Goal: Task Accomplishment & Management: Manage account settings

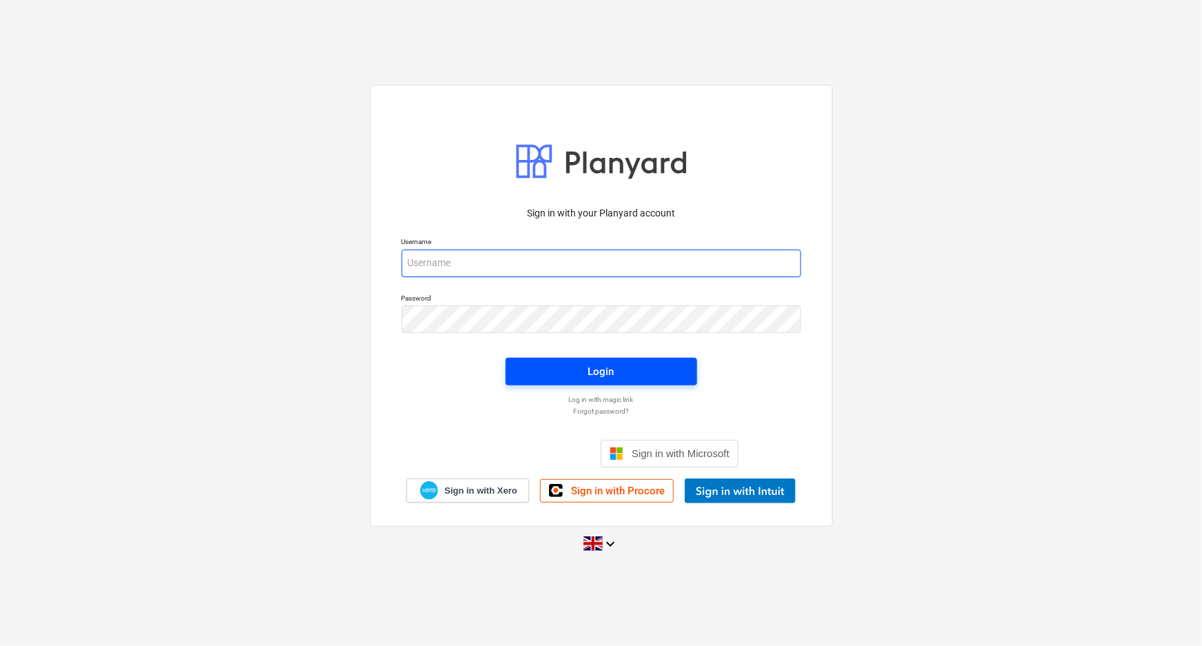
type input "[EMAIL_ADDRESS][DOMAIN_NAME]"
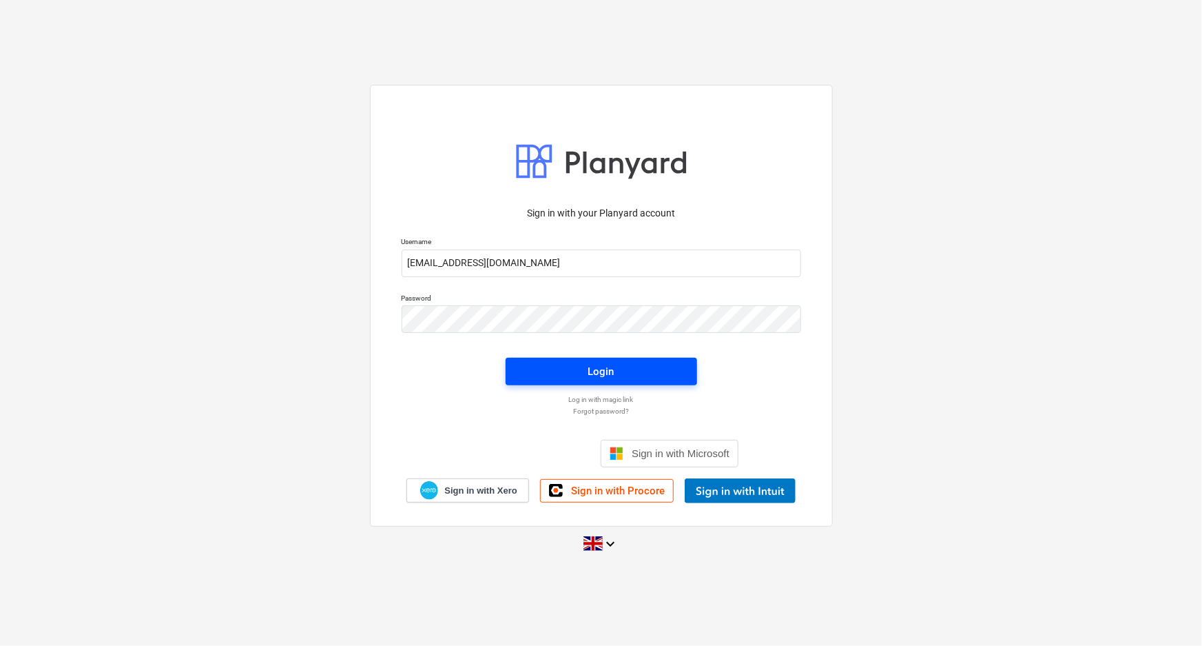
click at [664, 378] on span "Login" at bounding box center [601, 371] width 158 height 18
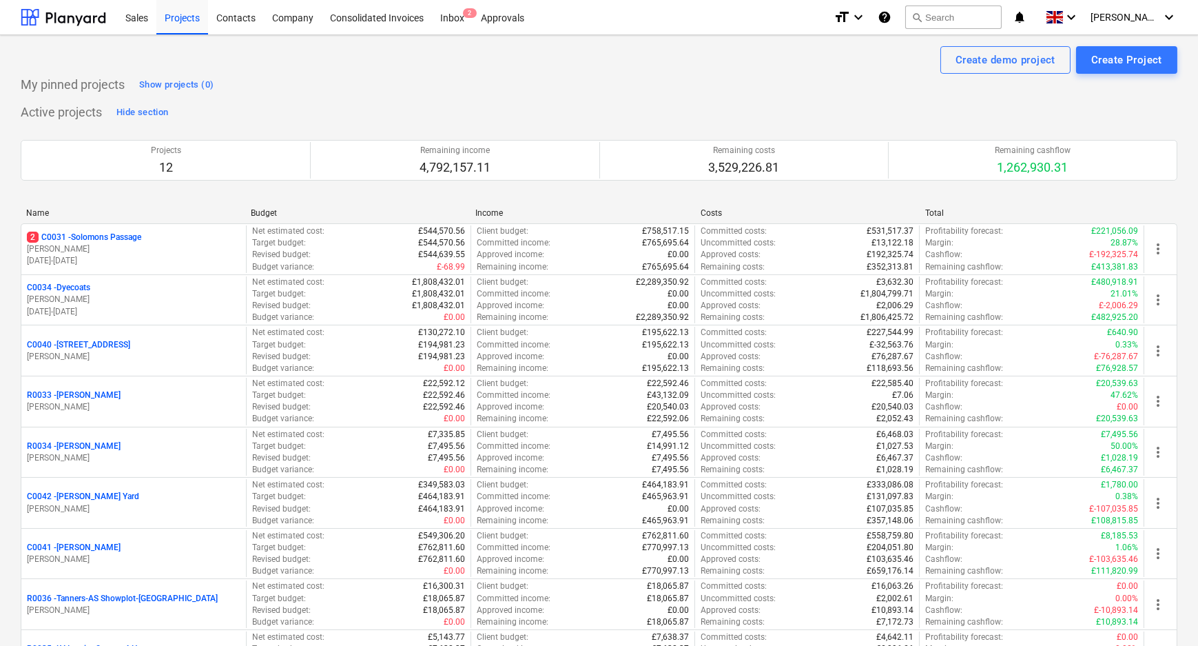
click at [139, 236] on p "2 C0031 - Solomons Passage" at bounding box center [84, 238] width 114 height 12
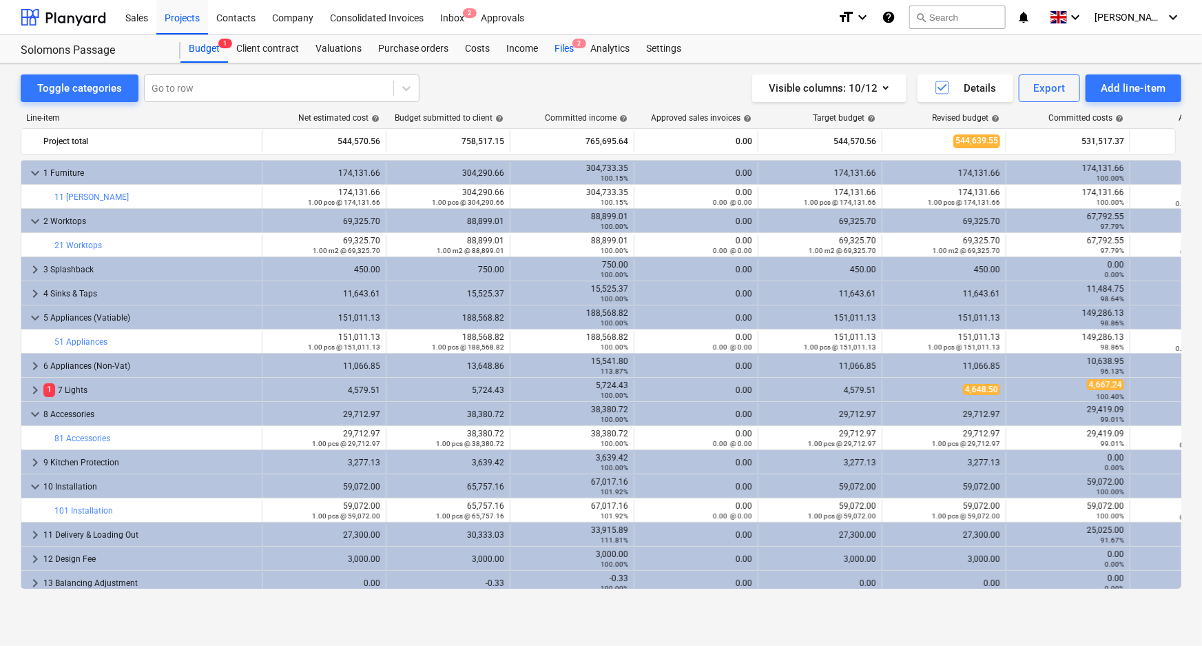
click at [554, 48] on div "Files 2" at bounding box center [564, 49] width 36 height 28
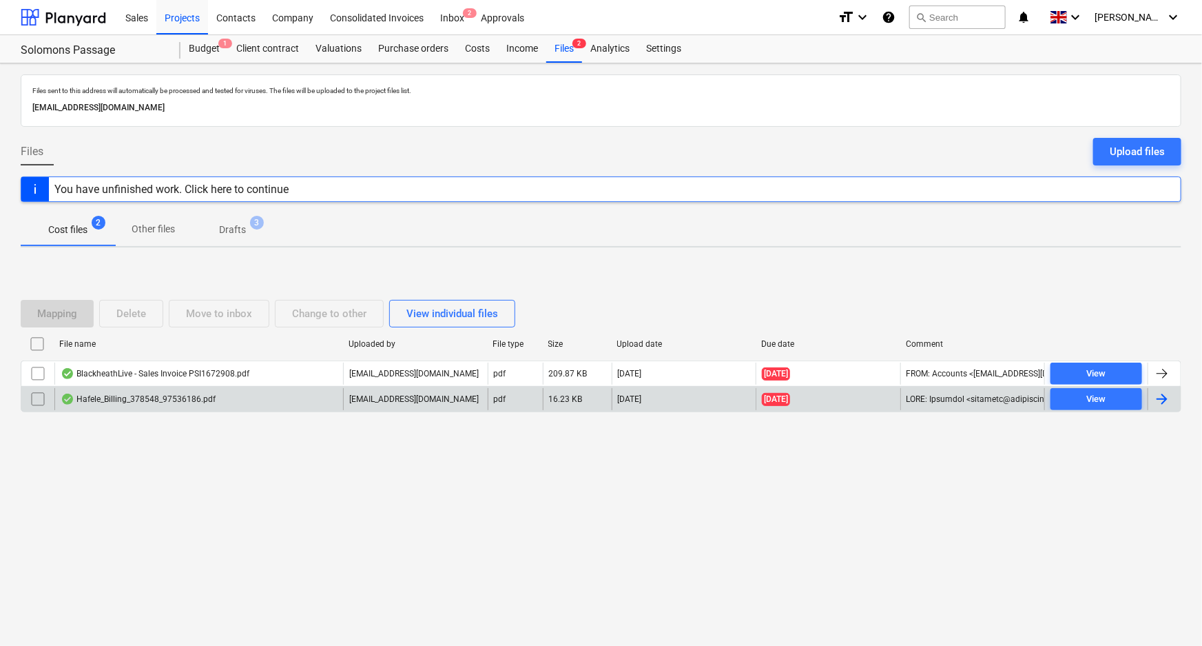
click at [142, 396] on div "Hafele_Billing_378548_97536186.pdf" at bounding box center [138, 398] width 155 height 11
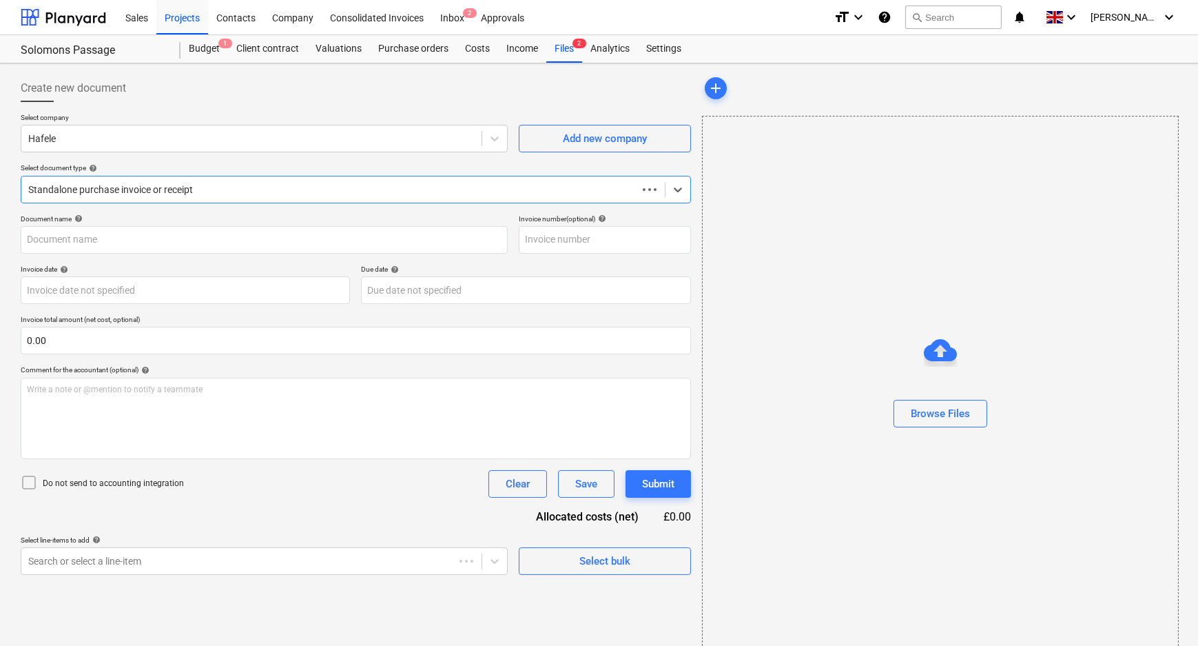
type input "97536186"
type input "[DATE]"
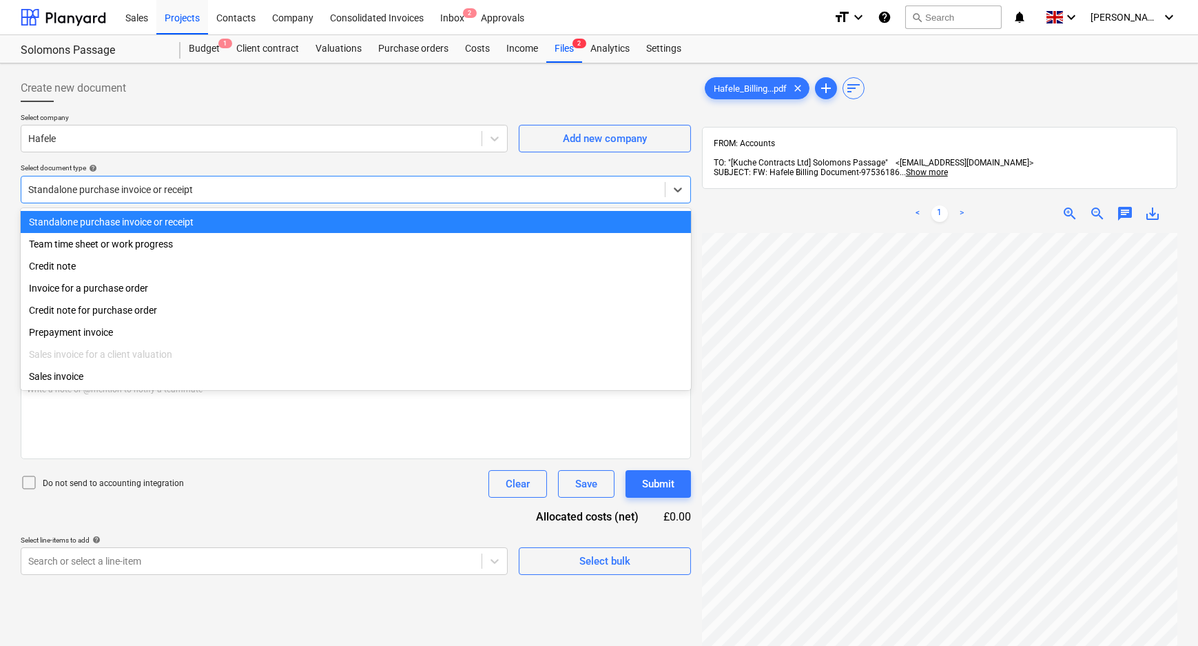
click at [121, 187] on div at bounding box center [343, 190] width 630 height 14
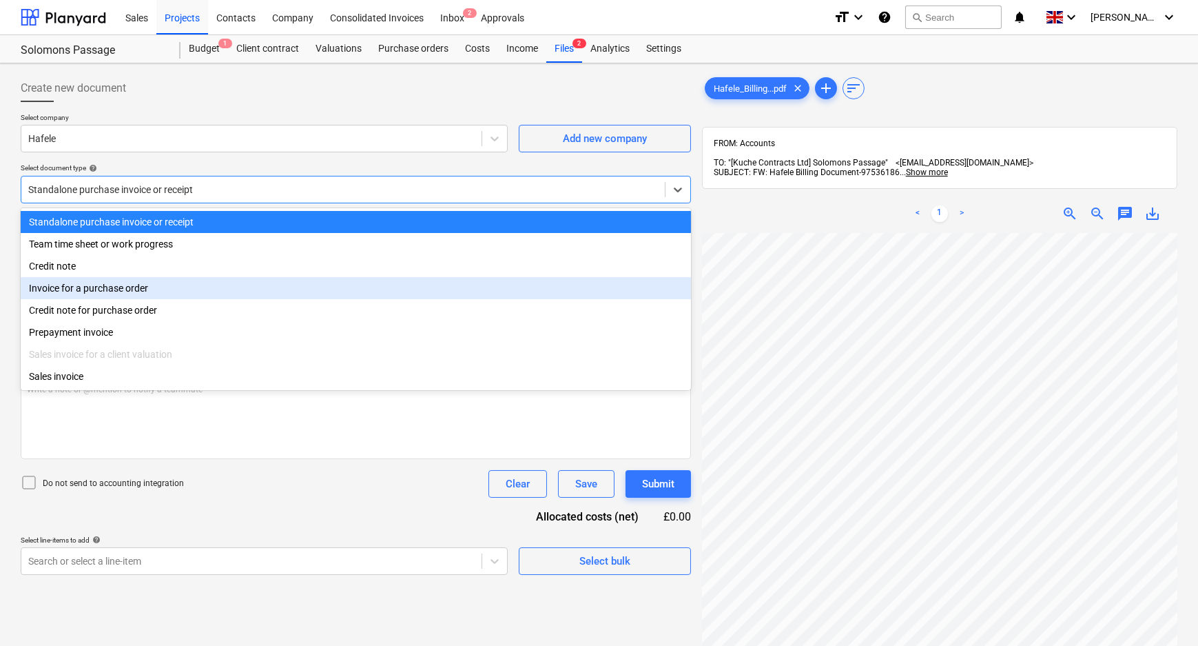
click at [102, 290] on div "Invoice for a purchase order" at bounding box center [356, 288] width 670 height 22
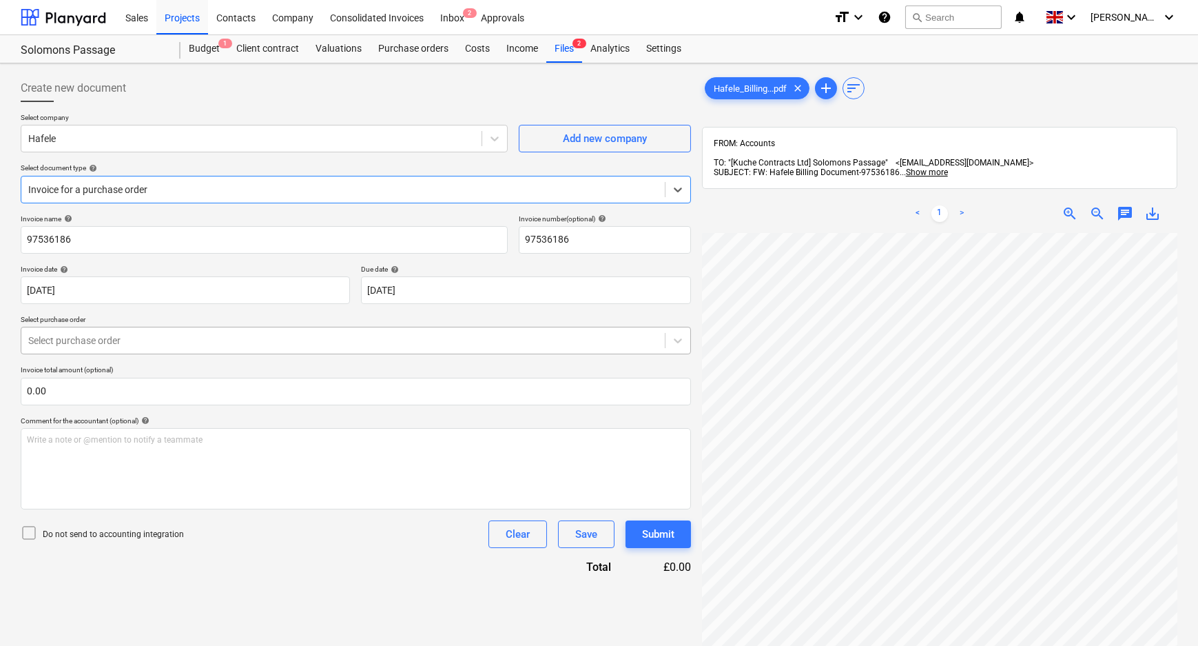
click at [99, 341] on div at bounding box center [343, 341] width 630 height 14
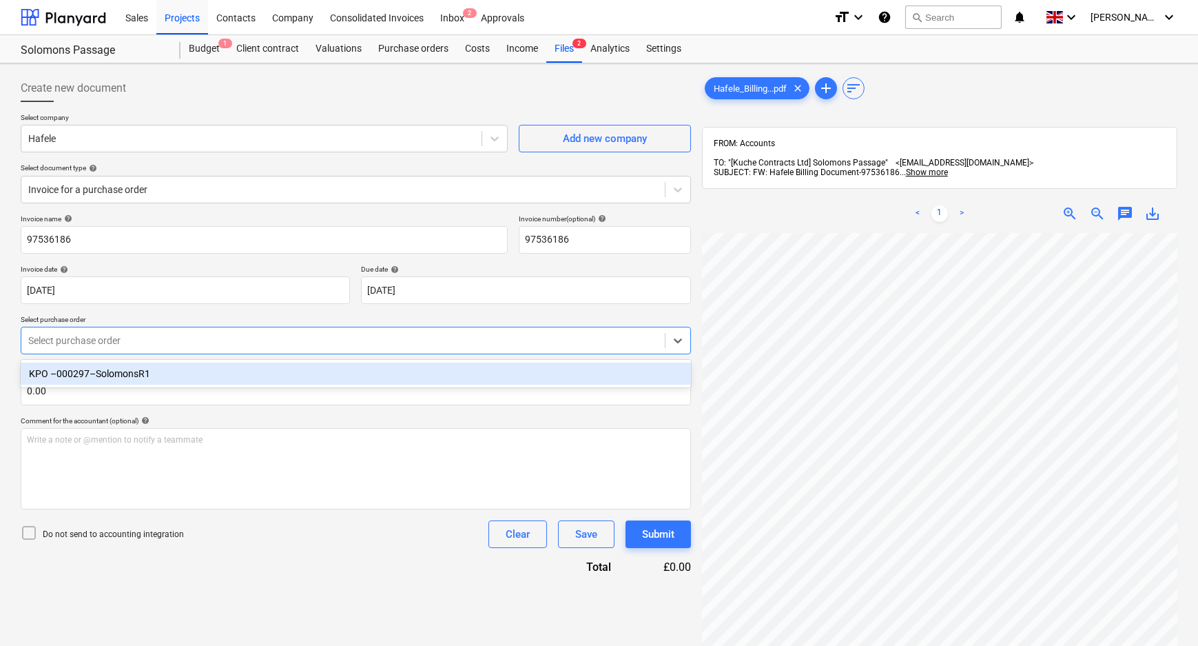
click at [98, 382] on div "KPO –000297–SolomonsR1" at bounding box center [356, 373] width 670 height 22
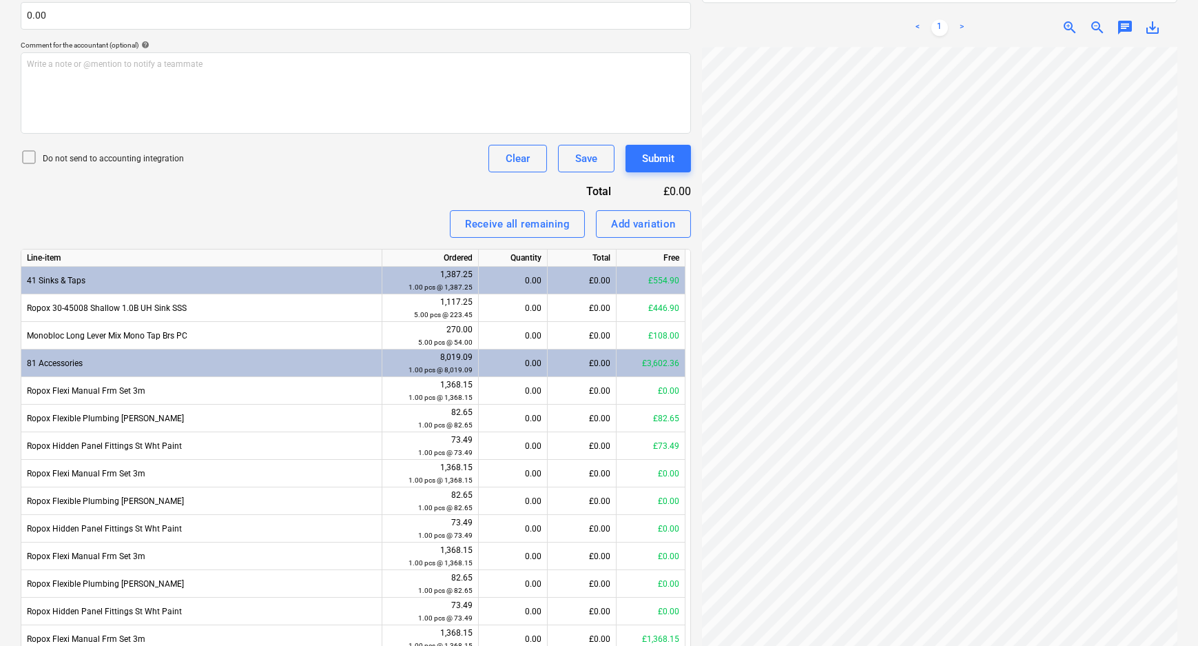
scroll to position [205, 0]
click at [514, 420] on div "0.00" at bounding box center [512, 418] width 57 height 28
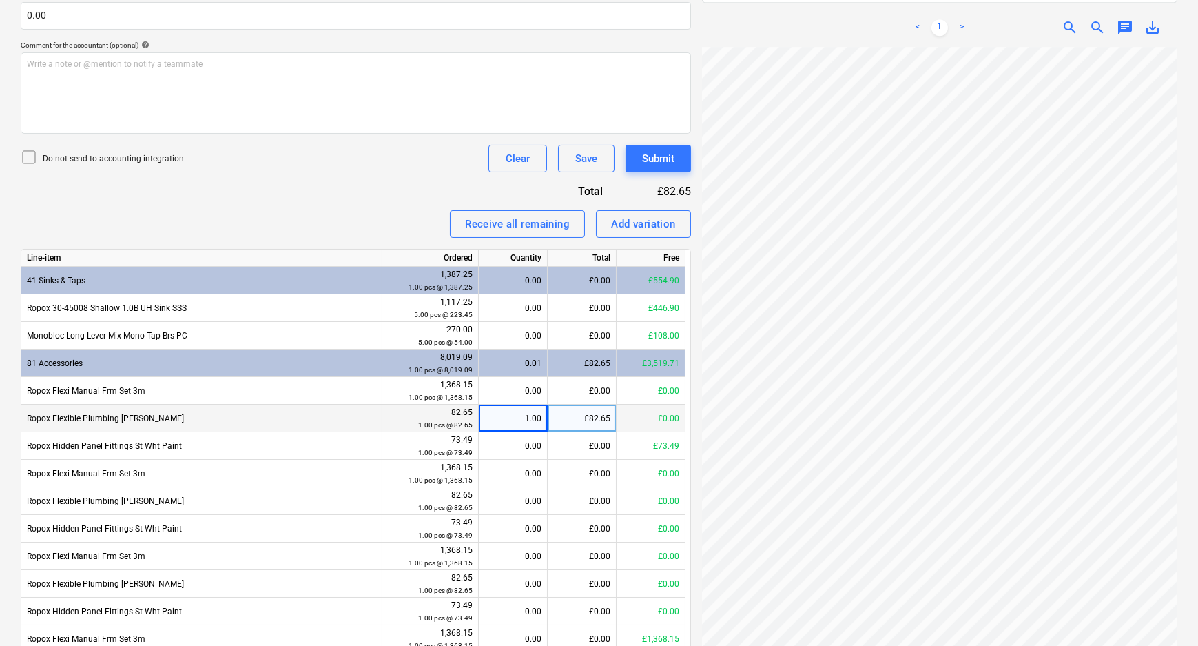
scroll to position [203, 69]
click at [513, 446] on div "0.00" at bounding box center [512, 446] width 57 height 28
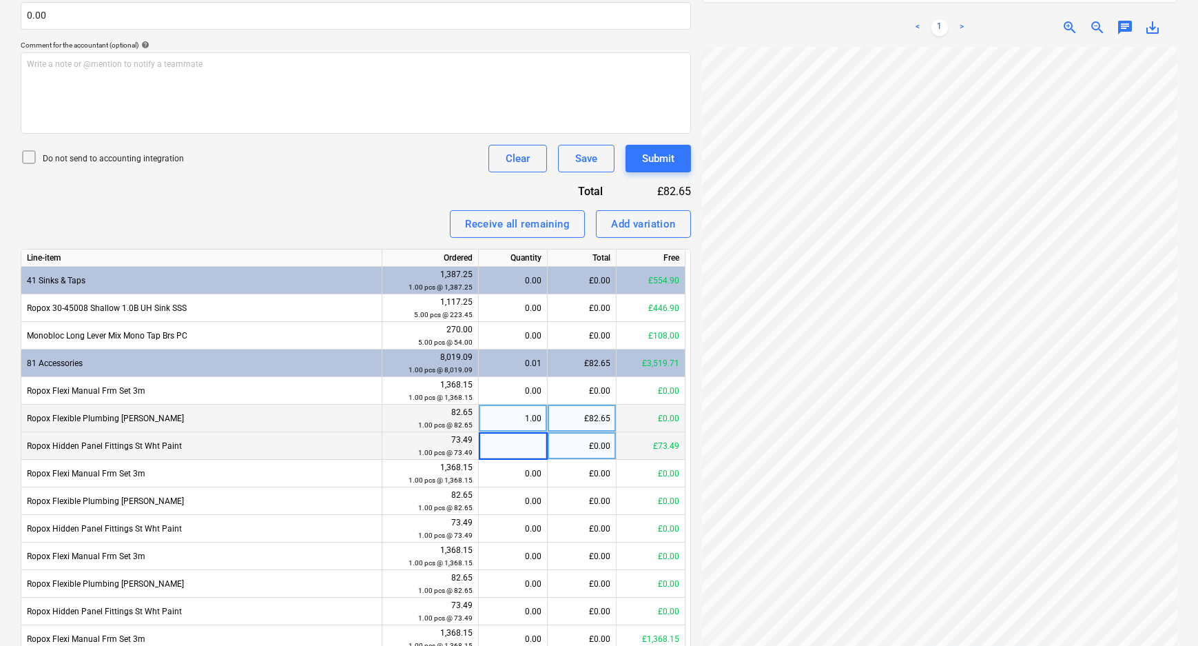
type input "1"
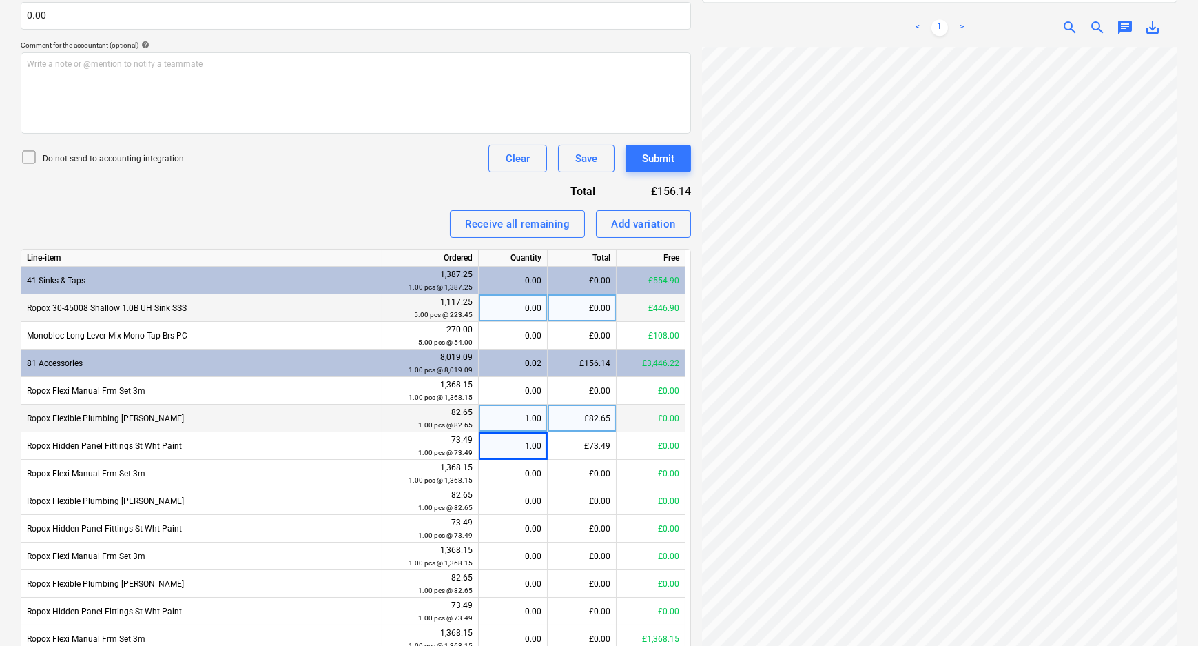
click at [530, 309] on div "0.00" at bounding box center [512, 308] width 57 height 28
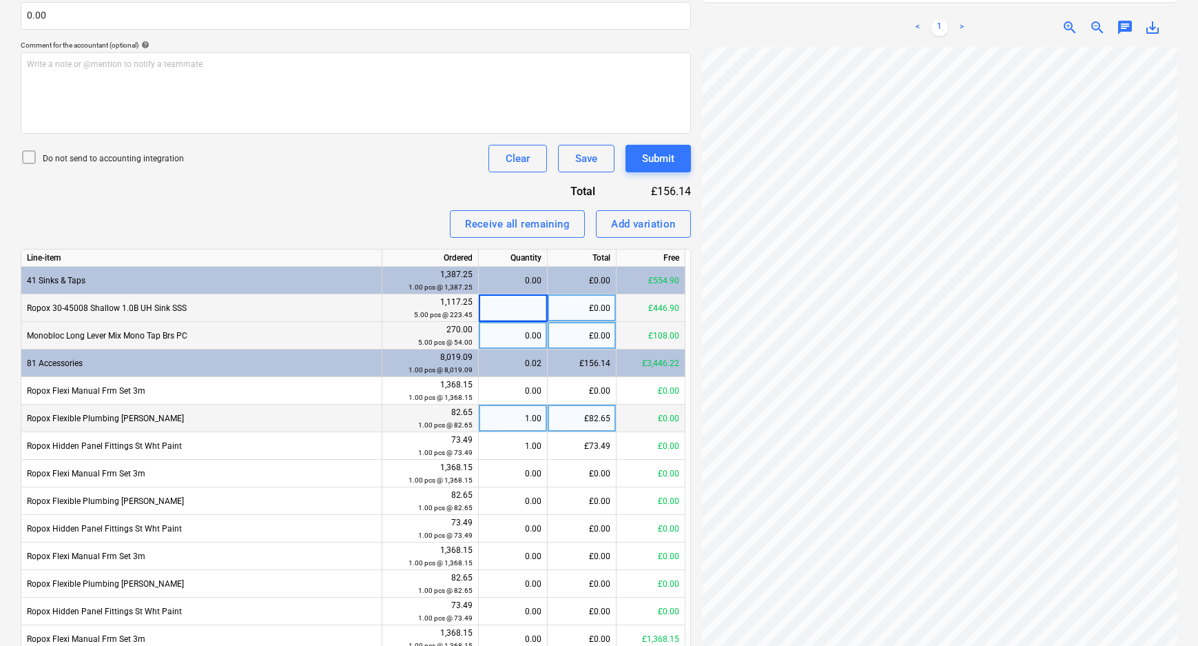
type input "1"
click at [522, 337] on div "0.00" at bounding box center [512, 336] width 57 height 28
type input "1"
click at [379, 207] on div "Invoice name help 97536186 Invoice number (optional) help 97536186 Invoice date…" at bounding box center [356, 321] width 670 height 965
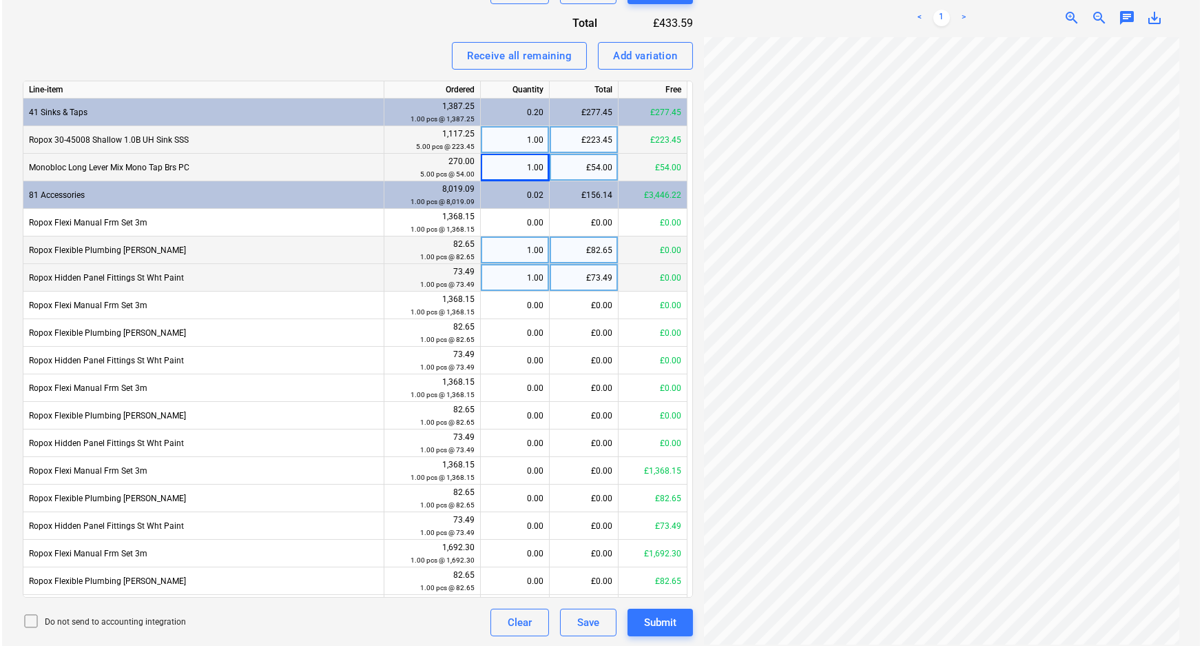
scroll to position [544, 0]
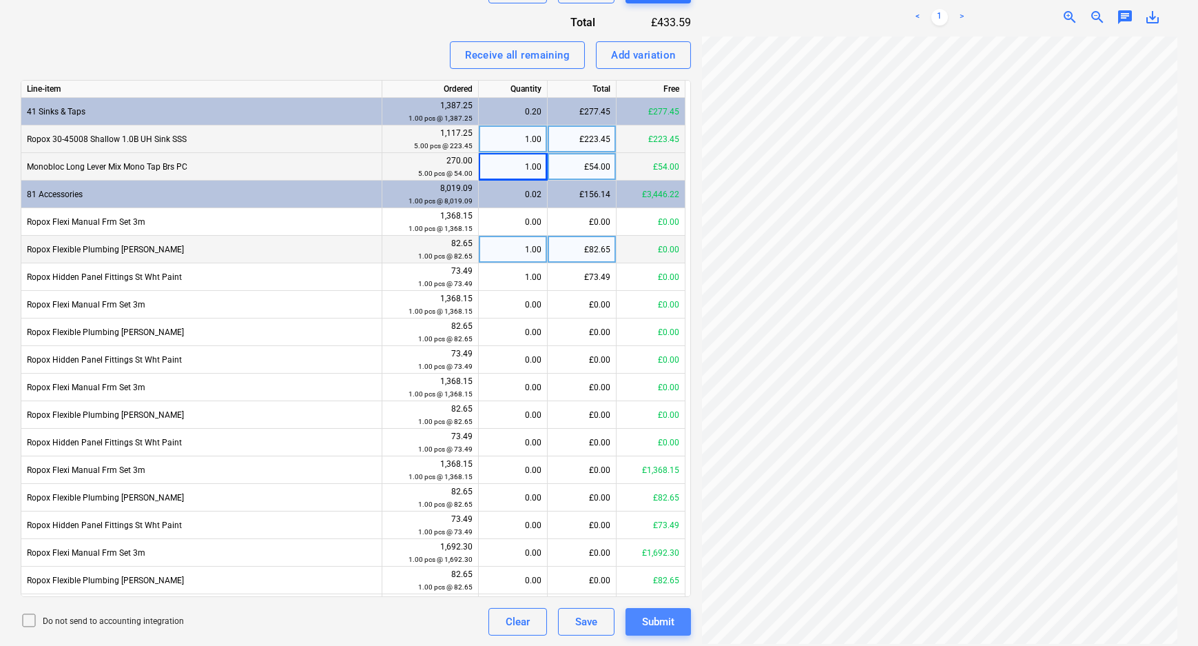
click at [670, 622] on div "Submit" at bounding box center [658, 622] width 32 height 18
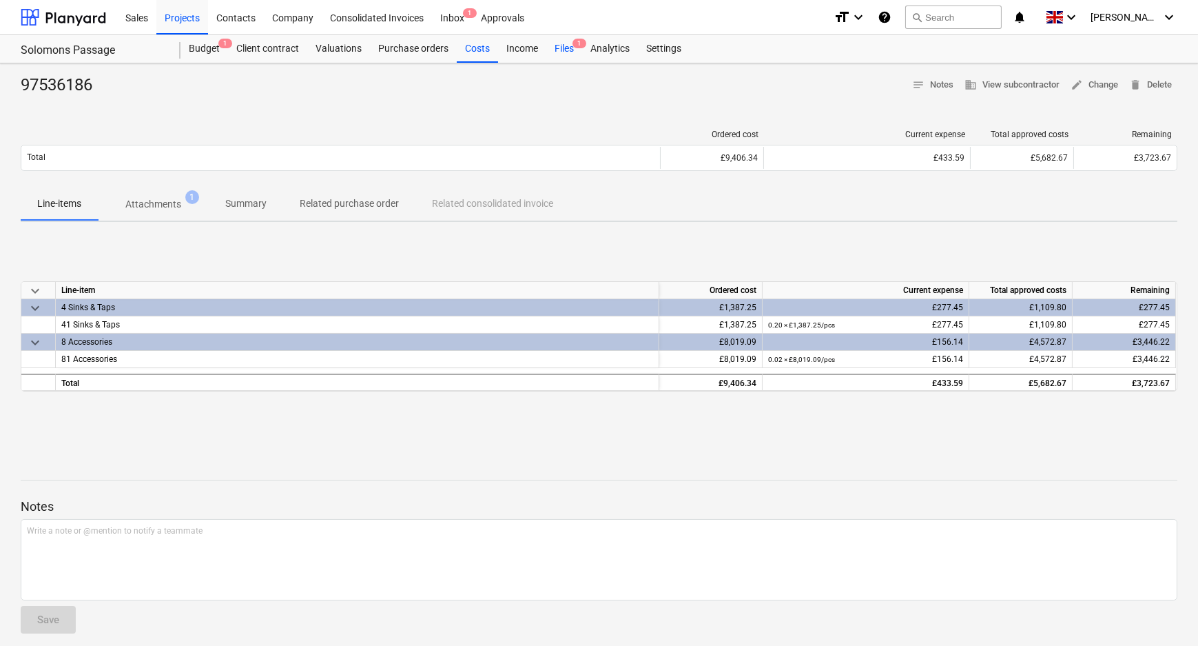
click at [570, 39] on div "Files 1" at bounding box center [564, 49] width 36 height 28
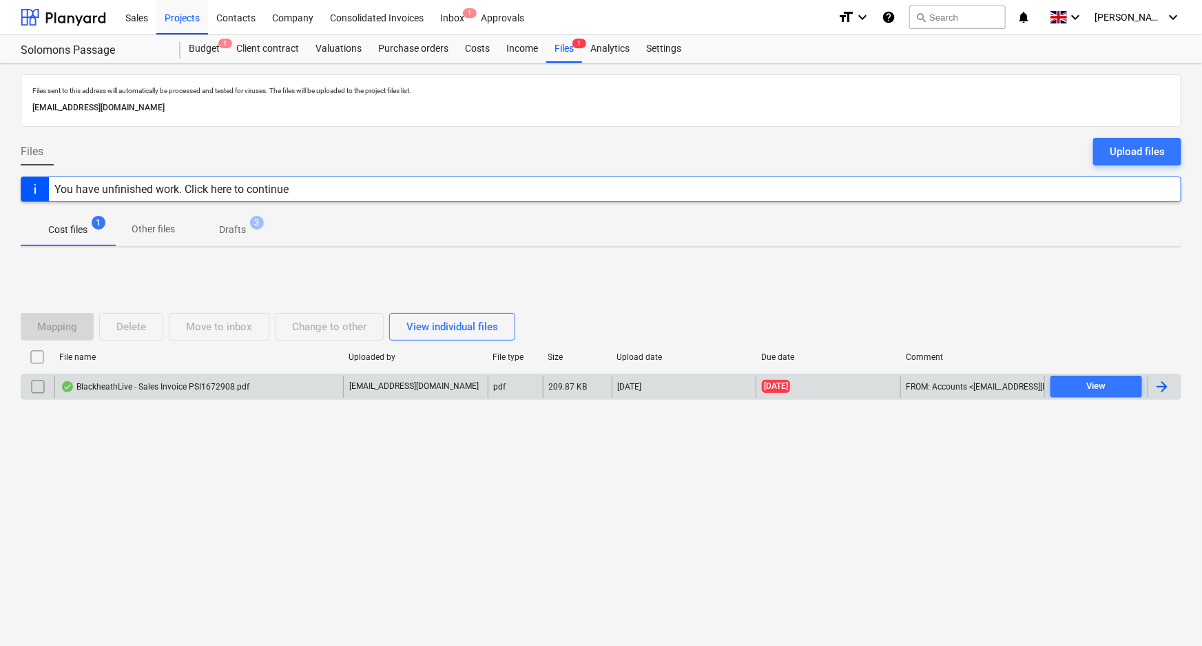
click at [170, 394] on div "BlackheathLive - Sales Invoice PSI1672908.pdf" at bounding box center [198, 387] width 289 height 22
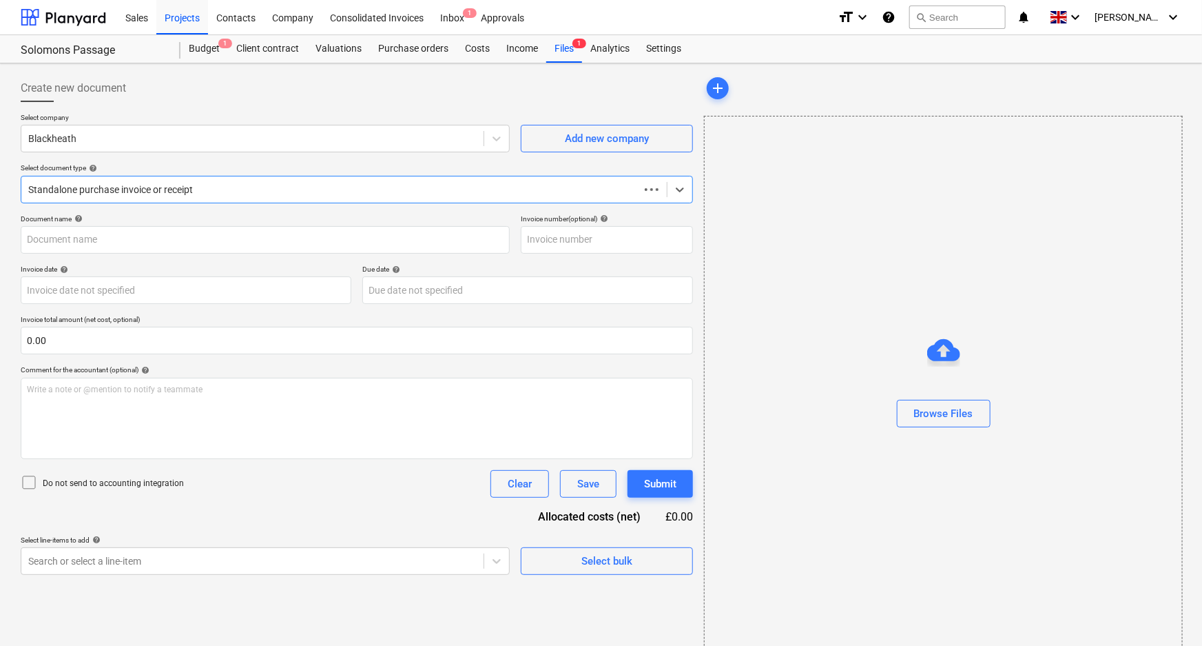
type input "PSI1672908"
type input "[DATE]"
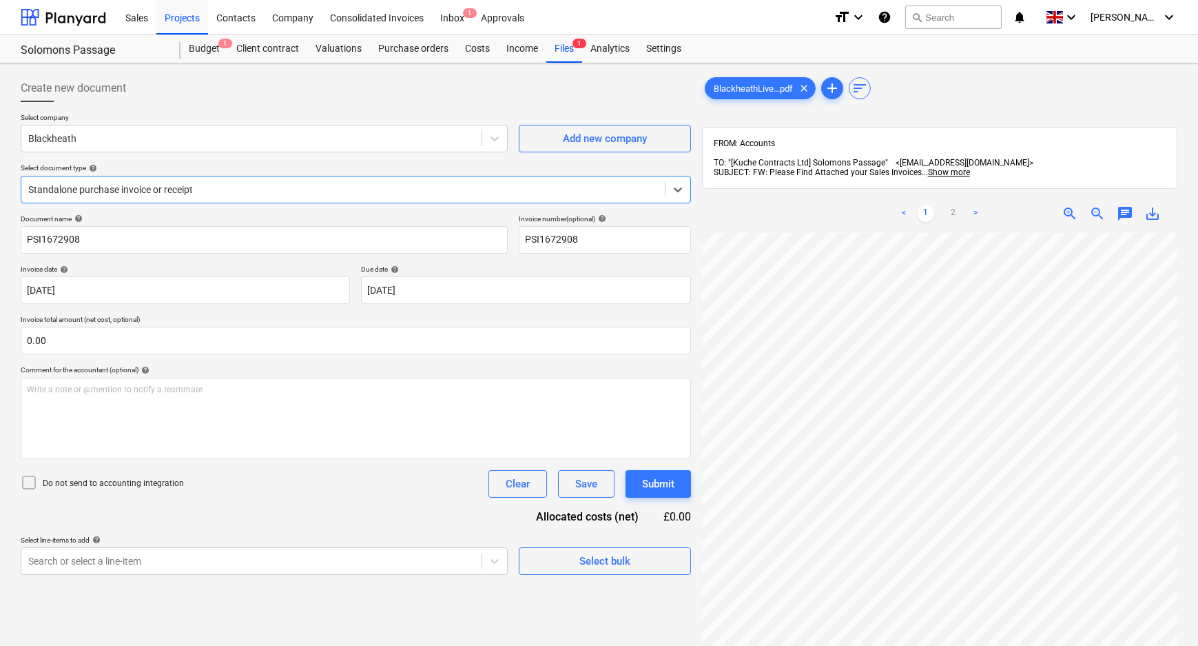
click at [212, 198] on div "Standalone purchase invoice or receipt" at bounding box center [343, 189] width 644 height 19
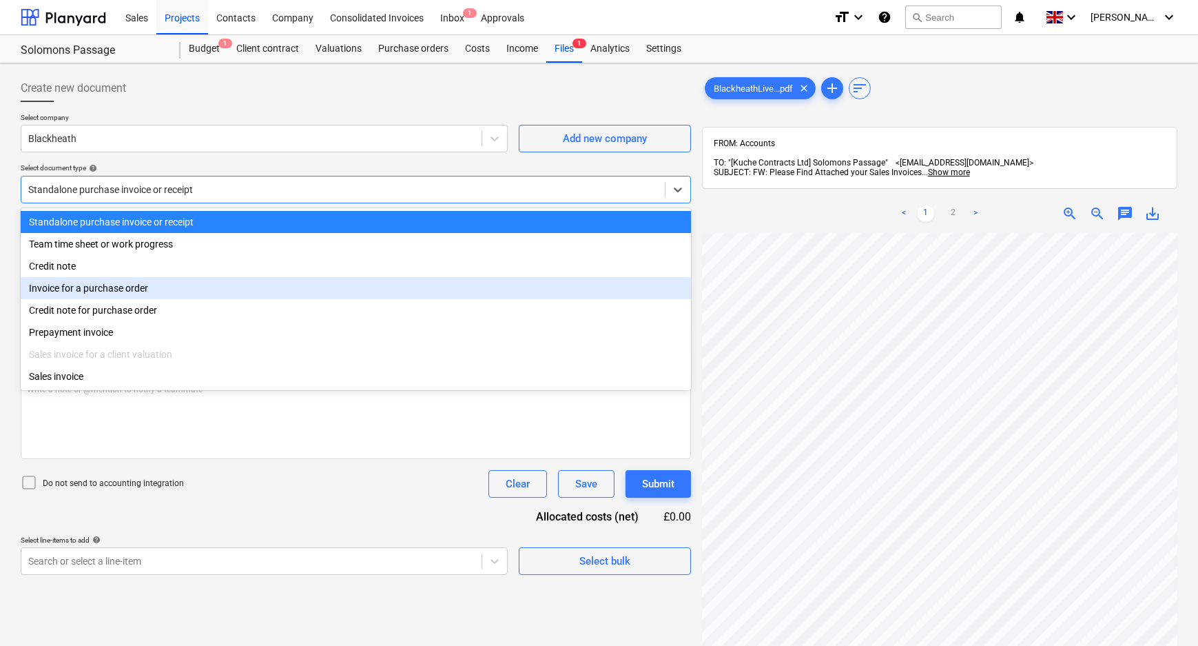
drag, startPoint x: 176, startPoint y: 303, endPoint x: 176, endPoint y: 289, distance: 13.8
click at [176, 289] on div "Standalone purchase invoice or receipt Team time sheet or work progress Credit …" at bounding box center [356, 299] width 670 height 182
click at [176, 289] on div "Invoice for a purchase order" at bounding box center [356, 288] width 670 height 22
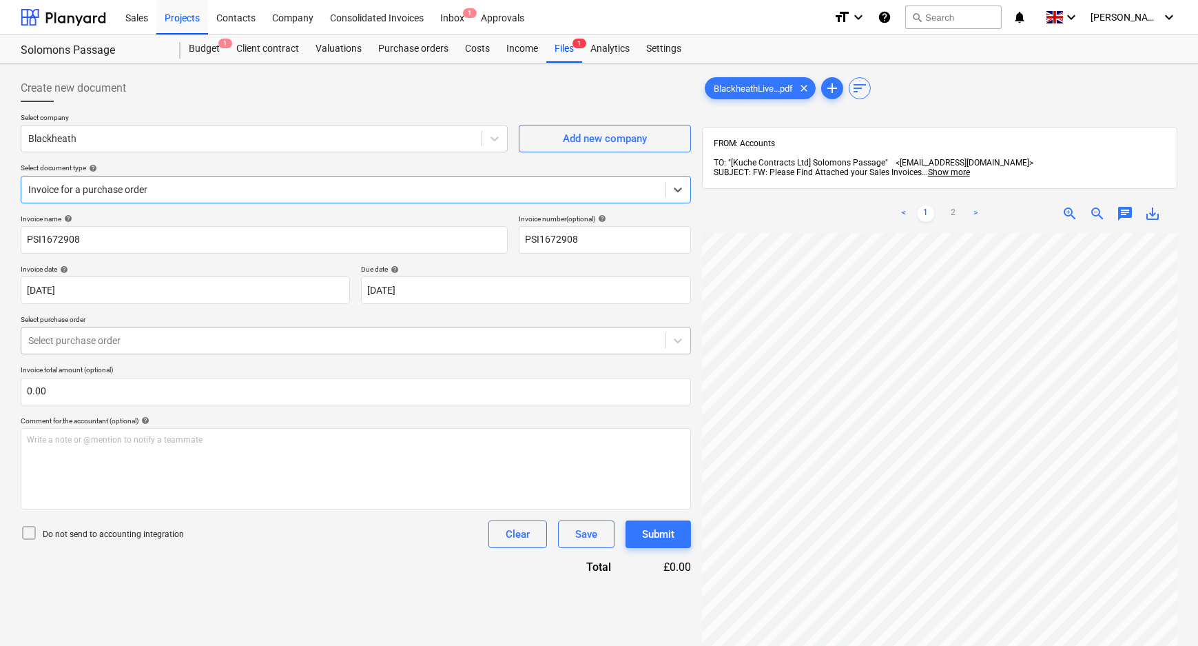
click at [149, 336] on div at bounding box center [343, 341] width 630 height 14
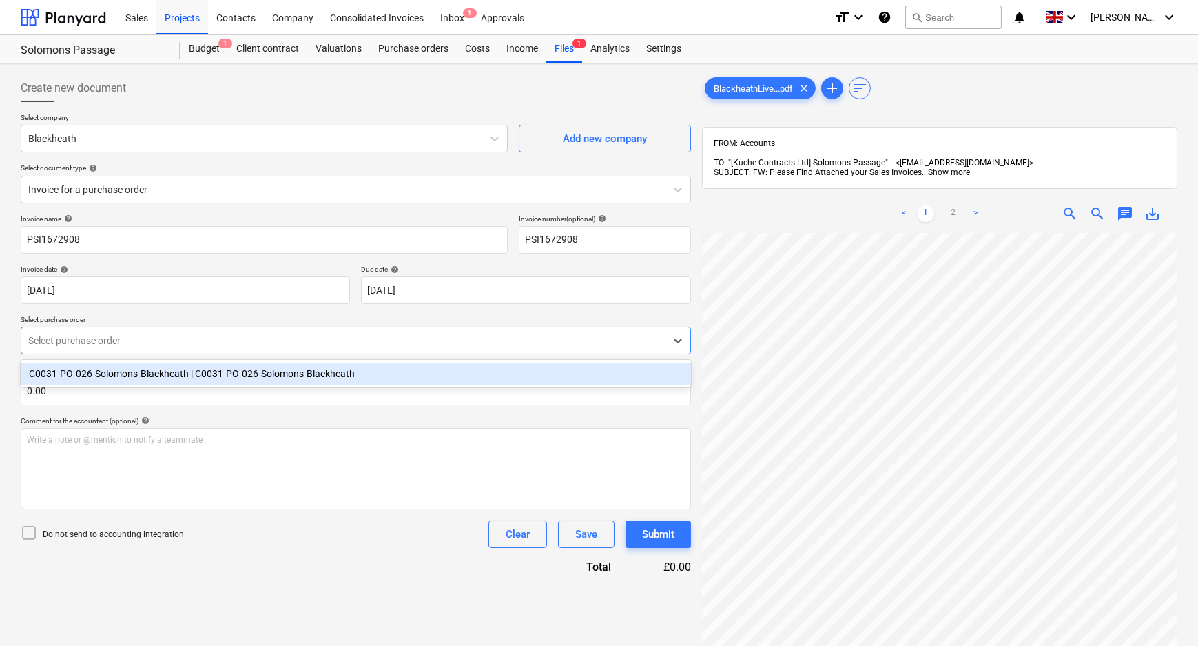
click at [133, 376] on div "C0031-PO-026-Solomons-Blackheath | C0031-PO-026-Solomons-Blackheath" at bounding box center [356, 373] width 670 height 22
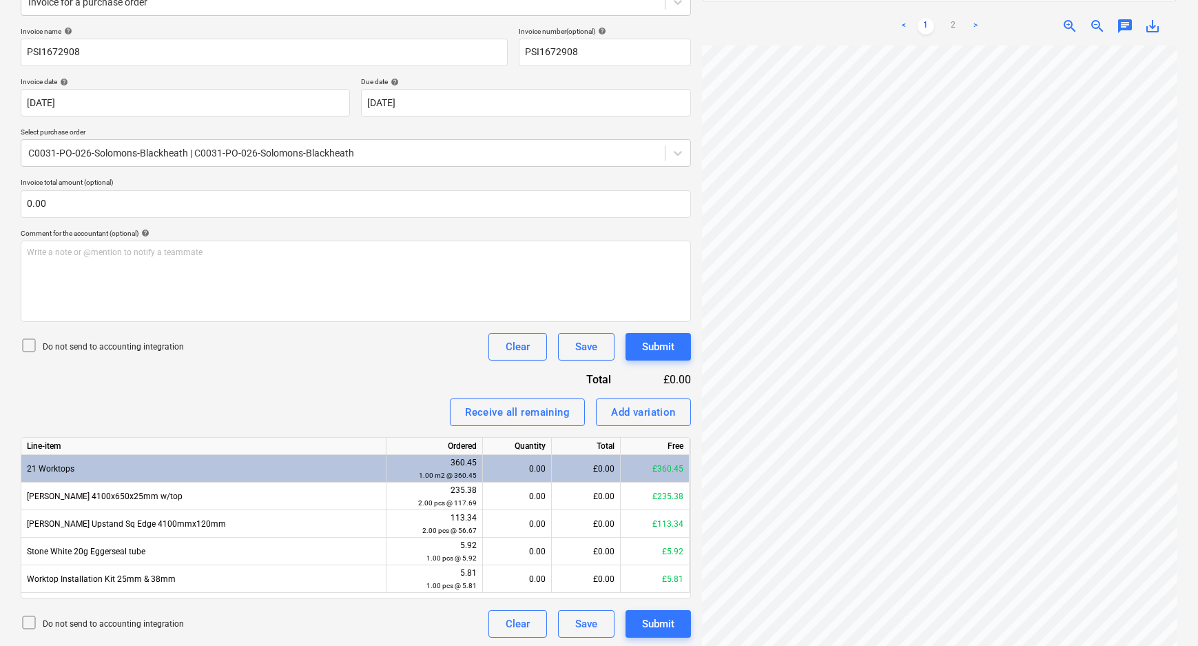
scroll to position [6, 294]
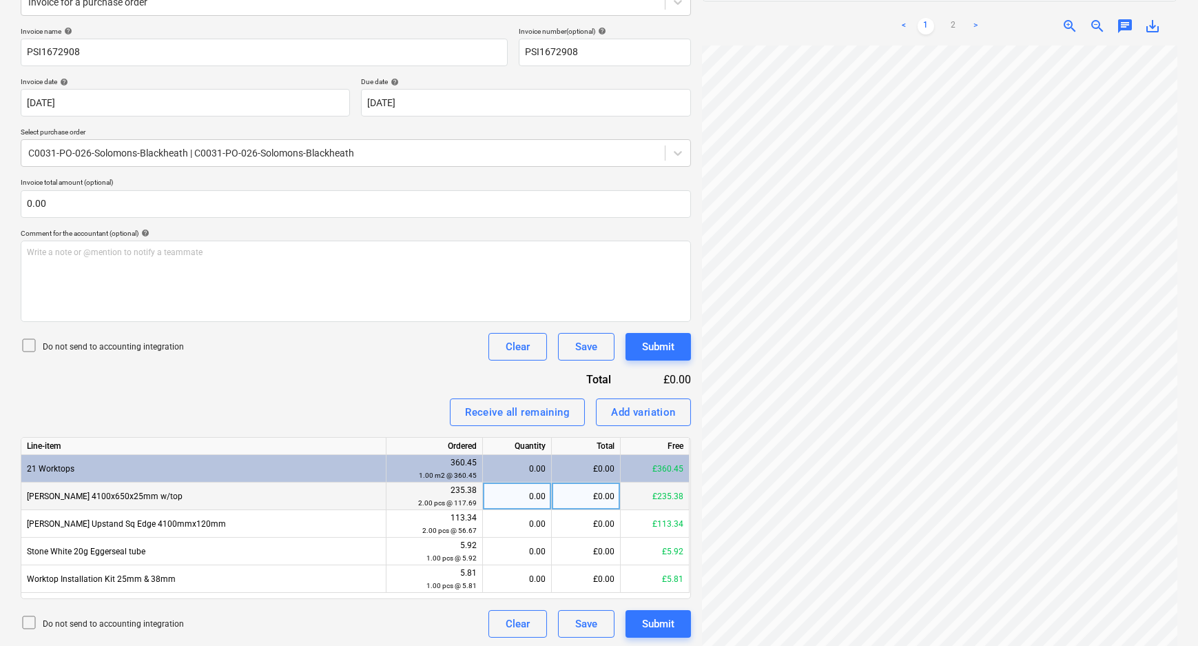
click at [517, 500] on div "0.00" at bounding box center [517, 496] width 57 height 28
type input "2"
click at [529, 526] on div "0.00" at bounding box center [517, 524] width 57 height 28
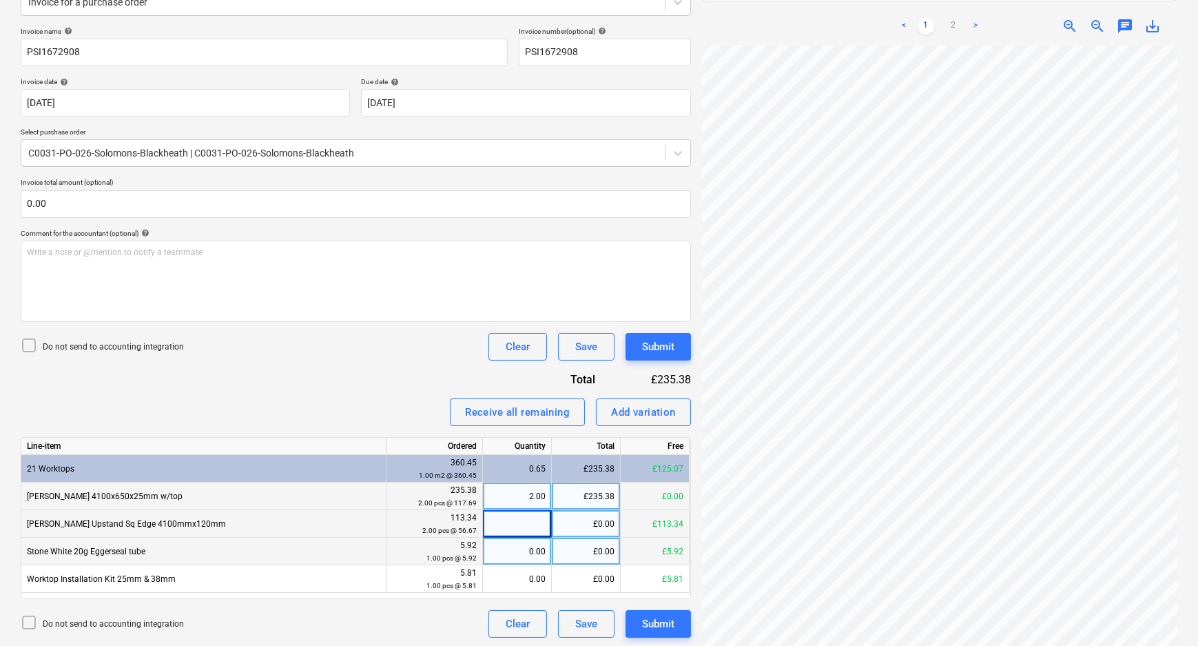
type input "2"
click at [524, 553] on div "0.00" at bounding box center [517, 551] width 57 height 28
type input "1"
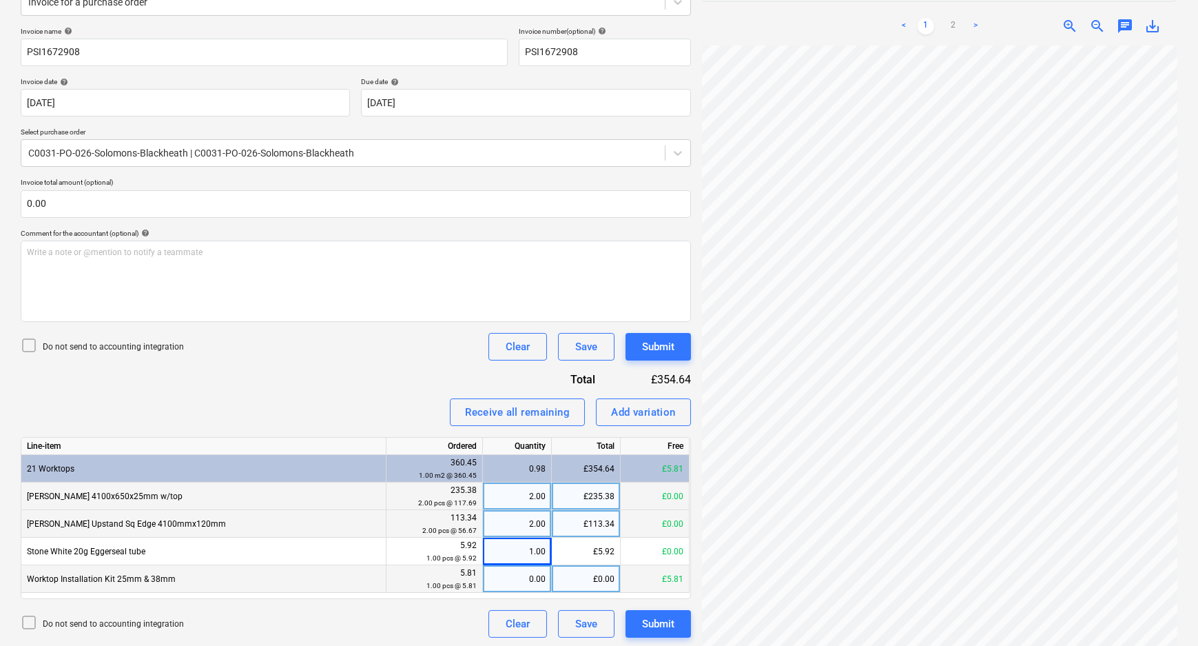
click at [524, 584] on div "0.00" at bounding box center [517, 579] width 57 height 28
type input "1"
click at [621, 416] on div "Create new document Select company Blackheath Add new company Select document t…" at bounding box center [599, 269] width 1168 height 777
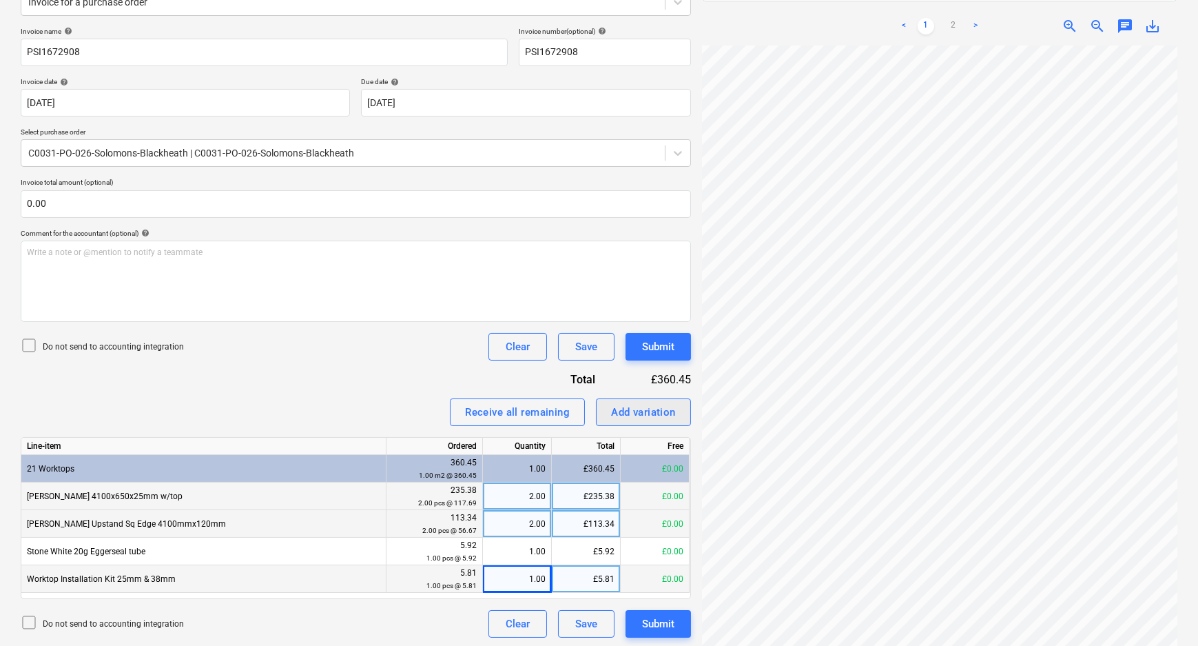
click at [622, 407] on div "Add variation" at bounding box center [643, 412] width 65 height 18
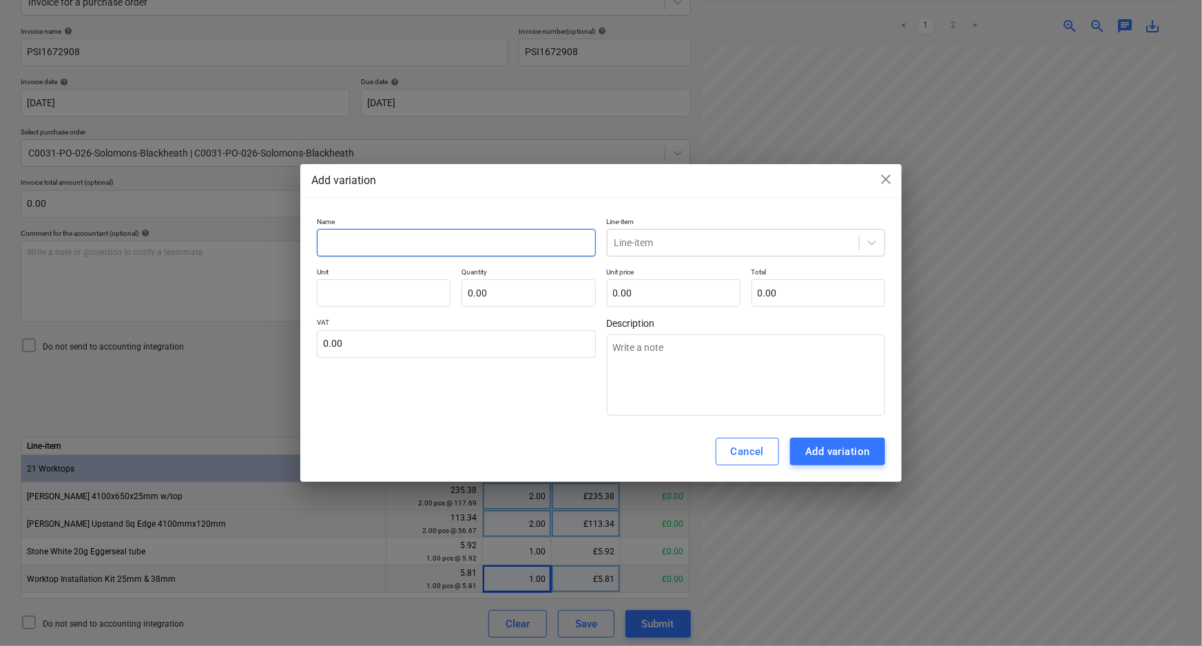
click at [441, 248] on input "text" at bounding box center [456, 243] width 278 height 28
type input "E"
type textarea "x"
type input "Ed"
type textarea "x"
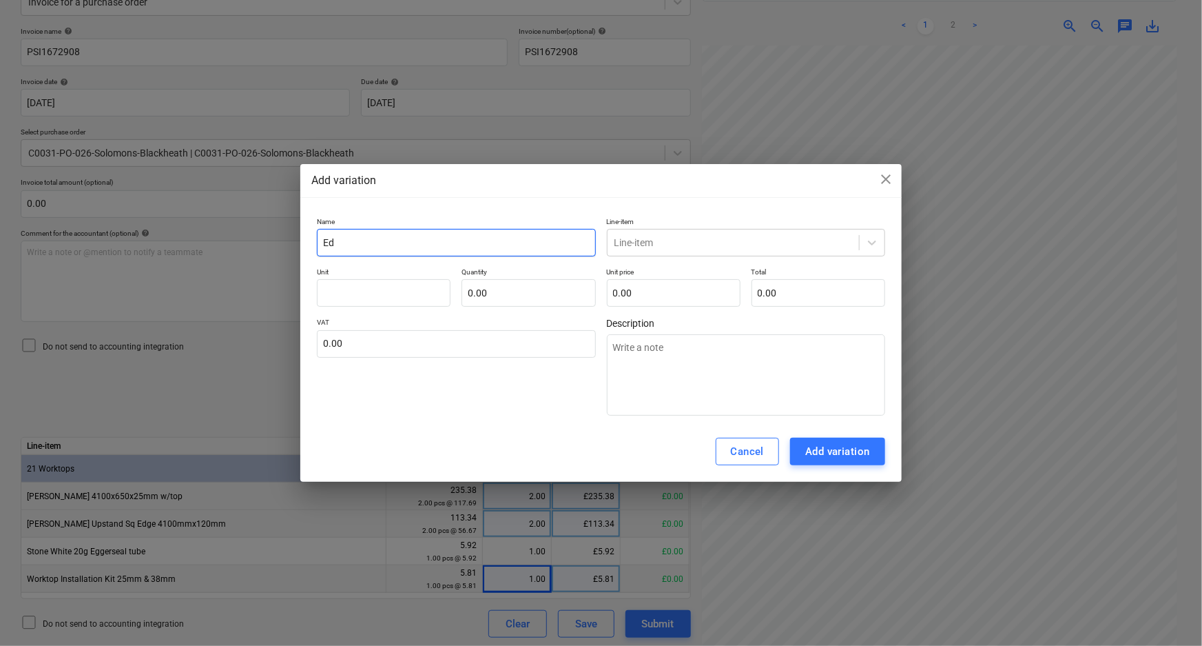
type input "Edi"
type textarea "x"
type input "Edign"
type textarea "x"
type input "Edig"
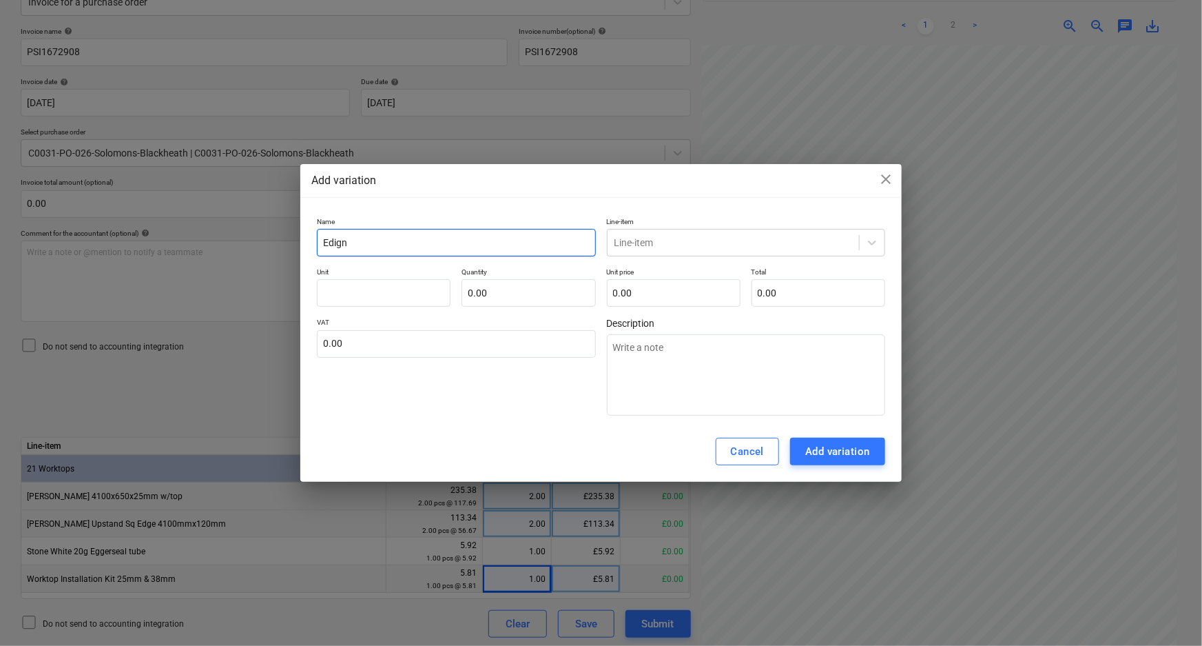
type textarea "x"
type input "Edi"
type textarea "x"
type input "Ed"
type textarea "x"
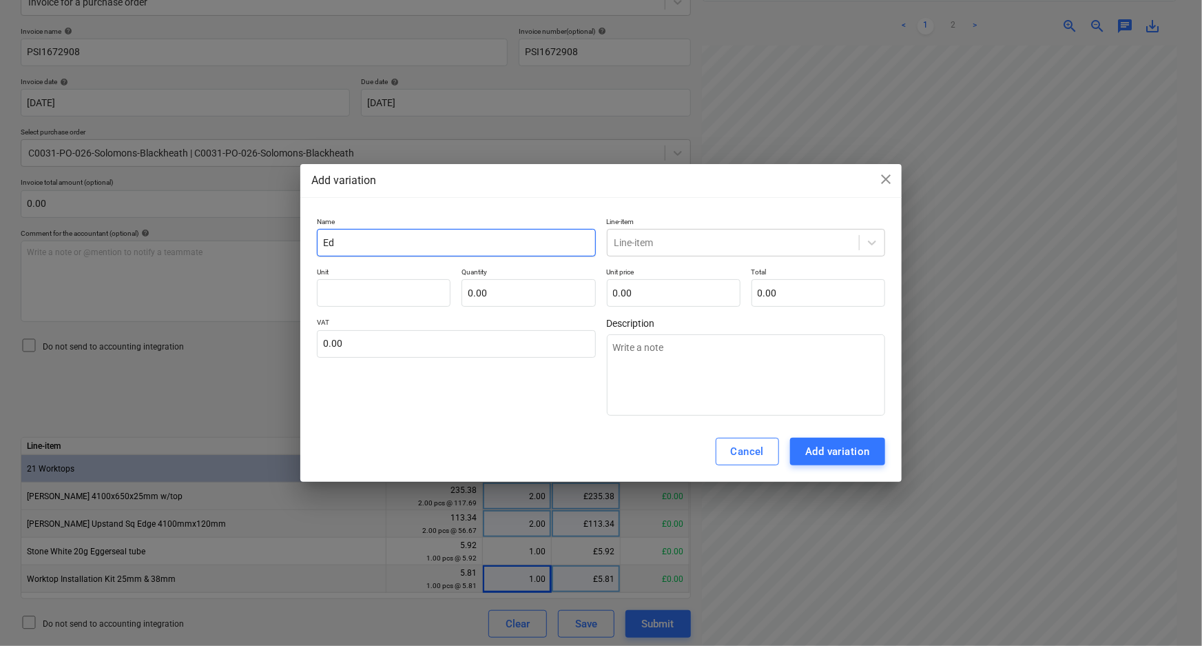
type input "Edg"
type textarea "x"
type input "Edgi"
type textarea "x"
type input "[PERSON_NAME]"
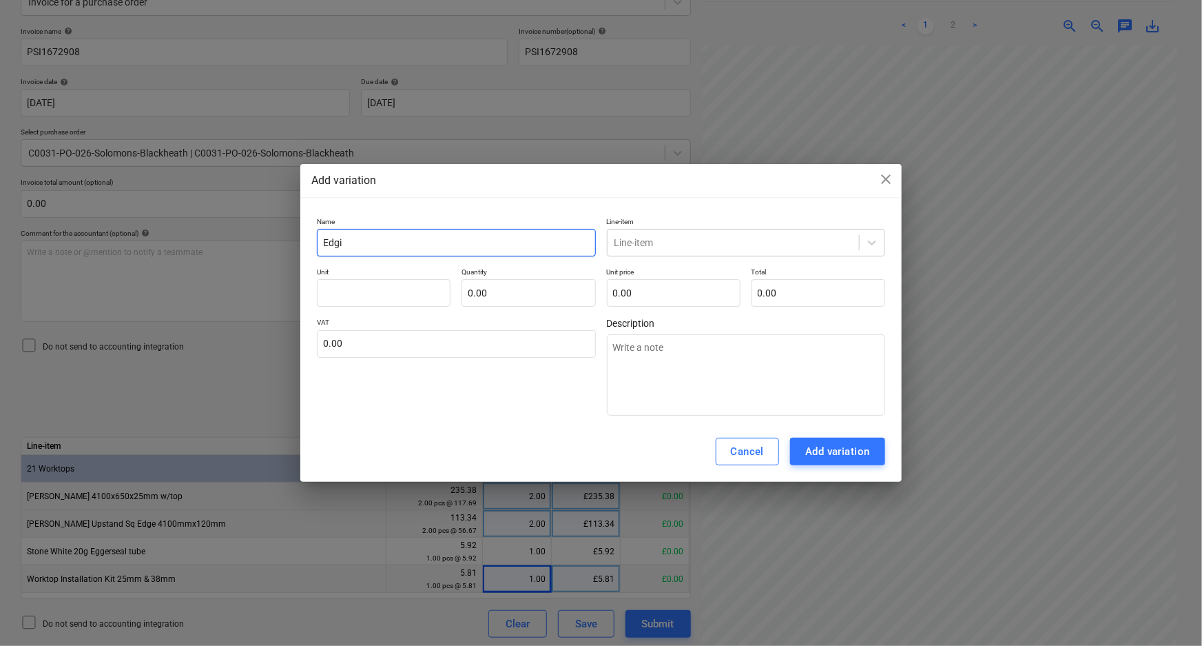
type textarea "x"
type input "Edging"
type textarea "x"
type input "Edging"
type textarea "x"
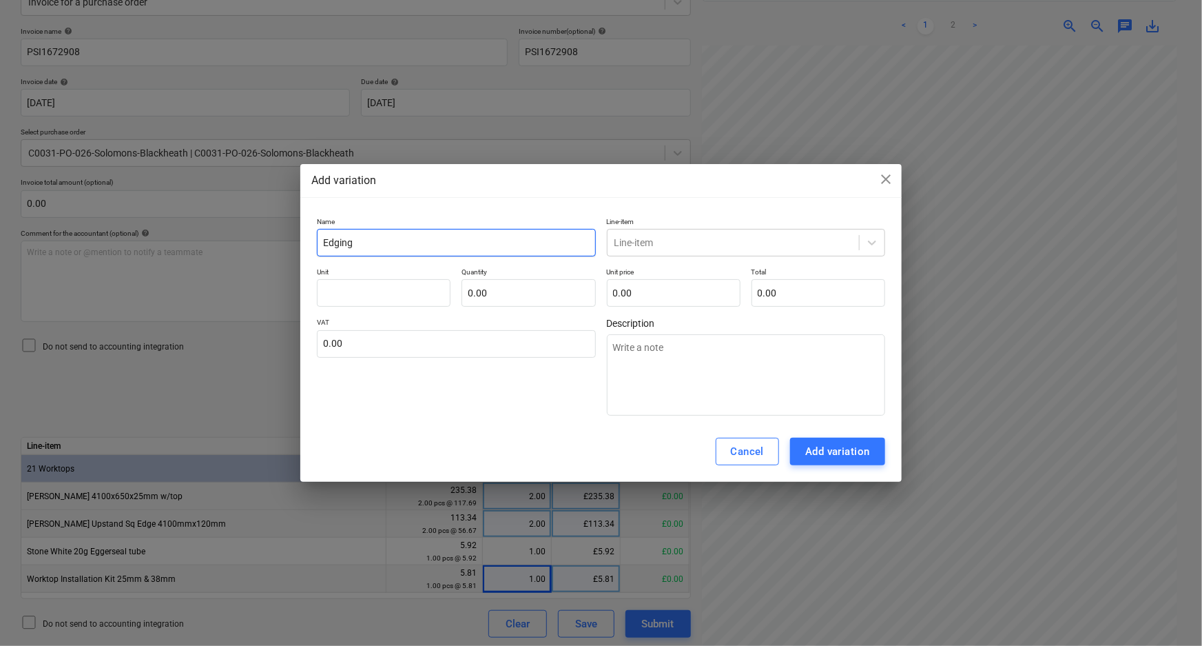
type input "Edging S"
type textarea "x"
type input "Edging St"
type textarea "x"
type input "Edging Str"
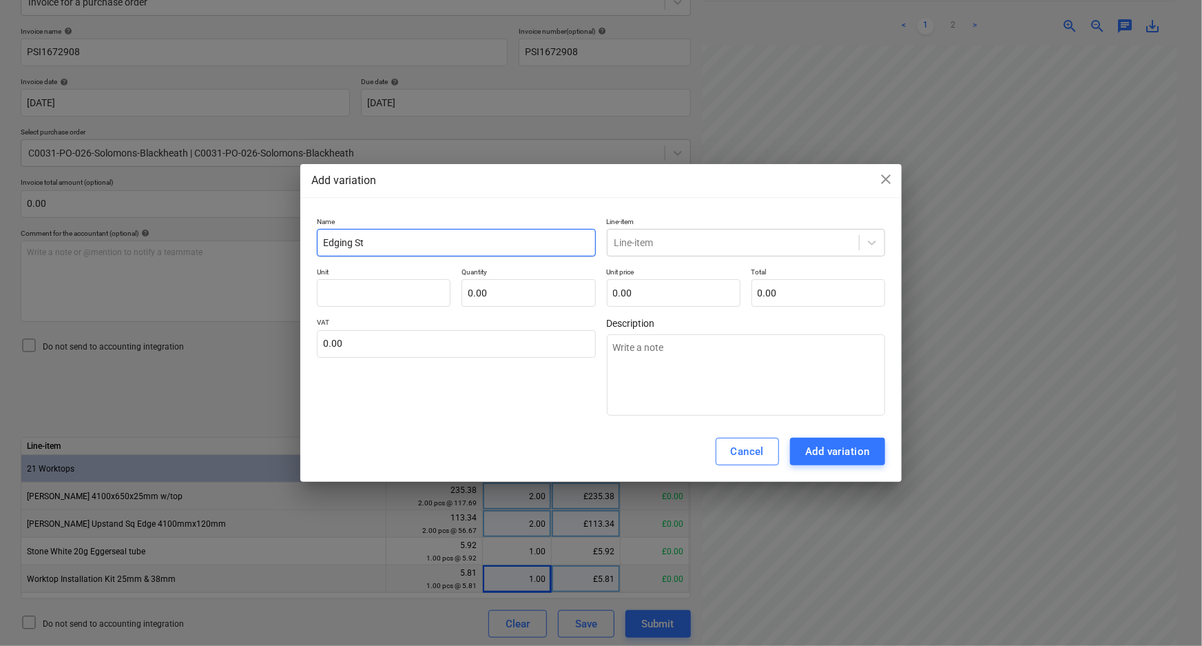
type textarea "x"
type input "Edging Stri"
type textarea "x"
type input "Edging Strip"
type textarea "x"
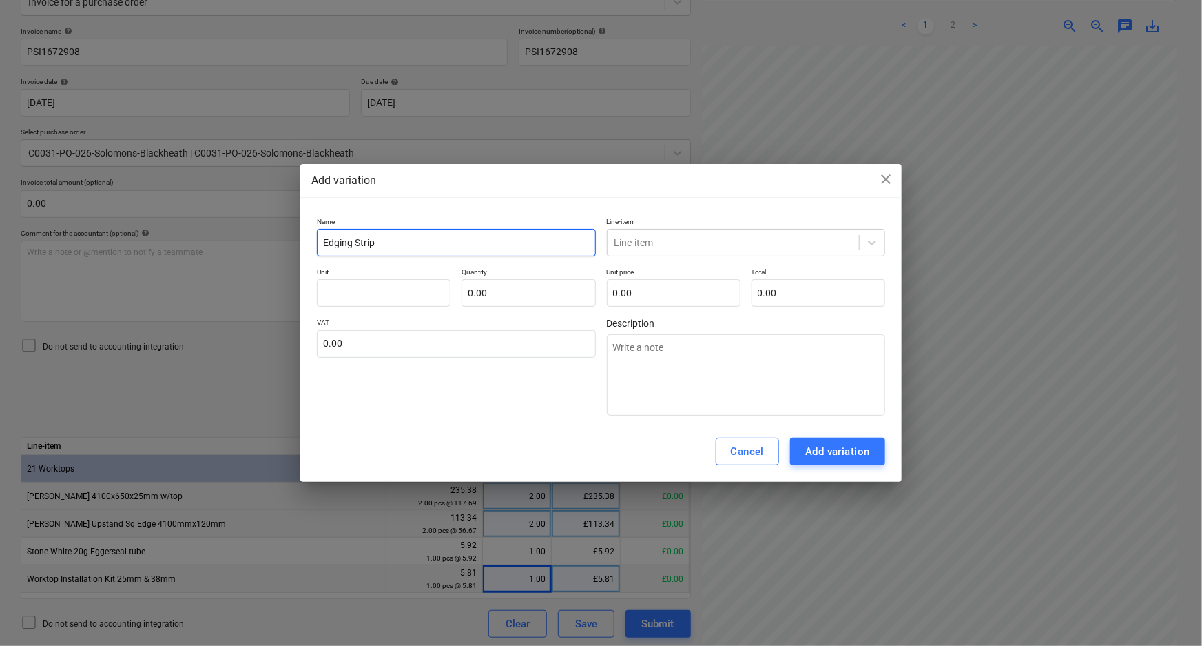
type input "Edging Strip"
type textarea "x"
type input "Edging Strip"
click at [662, 243] on div at bounding box center [734, 243] width 238 height 14
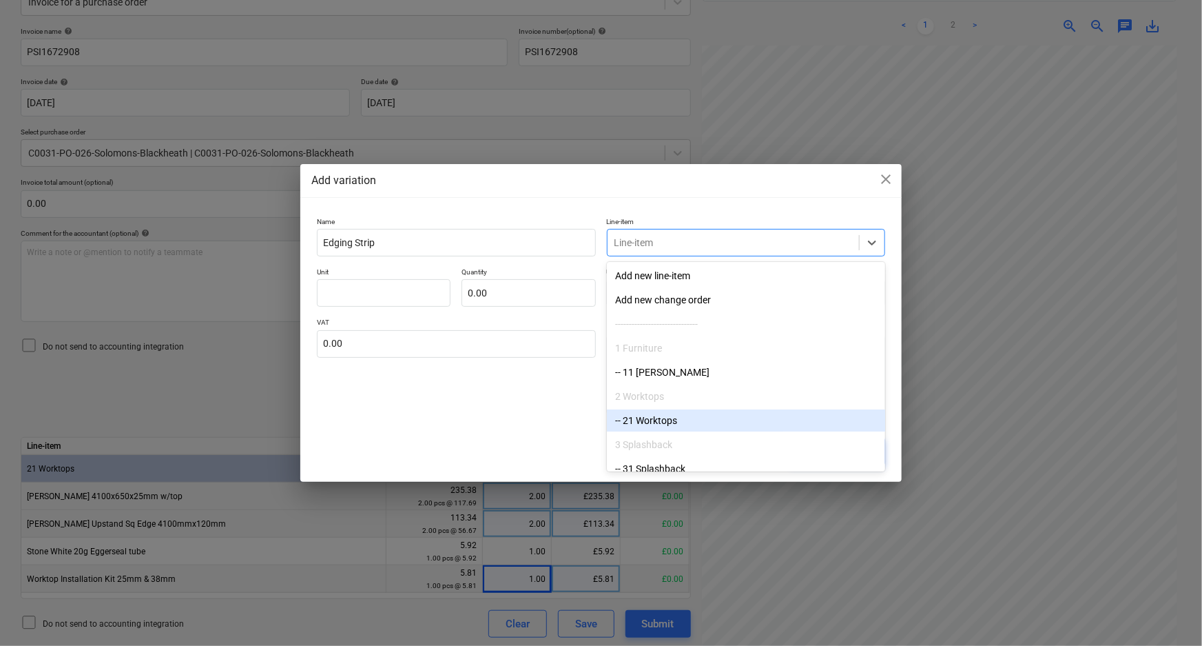
click at [655, 410] on div "-- 21 Worktops" at bounding box center [746, 420] width 278 height 22
type textarea "x"
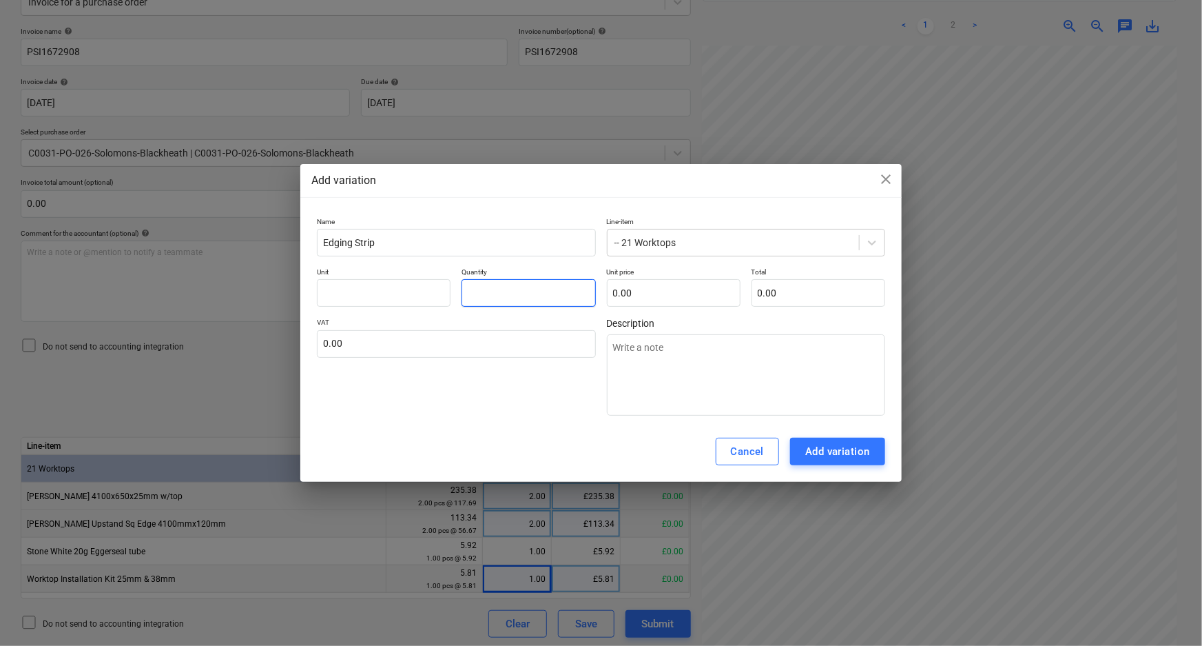
click at [518, 292] on input "text" at bounding box center [529, 293] width 134 height 28
type input "1"
type textarea "x"
type input "1.00"
click at [655, 291] on input "text" at bounding box center [674, 293] width 134 height 28
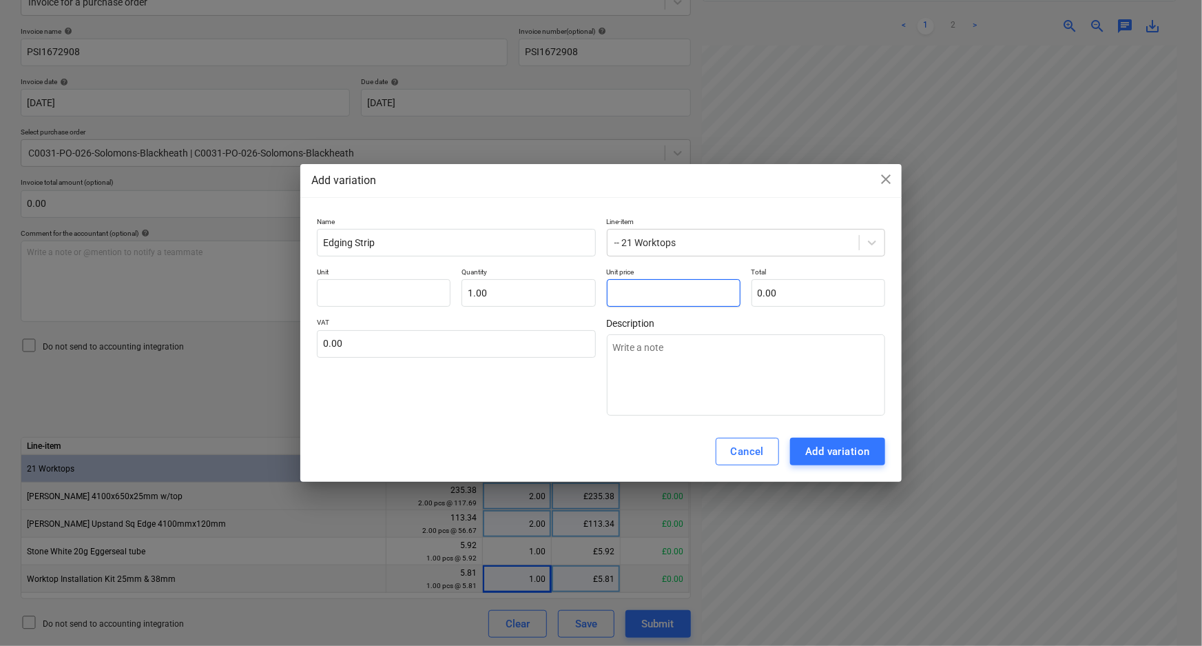
type input "8"
type textarea "x"
type input "8.00"
type input "8."
type textarea "x"
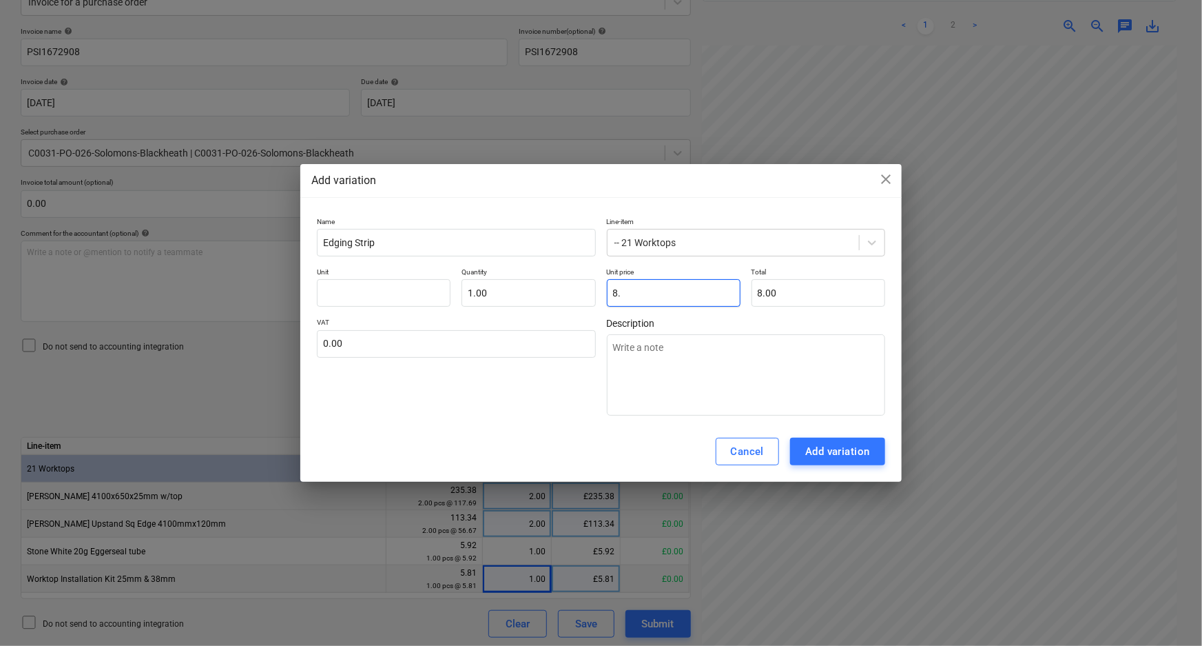
type input "8.9"
type textarea "x"
type input "8.90"
type input "8.97"
type textarea "x"
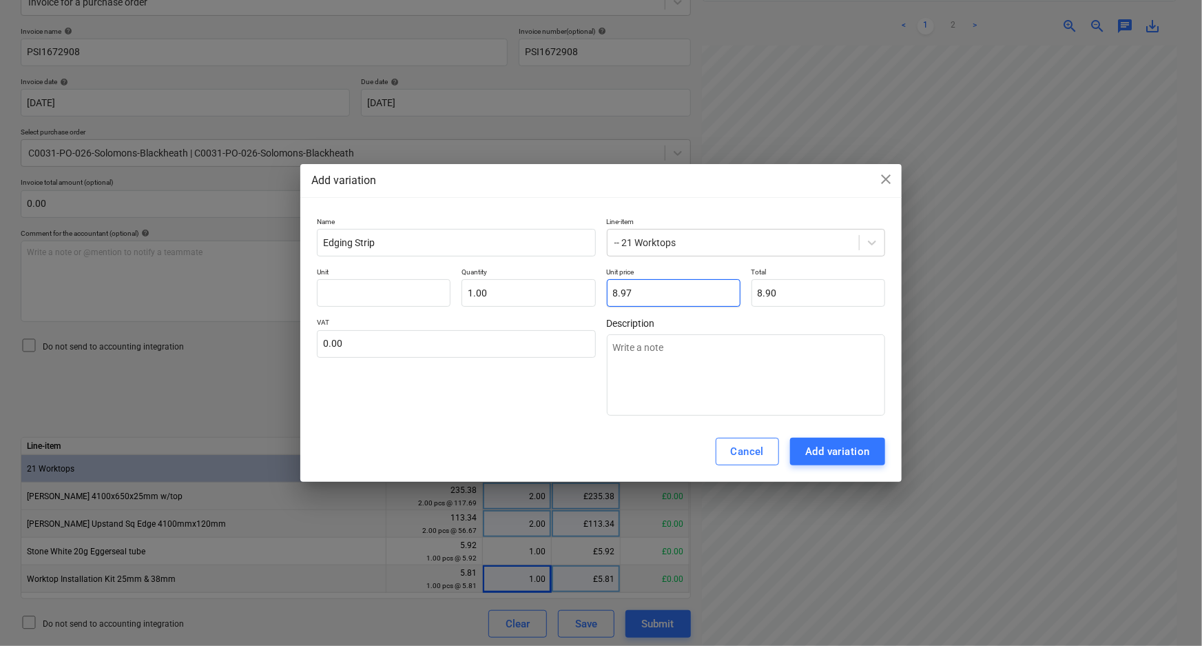
type input "8.97"
click at [522, 400] on div "VAT 0.00" at bounding box center [456, 367] width 278 height 98
click at [506, 351] on input "text" at bounding box center [456, 344] width 278 height 28
type input "2"
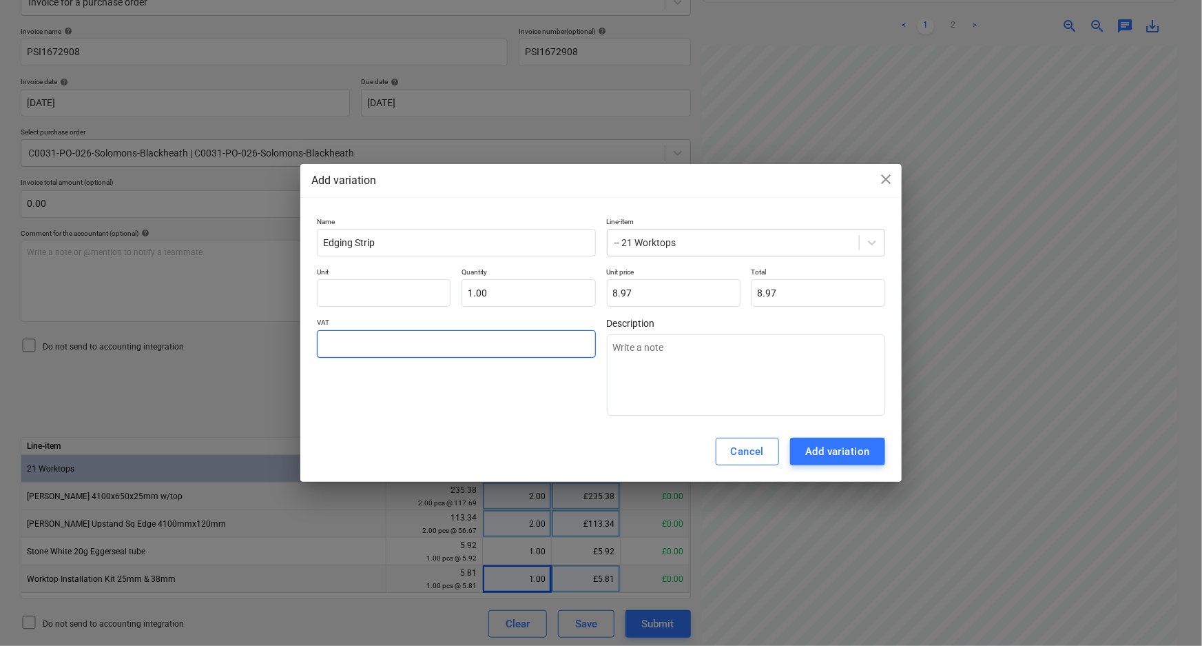
type textarea "x"
type input "20"
type textarea "x"
type input "20.00"
click at [488, 394] on div "VAT 20.00" at bounding box center [456, 367] width 278 height 98
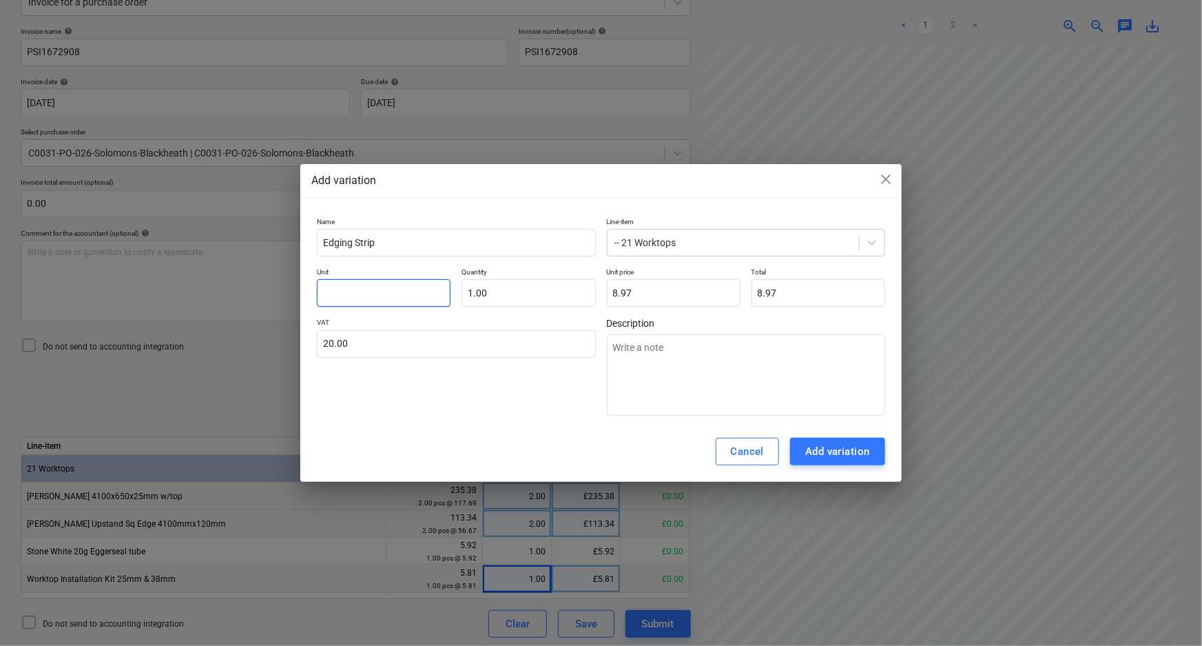
click at [416, 289] on input "text" at bounding box center [384, 293] width 134 height 28
type input "p"
type textarea "x"
type input "pc"
type textarea "x"
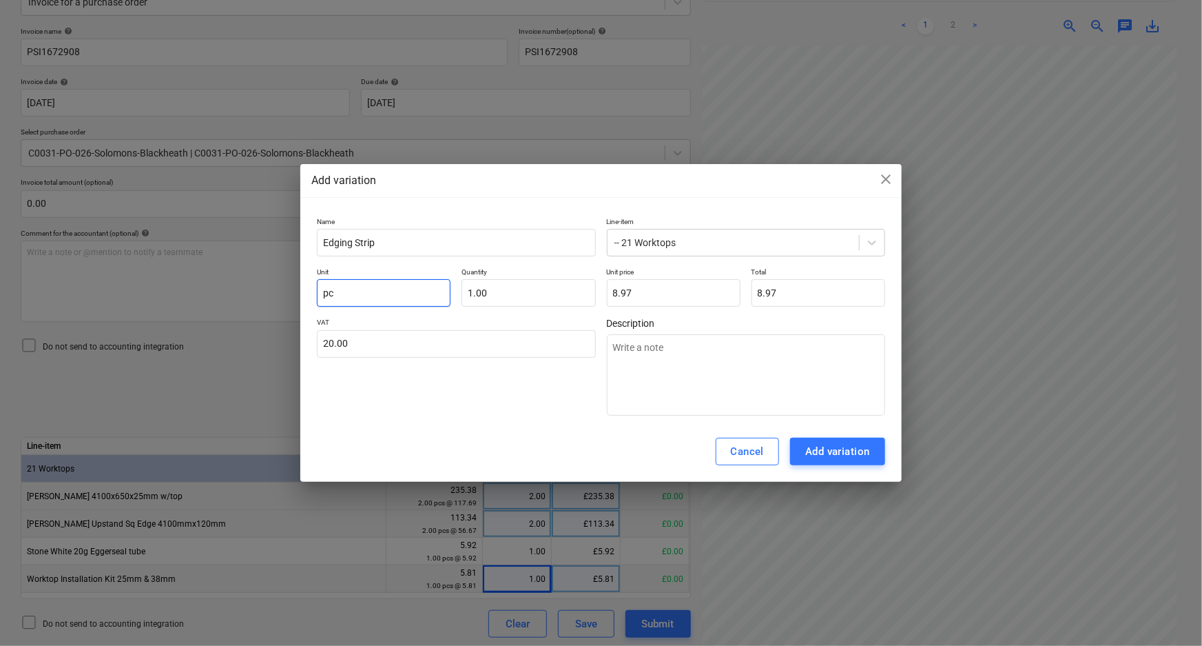
type input "pcs"
type textarea "x"
type input "pcs"
click at [524, 436] on div "Cancel Add variation" at bounding box center [601, 451] width 602 height 61
click at [837, 449] on div "Add variation" at bounding box center [838, 451] width 65 height 18
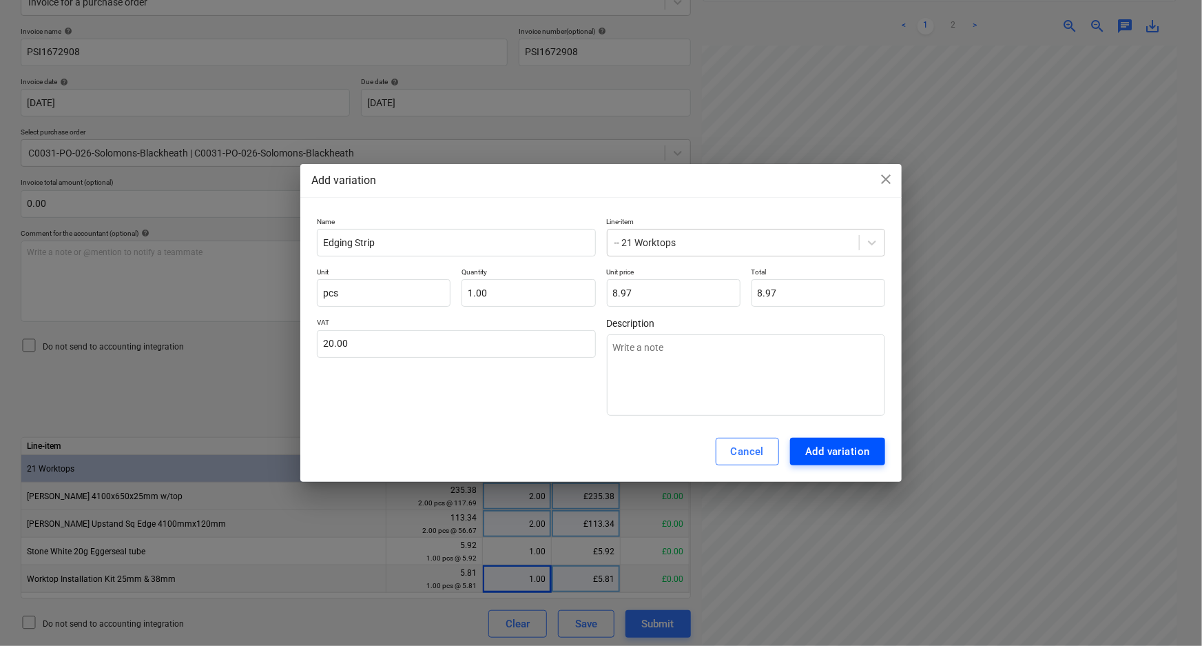
type textarea "x"
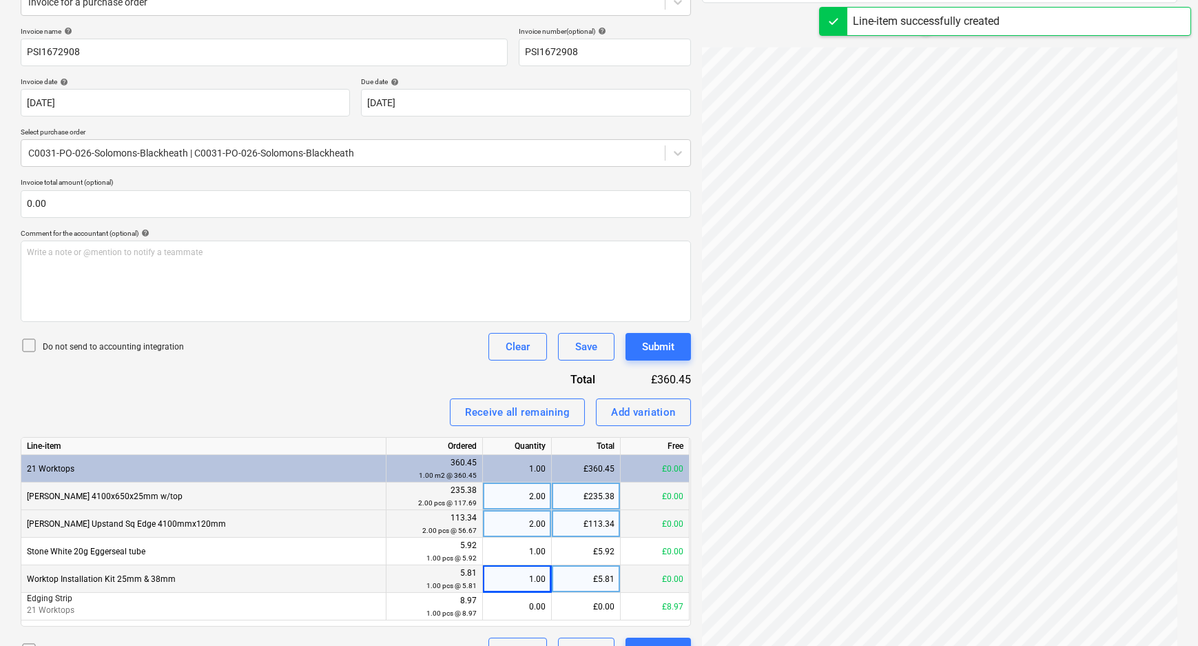
scroll to position [217, 0]
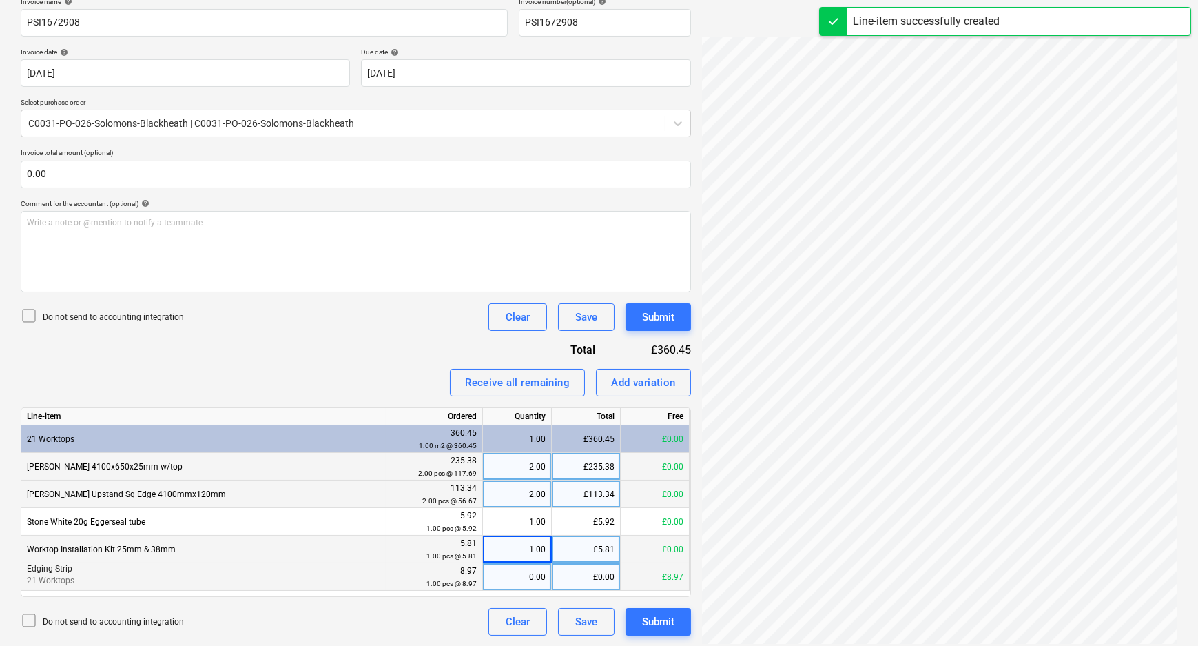
click at [517, 584] on div "0.00" at bounding box center [517, 577] width 57 height 28
type input "1"
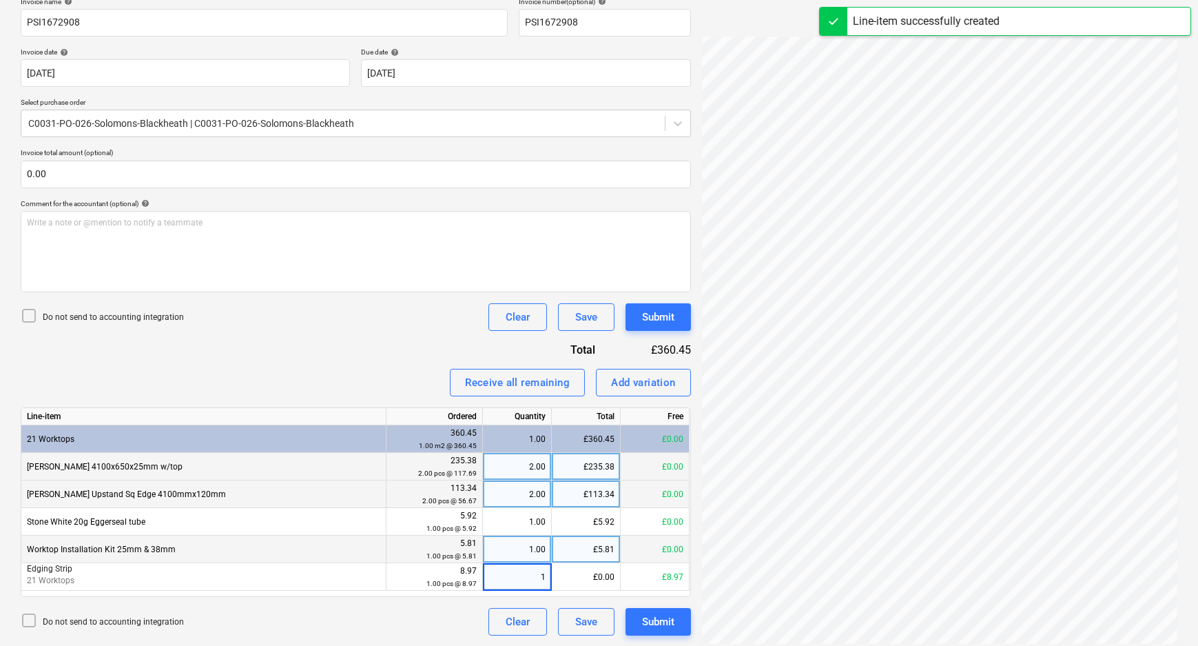
click at [404, 624] on div "Do not send to accounting integration Clear Save Submit" at bounding box center [356, 622] width 670 height 28
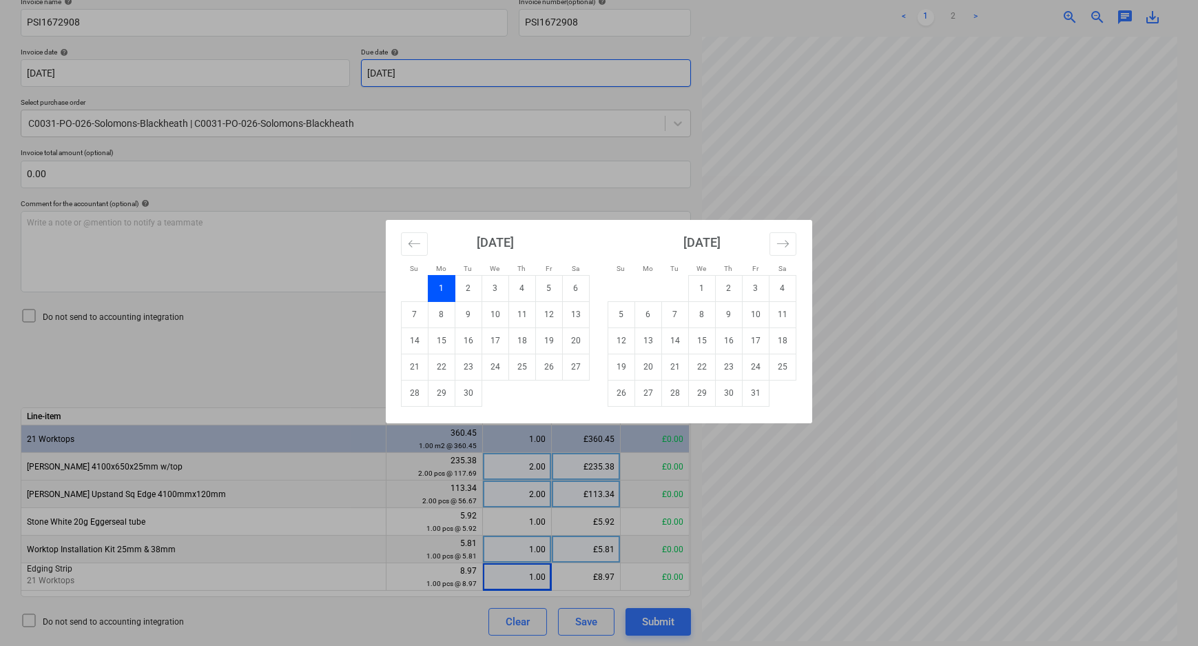
click at [685, 74] on body "Sales Projects Contacts Company Consolidated Invoices Inbox 1 Approvals format_…" at bounding box center [599, 106] width 1198 height 646
click at [464, 394] on td "30" at bounding box center [468, 393] width 27 height 26
type input "[DATE]"
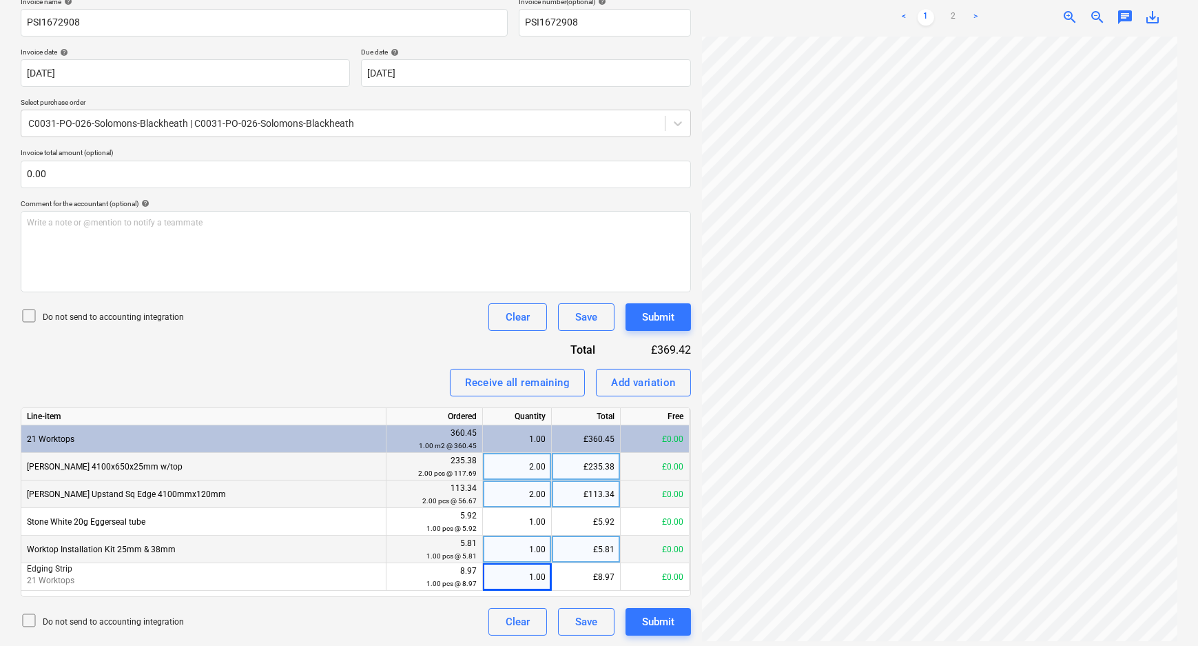
click at [309, 312] on div "Do not send to accounting integration Clear Save Submit" at bounding box center [356, 317] width 670 height 28
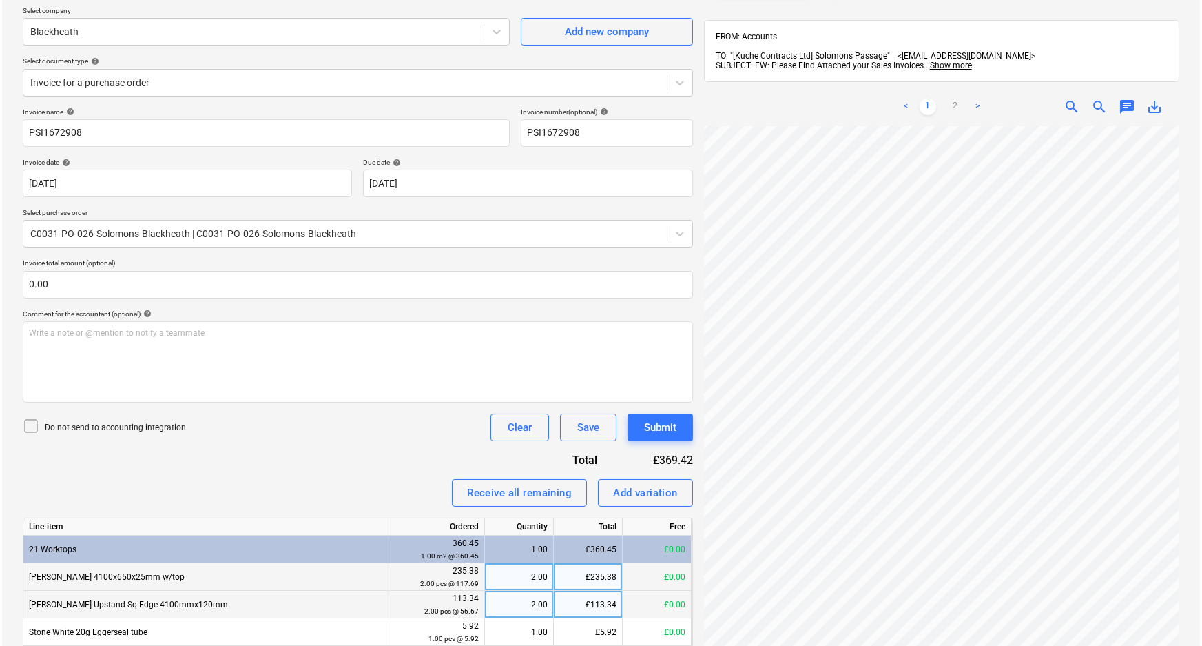
scroll to position [217, 0]
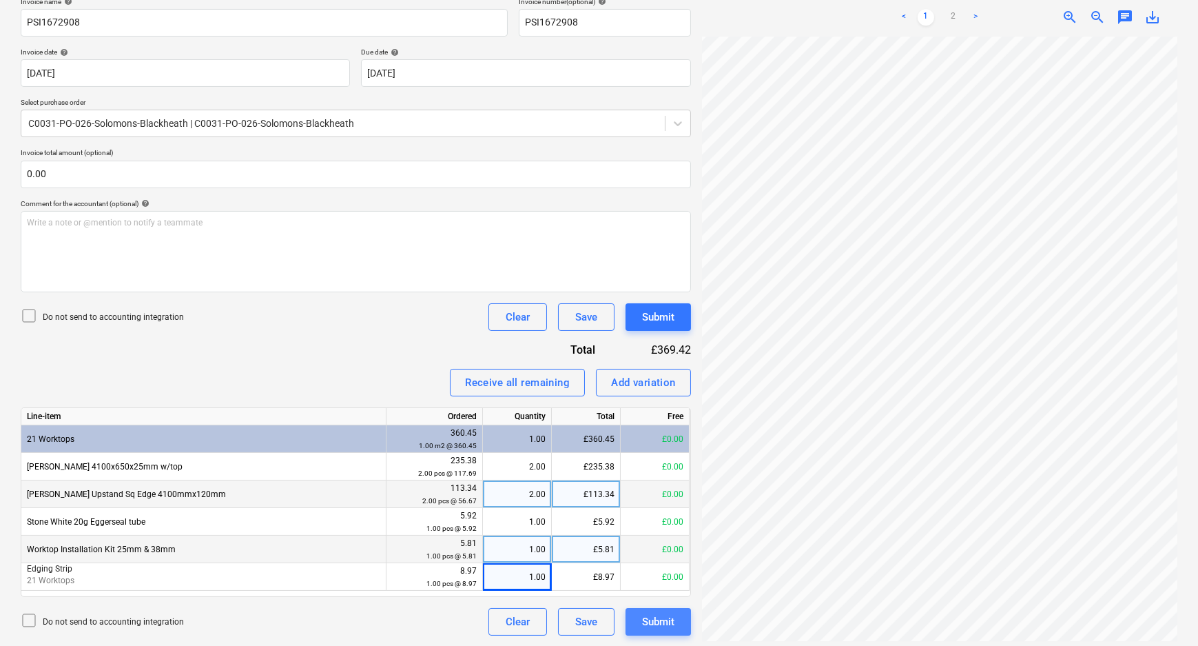
click at [644, 617] on div "Submit" at bounding box center [658, 622] width 32 height 18
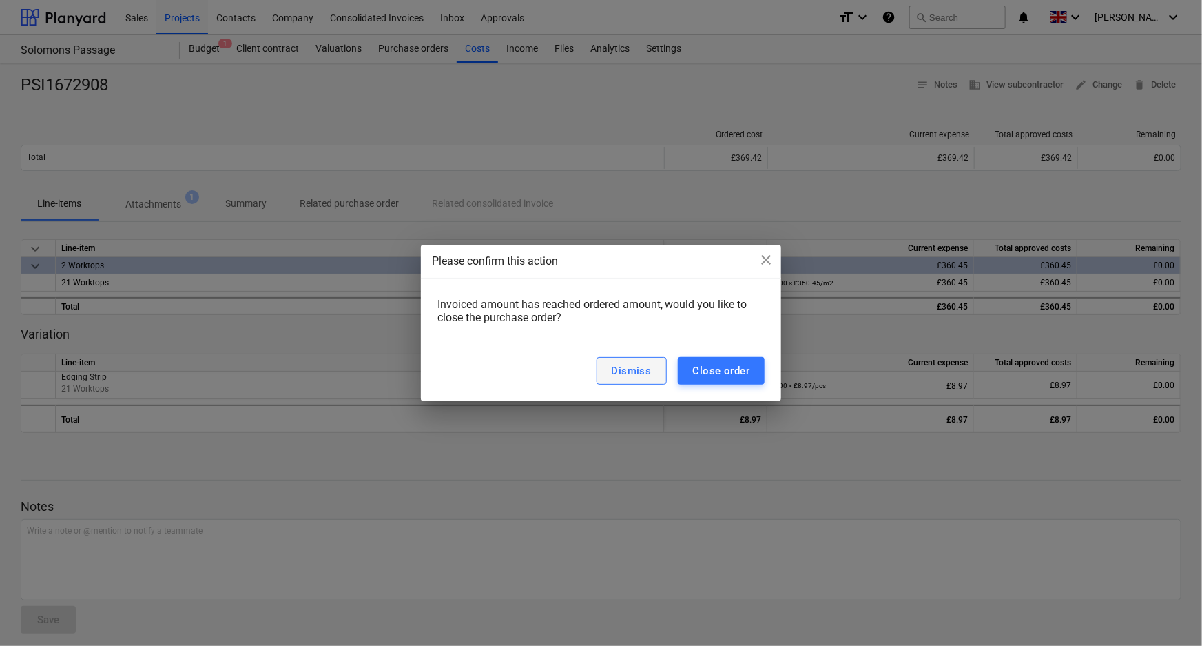
click at [613, 363] on div "Dismiss" at bounding box center [632, 371] width 40 height 18
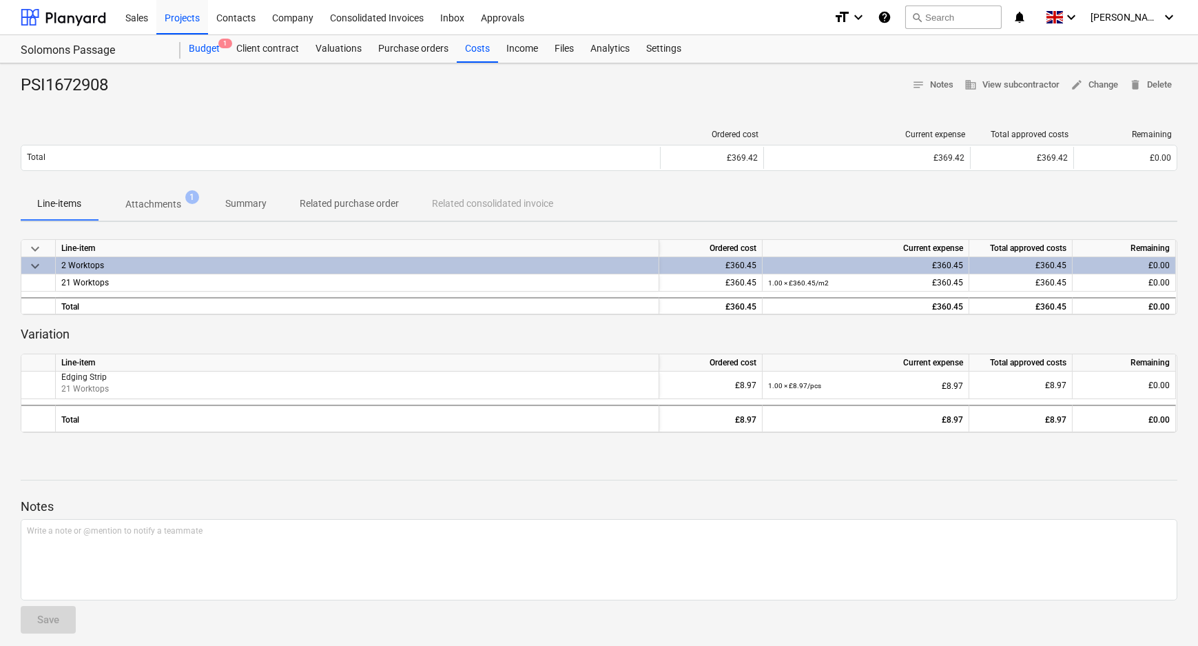
click at [219, 41] on span "1" at bounding box center [225, 44] width 14 height 10
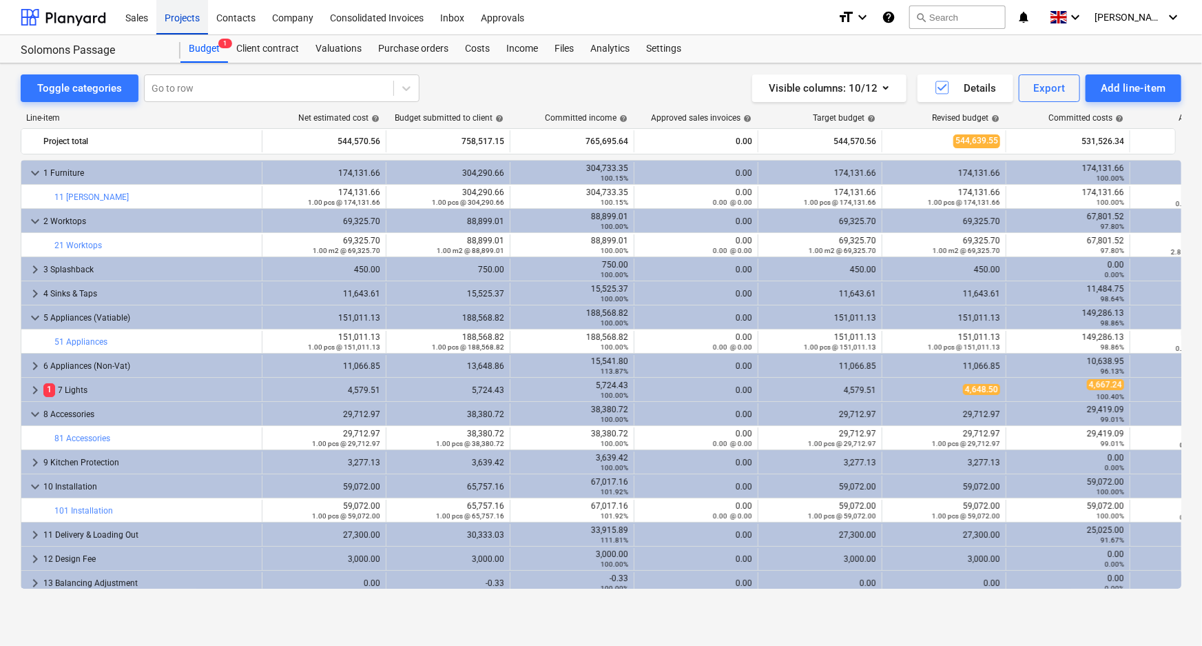
click at [193, 19] on div "Projects" at bounding box center [182, 16] width 52 height 35
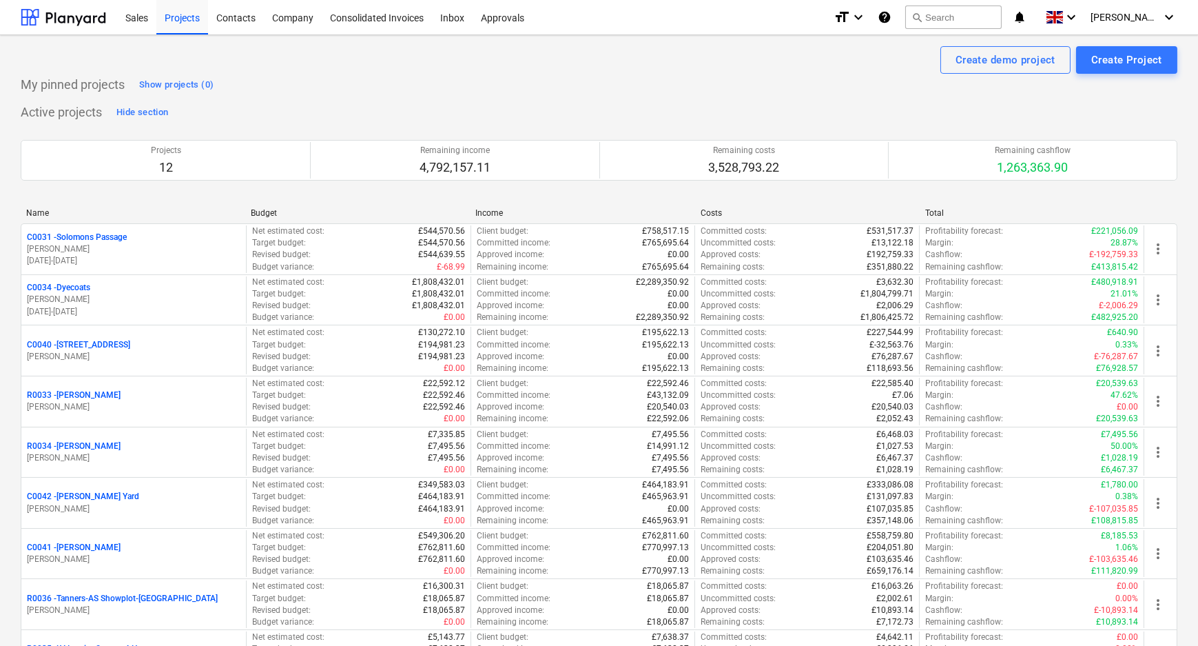
drag, startPoint x: 187, startPoint y: 19, endPoint x: 183, endPoint y: 121, distance: 102.0
click at [187, 19] on div "Projects" at bounding box center [182, 16] width 52 height 35
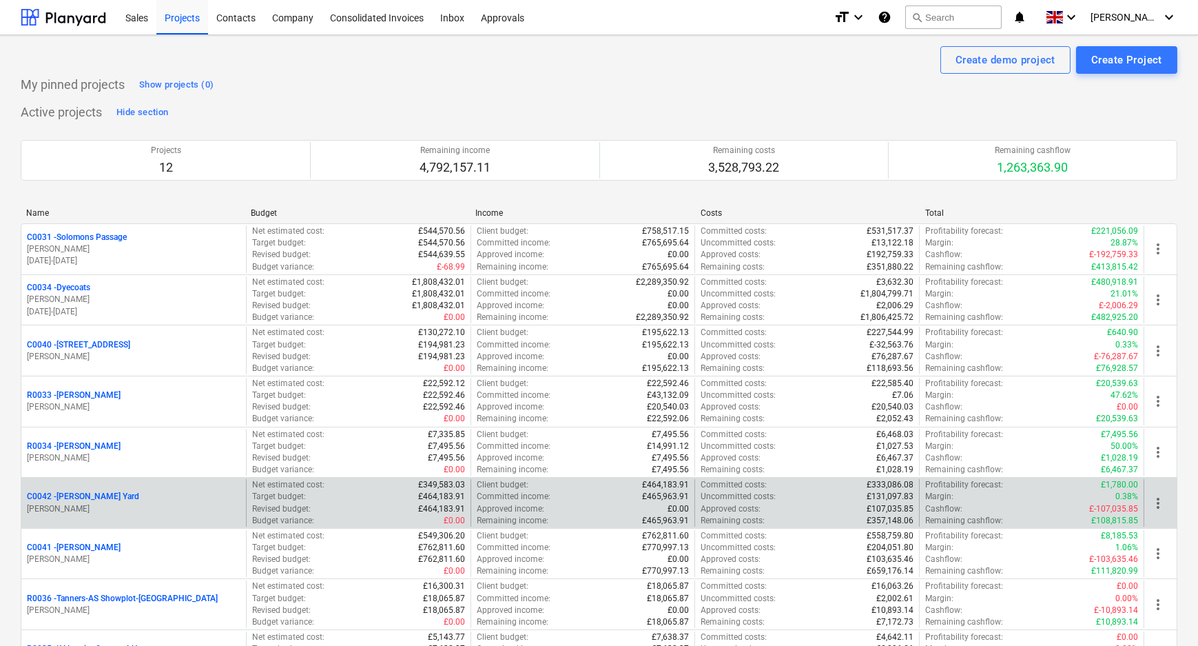
click at [89, 500] on p "C0042 - [PERSON_NAME][GEOGRAPHIC_DATA]" at bounding box center [83, 497] width 112 height 12
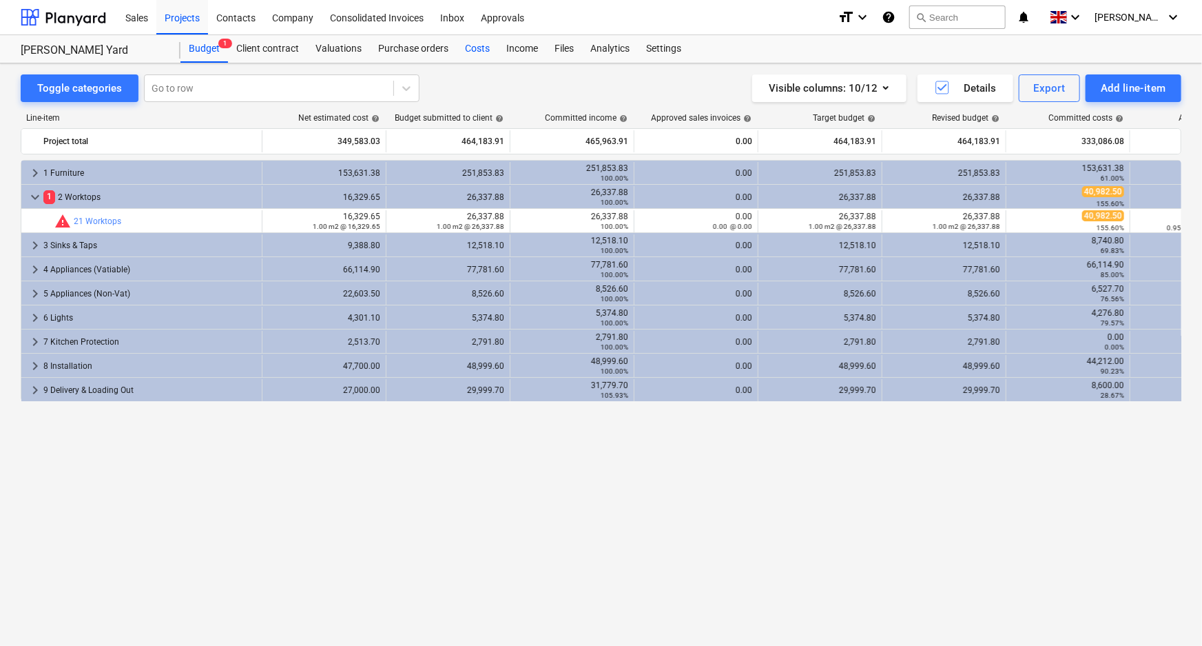
click at [467, 48] on div "Costs" at bounding box center [477, 49] width 41 height 28
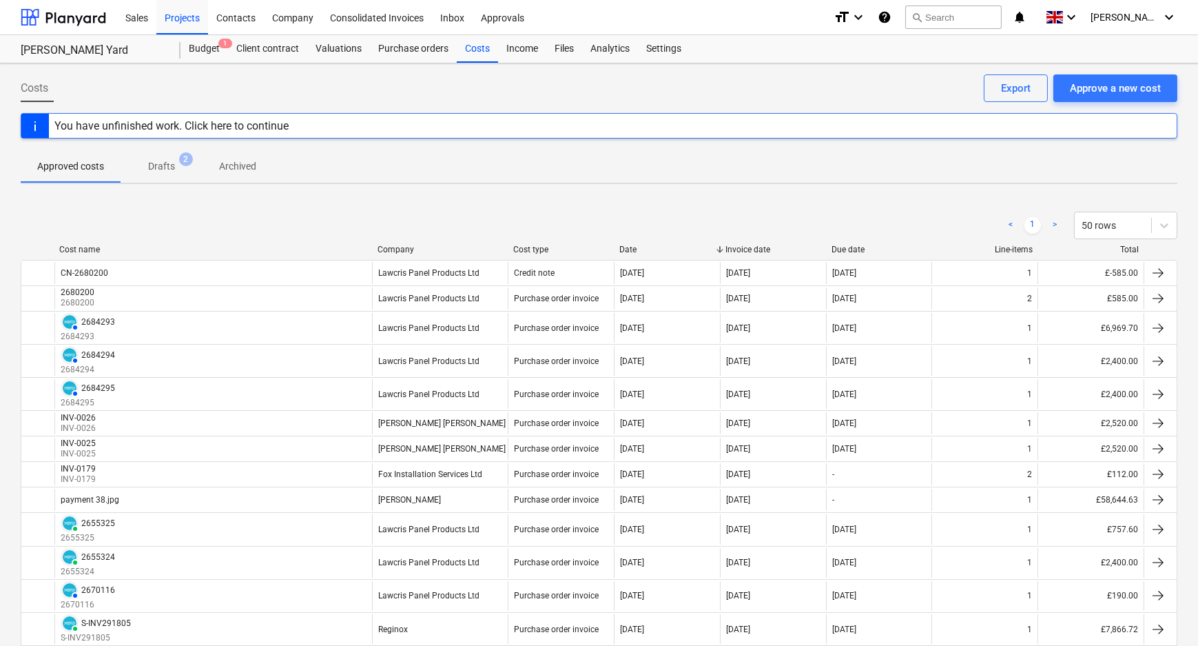
click at [185, 159] on span "2" at bounding box center [186, 159] width 14 height 14
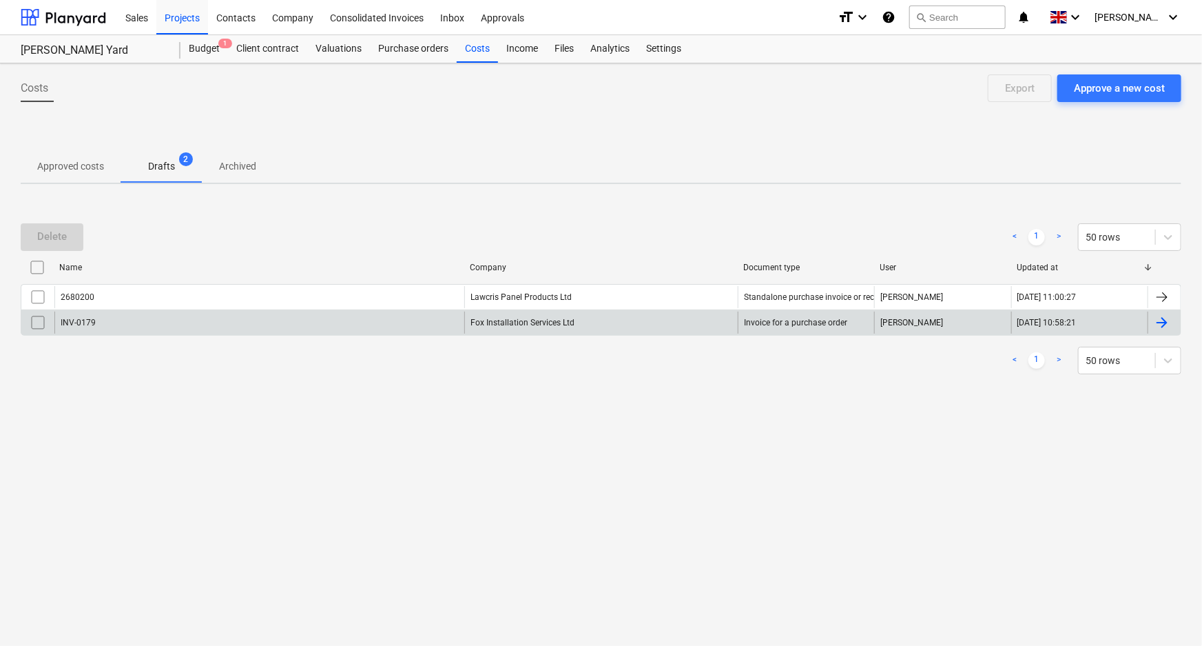
click at [153, 319] on div "INV-0179" at bounding box center [259, 322] width 410 height 22
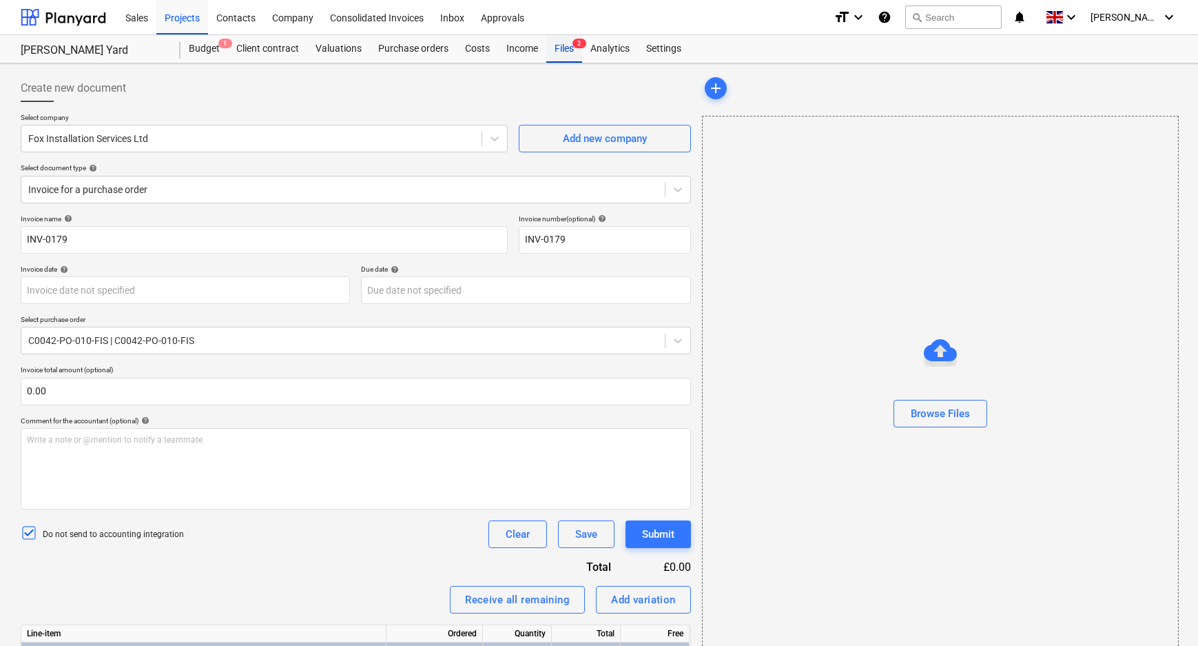
click at [554, 48] on div "Files 2" at bounding box center [564, 49] width 36 height 28
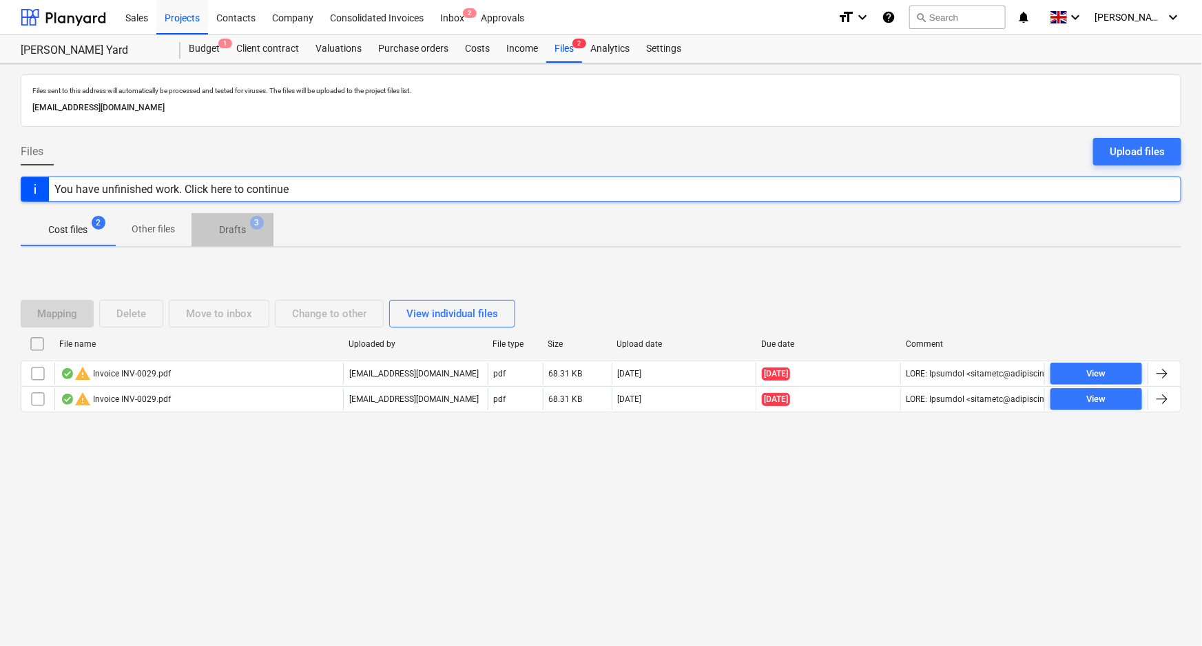
click at [243, 225] on p "Drafts" at bounding box center [232, 230] width 27 height 14
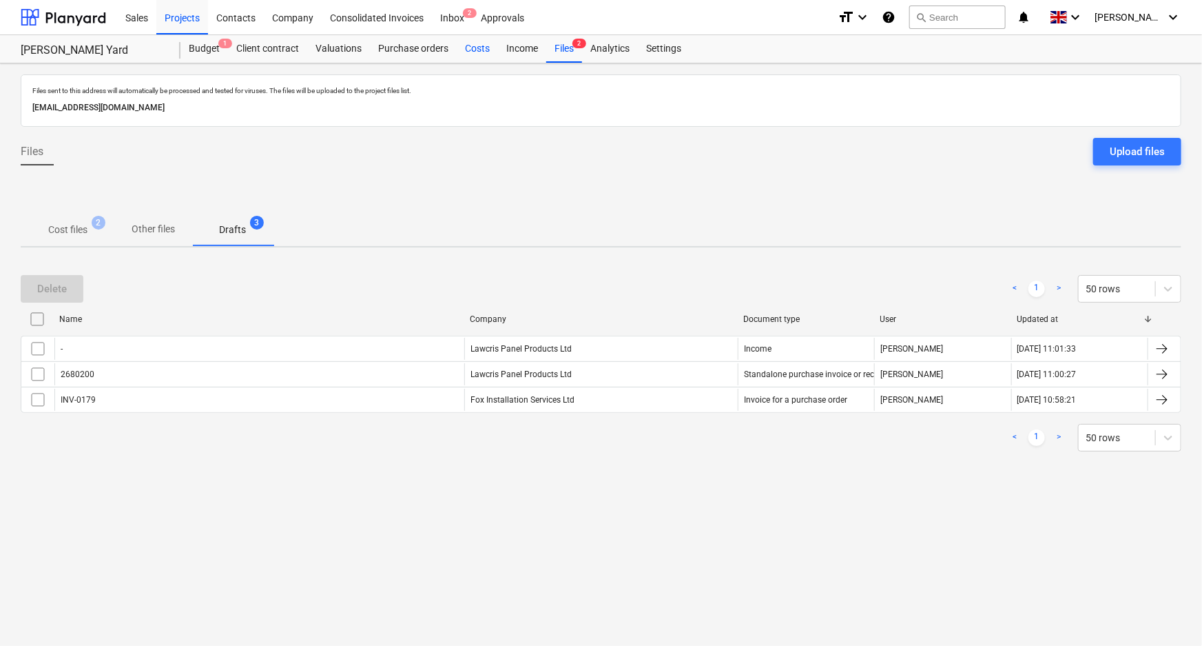
click at [468, 51] on div "Costs" at bounding box center [477, 49] width 41 height 28
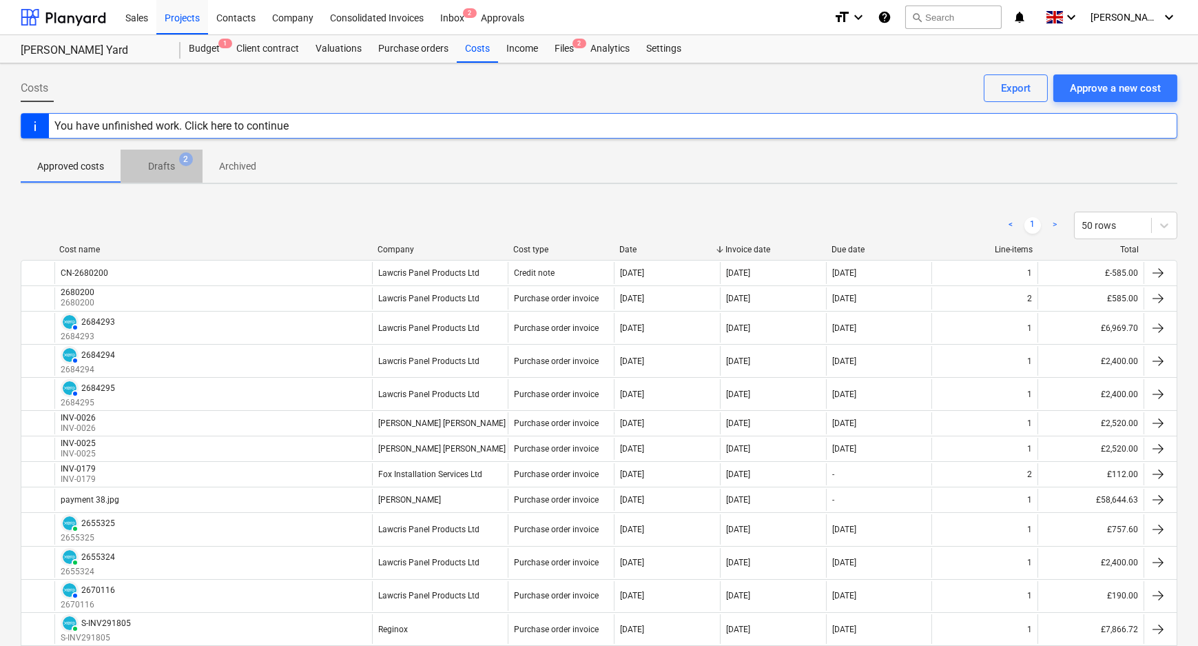
click at [172, 159] on p "Drafts" at bounding box center [161, 166] width 27 height 14
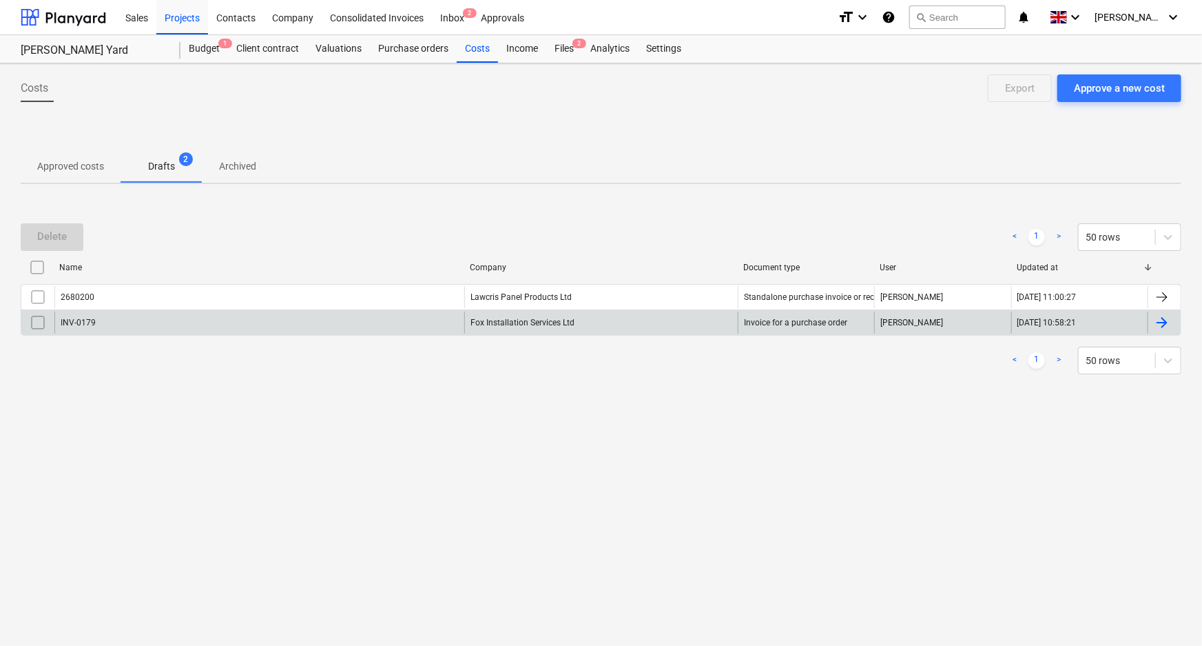
click at [38, 320] on input "checkbox" at bounding box center [38, 322] width 22 height 22
click at [62, 236] on div "Delete" at bounding box center [52, 236] width 30 height 18
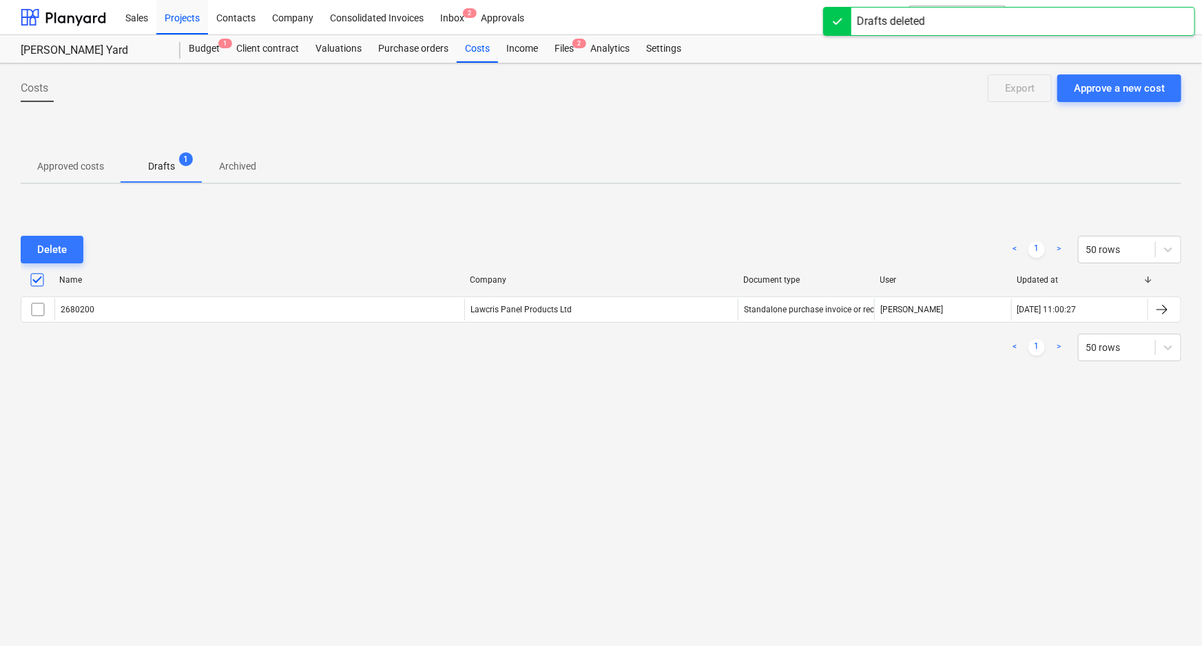
click at [75, 160] on p "Approved costs" at bounding box center [70, 166] width 67 height 14
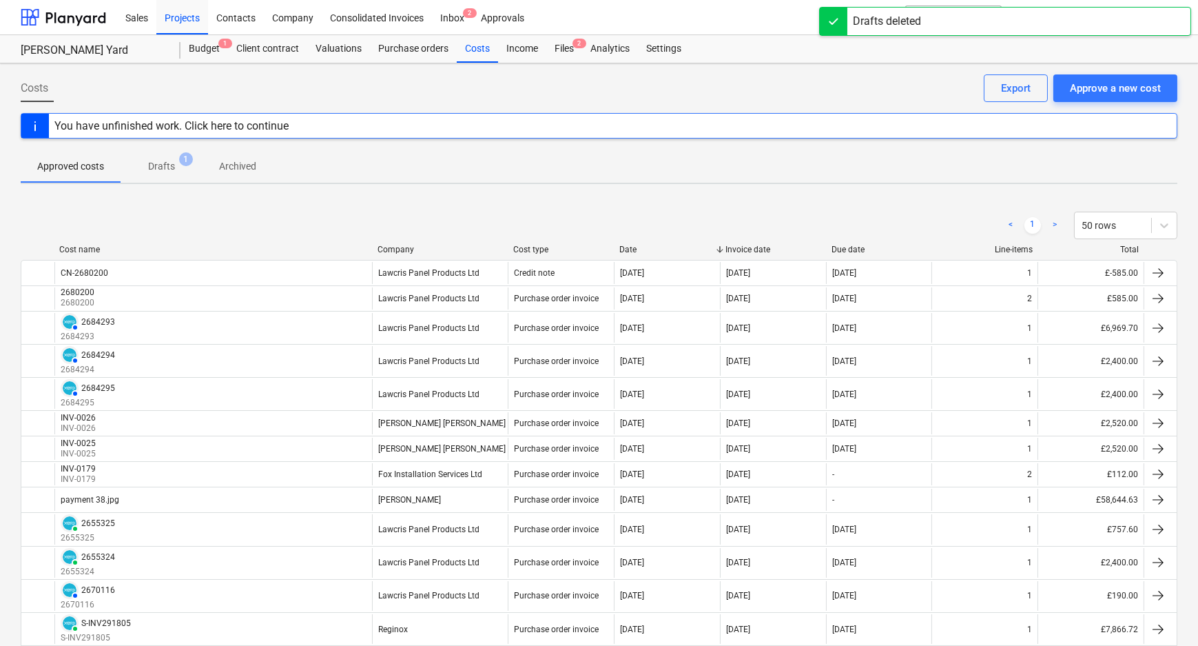
click at [179, 167] on span "Drafts 1" at bounding box center [161, 166] width 49 height 14
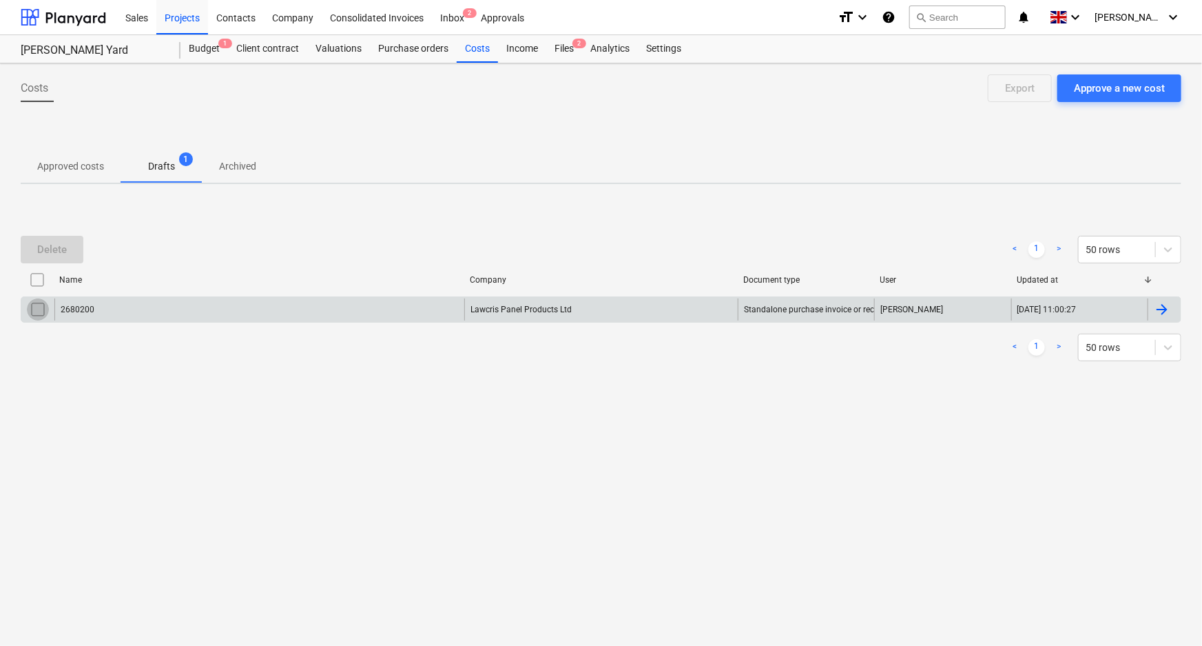
click at [43, 310] on input "checkbox" at bounding box center [38, 309] width 22 height 22
click at [43, 244] on div "Delete" at bounding box center [52, 249] width 30 height 18
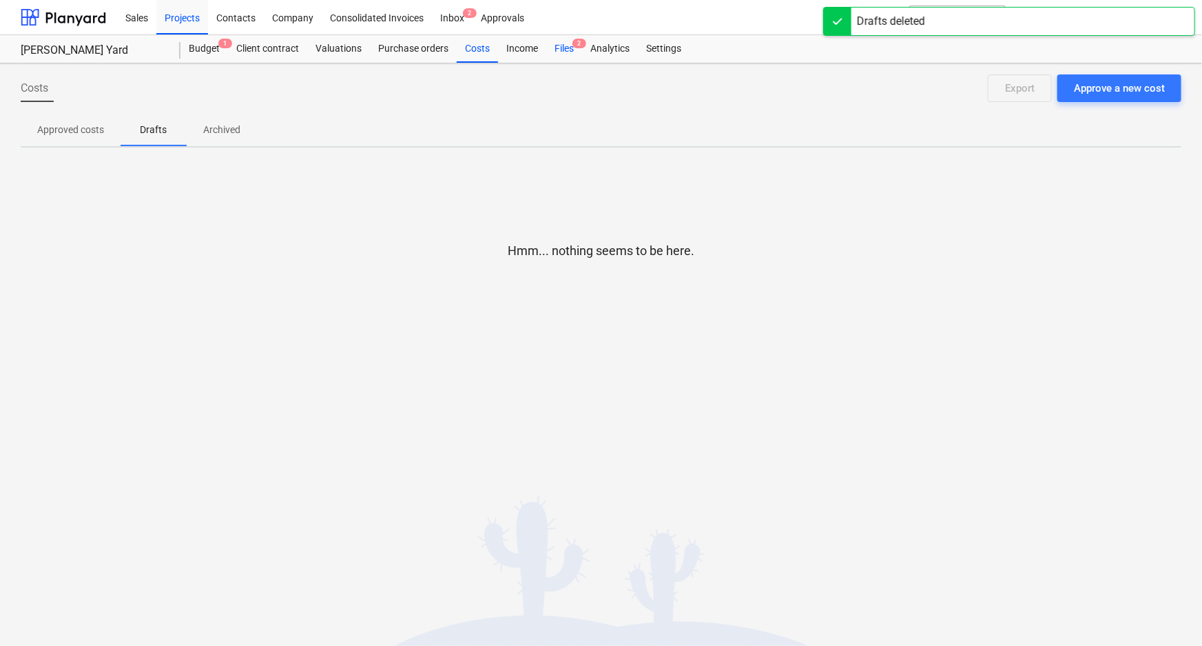
click at [564, 42] on div "Files 2" at bounding box center [564, 49] width 36 height 28
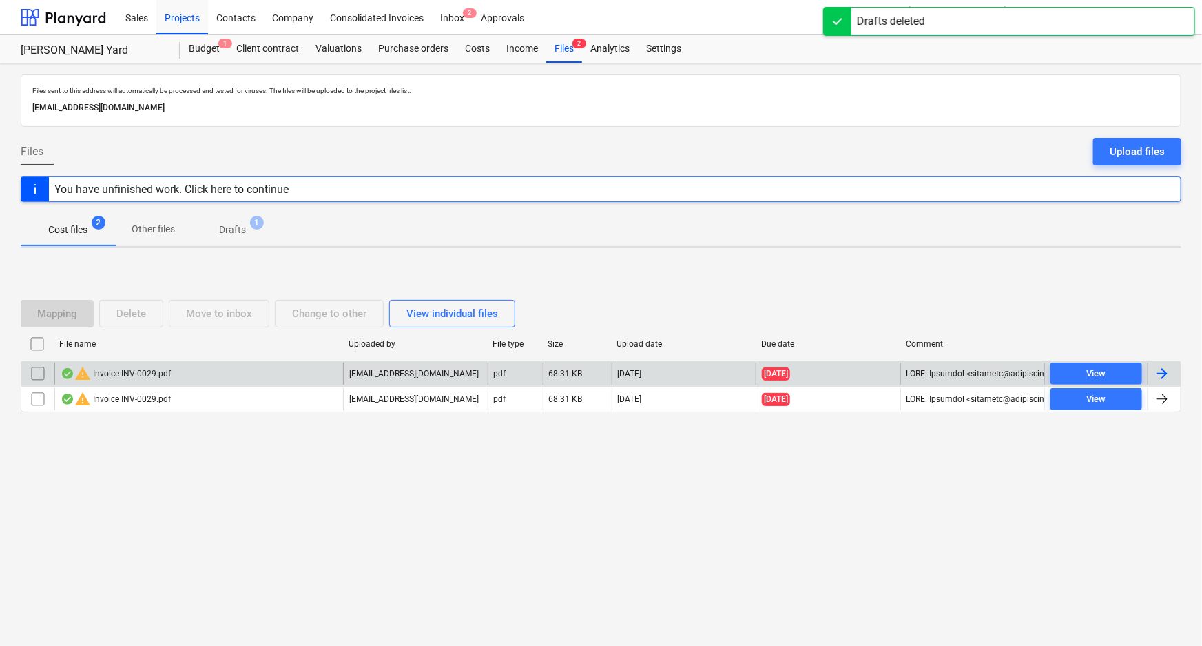
click at [38, 372] on input "checkbox" at bounding box center [38, 373] width 22 height 22
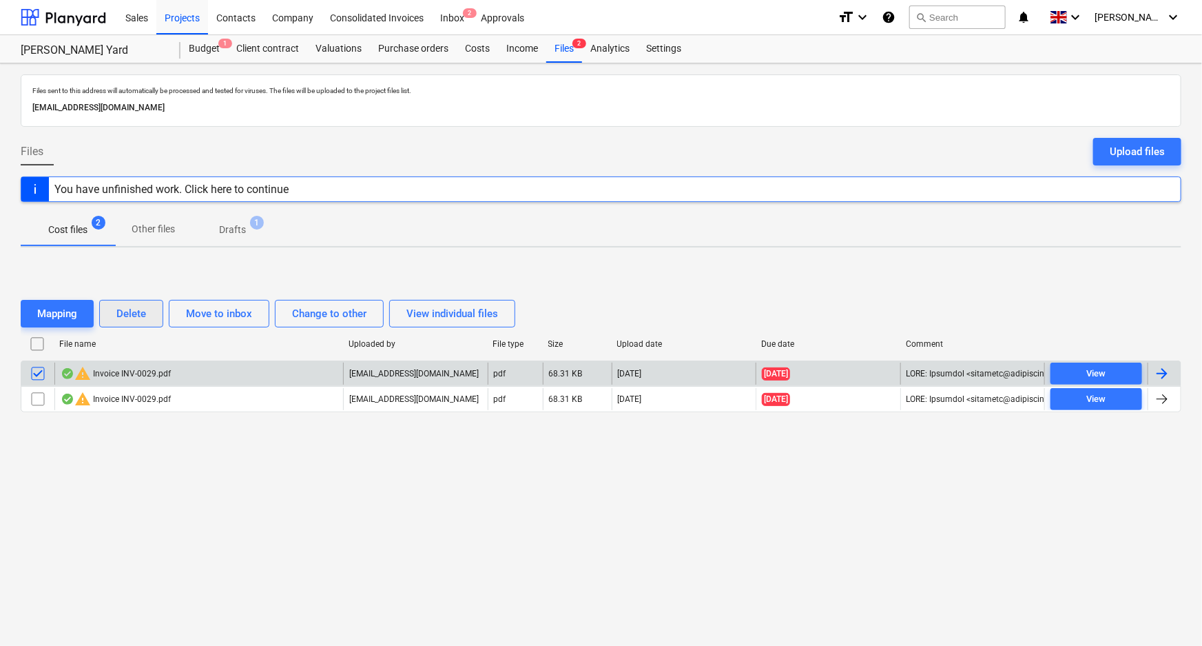
click at [149, 309] on button "Delete" at bounding box center [131, 314] width 64 height 28
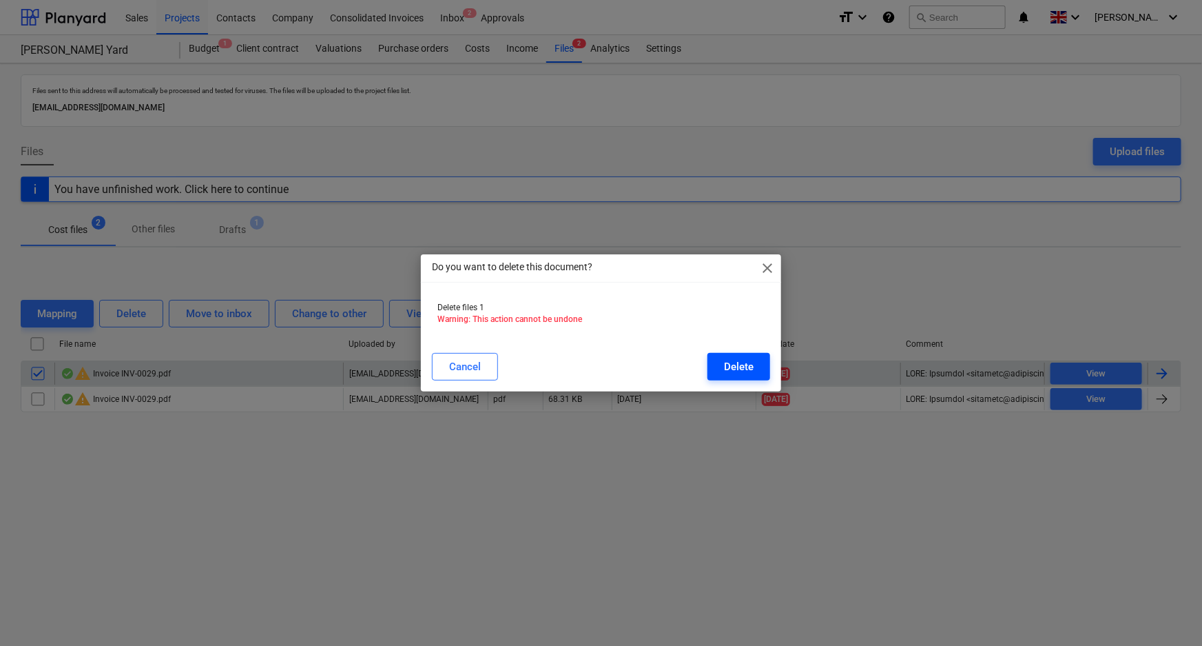
click at [741, 367] on div "Delete" at bounding box center [739, 367] width 30 height 18
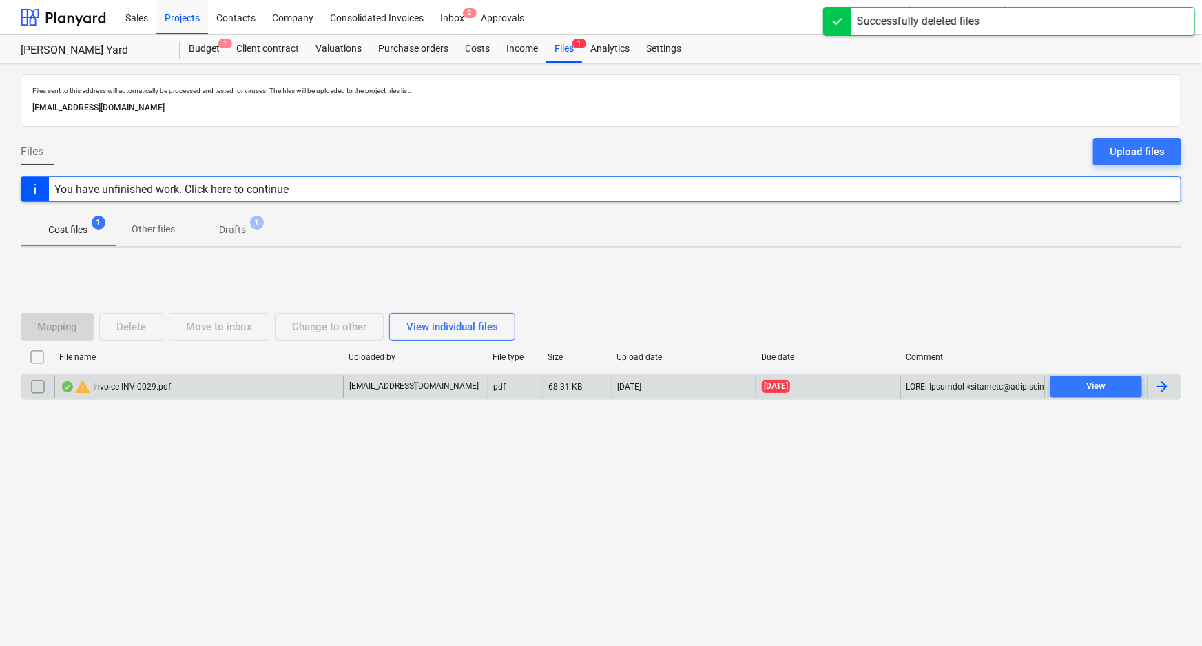
click at [211, 388] on div "warning Invoice INV-0029.pdf" at bounding box center [198, 387] width 289 height 22
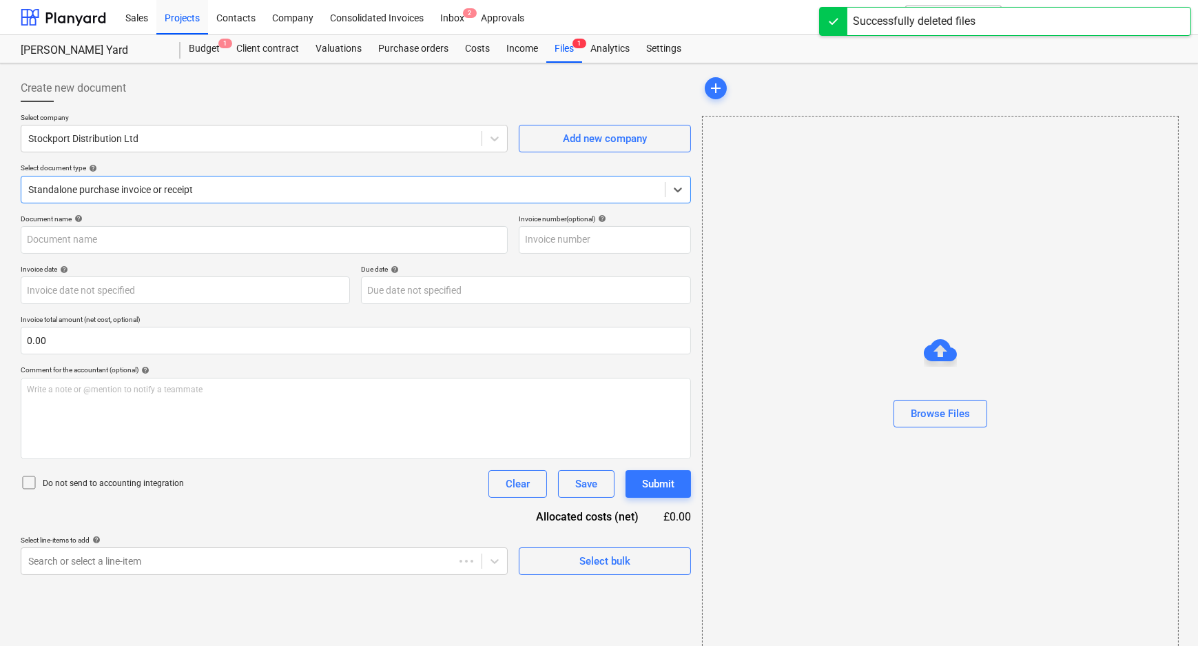
type input "INV-0029"
type input "[DATE]"
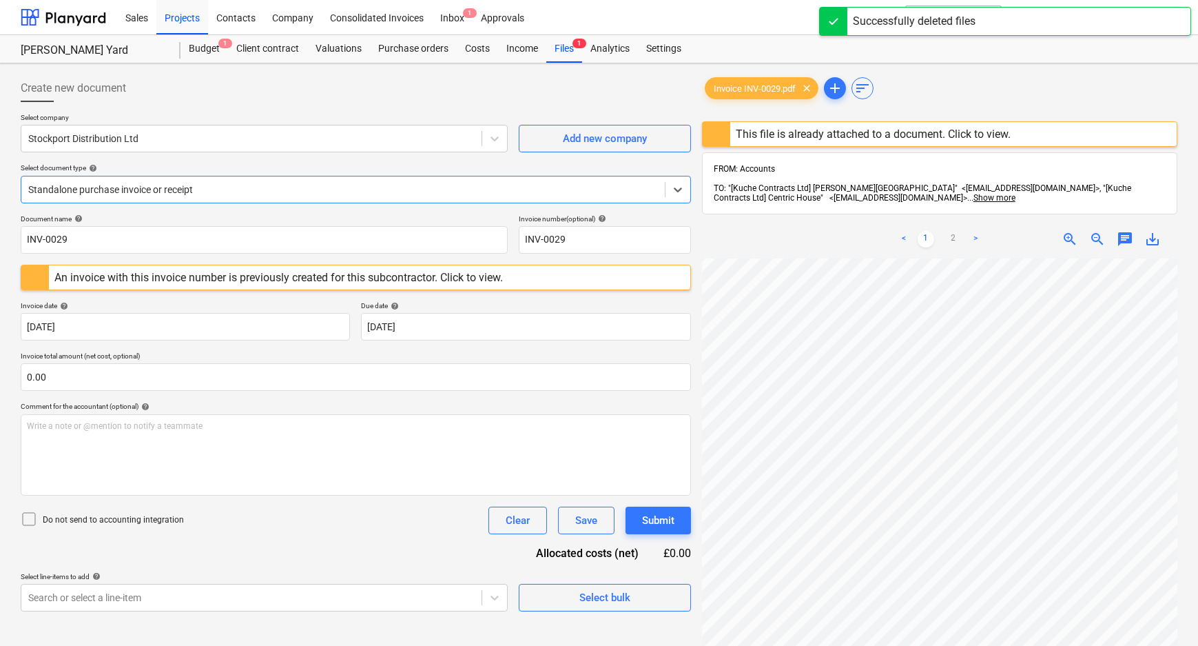
scroll to position [272, 0]
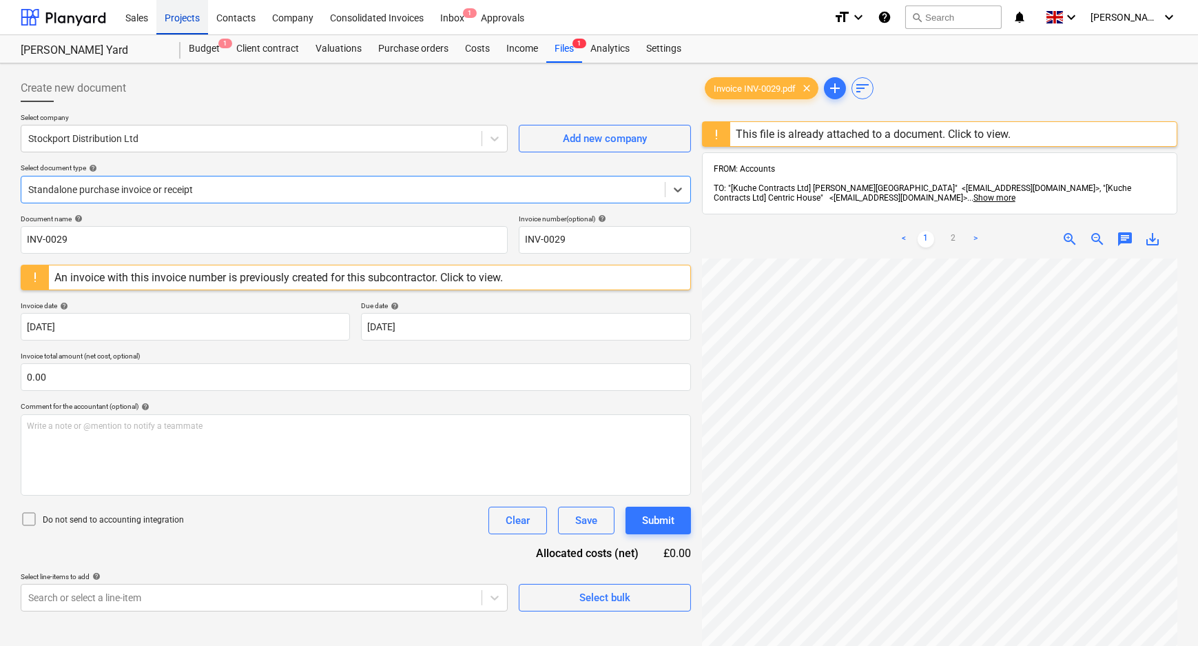
click at [191, 20] on div "Projects" at bounding box center [182, 16] width 52 height 35
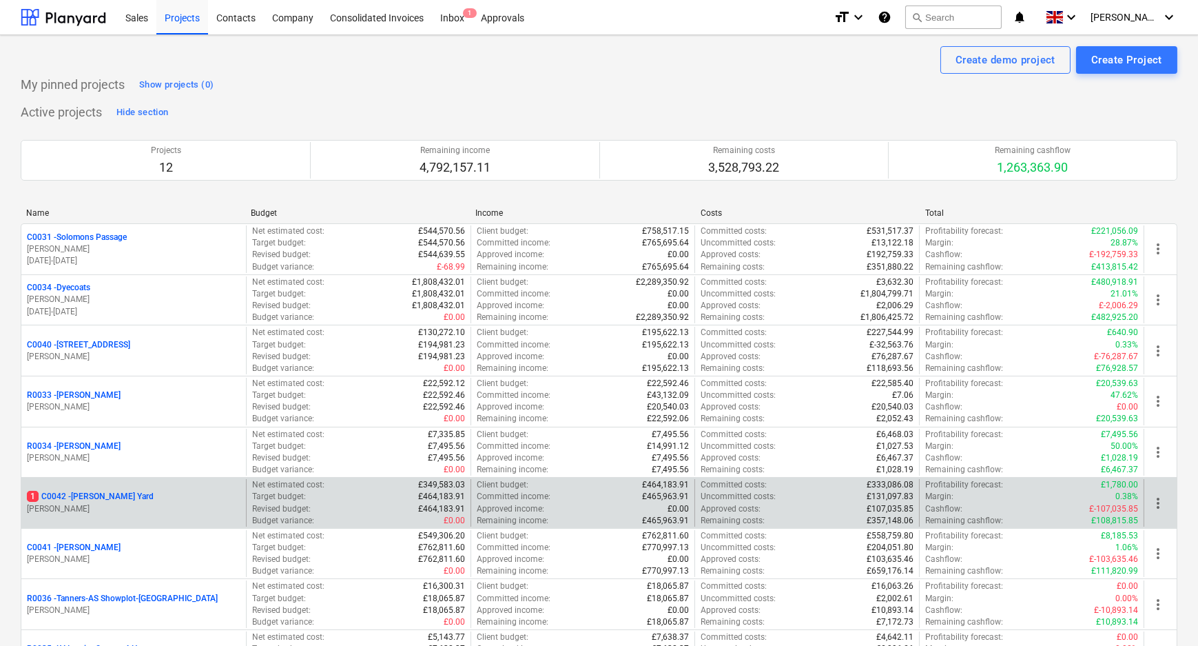
click at [99, 491] on p "1 C0042 - [PERSON_NAME][GEOGRAPHIC_DATA]" at bounding box center [90, 497] width 127 height 12
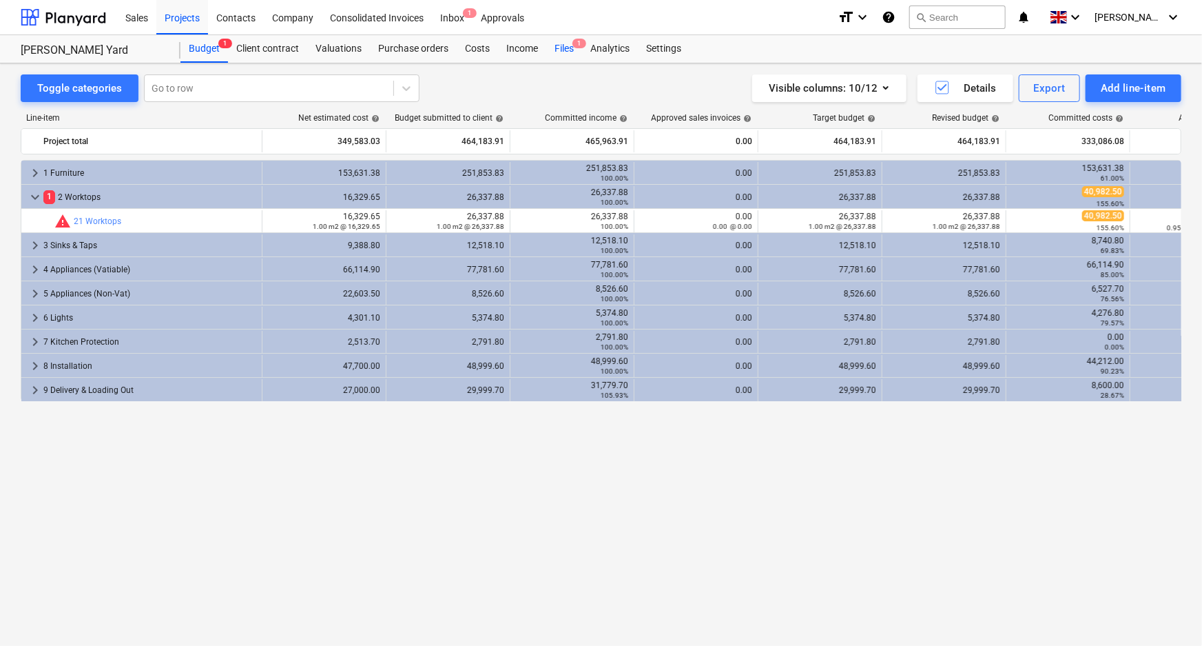
click at [567, 43] on div "Files 1" at bounding box center [564, 49] width 36 height 28
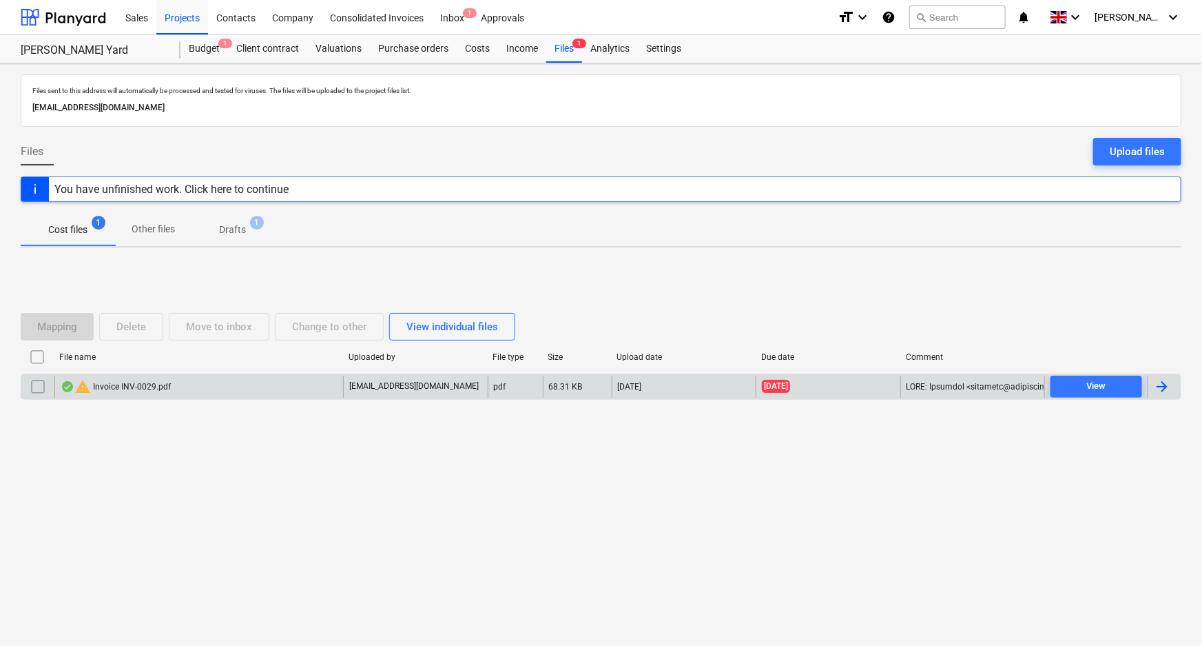
click at [135, 380] on div "warning Invoice INV-0029.pdf" at bounding box center [116, 386] width 110 height 17
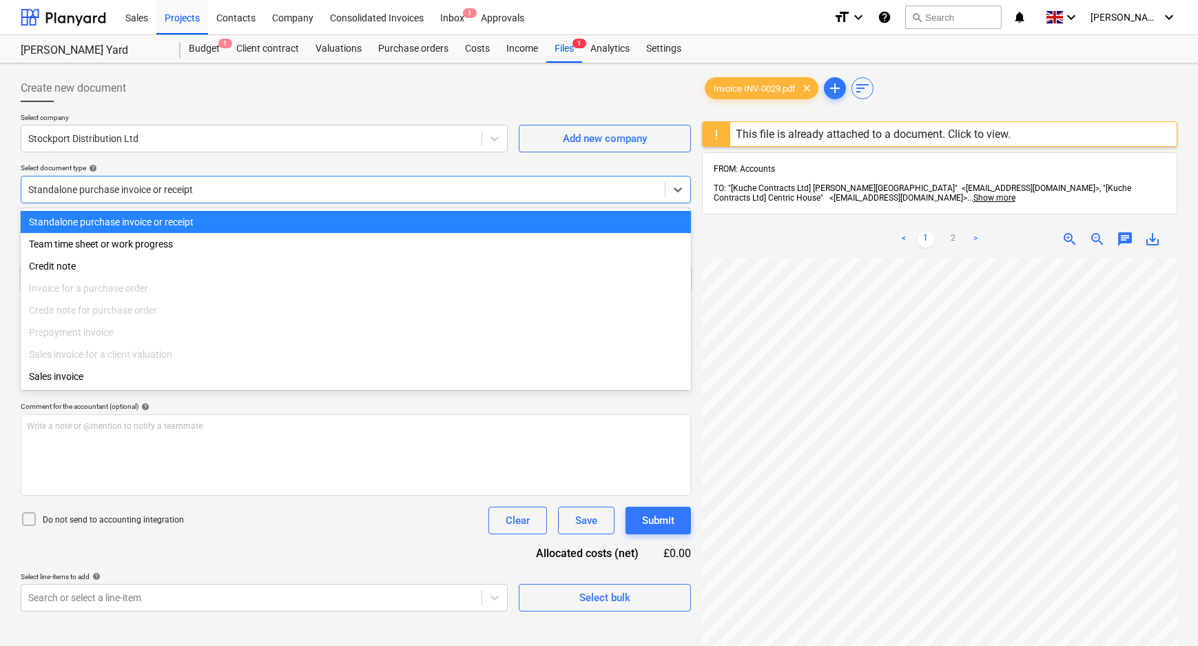
click at [319, 187] on div at bounding box center [343, 190] width 630 height 14
click at [215, 143] on div at bounding box center [251, 139] width 447 height 14
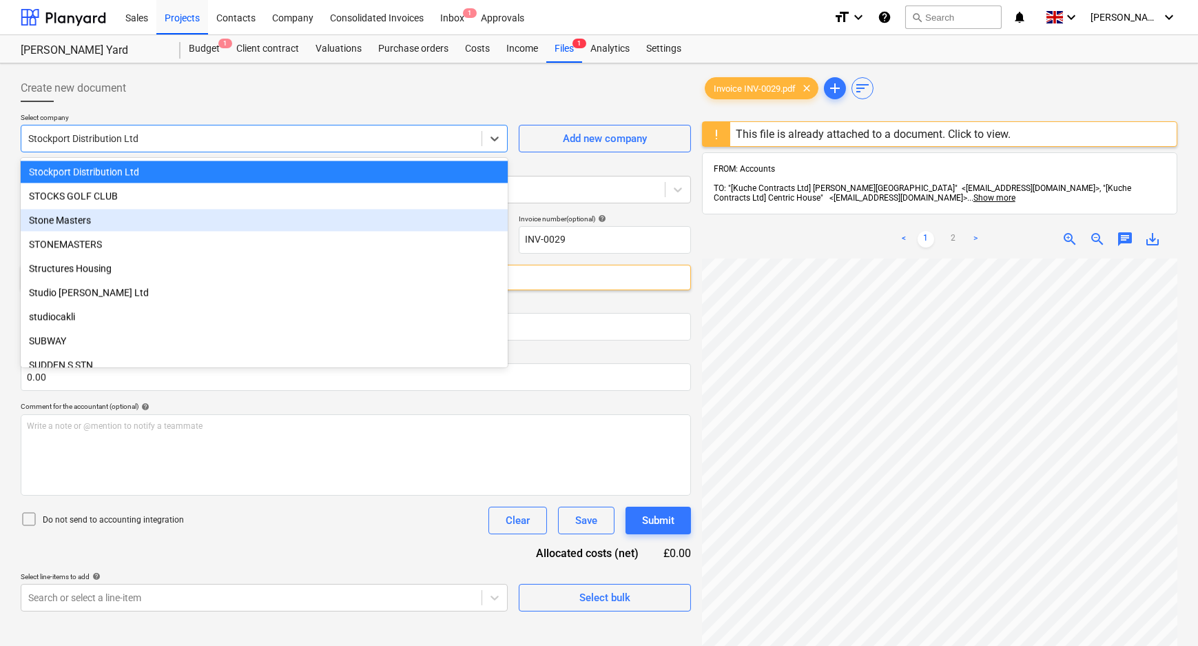
scroll to position [20582, 0]
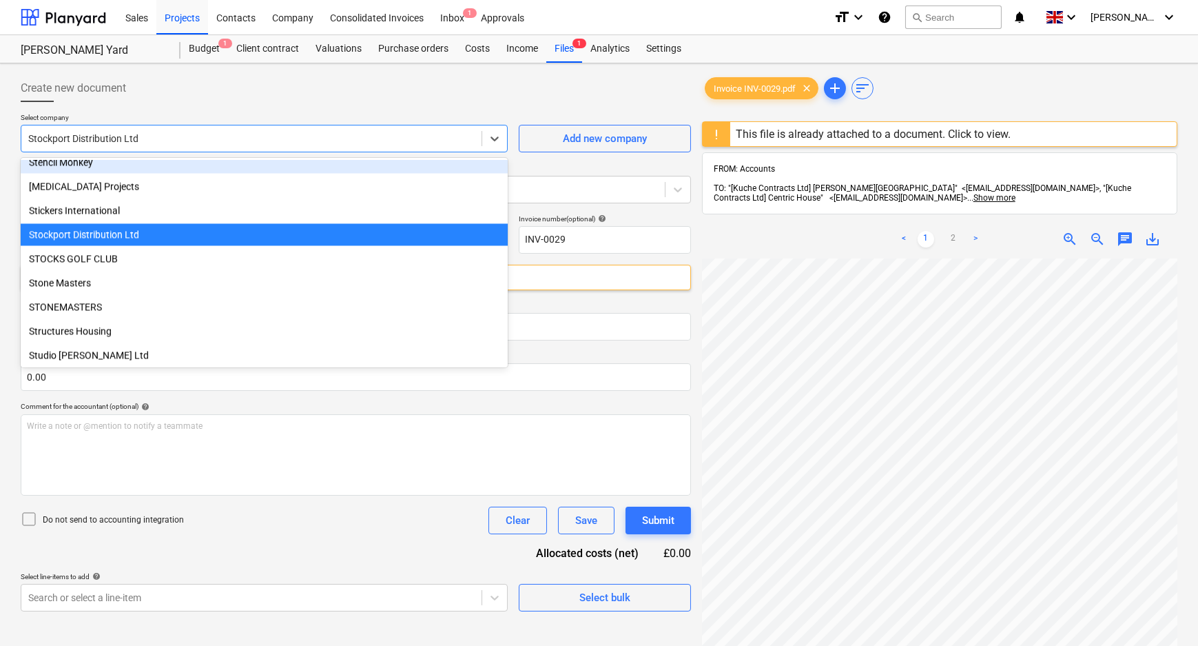
click at [245, 113] on p "Select company" at bounding box center [264, 119] width 487 height 12
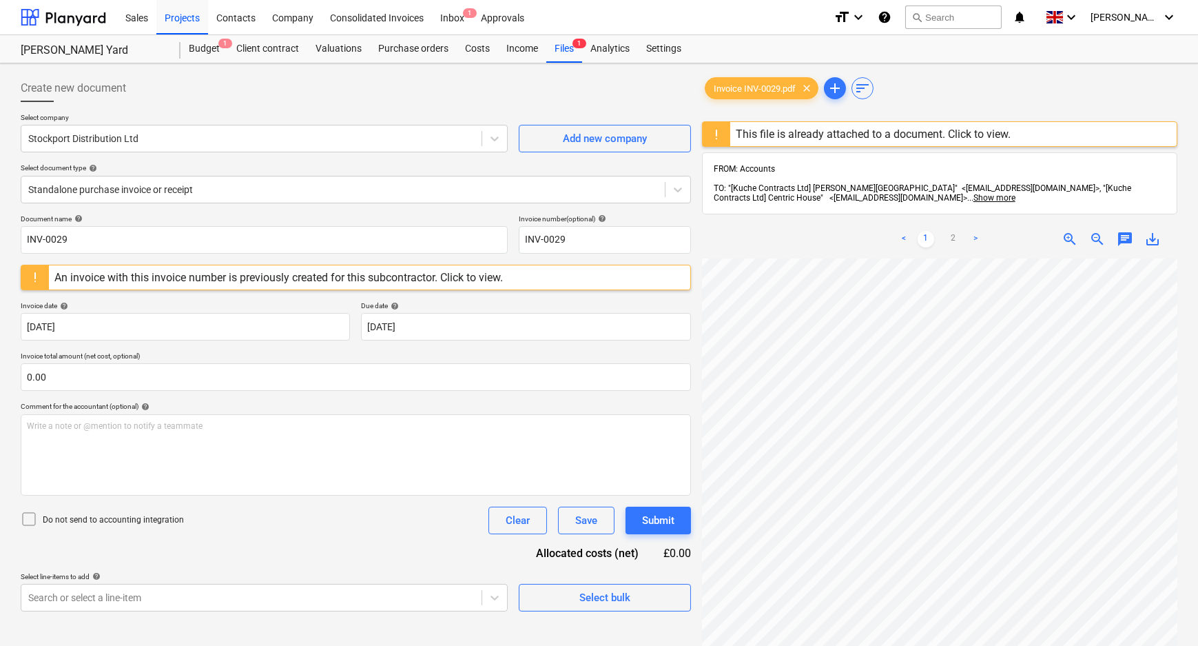
scroll to position [272, 0]
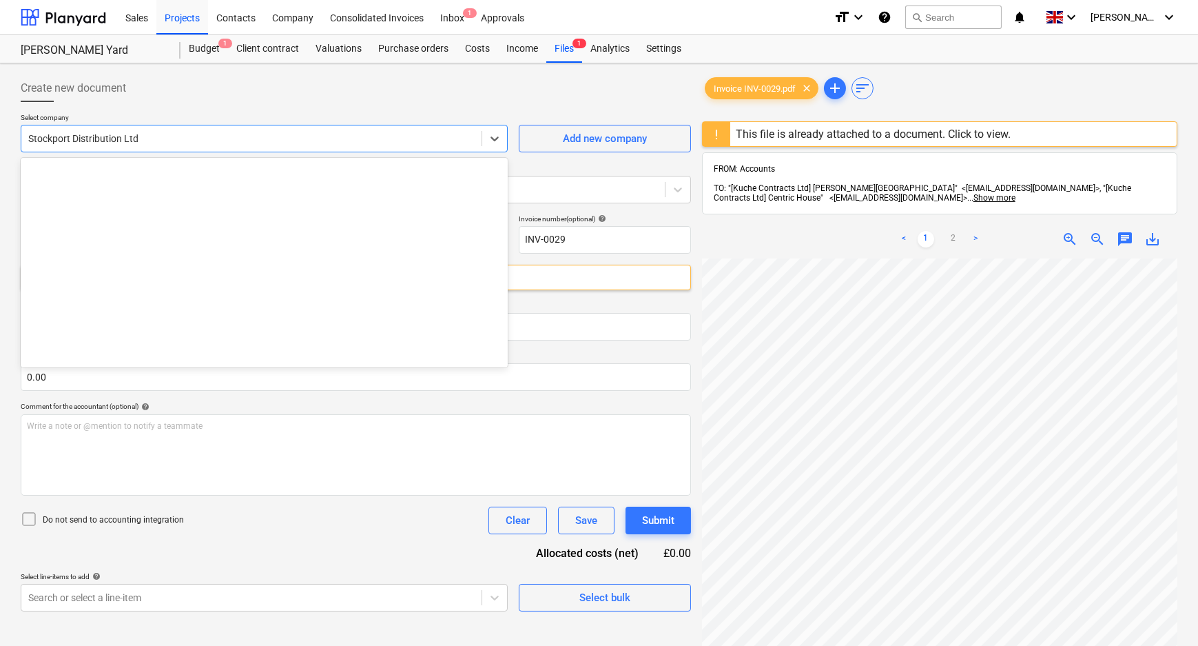
click at [245, 136] on div at bounding box center [251, 139] width 447 height 14
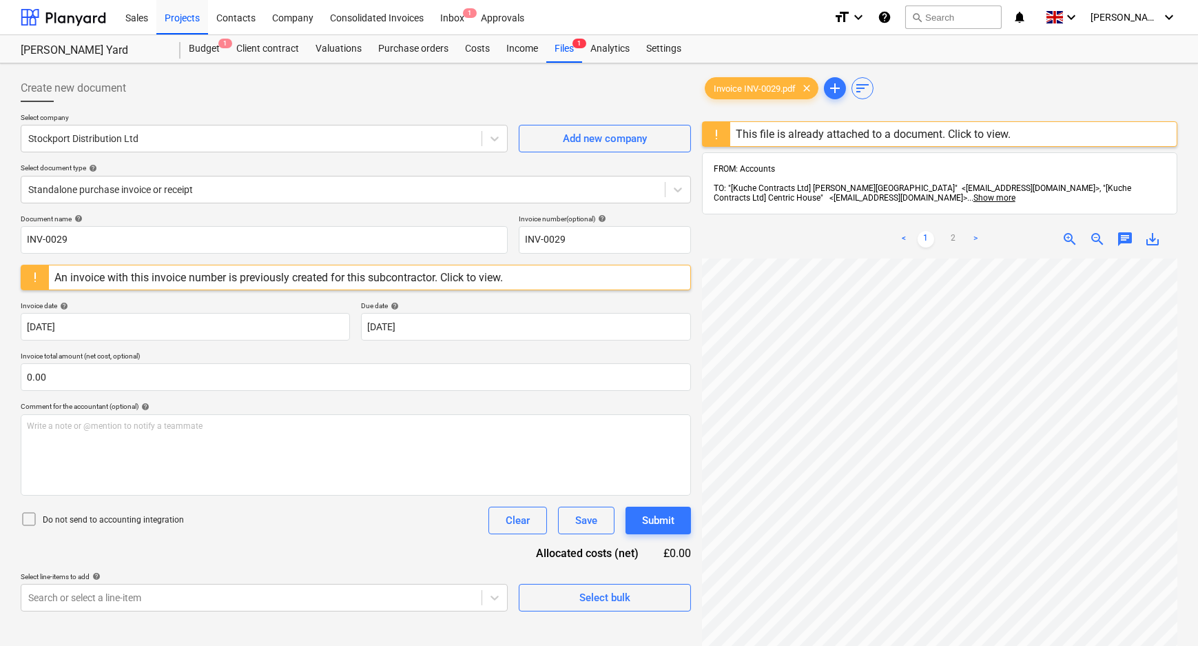
click at [262, 102] on div at bounding box center [356, 107] width 670 height 11
click at [407, 52] on div "Purchase orders" at bounding box center [413, 49] width 87 height 28
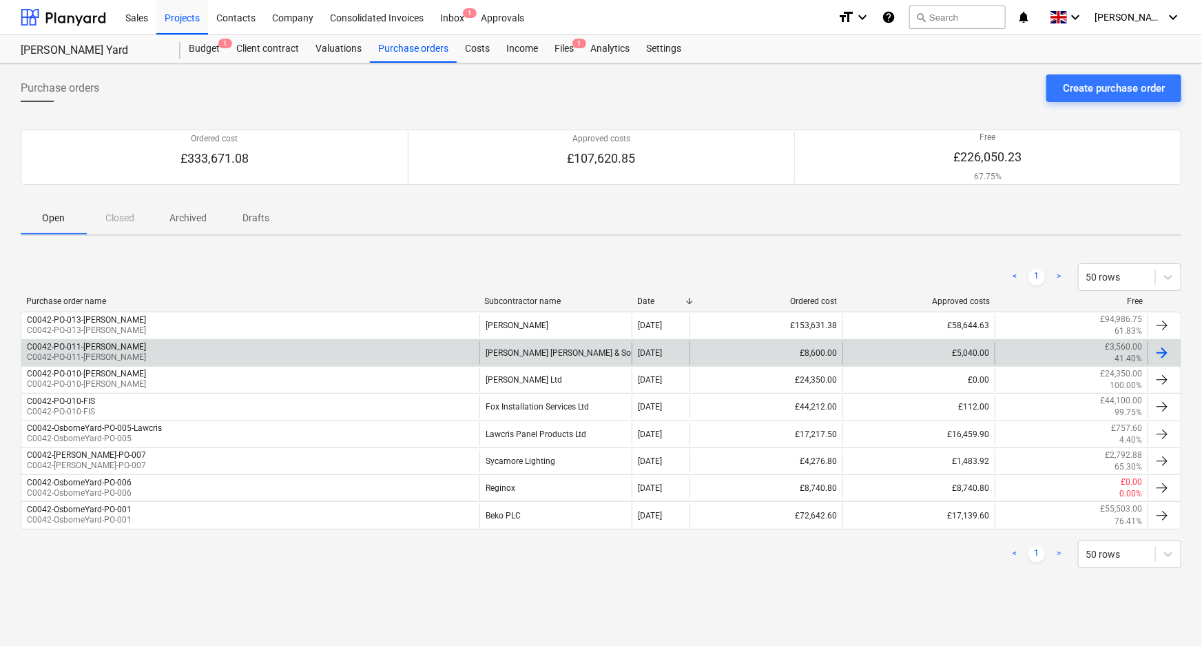
click at [294, 347] on div "C0042-PO-011-[PERSON_NAME] C0042-PO-011-[PERSON_NAME]" at bounding box center [250, 352] width 458 height 23
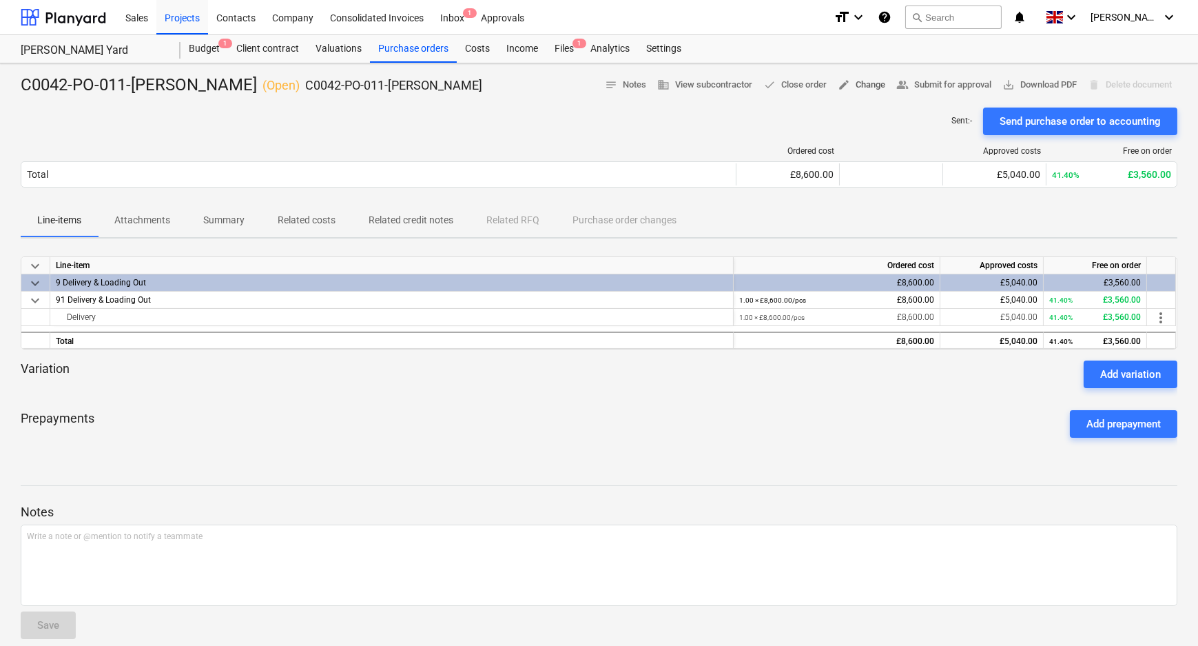
click at [847, 83] on span "edit Change" at bounding box center [862, 85] width 48 height 16
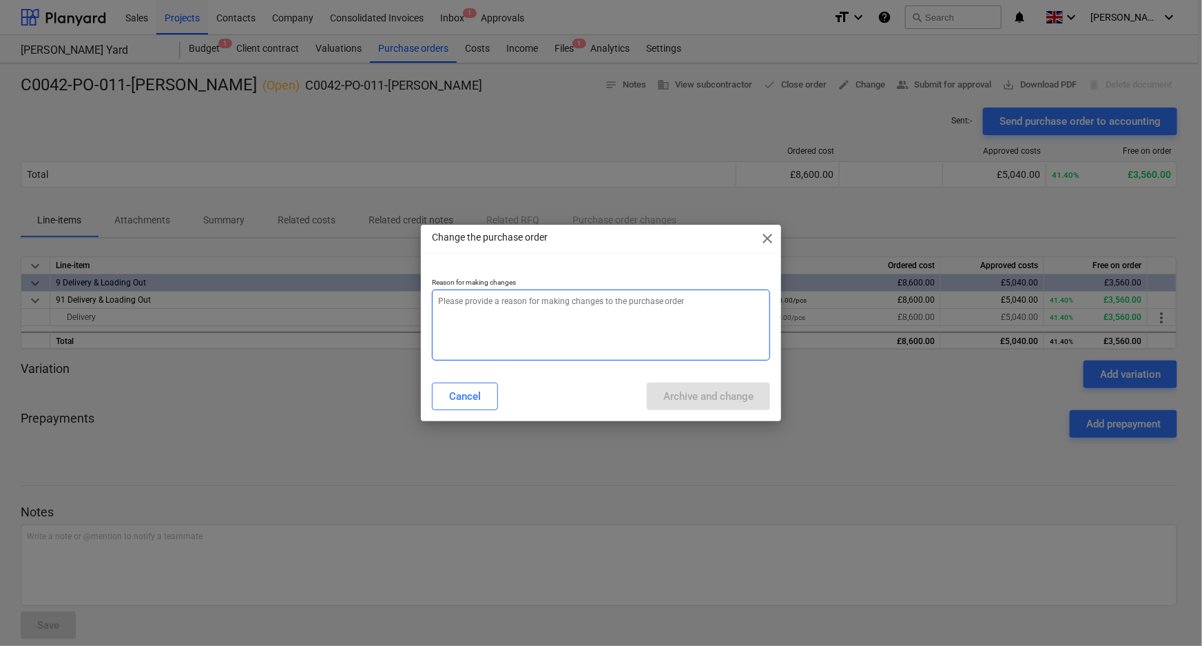
click at [675, 344] on textarea at bounding box center [601, 324] width 339 height 71
type textarea "x"
type textarea "a"
type textarea "x"
type textarea "am"
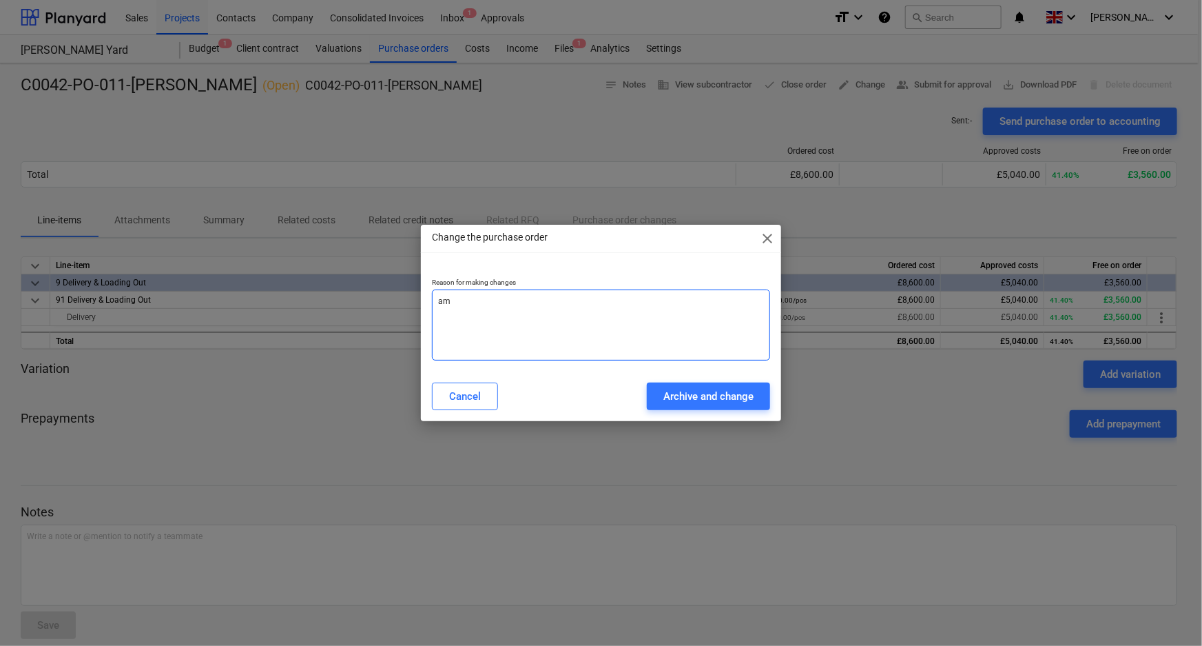
type textarea "x"
type textarea "ame"
type textarea "x"
type textarea "[MEDICAL_DATA]"
type textarea "x"
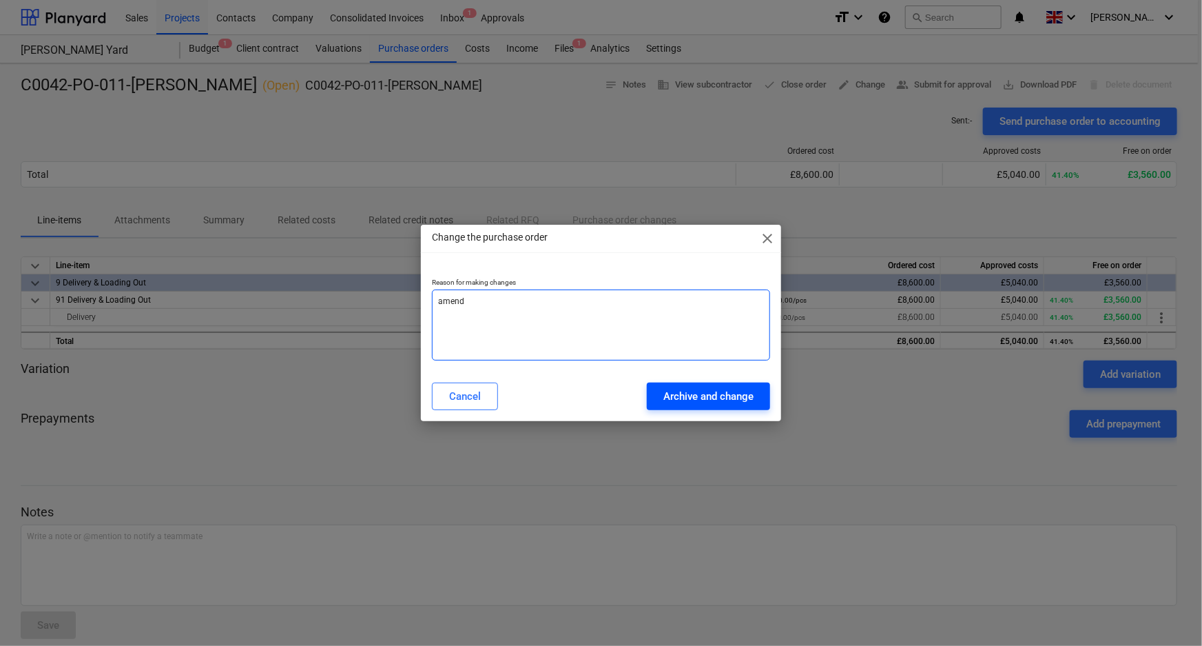
type textarea "amend"
click at [750, 387] on div "Archive and change" at bounding box center [709, 396] width 90 height 18
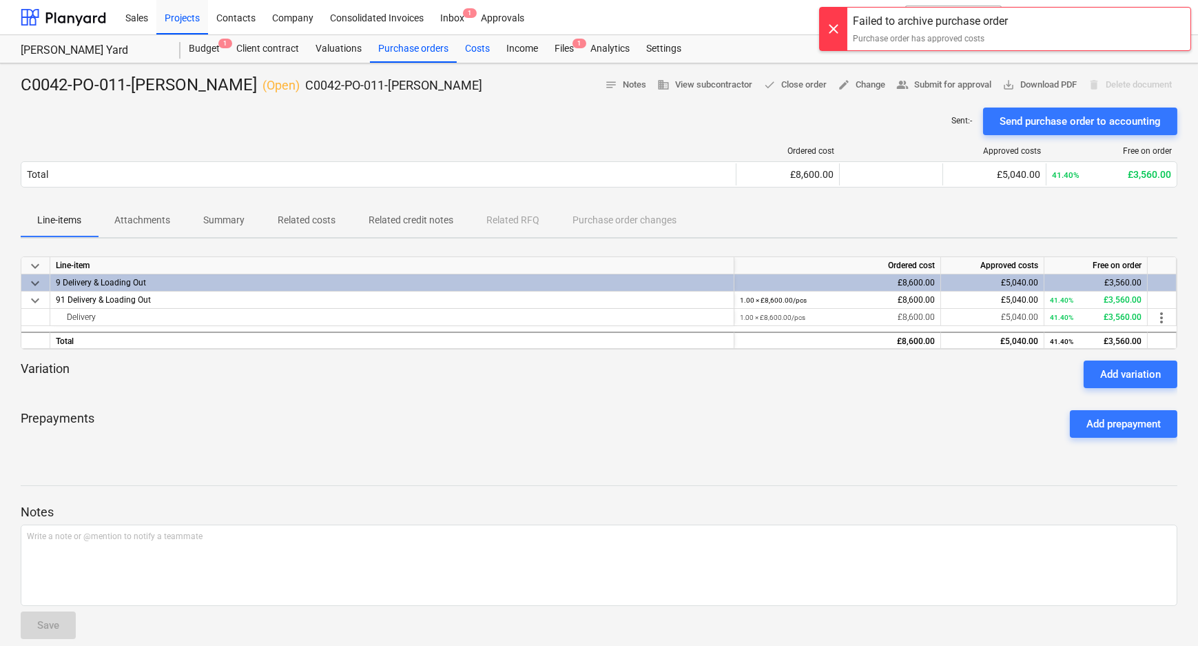
click at [493, 46] on div "Costs" at bounding box center [477, 49] width 41 height 28
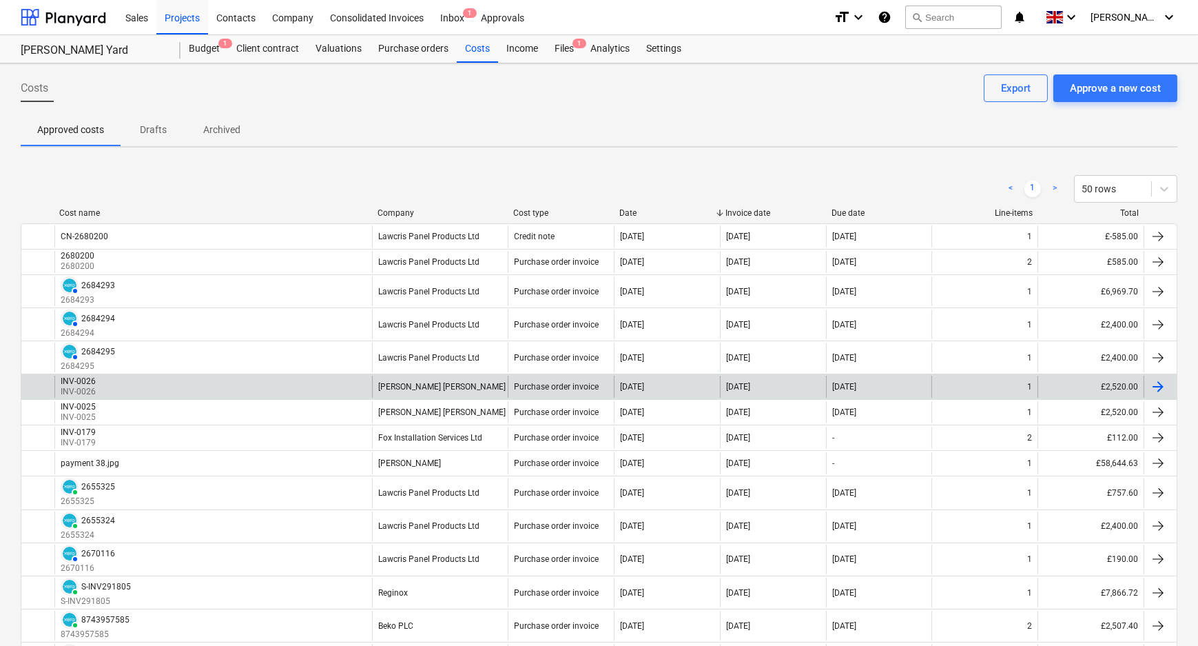
click at [286, 381] on div "INV-0026 INV-0026" at bounding box center [213, 387] width 318 height 22
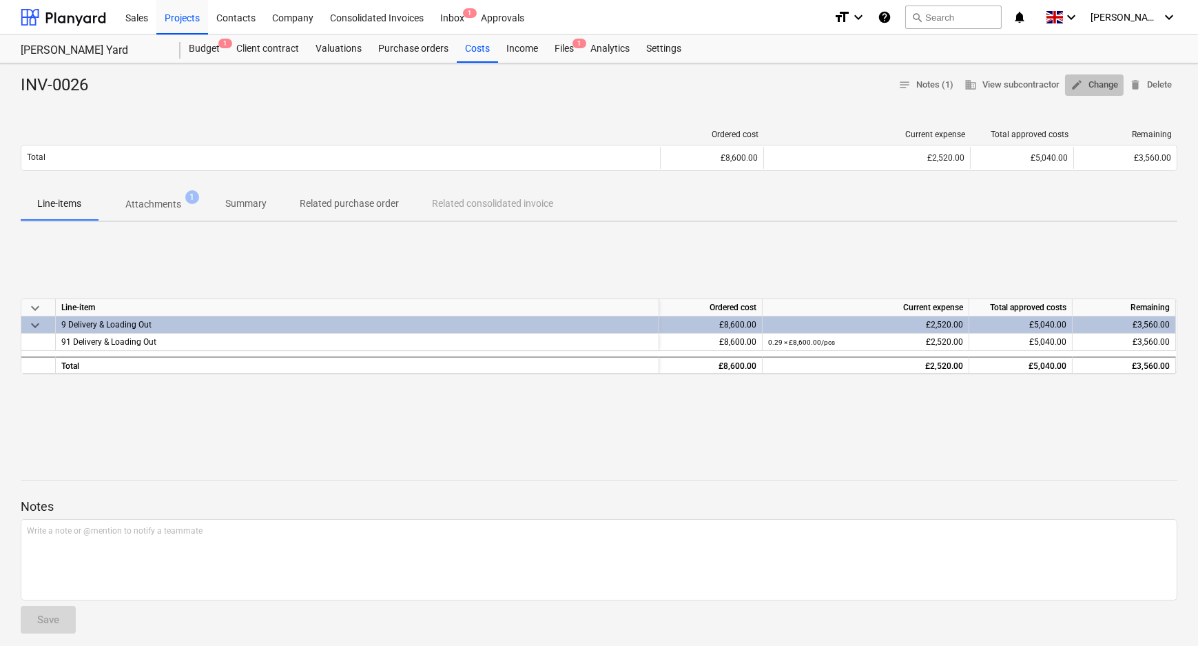
click at [1123, 83] on button "edit Change" at bounding box center [1094, 84] width 59 height 21
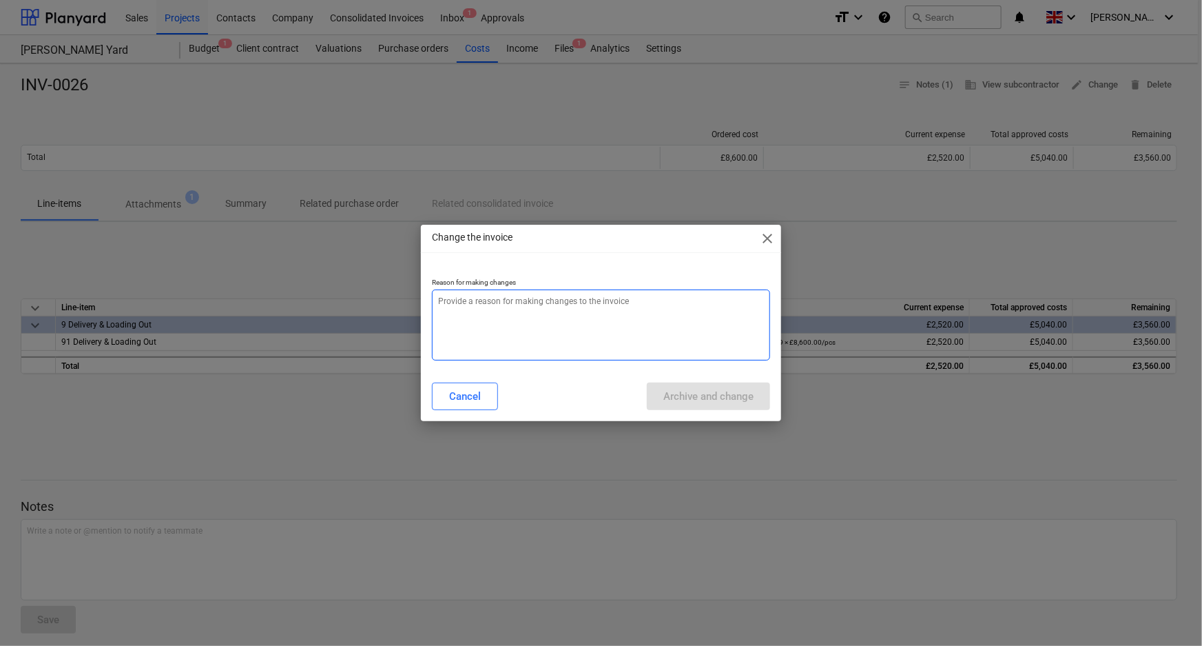
click at [651, 330] on textarea at bounding box center [601, 324] width 339 height 71
type textarea "x"
type textarea "a"
type textarea "x"
type textarea "am"
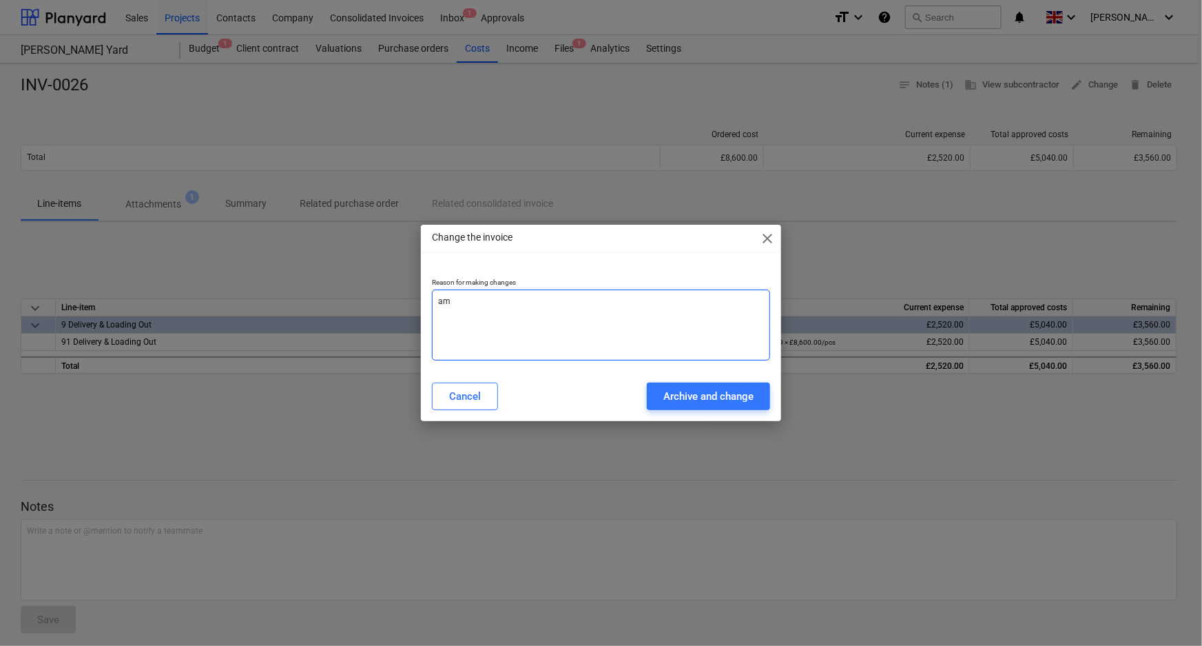
type textarea "x"
type textarea "ame"
type textarea "x"
type textarea "[MEDICAL_DATA]"
type textarea "x"
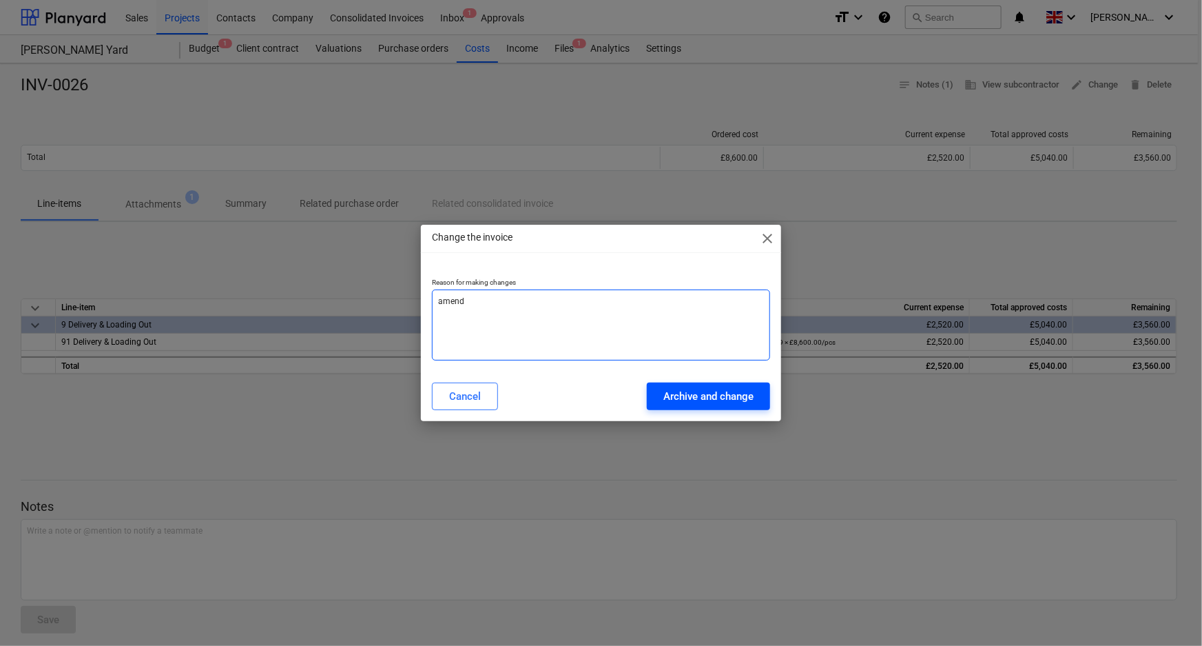
type textarea "amend"
click at [698, 400] on div "Archive and change" at bounding box center [709, 396] width 90 height 18
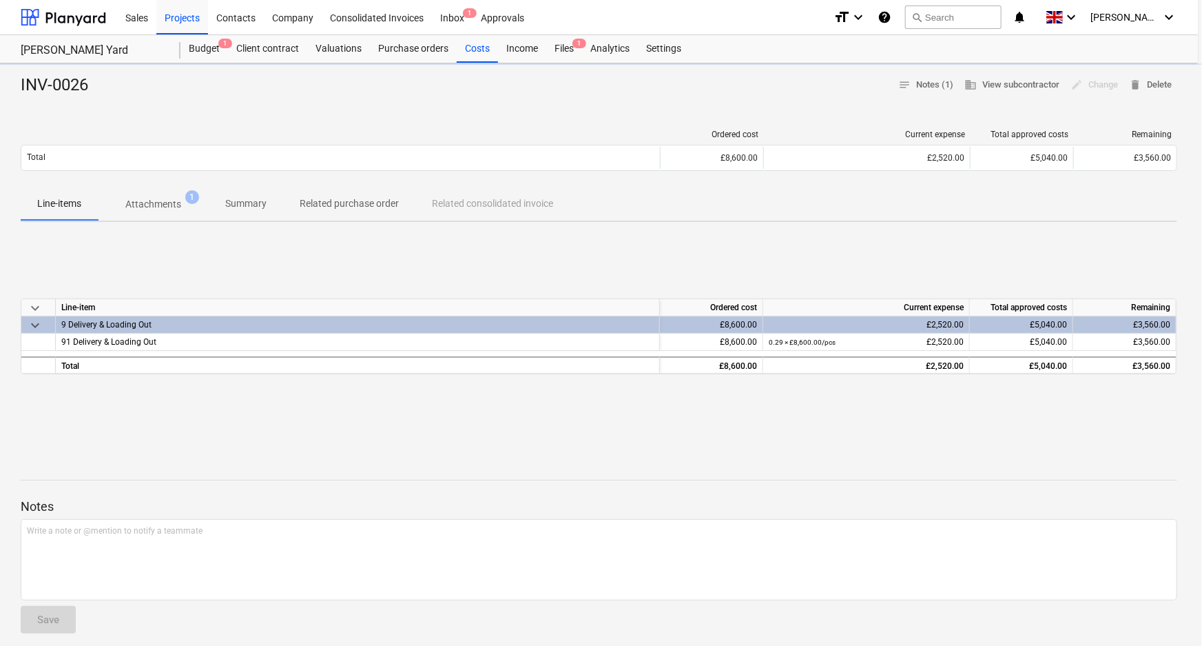
type textarea "x"
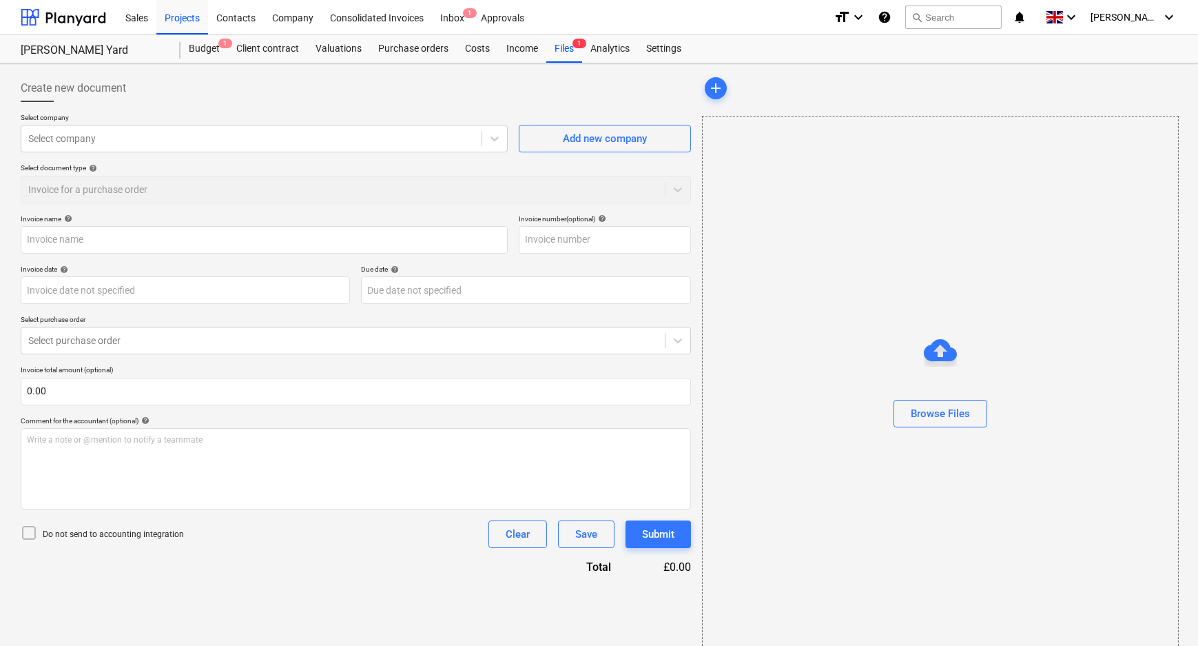
type input "INV-0026"
type input "[DATE]"
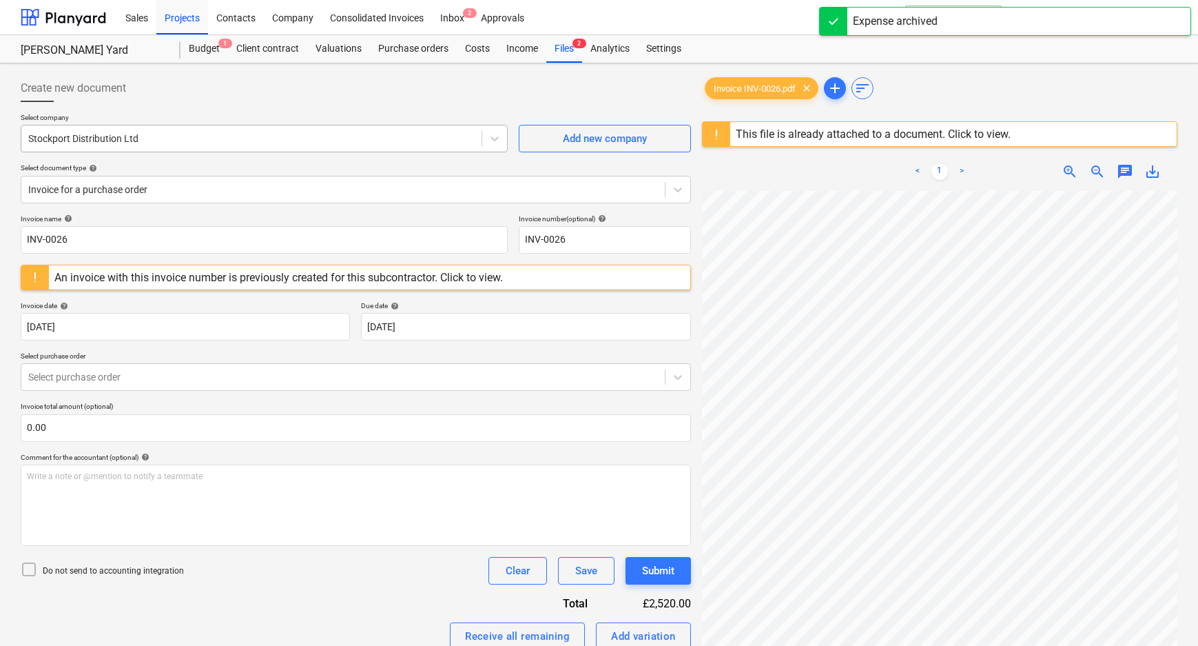
click at [204, 130] on div "Stockport Distribution Ltd" at bounding box center [251, 138] width 460 height 19
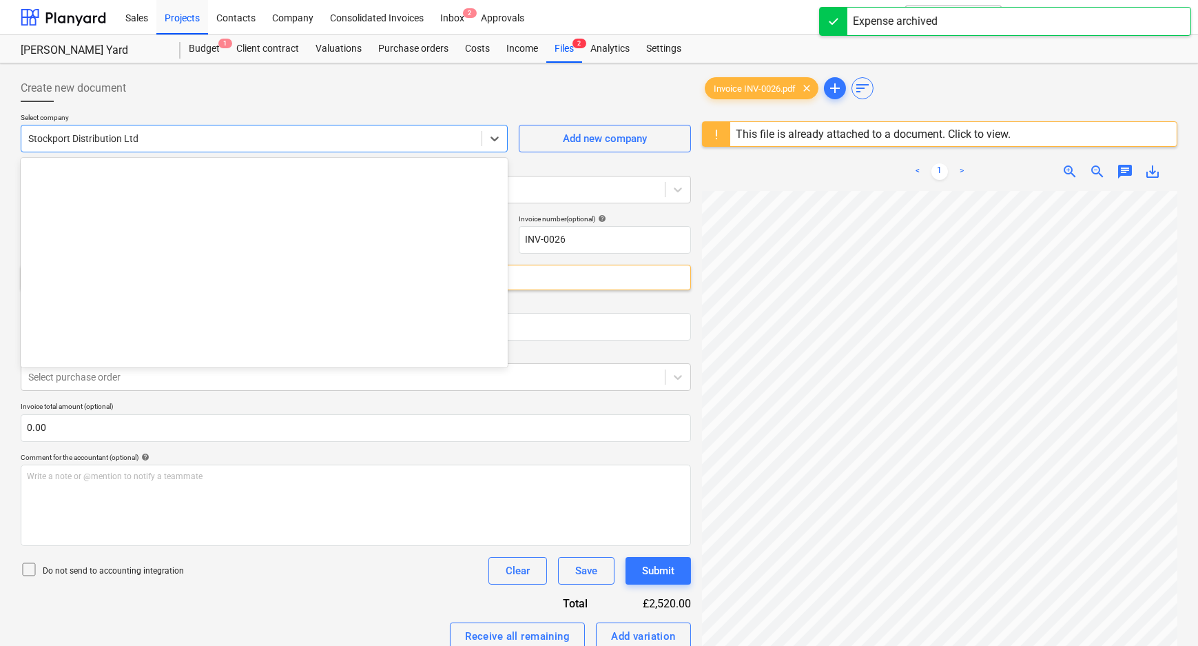
scroll to position [20645, 0]
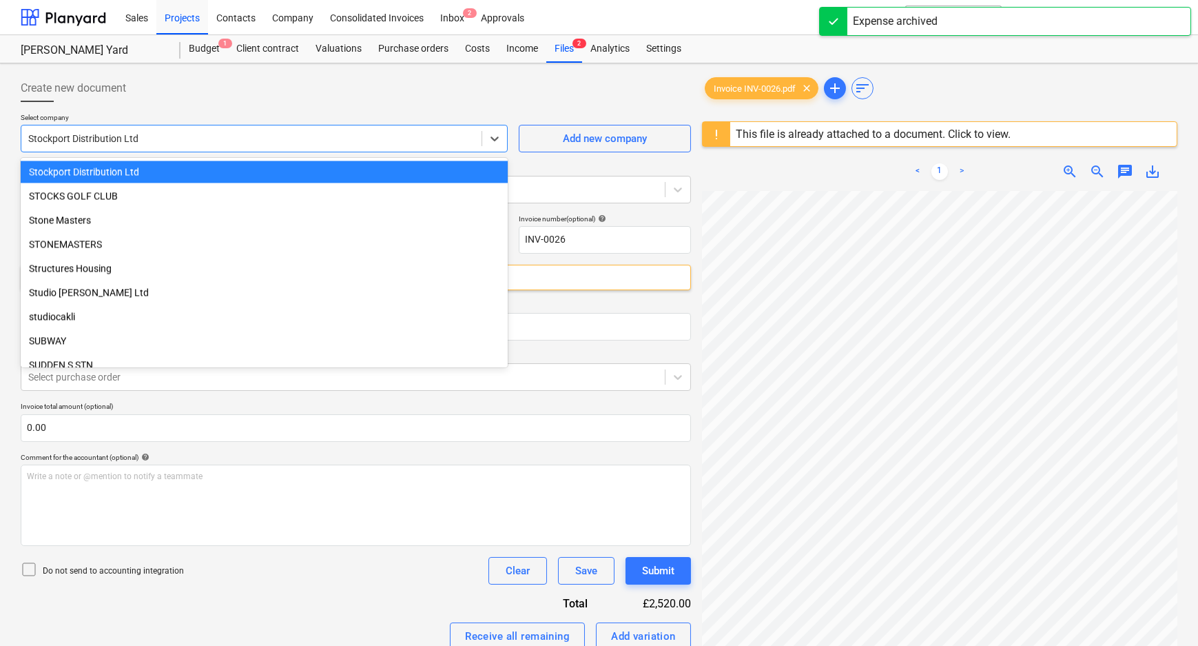
click at [204, 130] on div "Stockport Distribution Ltd" at bounding box center [251, 138] width 460 height 19
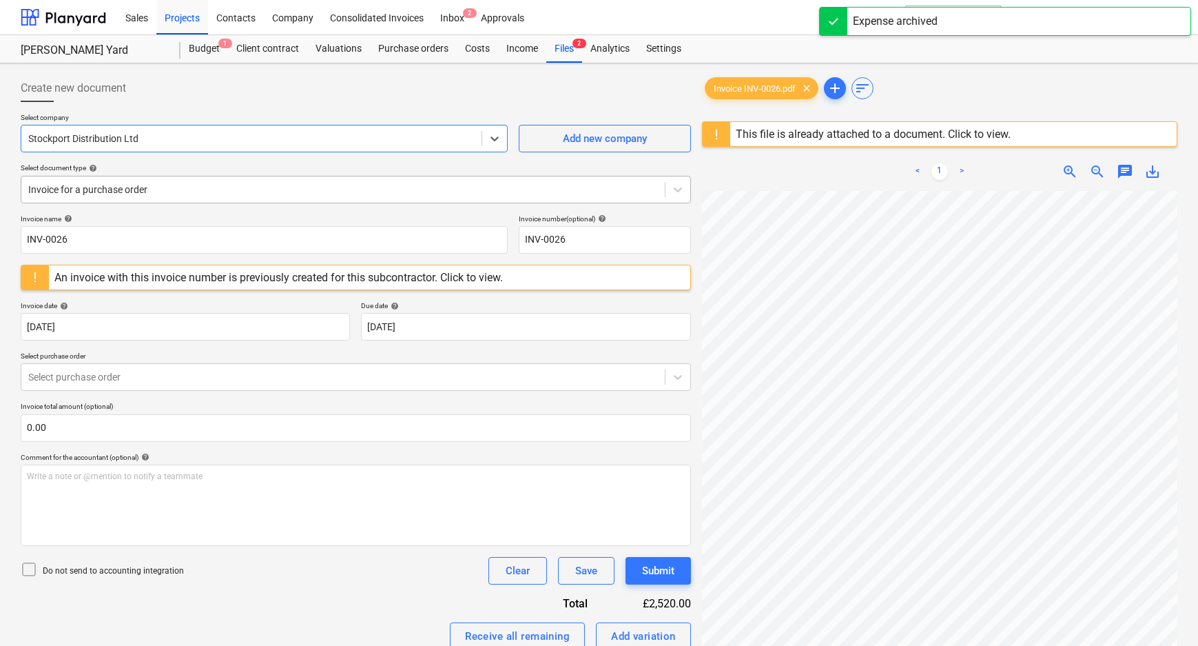
click at [134, 189] on div at bounding box center [343, 190] width 630 height 14
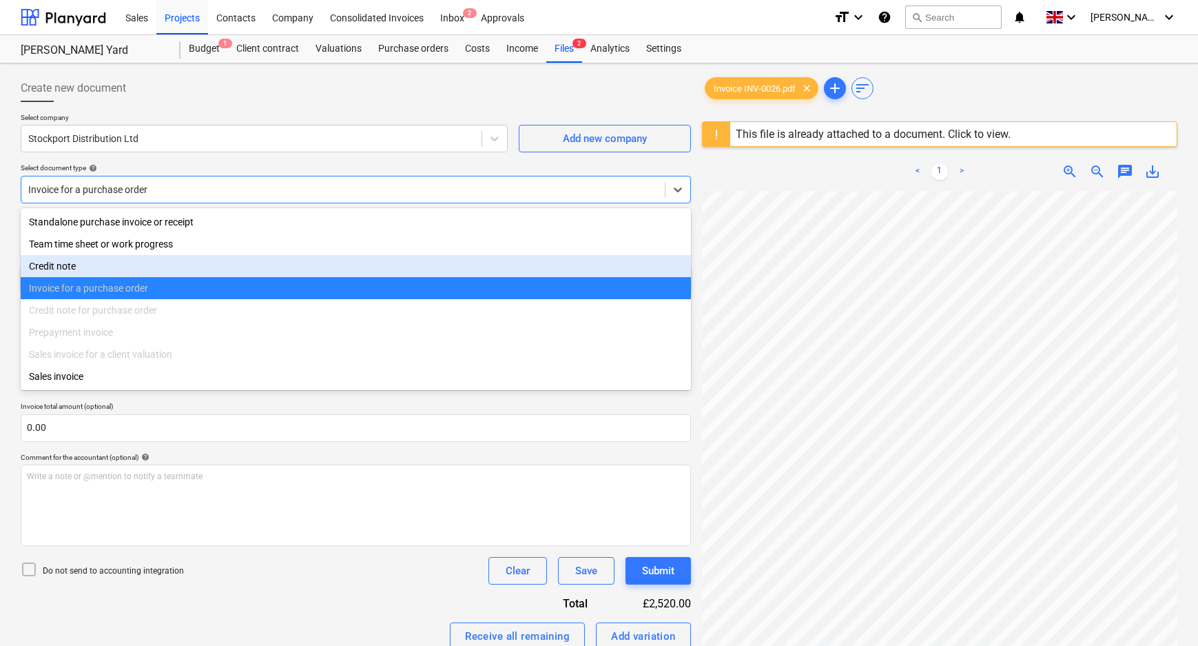
click at [134, 293] on div "Invoice for a purchase order" at bounding box center [356, 288] width 670 height 22
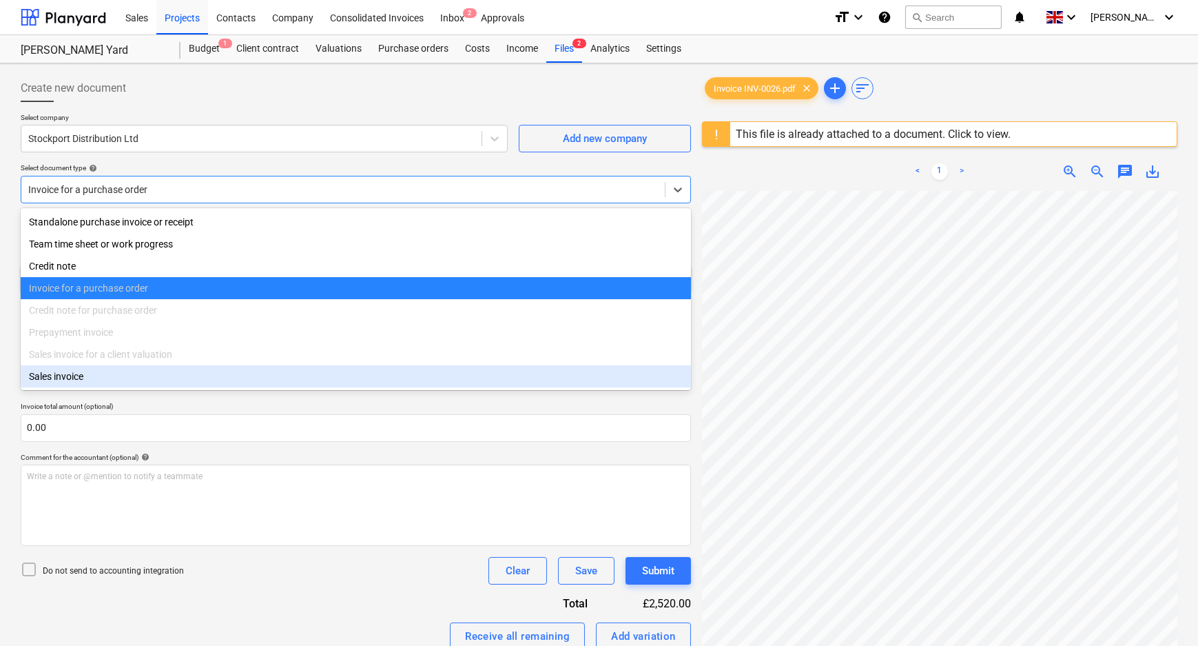
click at [491, 453] on div "Comment for the accountant (optional) help" at bounding box center [356, 457] width 670 height 9
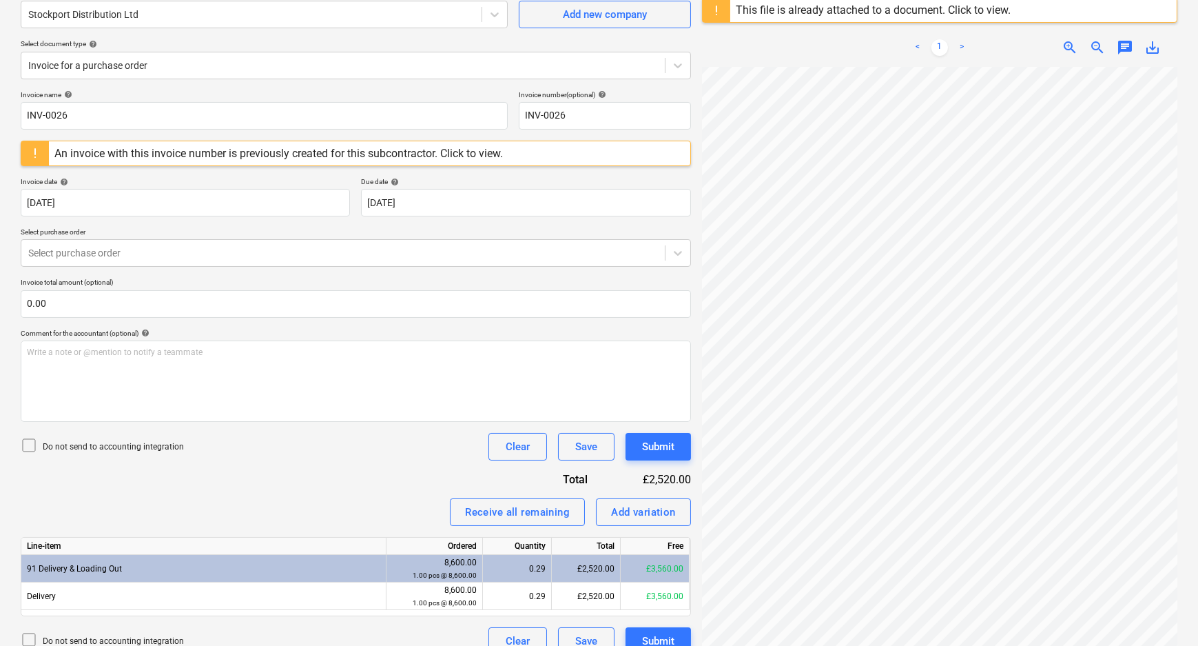
scroll to position [125, 0]
drag, startPoint x: 41, startPoint y: 453, endPoint x: 49, endPoint y: 450, distance: 9.0
click at [45, 452] on div "Do not send to accounting integration" at bounding box center [102, 445] width 163 height 19
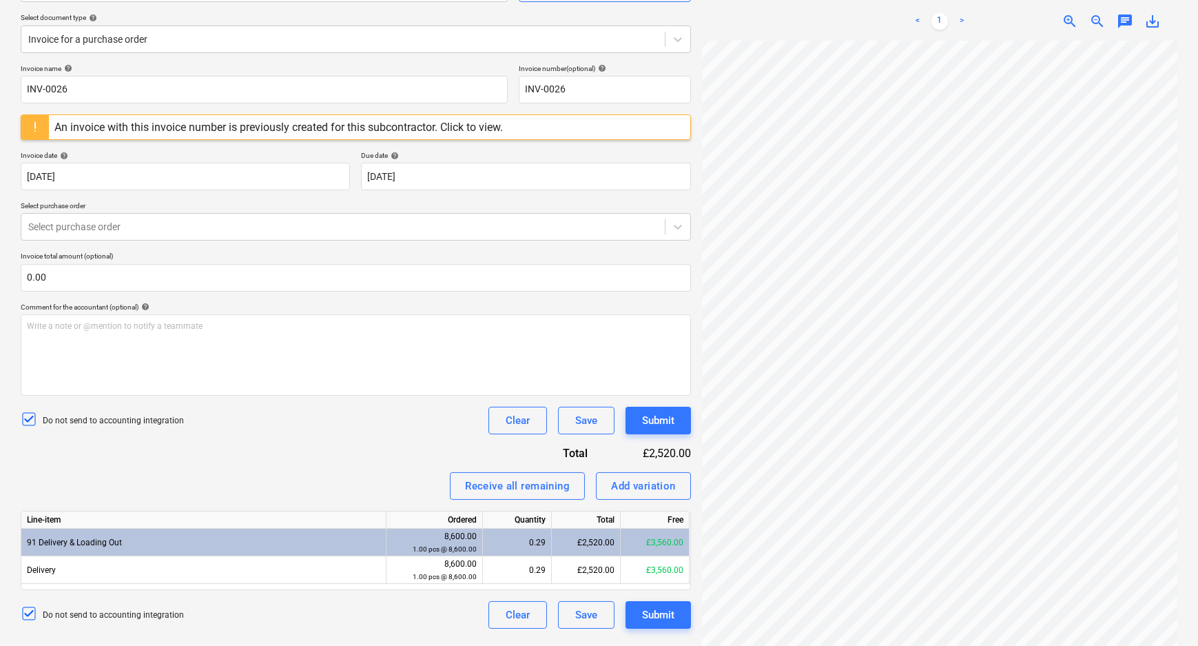
scroll to position [163, 0]
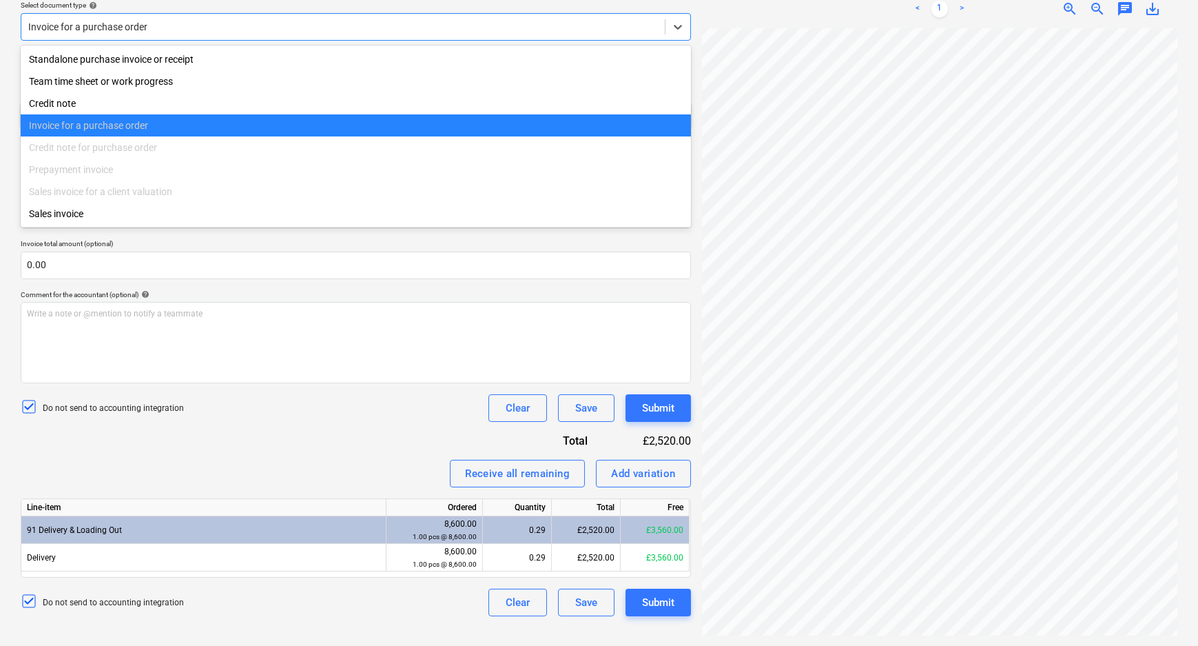
click at [537, 21] on div at bounding box center [343, 27] width 630 height 14
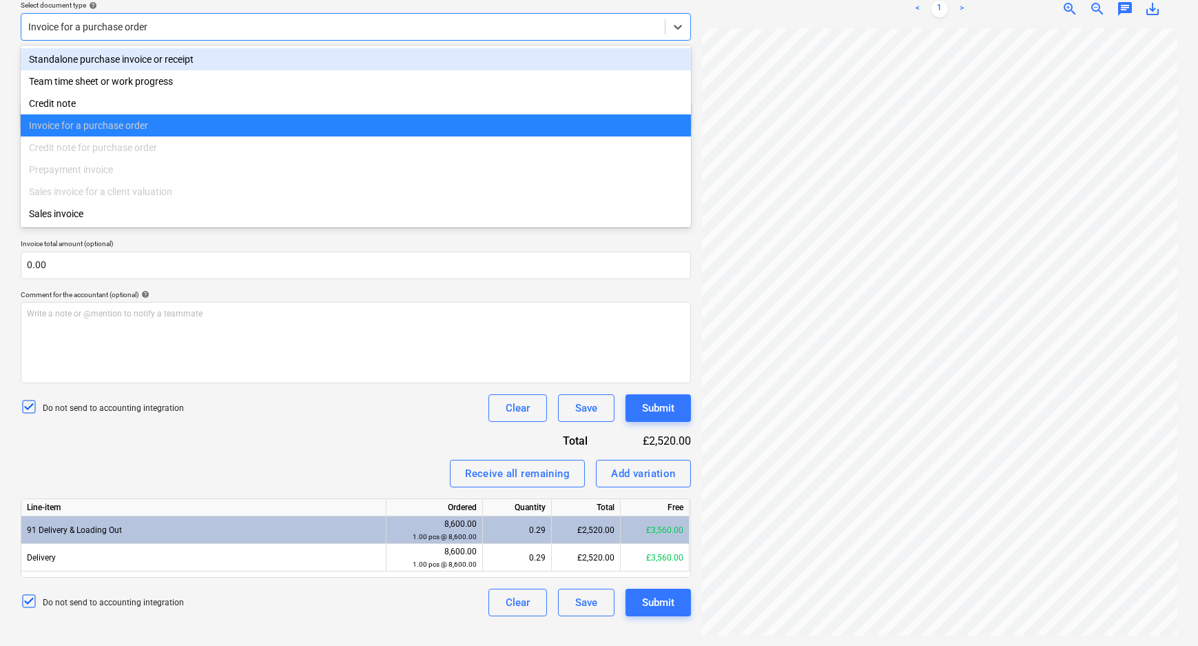
click at [113, 60] on div "Standalone purchase invoice or receipt" at bounding box center [356, 59] width 670 height 22
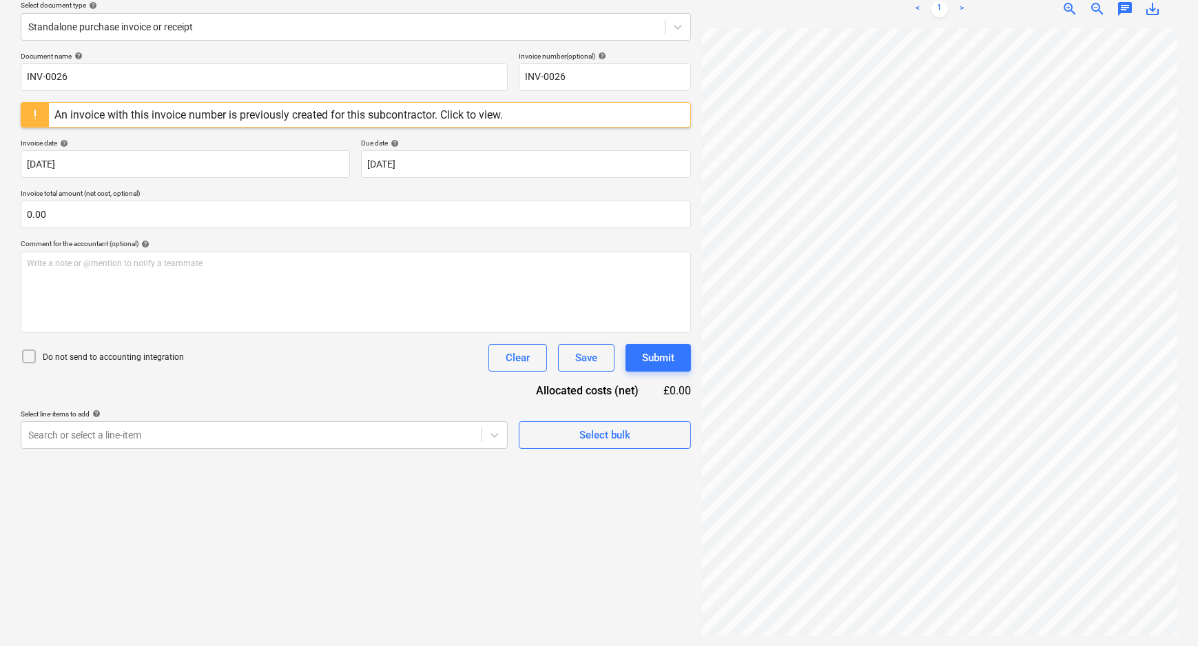
drag, startPoint x: 96, startPoint y: 358, endPoint x: 189, endPoint y: 393, distance: 99.0
click at [96, 358] on p "Do not send to accounting integration" at bounding box center [113, 357] width 141 height 12
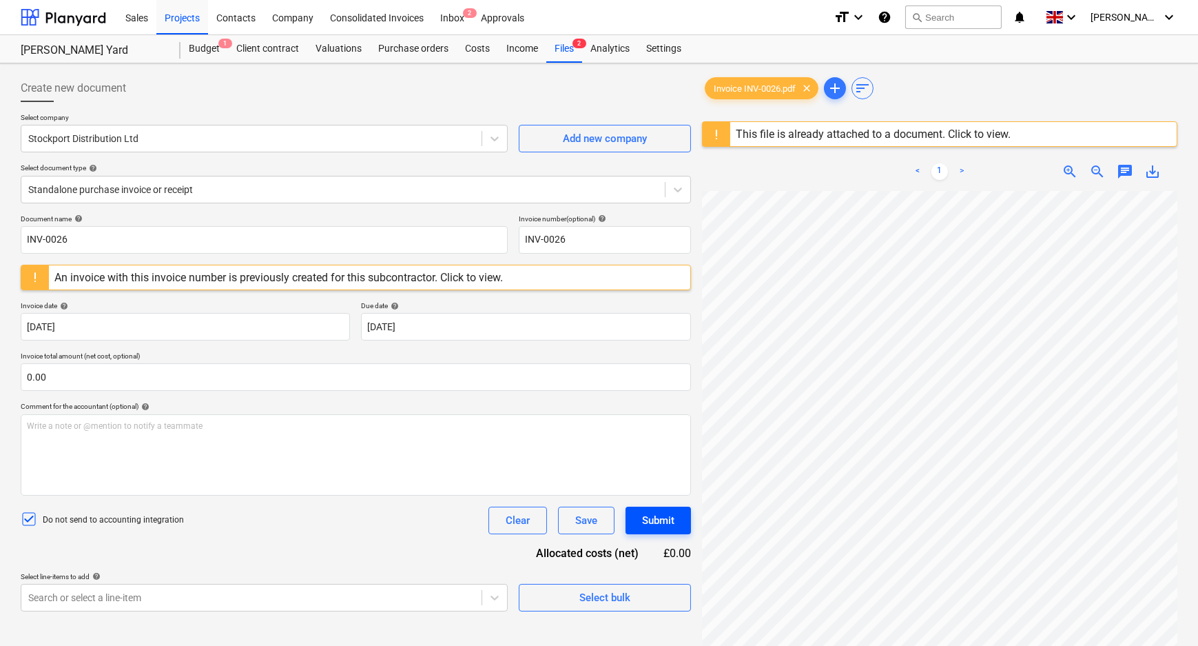
click at [668, 517] on div "Submit" at bounding box center [658, 520] width 32 height 18
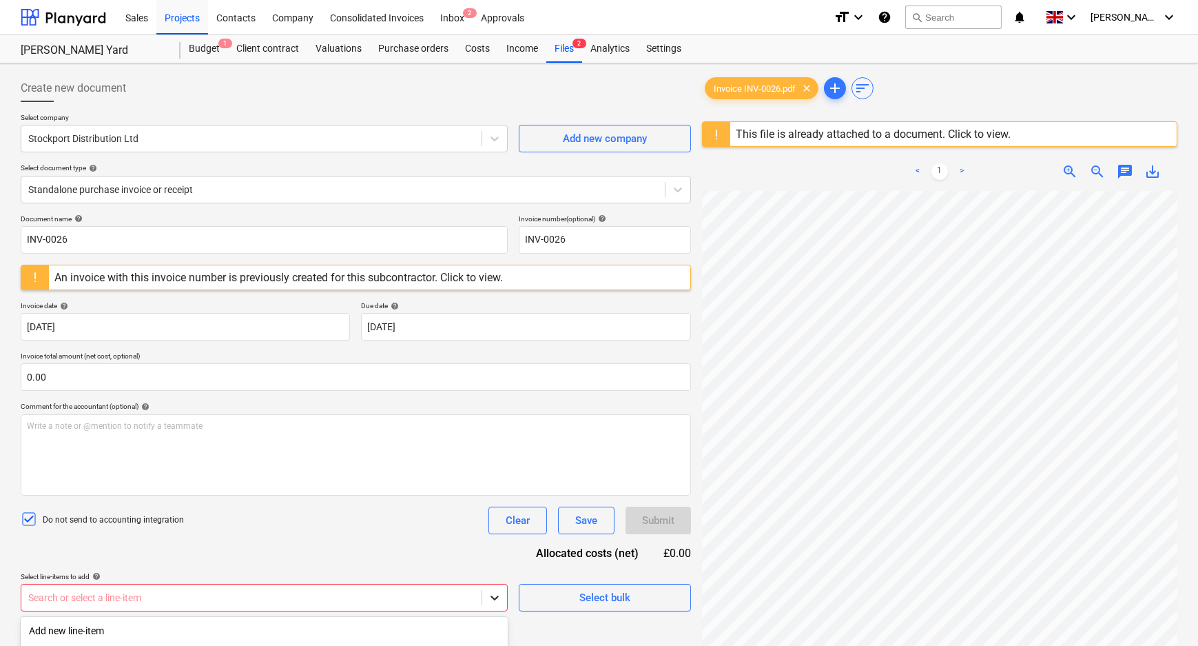
scroll to position [179, 0]
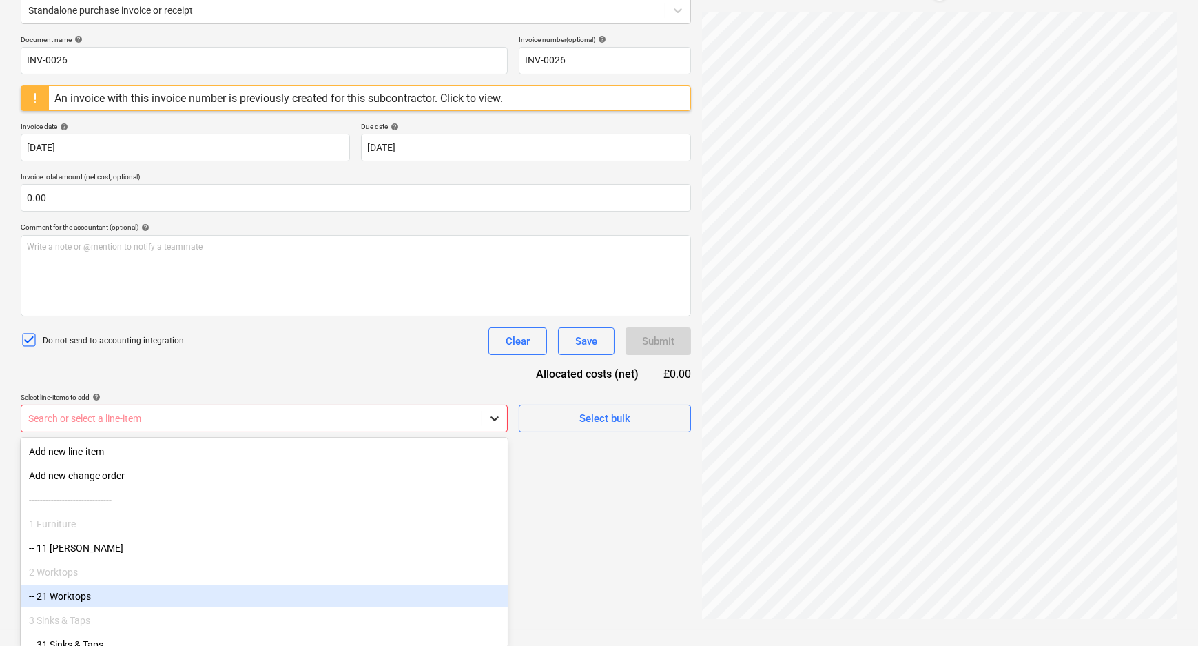
click at [495, 467] on body "Sales Projects Contacts Company Consolidated Invoices Inbox 2 Approvals format_…" at bounding box center [599, 144] width 1198 height 646
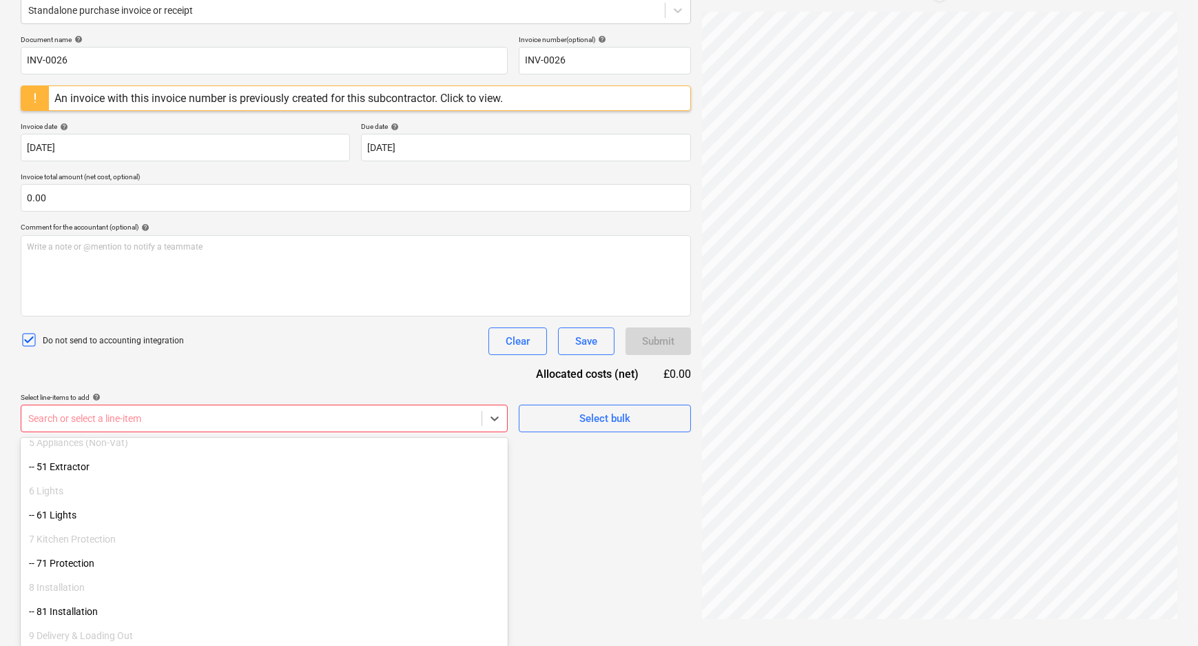
scroll to position [300, 0]
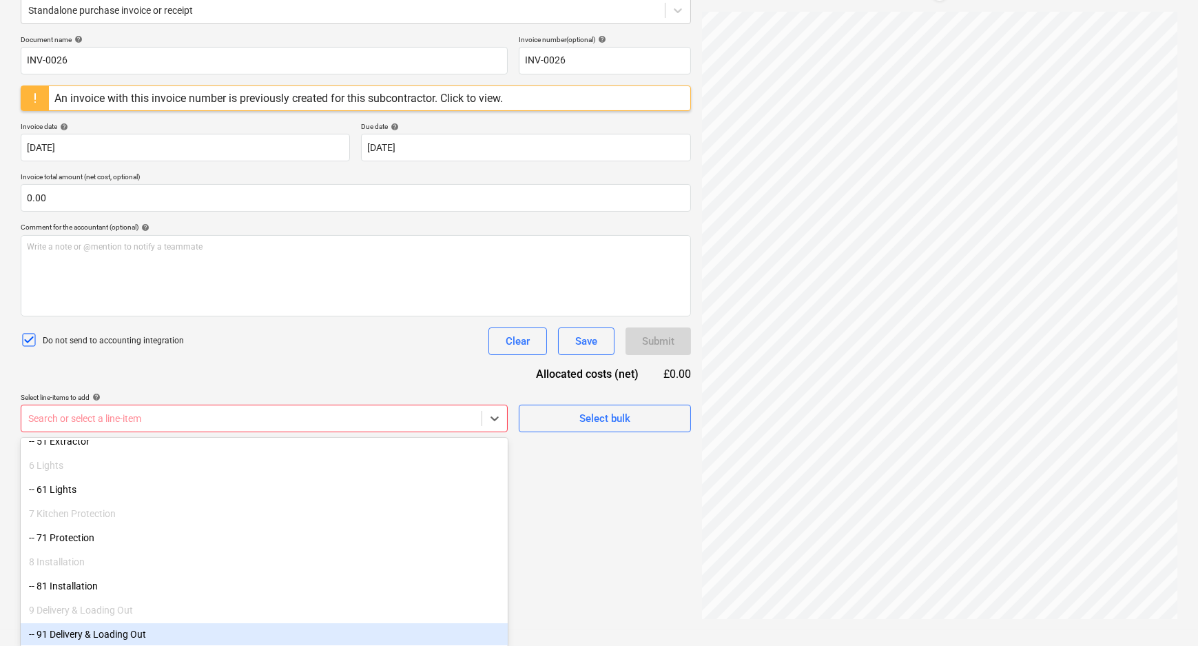
click at [114, 626] on div "-- 91 Delivery & Loading Out" at bounding box center [264, 634] width 487 height 22
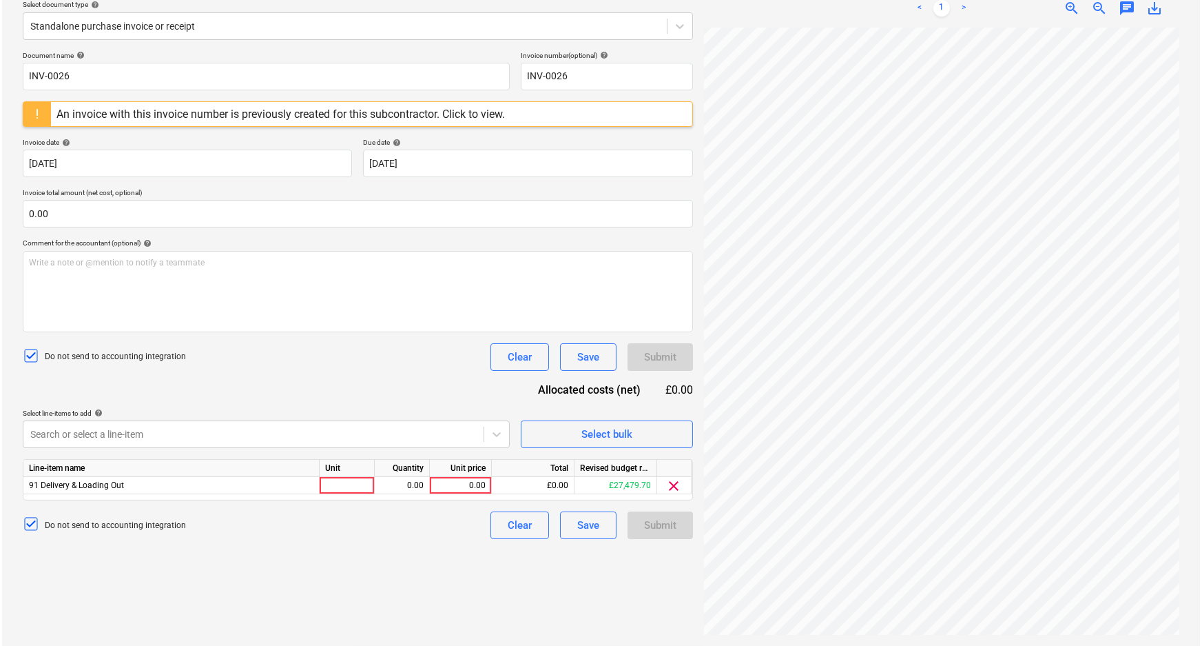
scroll to position [163, 0]
click at [647, 577] on div "Create new document Select company Stockport Distribution Ltd Add new company S…" at bounding box center [356, 273] width 682 height 735
click at [463, 488] on div "0.00" at bounding box center [458, 486] width 50 height 17
type input "0"
type input "2520"
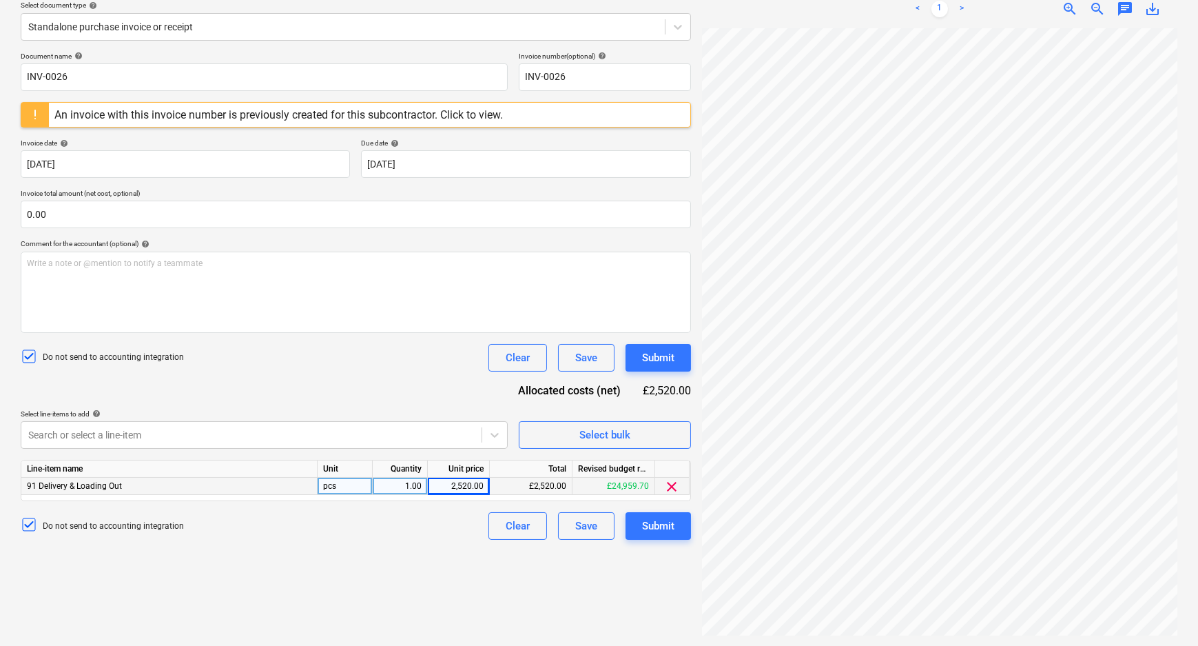
click at [433, 562] on div "Create new document Select company Stockport Distribution Ltd Add new company S…" at bounding box center [356, 273] width 682 height 735
click at [654, 518] on div "Submit" at bounding box center [658, 526] width 32 height 18
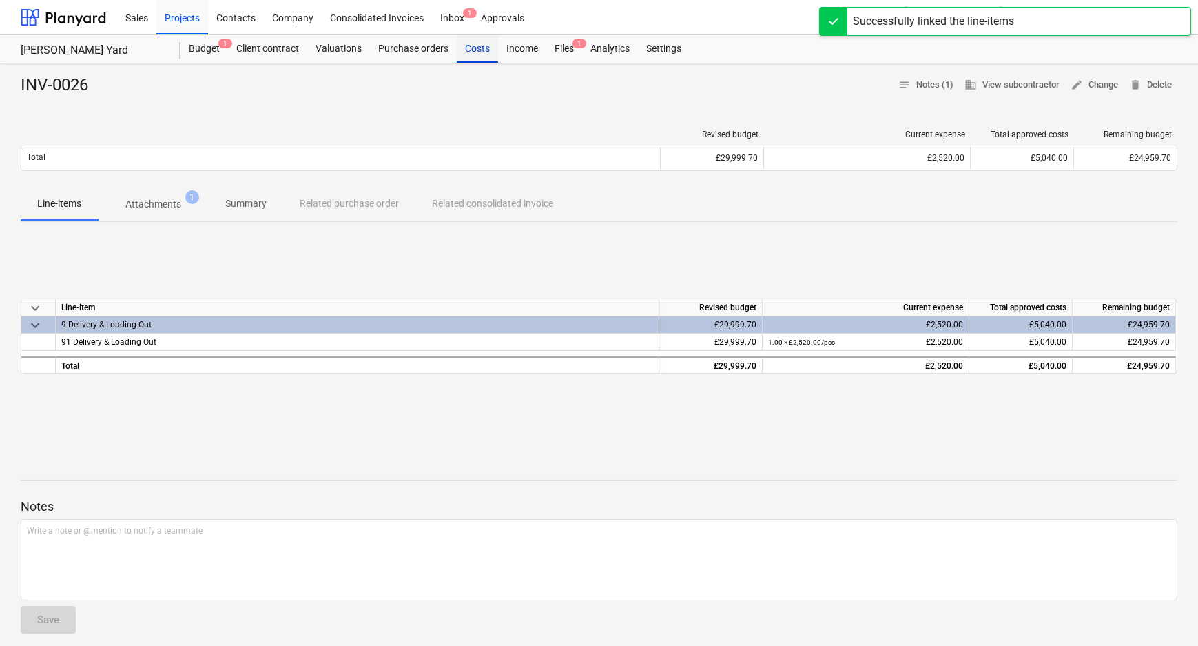
click at [469, 45] on div "Costs" at bounding box center [477, 49] width 41 height 28
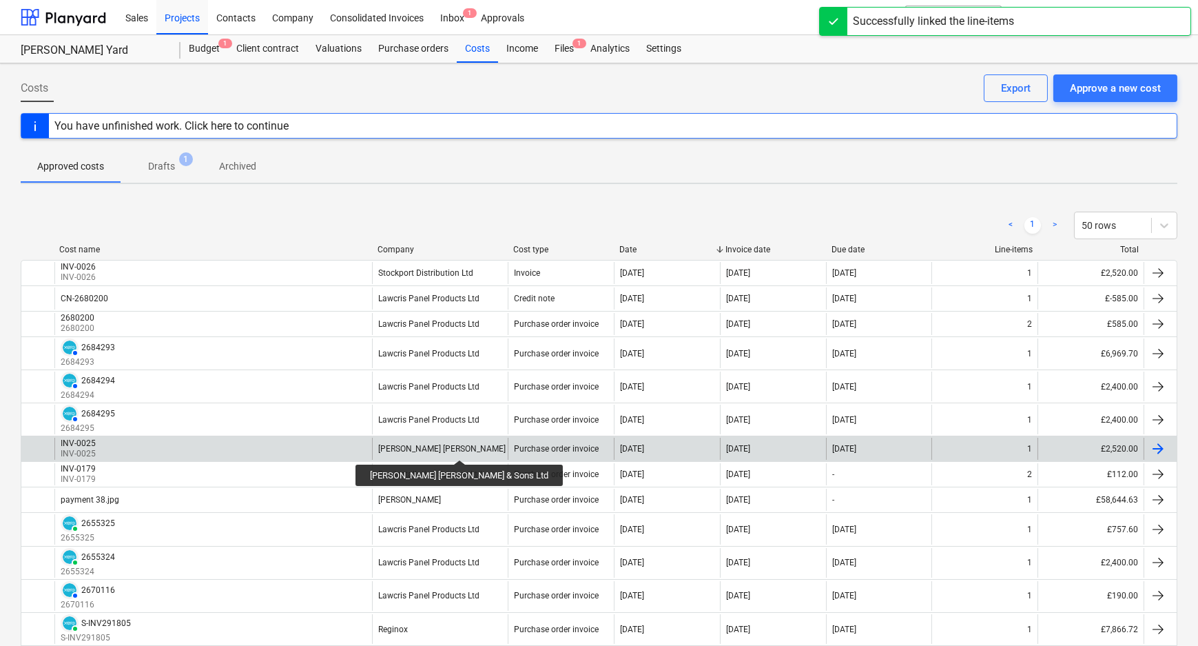
click at [429, 447] on div "[PERSON_NAME] [PERSON_NAME] & Sons Ltd" at bounding box center [462, 449] width 169 height 10
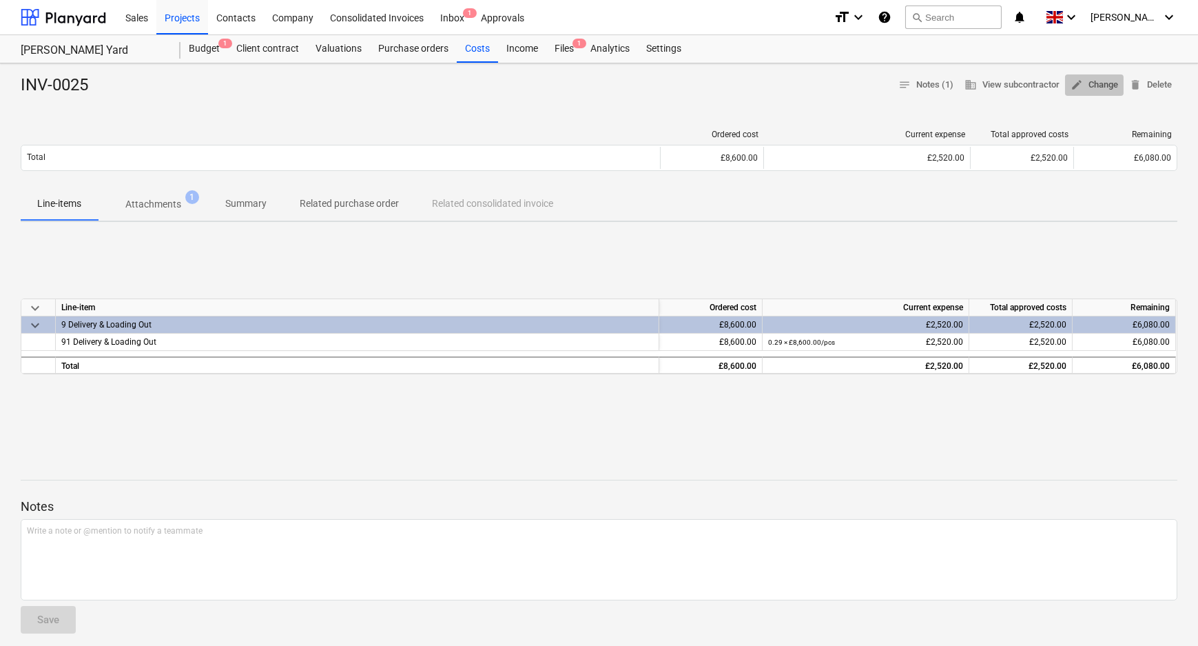
click at [1114, 75] on button "edit Change" at bounding box center [1094, 84] width 59 height 21
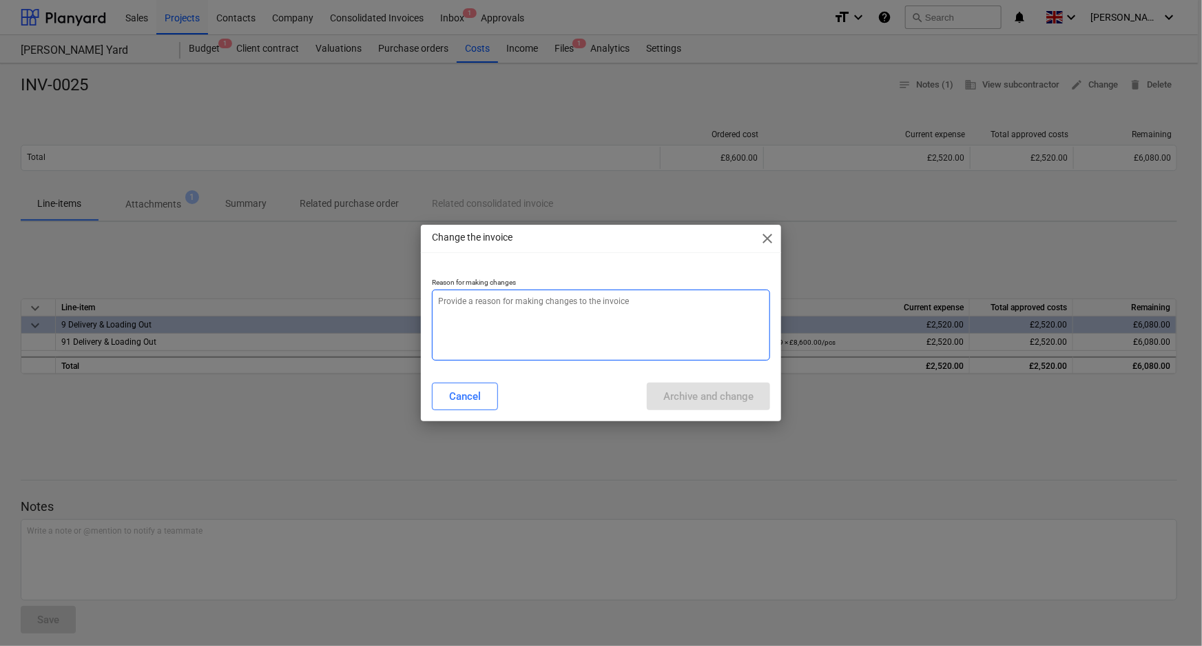
click at [489, 316] on textarea at bounding box center [601, 324] width 339 height 71
type textarea "x"
type textarea "a"
type textarea "x"
type textarea "am"
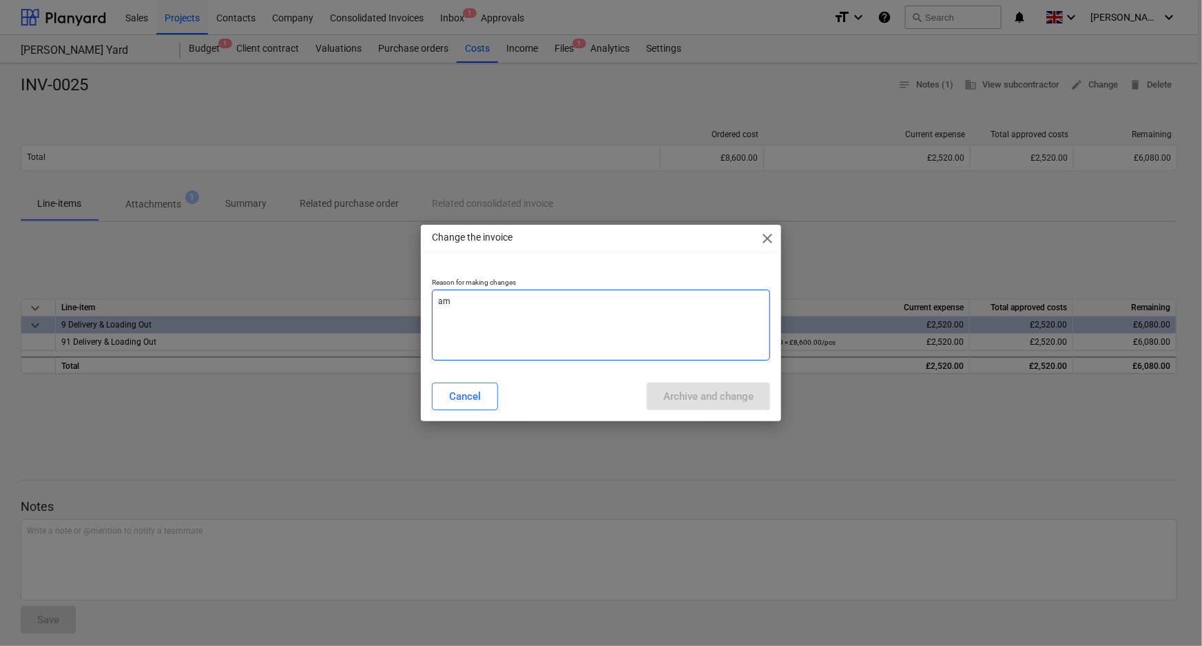
type textarea "x"
type textarea "ame"
type textarea "x"
type textarea "[MEDICAL_DATA]"
type textarea "x"
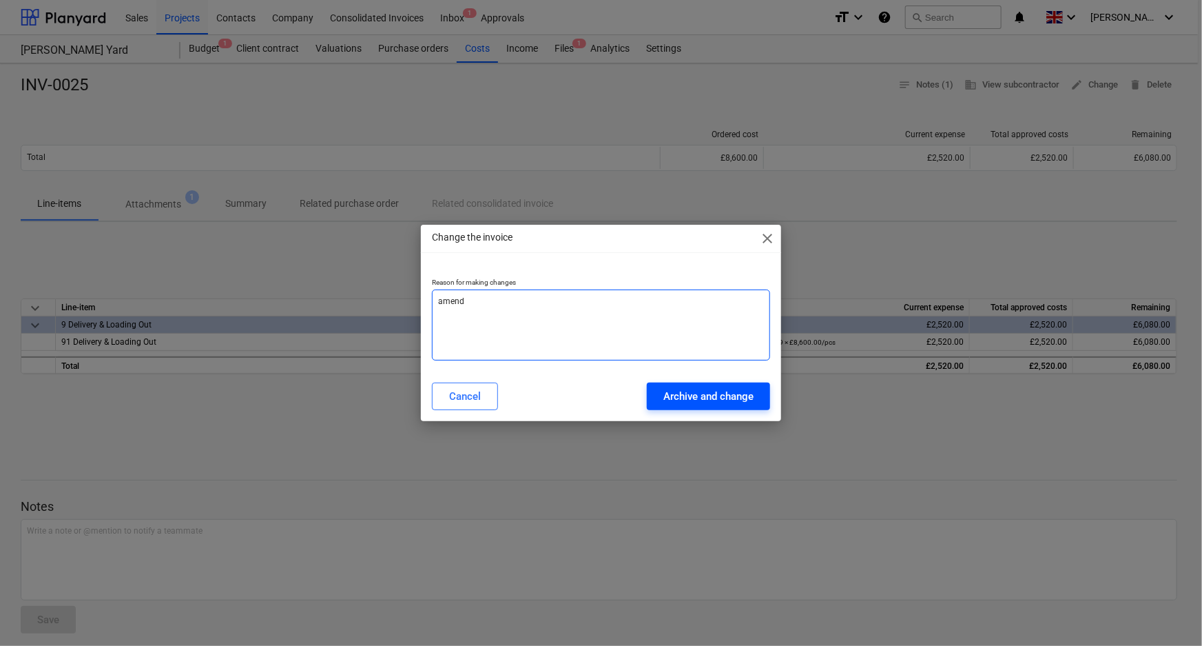
type textarea "amend"
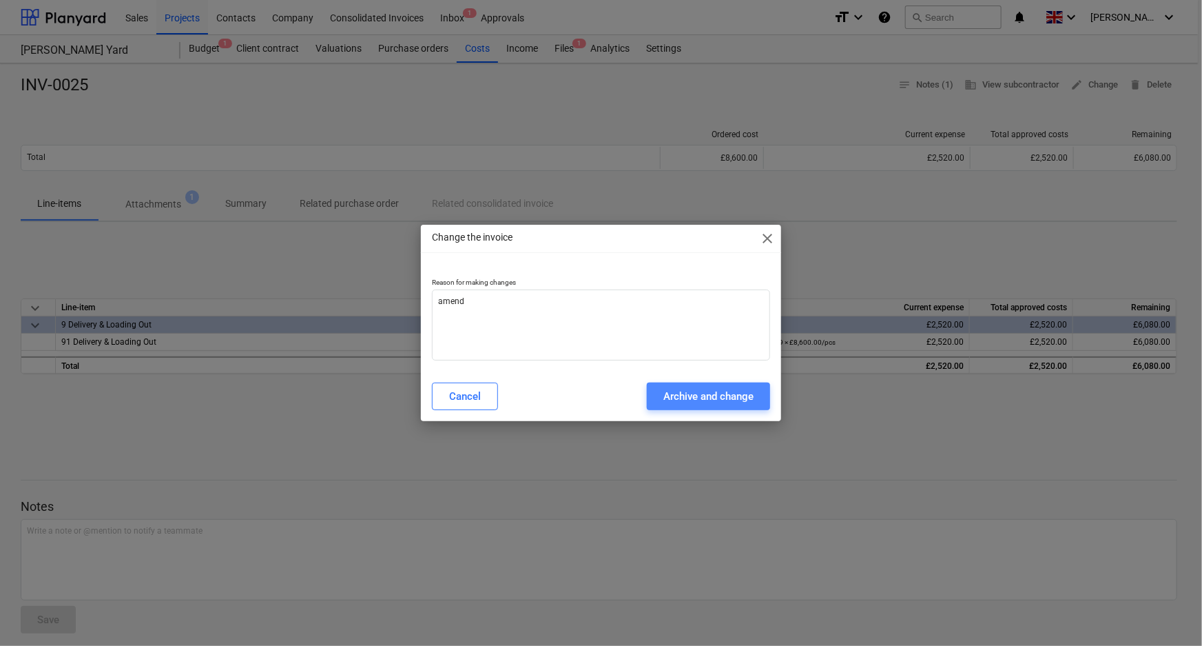
click at [701, 393] on div "Archive and change" at bounding box center [709, 396] width 90 height 18
type textarea "x"
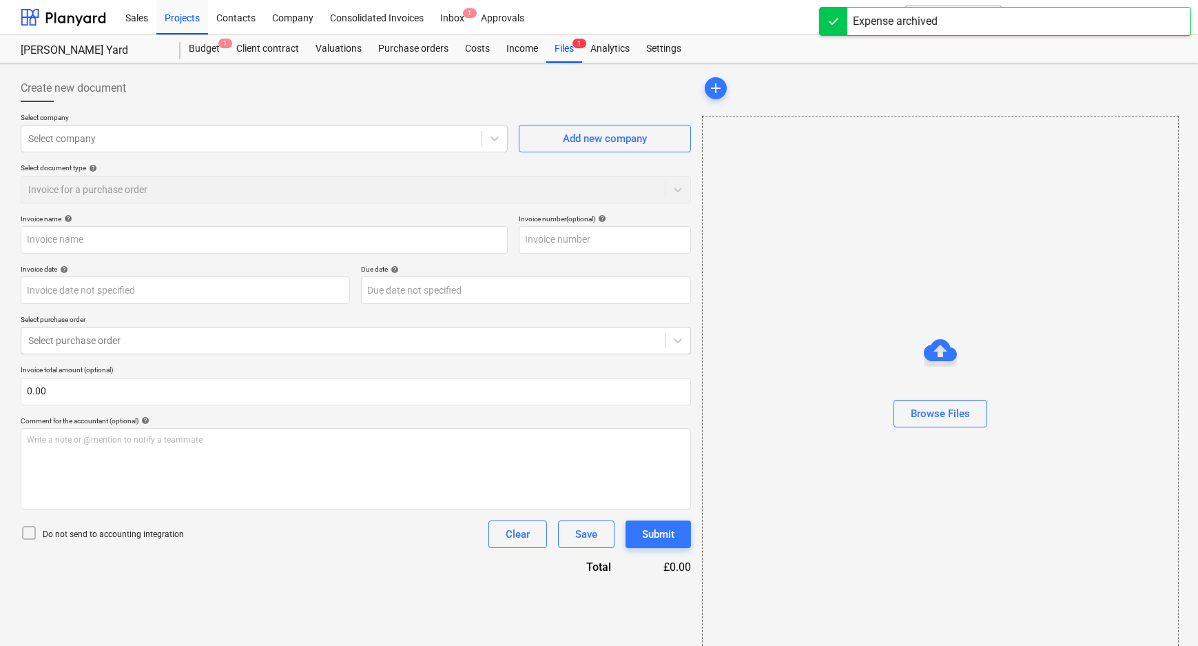
type input "INV-0025"
type input "[DATE]"
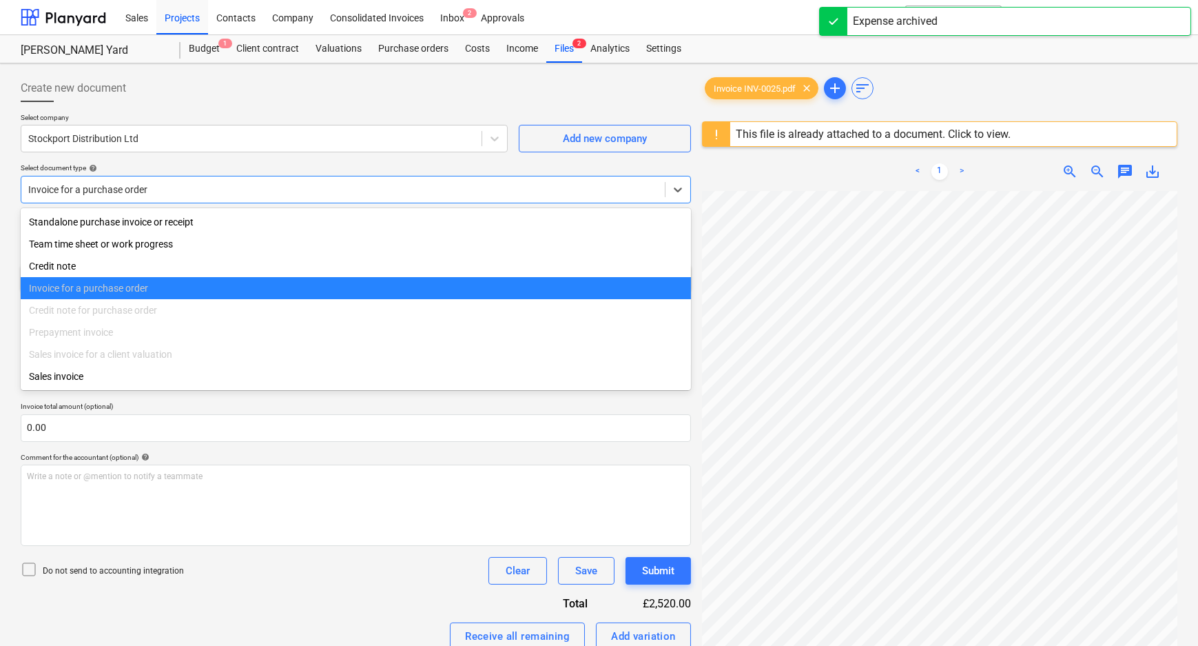
click at [262, 187] on div at bounding box center [343, 190] width 630 height 14
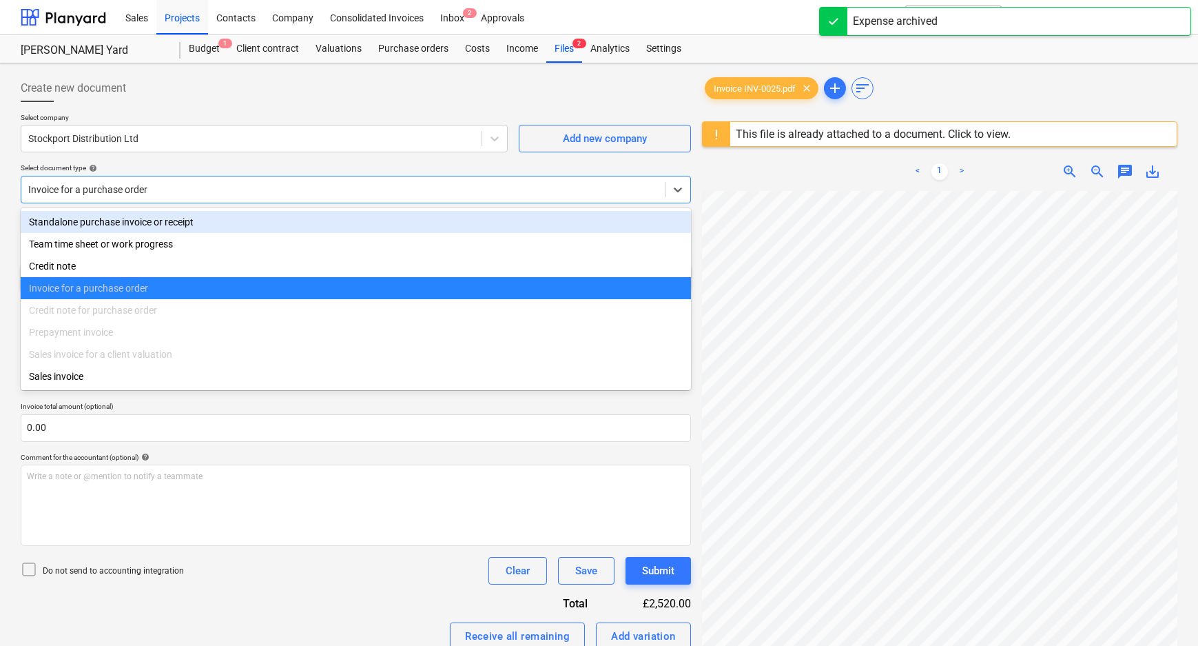
click at [185, 225] on div "Standalone purchase invoice or receipt" at bounding box center [356, 222] width 670 height 22
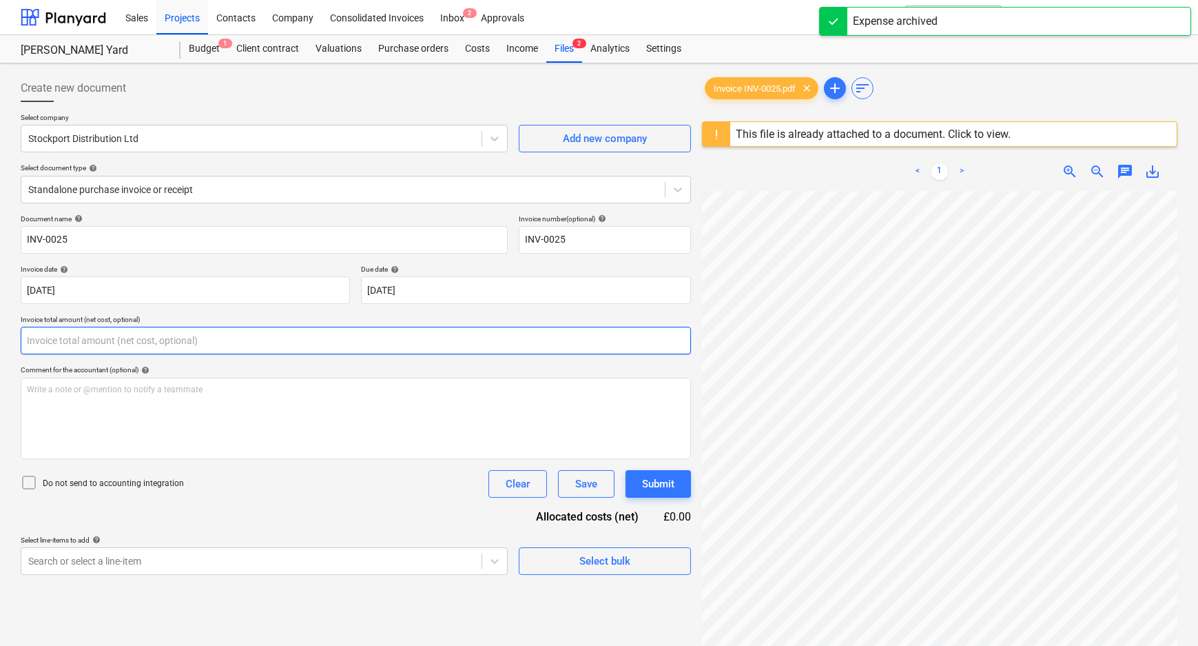
click at [194, 342] on input "text" at bounding box center [356, 341] width 670 height 28
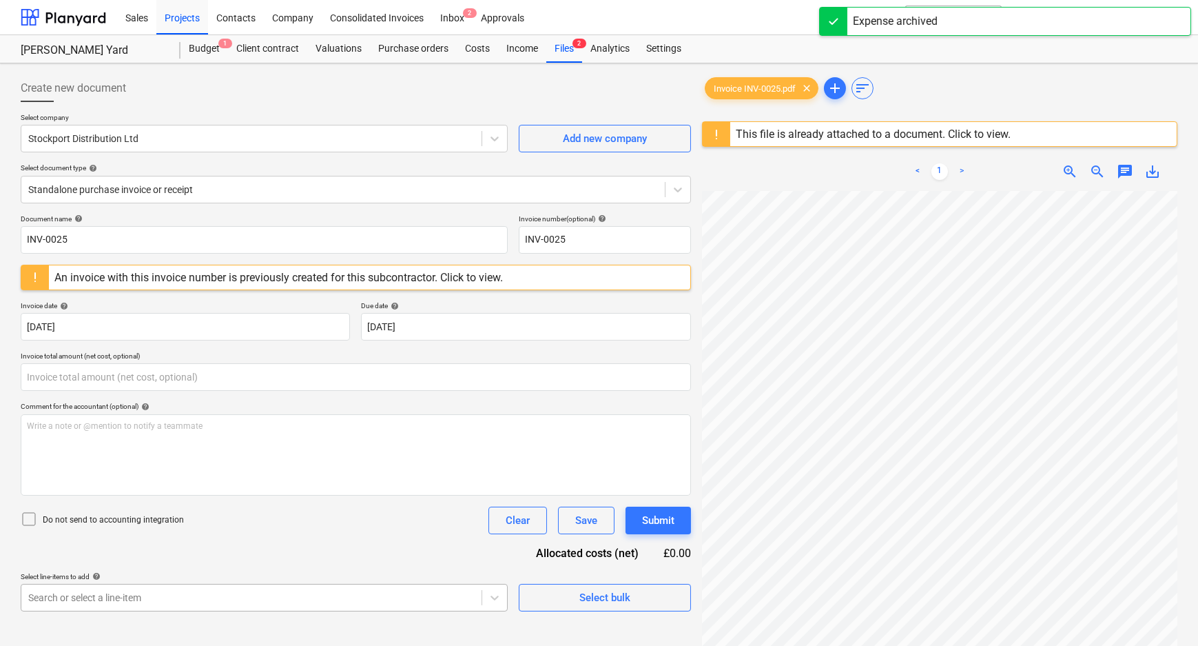
type input "0.00"
click at [127, 586] on body "Sales Projects Contacts Company Consolidated Invoices Inbox 2 Approvals format_…" at bounding box center [599, 323] width 1198 height 646
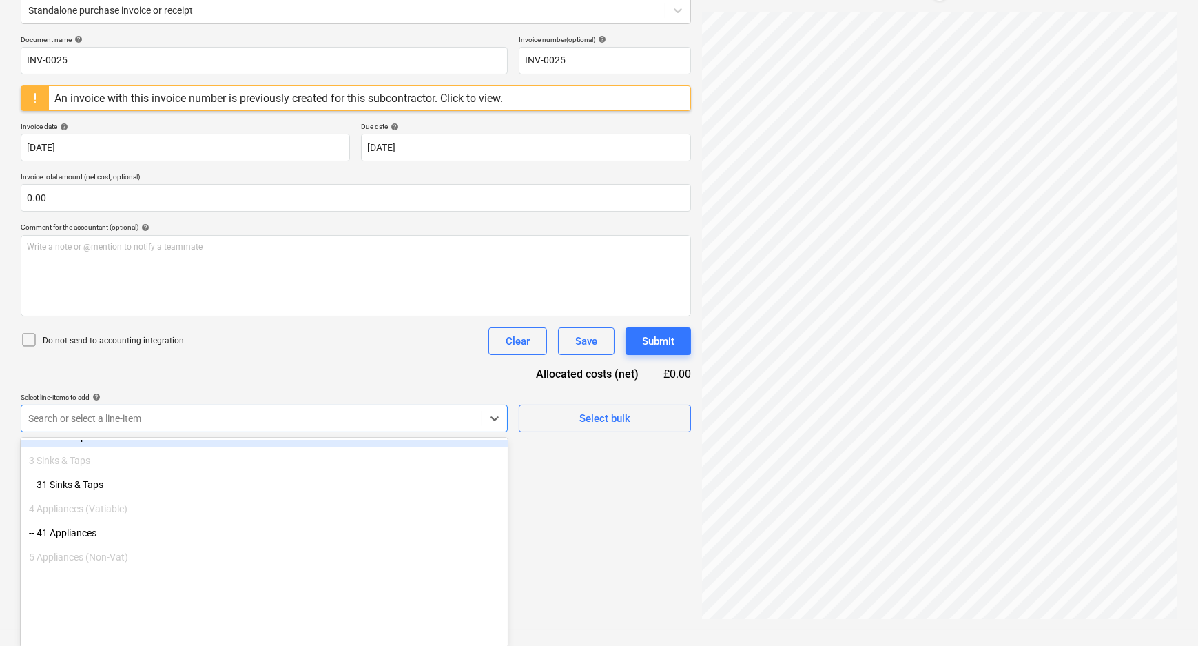
scroll to position [300, 0]
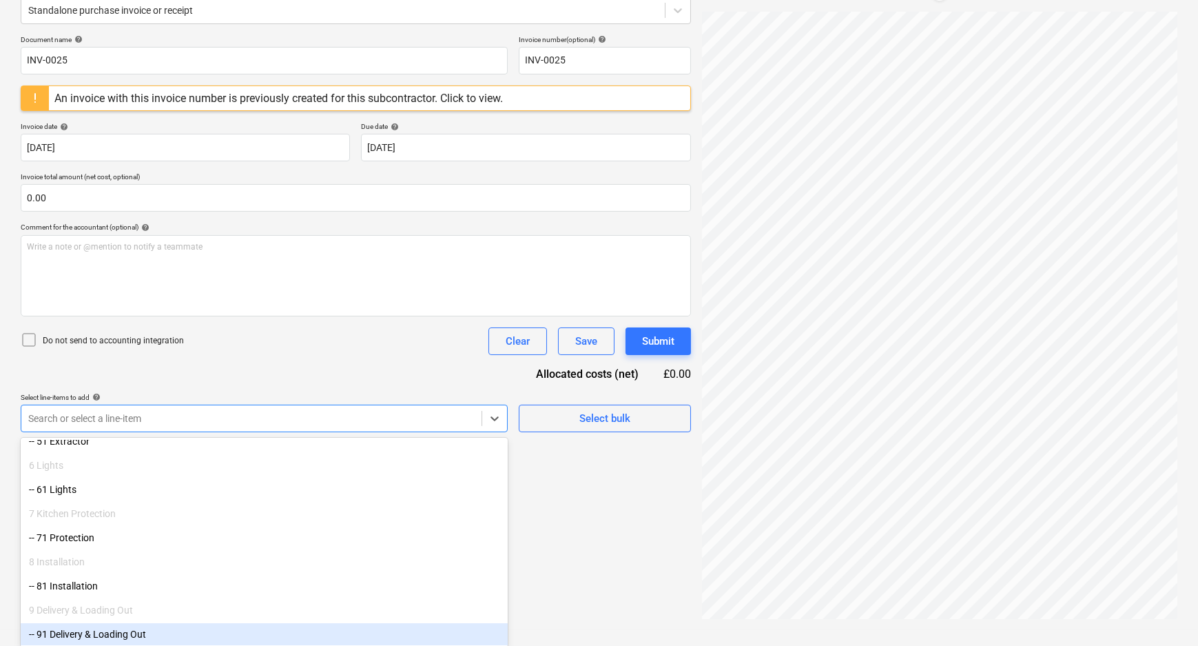
drag, startPoint x: 127, startPoint y: 586, endPoint x: 125, endPoint y: 622, distance: 35.9
click at [126, 631] on div "-- 91 Delivery & Loading Out" at bounding box center [264, 634] width 487 height 22
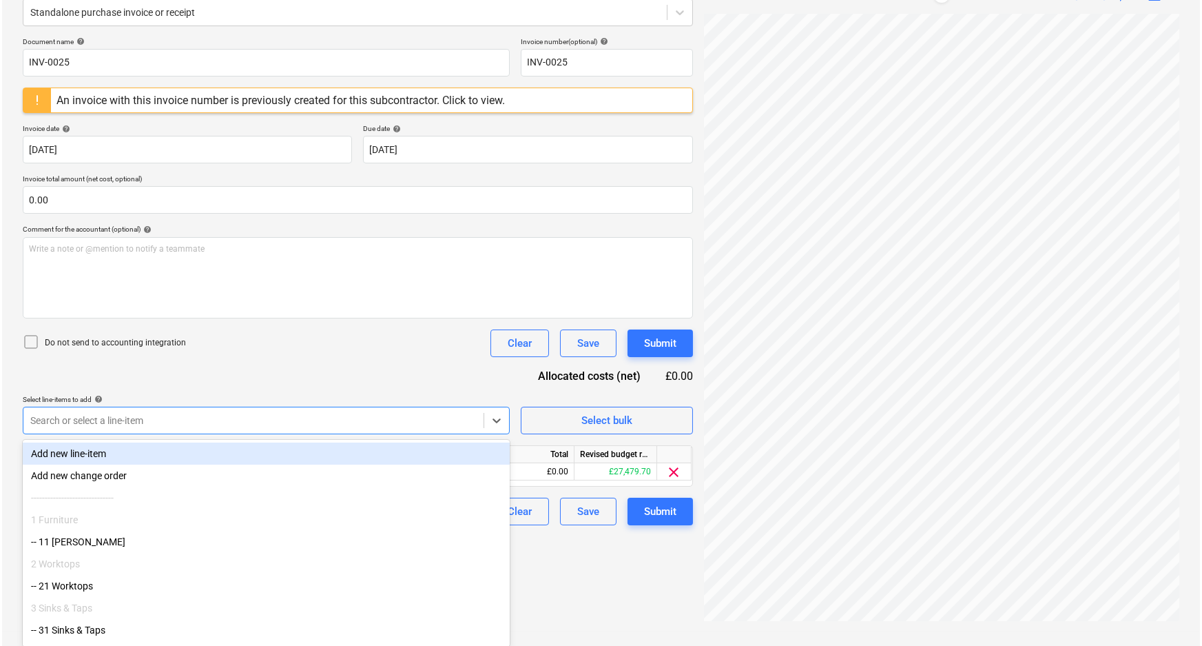
scroll to position [163, 0]
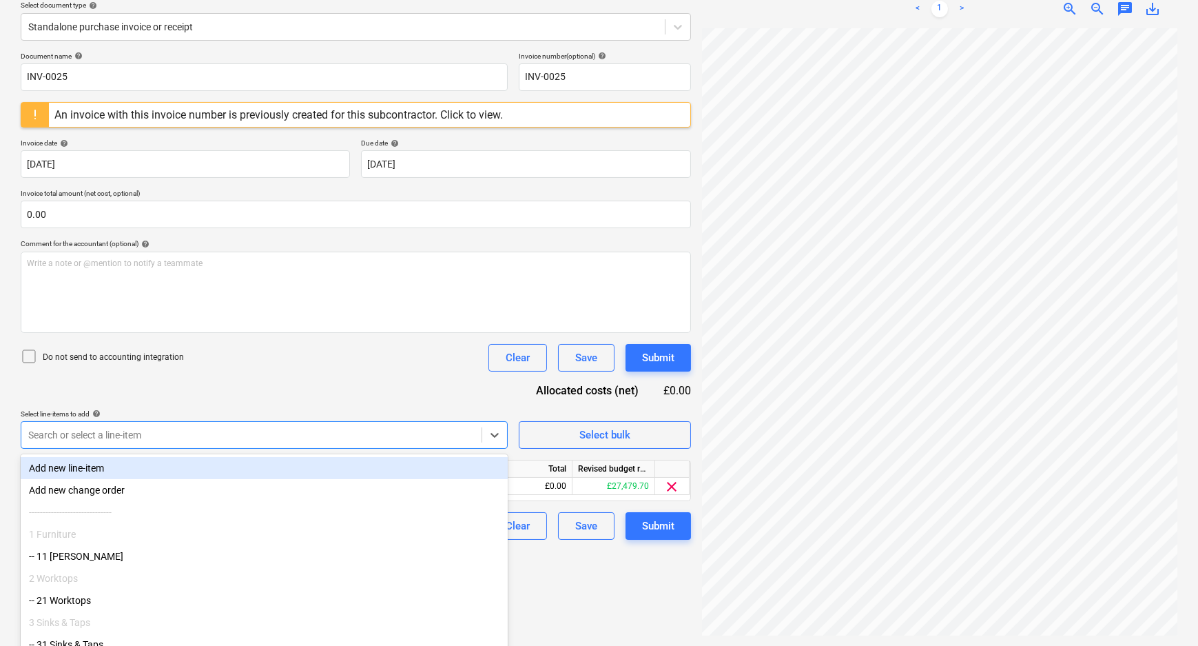
click at [80, 342] on div "Document name help INV-0025 Invoice number (optional) help INV-0025 An invoice …" at bounding box center [356, 296] width 670 height 488
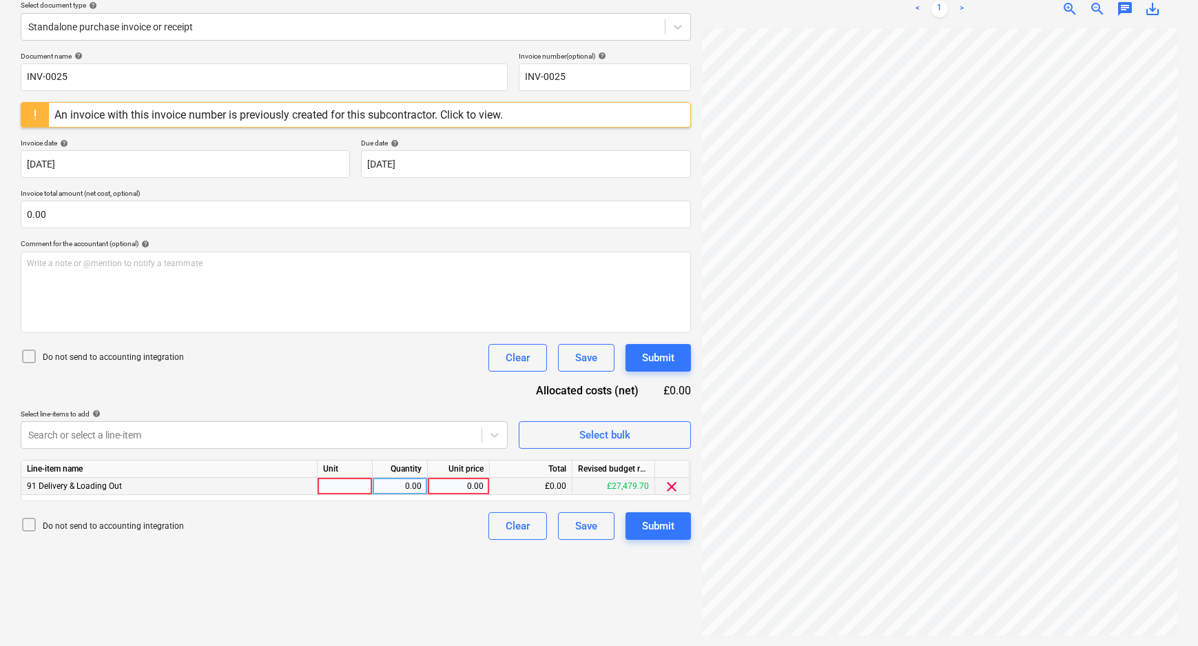
click at [453, 492] on div "0.00" at bounding box center [458, 486] width 50 height 17
type input "2520"
click at [453, 554] on div "Create new document Select company Stockport Distribution Ltd Add new company S…" at bounding box center [356, 273] width 682 height 735
click at [657, 524] on div "Submit" at bounding box center [658, 526] width 32 height 18
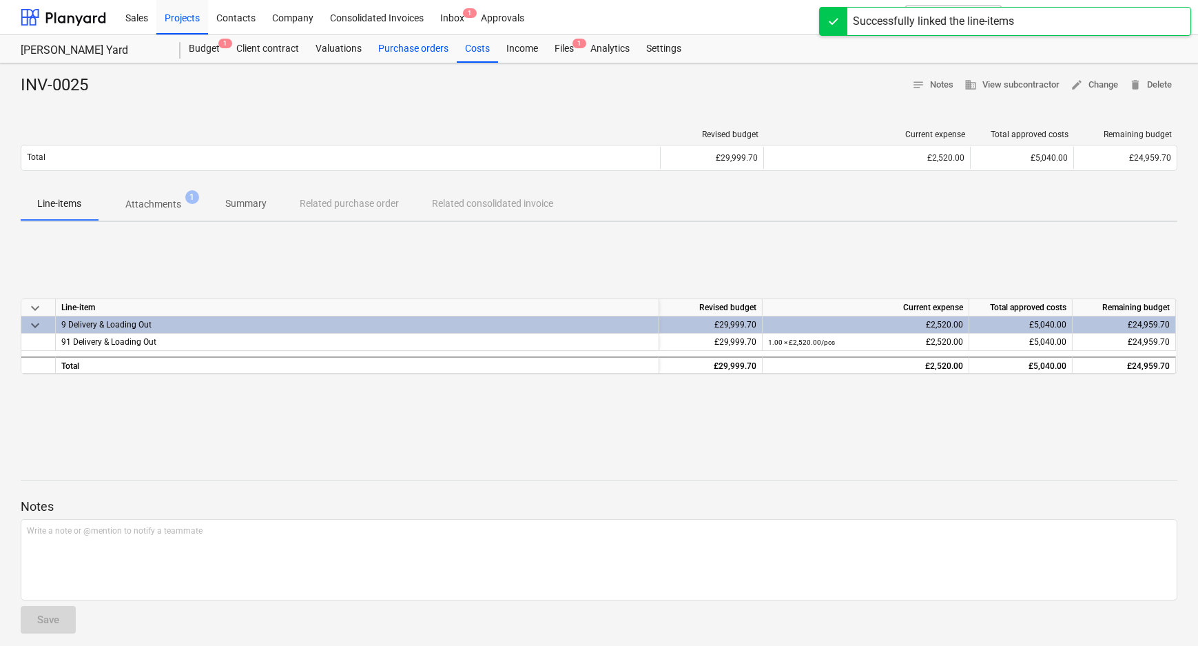
click at [413, 43] on div "Purchase orders" at bounding box center [413, 49] width 87 height 28
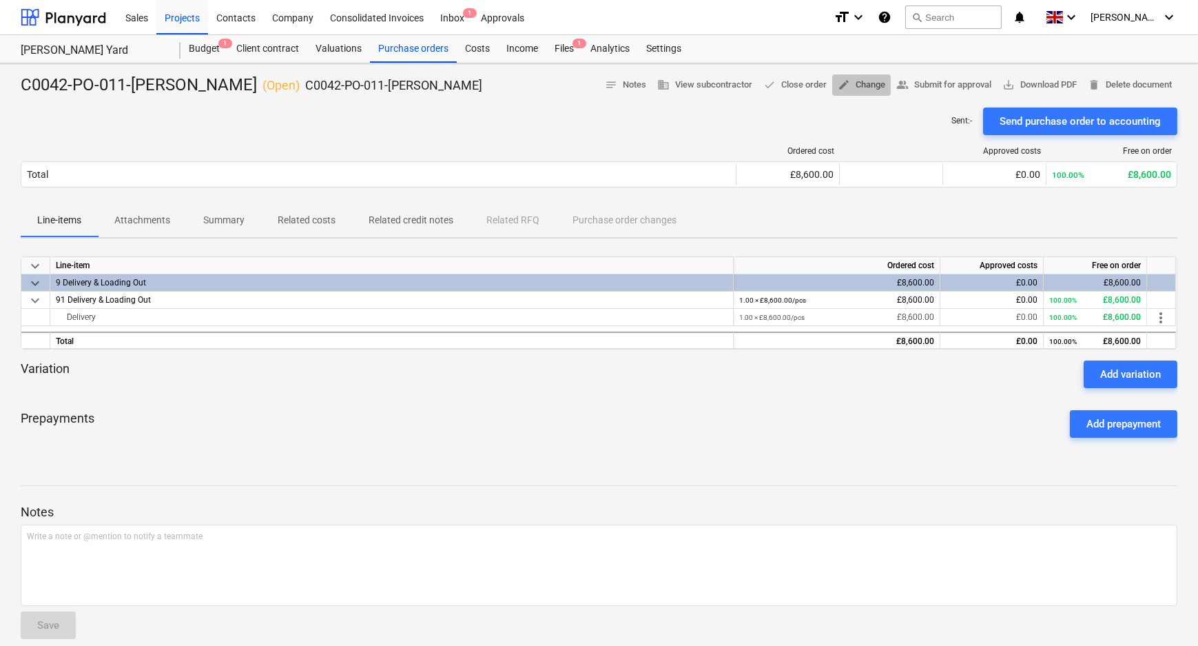
click at [850, 82] on span "edit Change" at bounding box center [862, 85] width 48 height 16
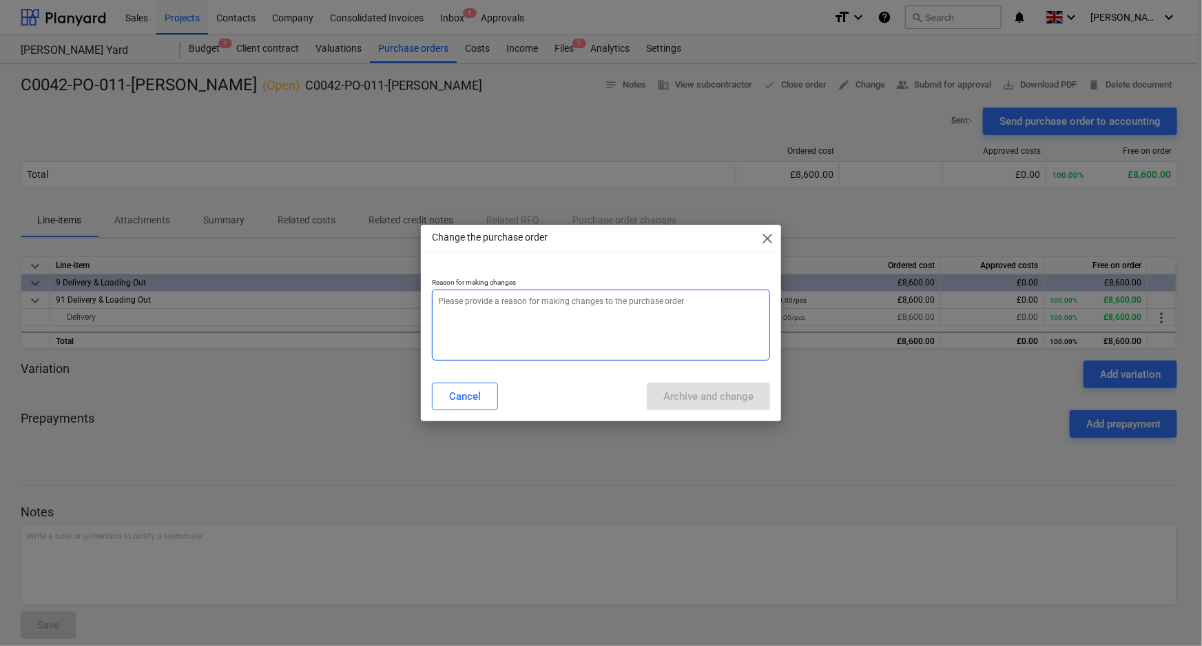
click at [448, 351] on textarea at bounding box center [601, 324] width 339 height 71
type textarea "x"
type textarea "a"
type textarea "x"
type textarea "am"
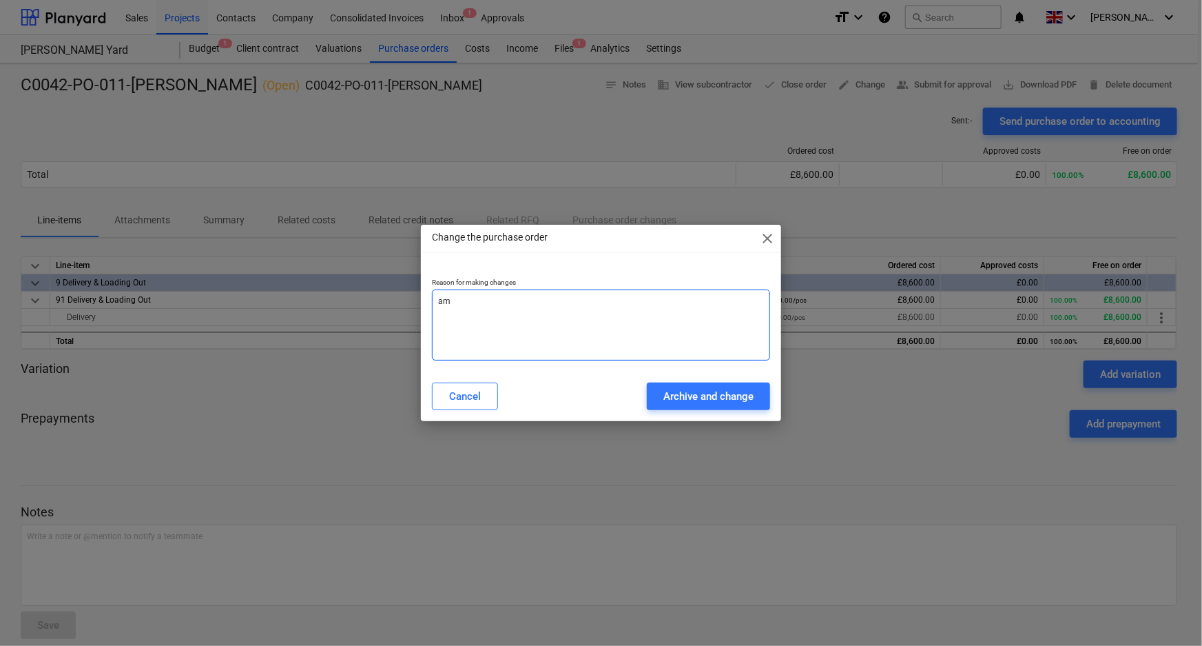
type textarea "x"
type textarea "ame"
type textarea "x"
type textarea "[MEDICAL_DATA]"
type textarea "x"
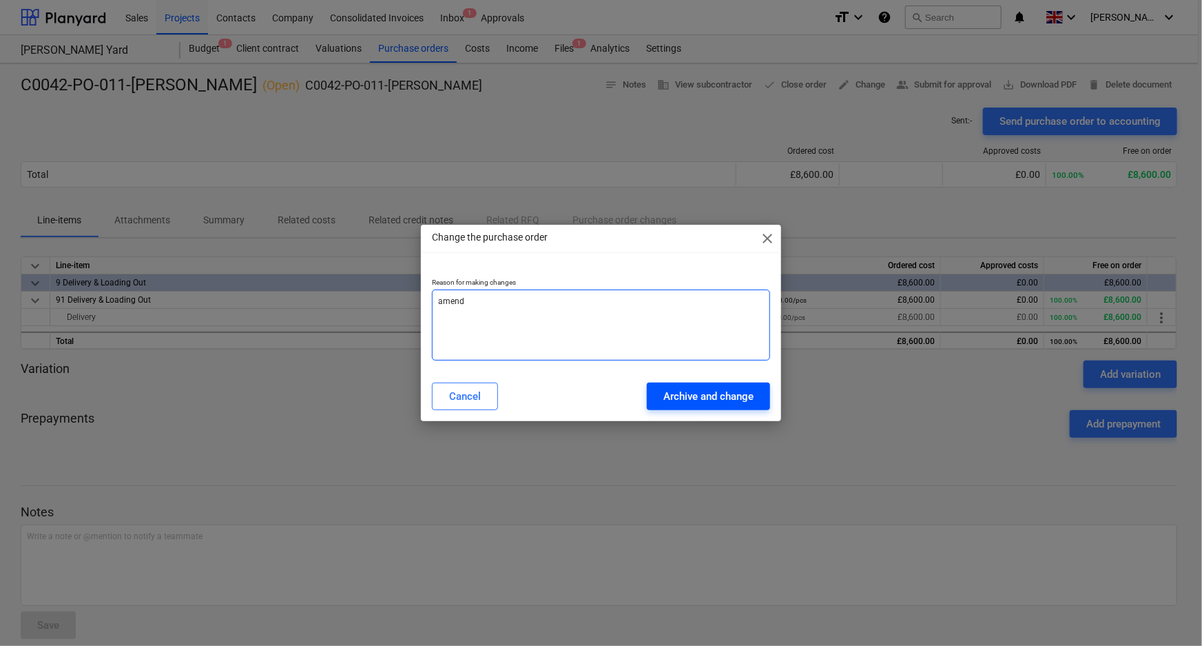
type textarea "amend"
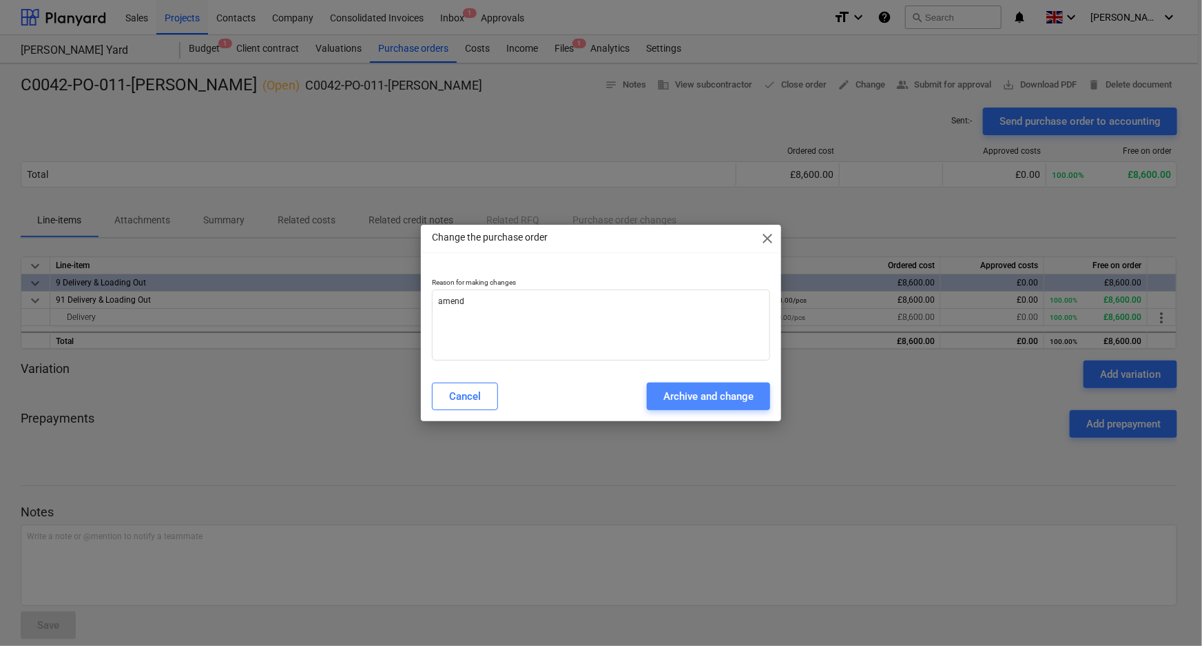
click at [695, 391] on div "Archive and change" at bounding box center [709, 396] width 90 height 18
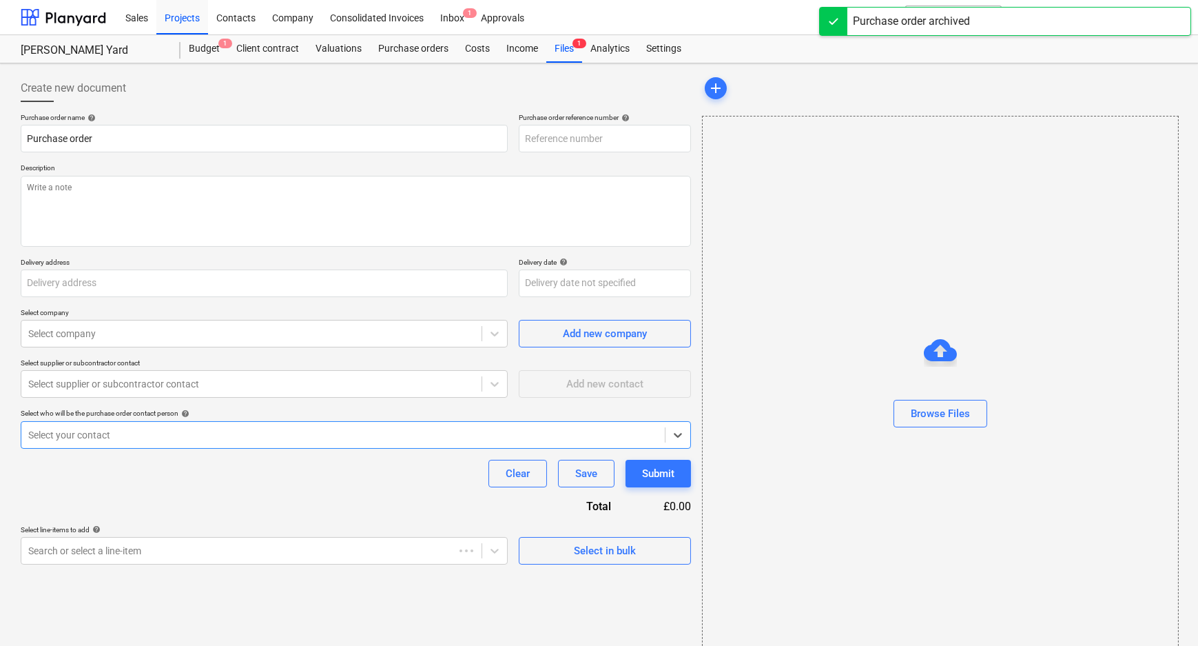
type textarea "x"
type input "C0042-PO-014"
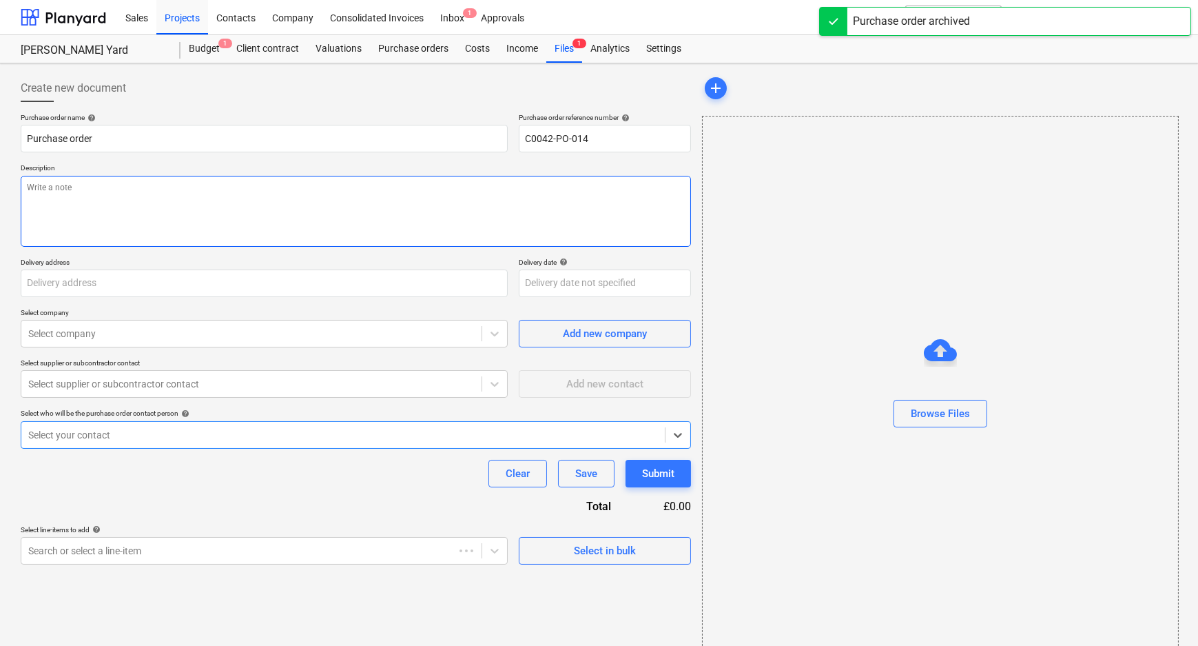
type textarea "x"
type input "C0042-PO-011-[PERSON_NAME]"
type textarea "C0042-PO-011-[PERSON_NAME]"
type input "[STREET_ADDRESS]"
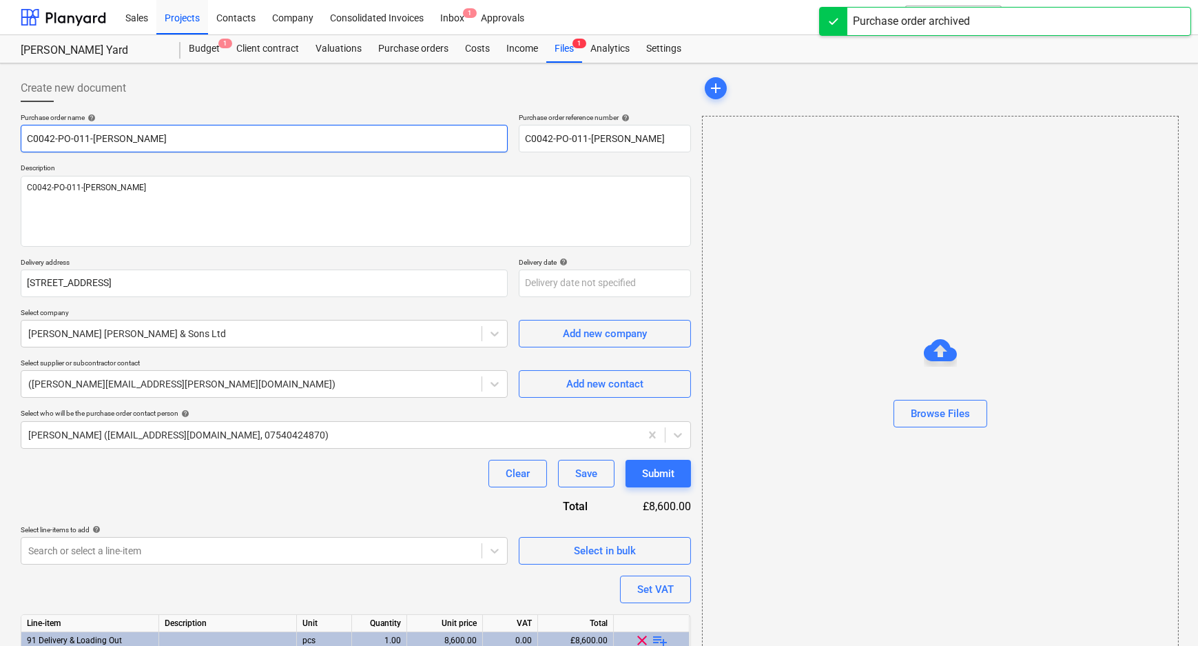
click at [114, 138] on input "C0042-PO-011-[PERSON_NAME]" at bounding box center [264, 139] width 487 height 28
drag, startPoint x: 159, startPoint y: 138, endPoint x: 92, endPoint y: 140, distance: 66.9
click at [92, 140] on input "C0042-PO-011-[PERSON_NAME]" at bounding box center [264, 139] width 487 height 28
type textarea "x"
type input "C0042-PO-011-S"
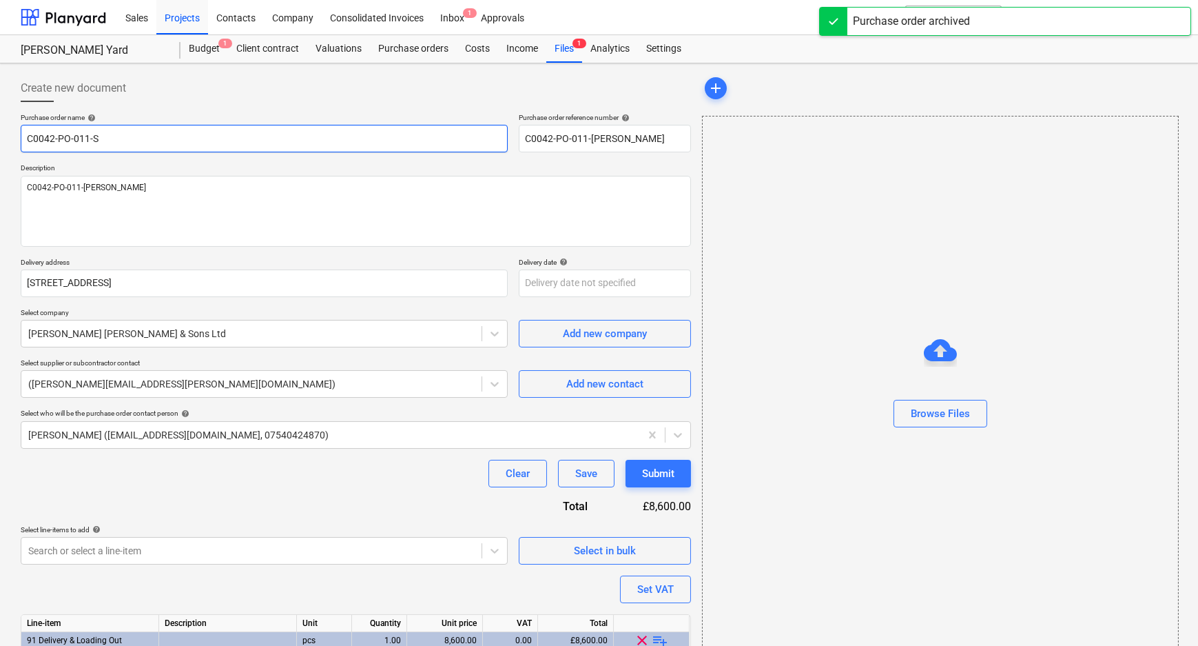
type textarea "x"
type input "C0042-PO-011-St"
type textarea "x"
type input "C0042-PO-011-Sto"
type textarea "x"
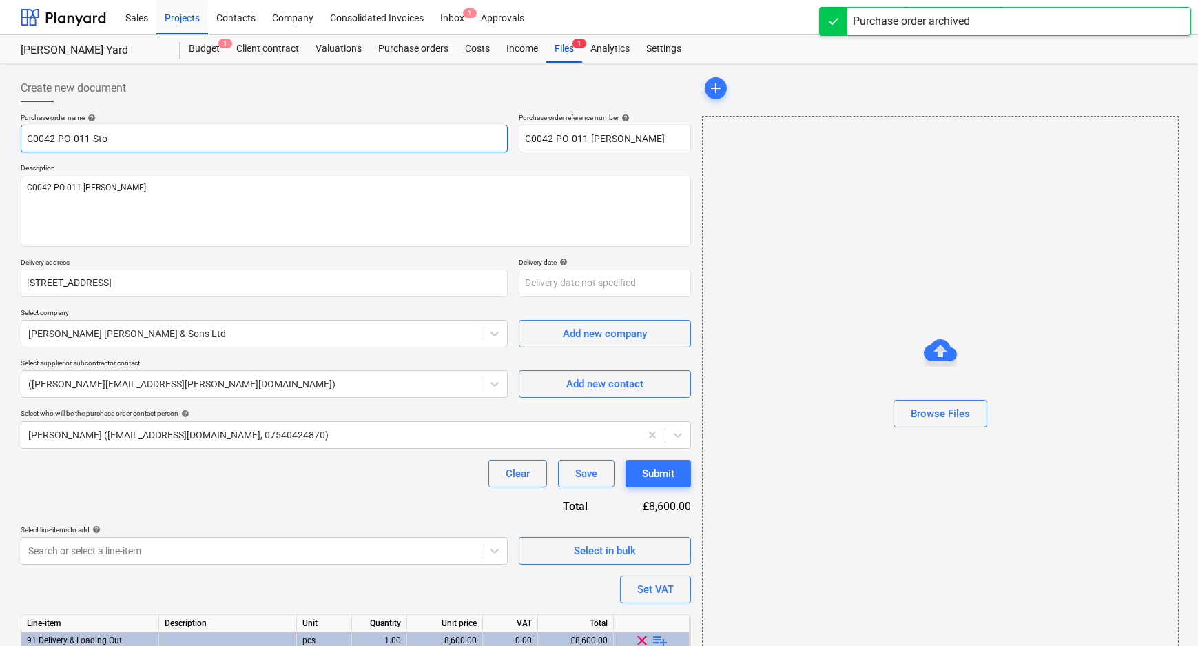
type input "C0042-PO-011-Stoc"
type textarea "x"
type input "C0042-PO-011-Stock"
type textarea "x"
type input "C0042-PO-011-Stockp"
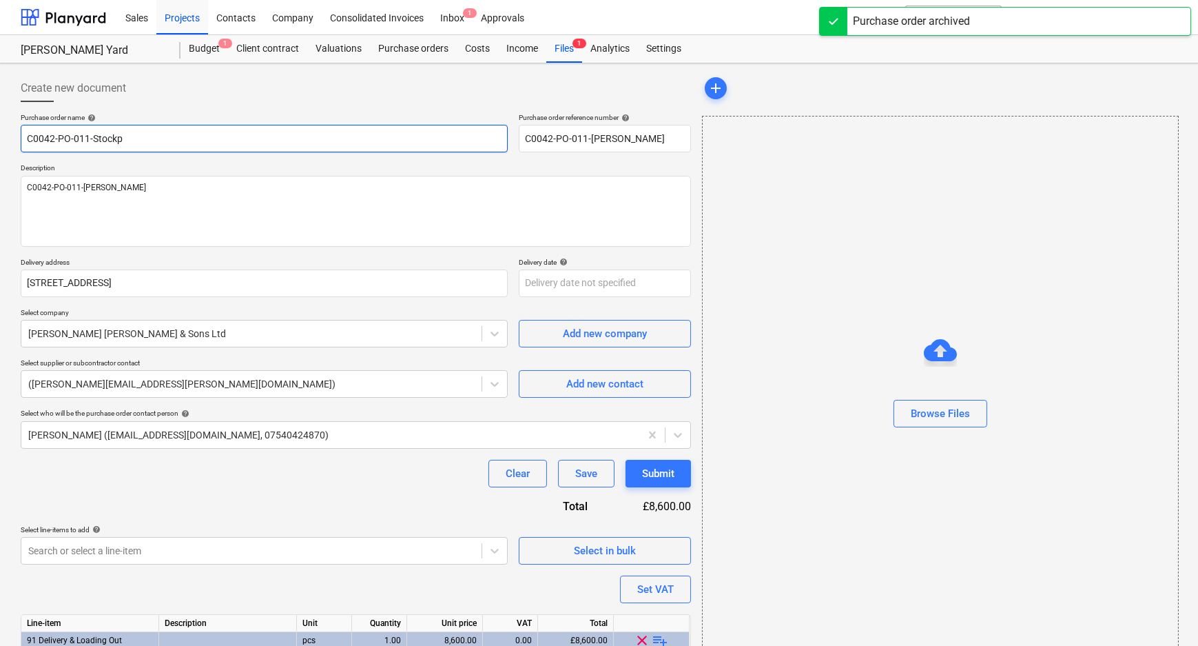
type textarea "x"
type input "C0042-PO-011-Stockpo"
type textarea "x"
type input "C0042-PO-011-Stockpor"
type textarea "x"
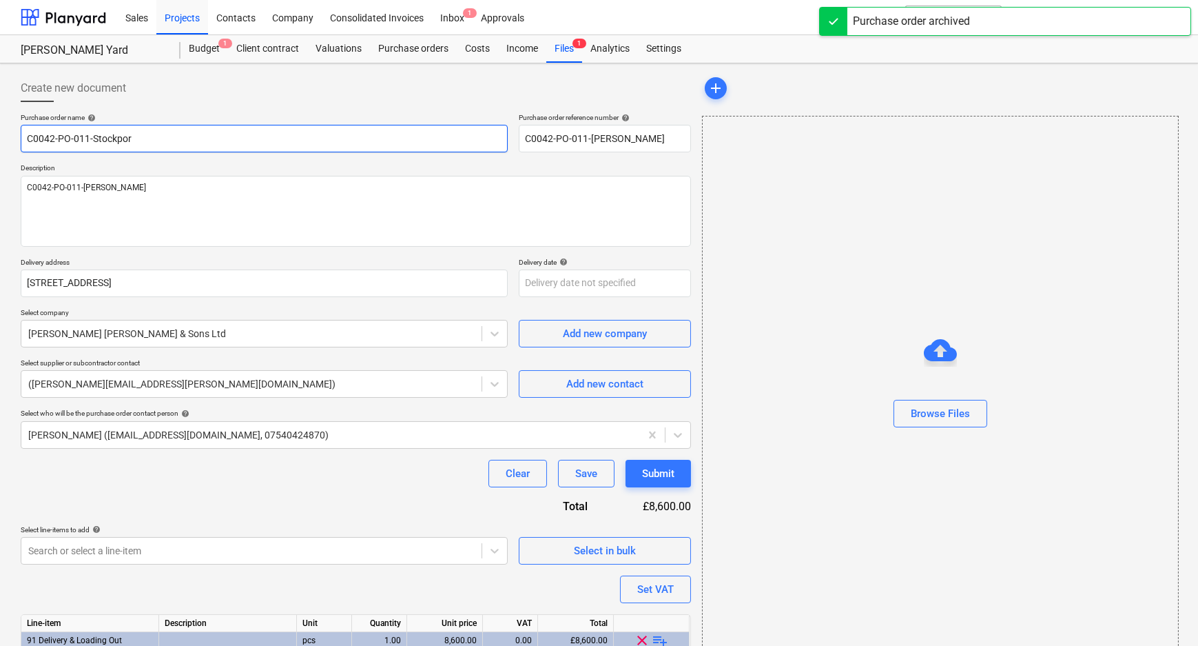
type input "C0042-PO-011-Stockport"
type textarea "x"
type input "C0042-PO-011-Stockport"
type textarea "x"
type input "C0042-PO-011-Stockport D"
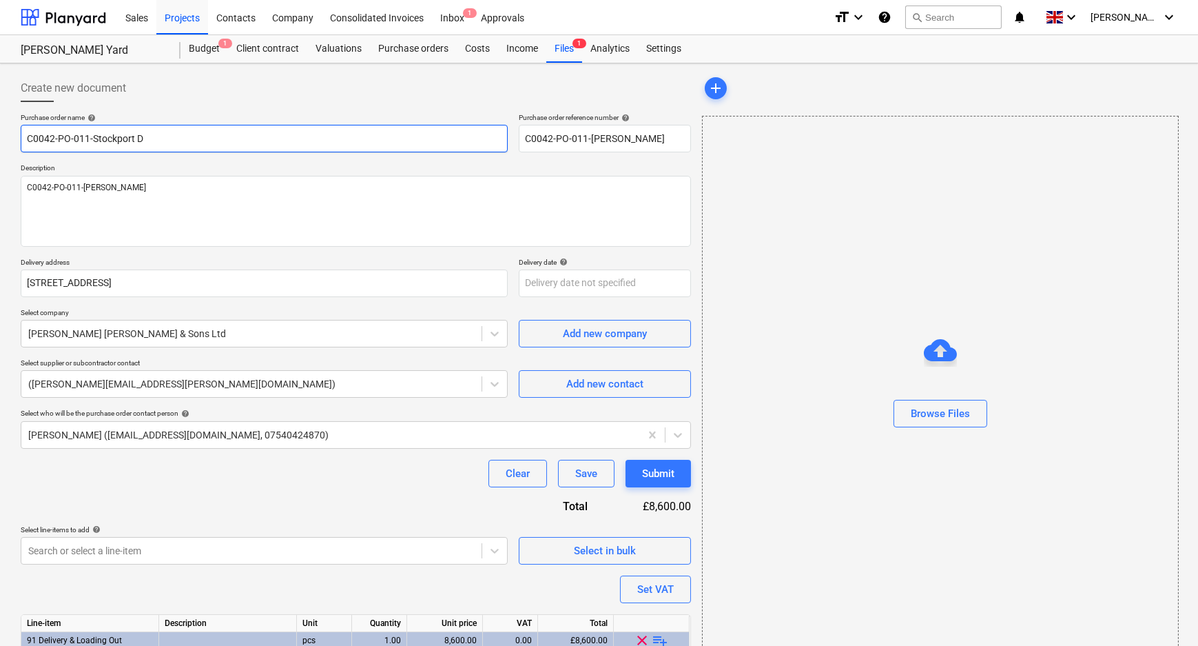
type textarea "x"
type input "C0042-PO-011-Stockport Di"
type textarea "x"
type input "C0042-PO-011-Stockport Dis"
type textarea "x"
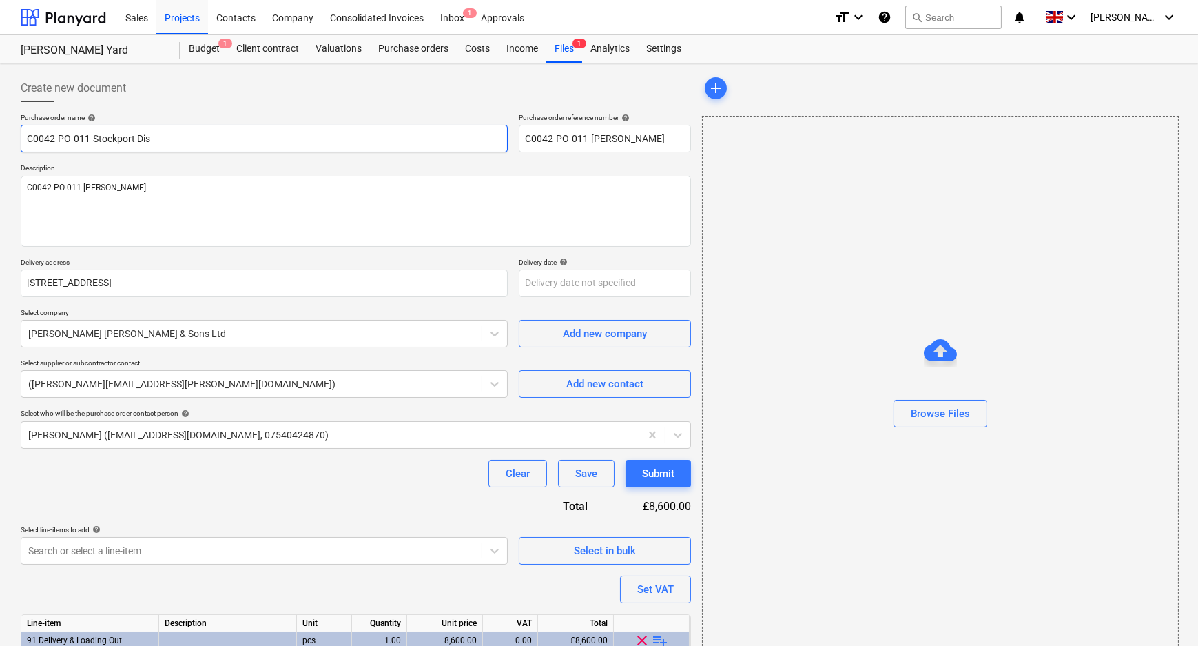
type input "C0042-PO-011-Stockport Dist"
type textarea "x"
type input "C0042-PO-011-Stockport Distr"
type textarea "x"
type input "C0042-PO-011-Stockport Distri"
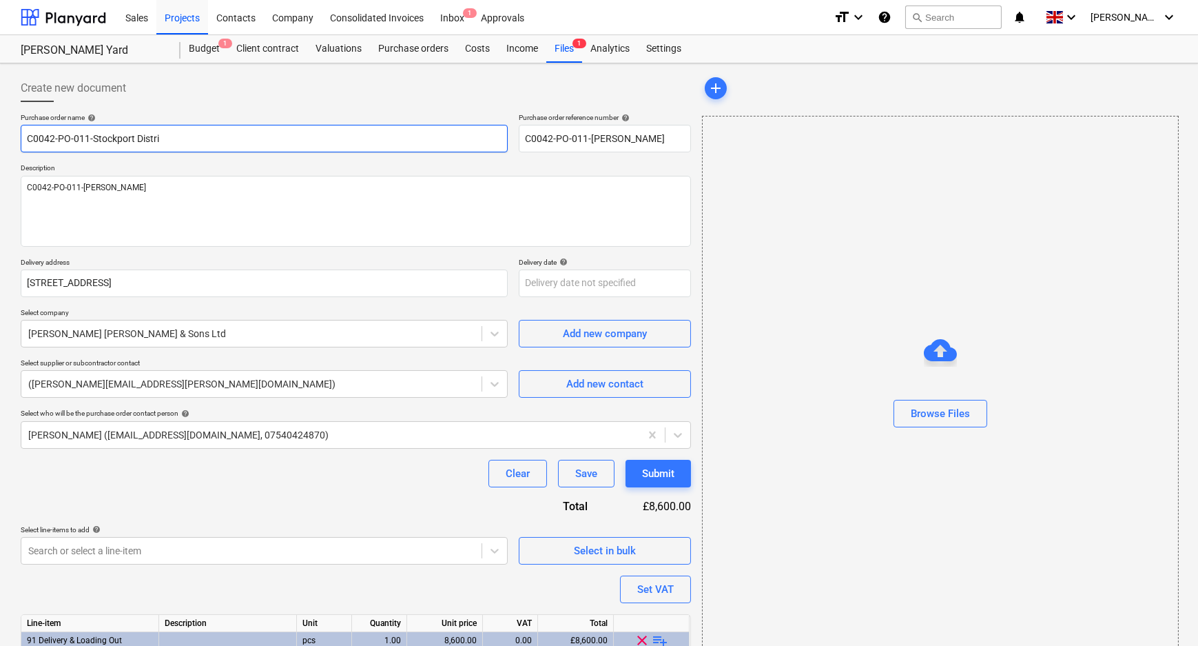
type textarea "x"
type input "C0042-PO-011-Stockport Distrib"
type textarea "x"
type input "C0042-PO-011-Stockport Distribu"
type textarea "x"
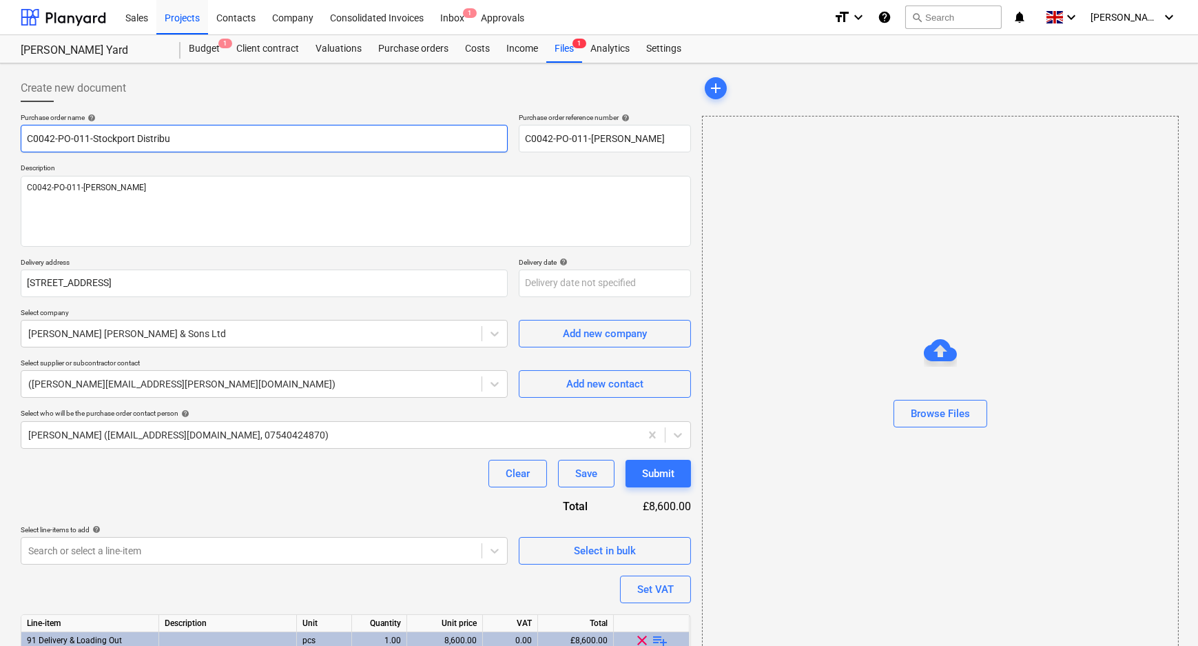
type input "C0042-PO-011-Stockport Distribut"
type textarea "x"
type input "C0042-PO-011-Stockport Distributi"
type textarea "x"
type input "C0042-PO-011-Stockport Distributio"
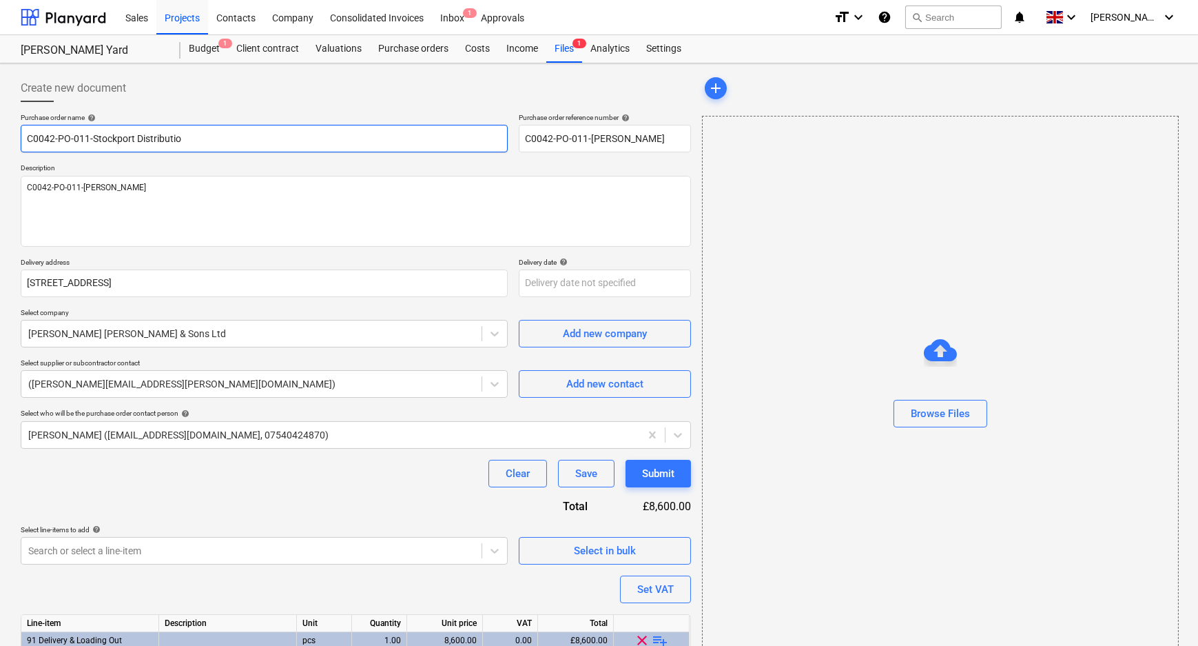
type textarea "x"
drag, startPoint x: 203, startPoint y: 143, endPoint x: 92, endPoint y: 144, distance: 110.3
click at [92, 144] on input "C0042-PO-011-Stockport Distribution" at bounding box center [264, 139] width 487 height 28
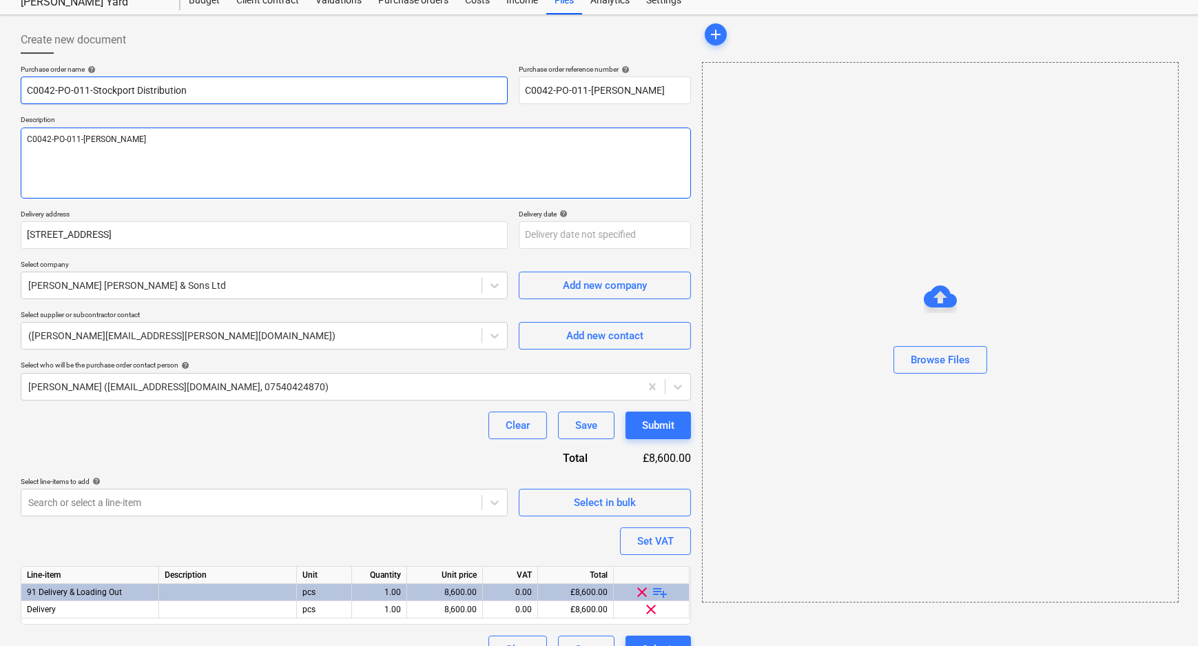
scroll to position [62, 0]
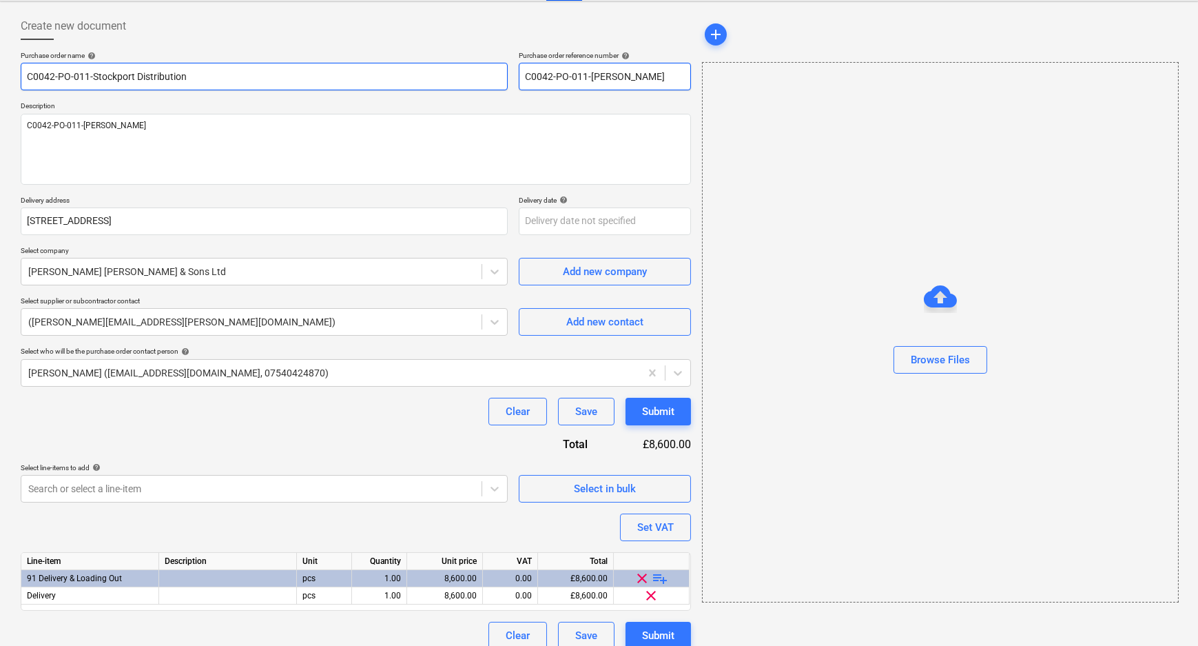
type input "C0042-PO-011-Stockport Distribution"
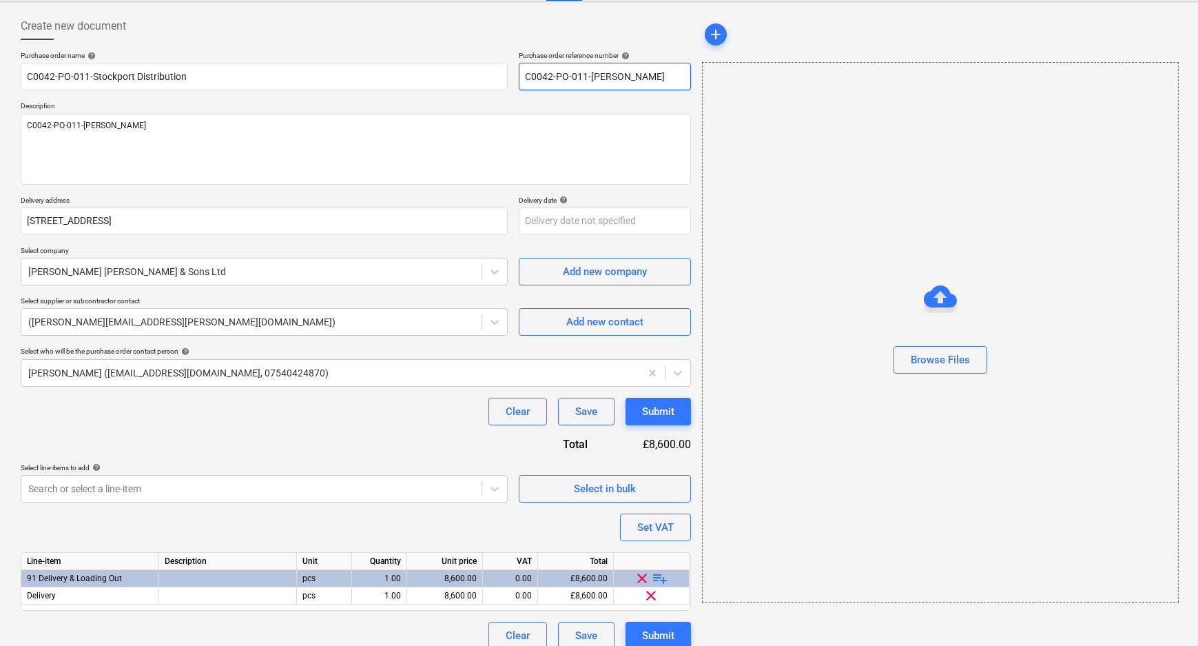
drag, startPoint x: 662, startPoint y: 73, endPoint x: 592, endPoint y: 75, distance: 70.3
click at [592, 75] on input "C0042-PO-011-[PERSON_NAME]" at bounding box center [605, 77] width 172 height 28
paste input "Stockport Distribution"
type textarea "x"
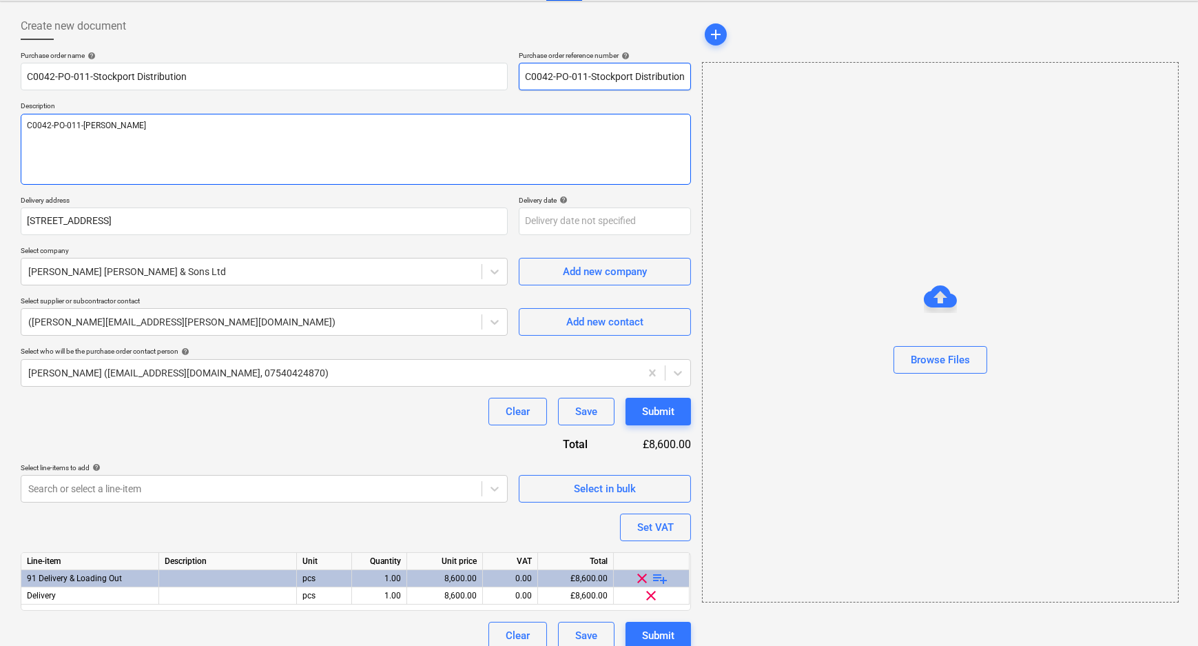
type input "C0042-PO-011-Stockport Distribution"
drag, startPoint x: 142, startPoint y: 121, endPoint x: 82, endPoint y: 123, distance: 60.0
click at [82, 123] on textarea "C0042-PO-011-[PERSON_NAME]" at bounding box center [356, 149] width 670 height 71
paste textarea "Stockport Distribution"
type textarea "x"
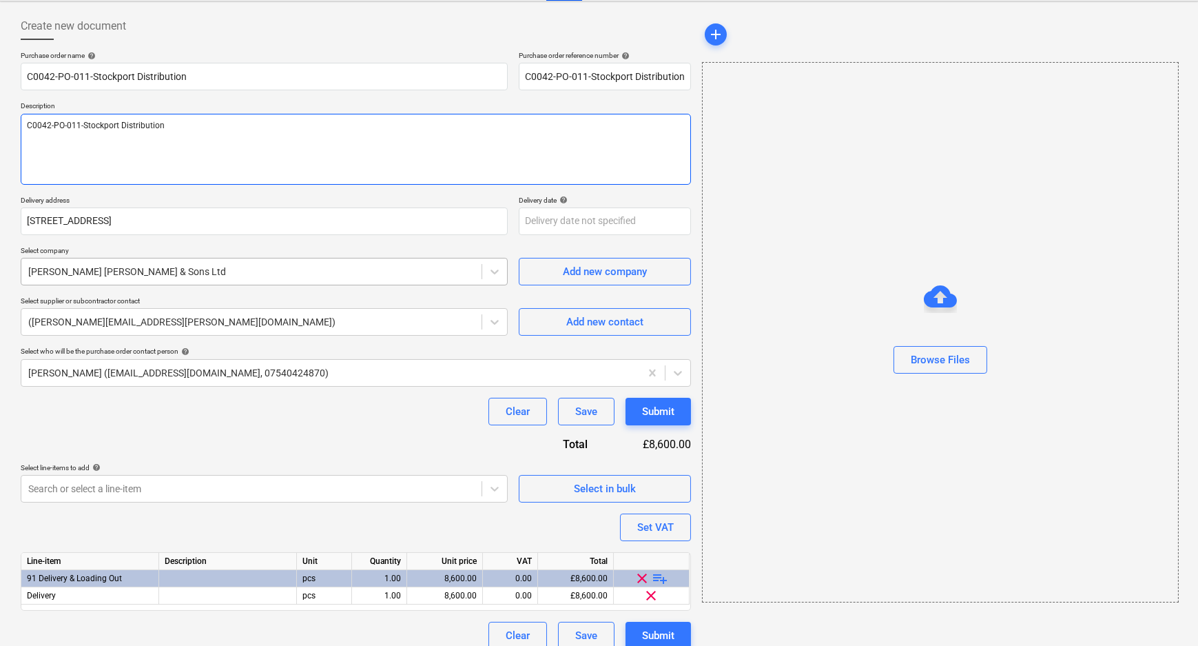
type textarea "C0042-PO-011-Stockport Distribution"
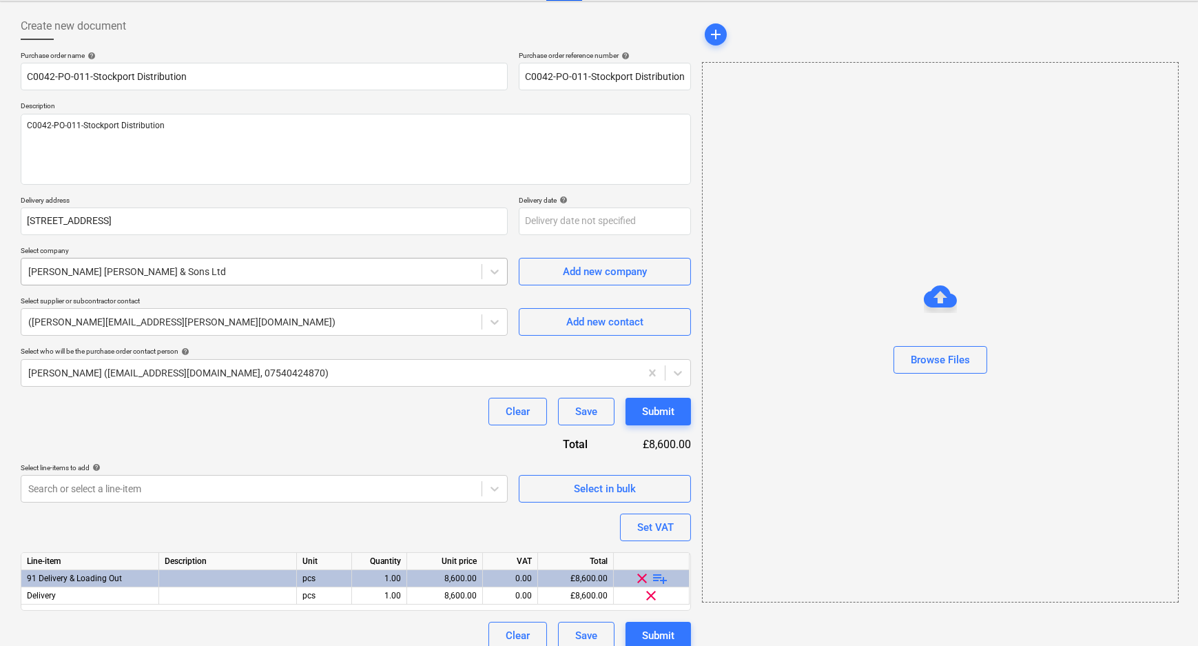
type textarea "x"
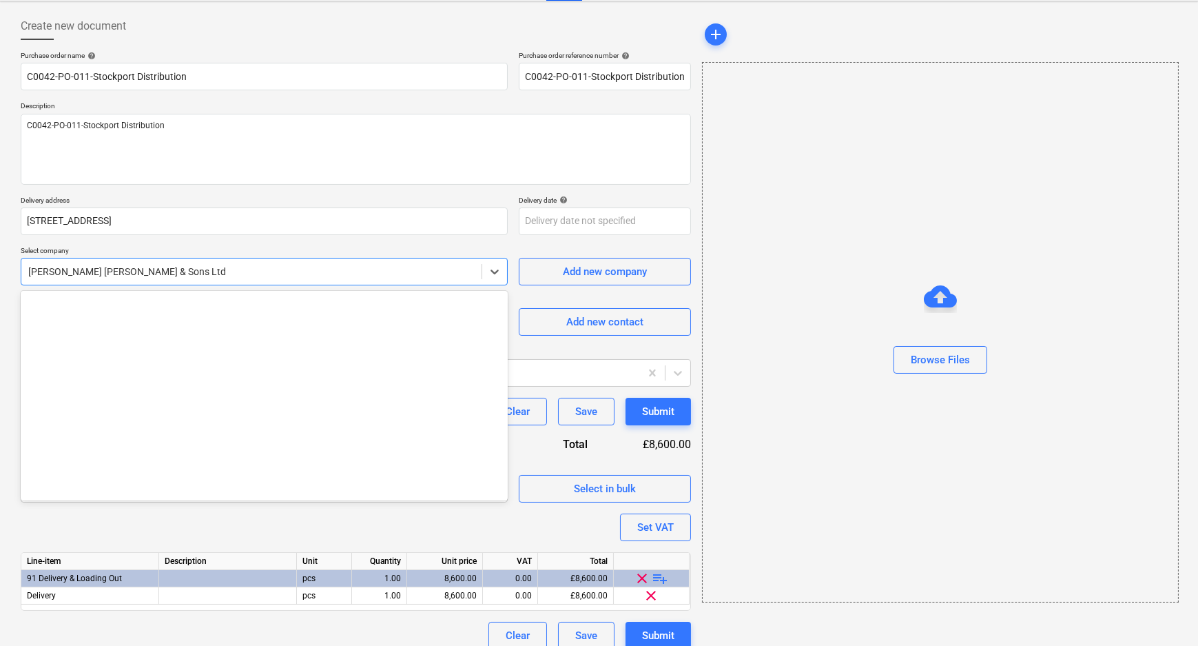
click at [179, 272] on div at bounding box center [251, 272] width 447 height 14
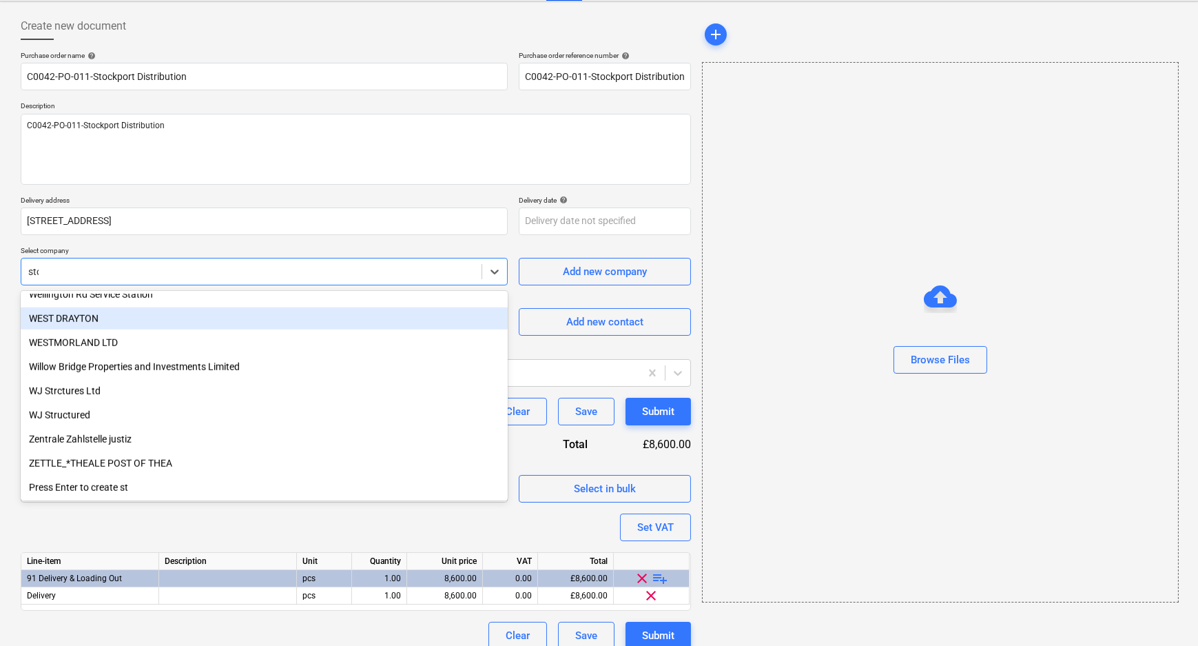
scroll to position [444, 0]
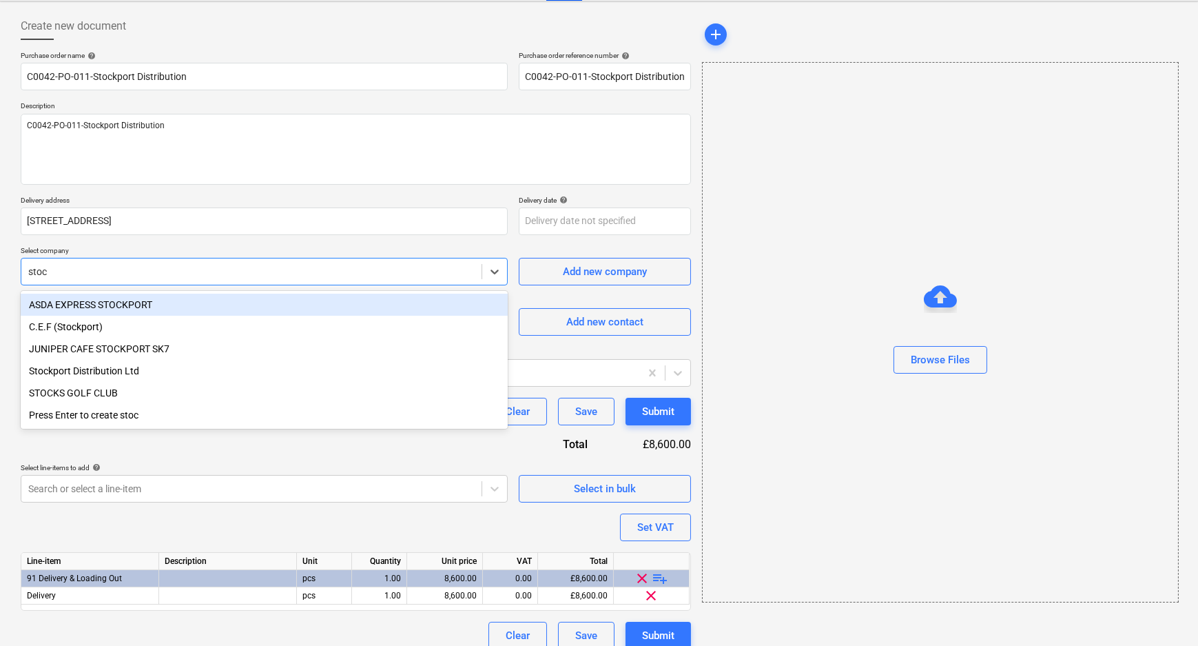
type input "stock"
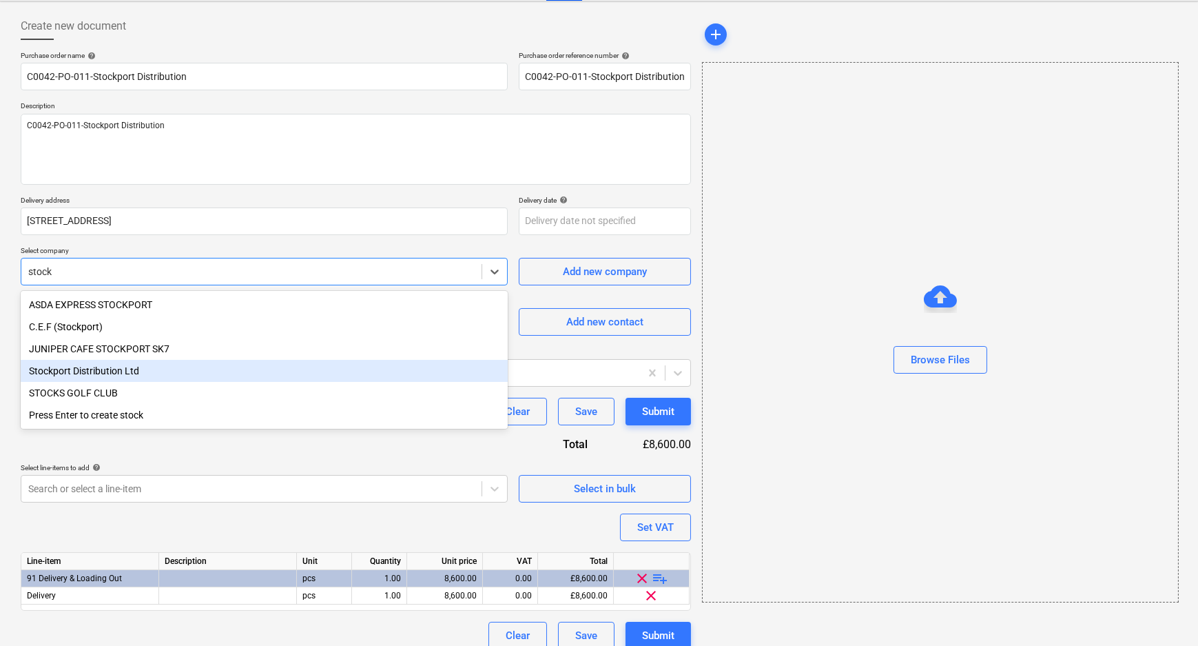
click at [130, 378] on div "Stockport Distribution Ltd" at bounding box center [264, 371] width 487 height 22
type textarea "x"
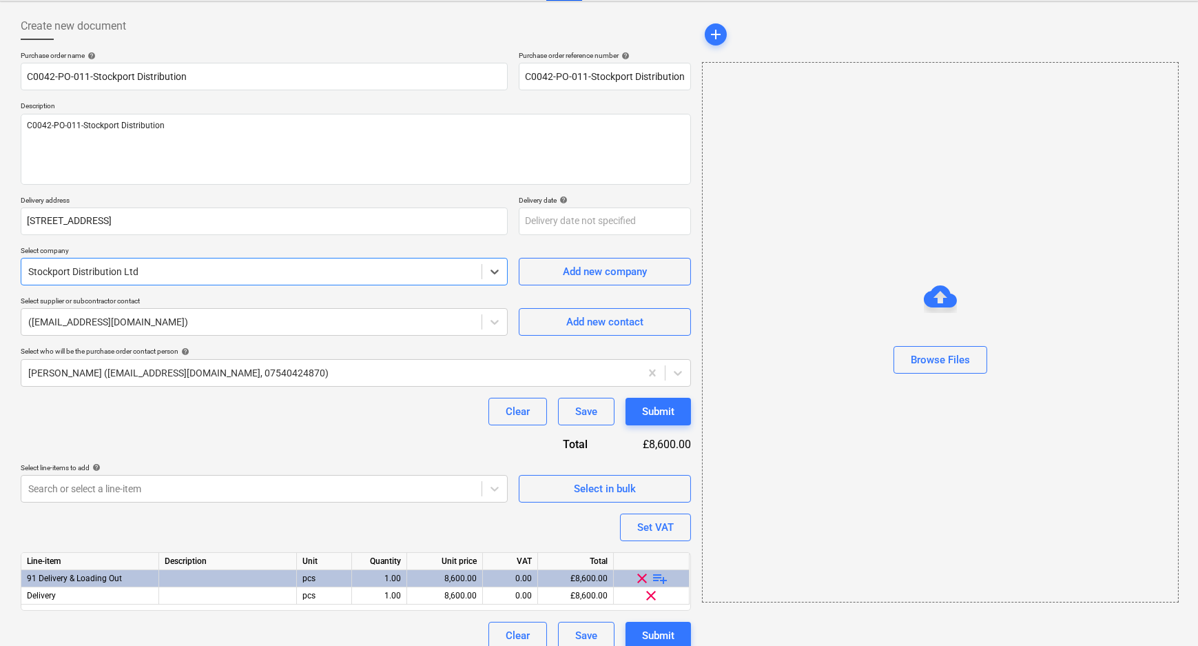
click at [212, 423] on div "Clear Save Submit" at bounding box center [356, 412] width 670 height 28
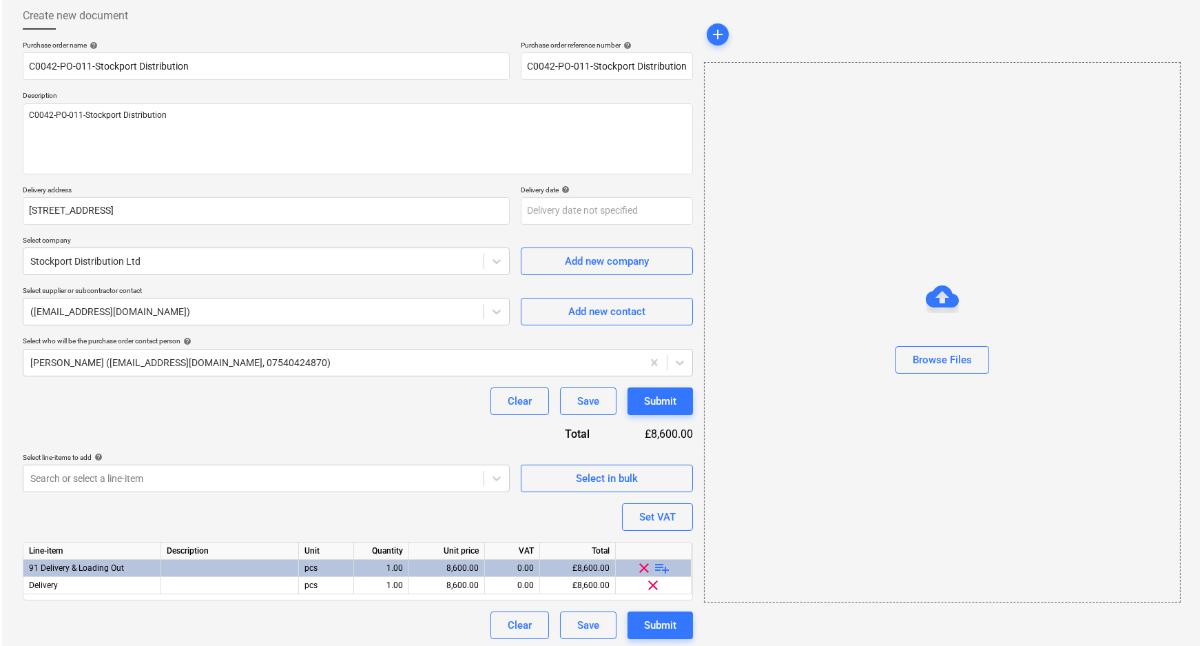
scroll to position [76, 0]
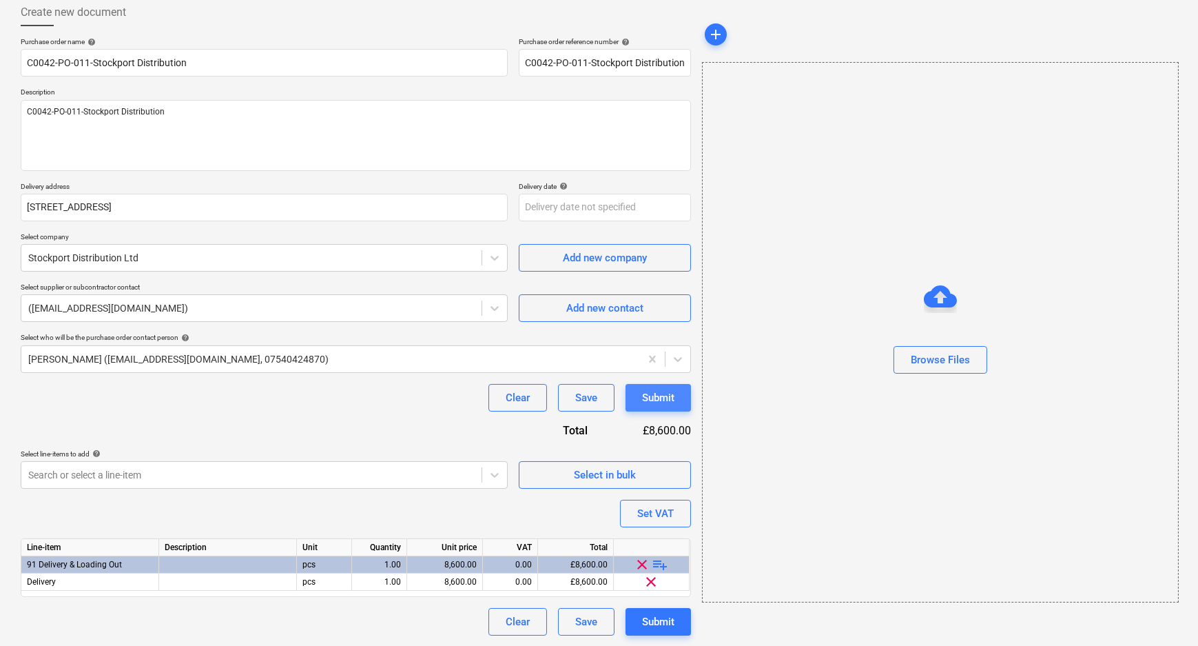
click at [659, 400] on div "Submit" at bounding box center [658, 398] width 32 height 18
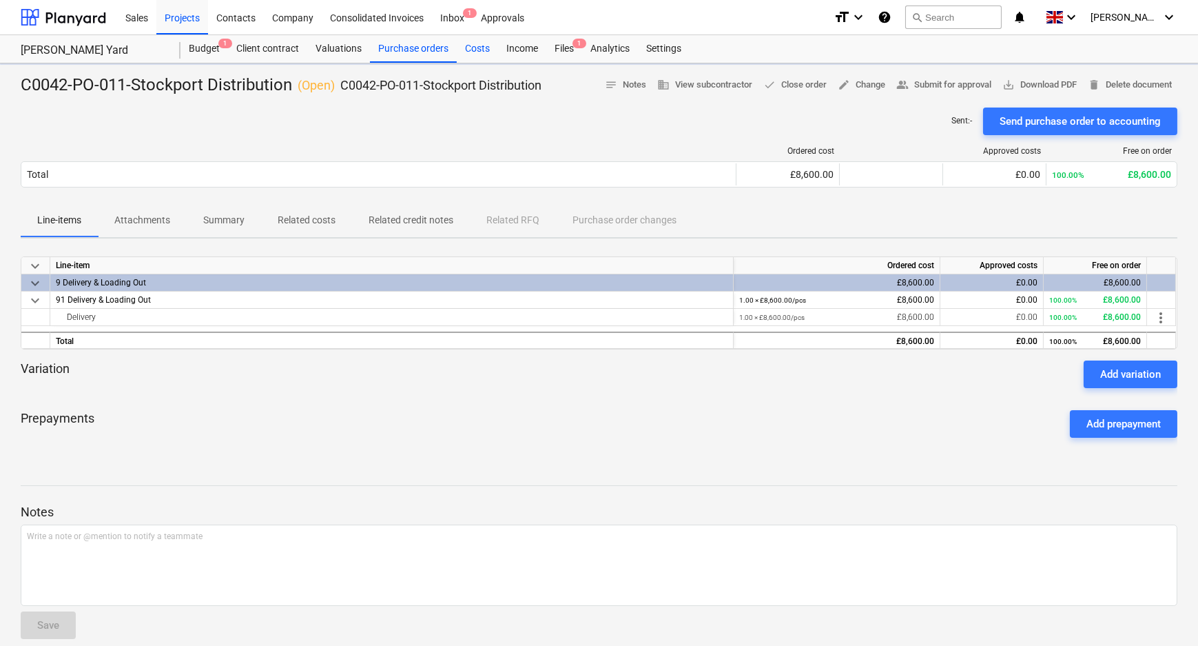
click at [478, 57] on div "Costs" at bounding box center [477, 49] width 41 height 28
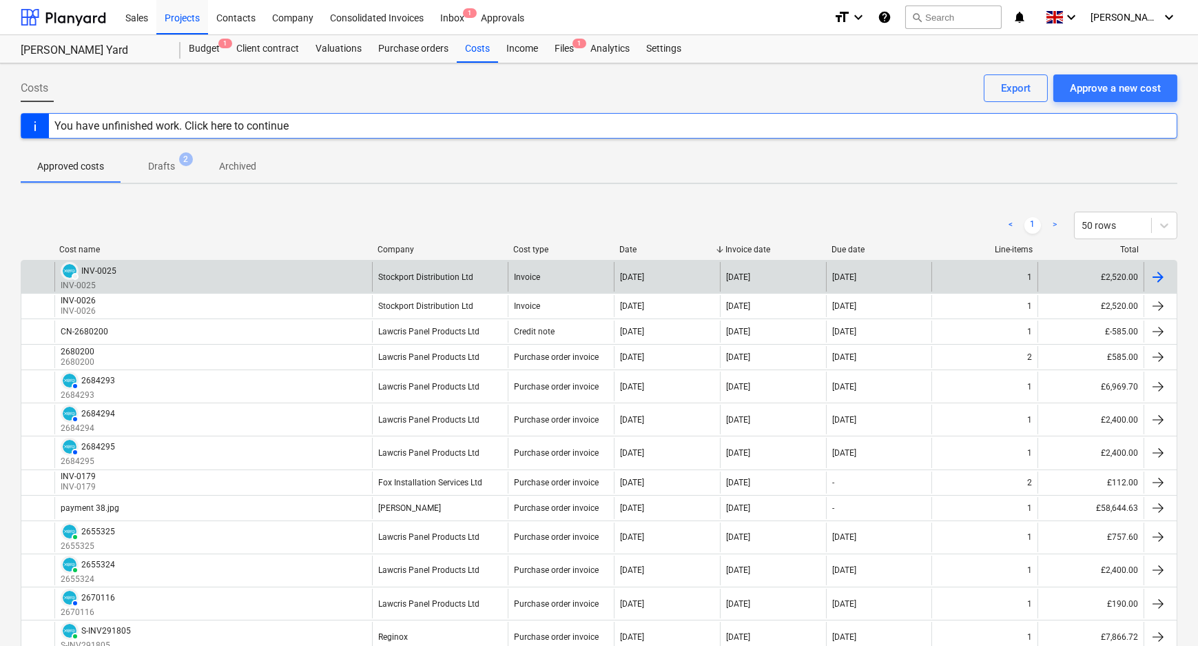
click at [432, 283] on div "Stockport Distribution Ltd" at bounding box center [440, 277] width 136 height 30
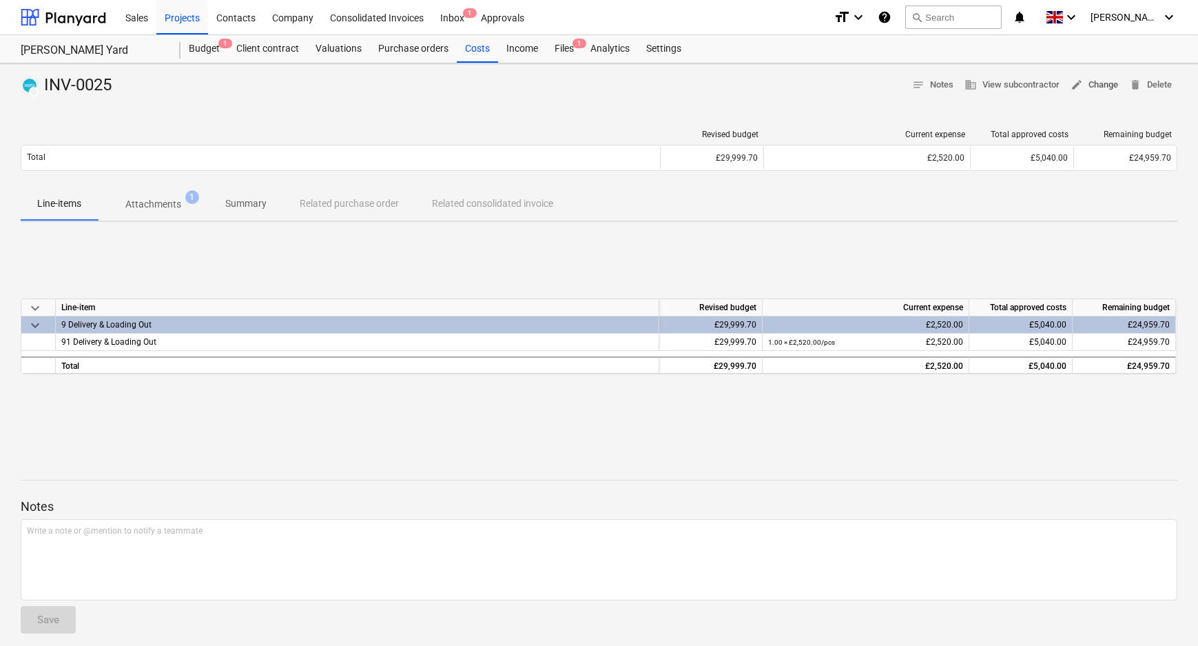
click at [1081, 84] on span "edit" at bounding box center [1077, 85] width 12 height 12
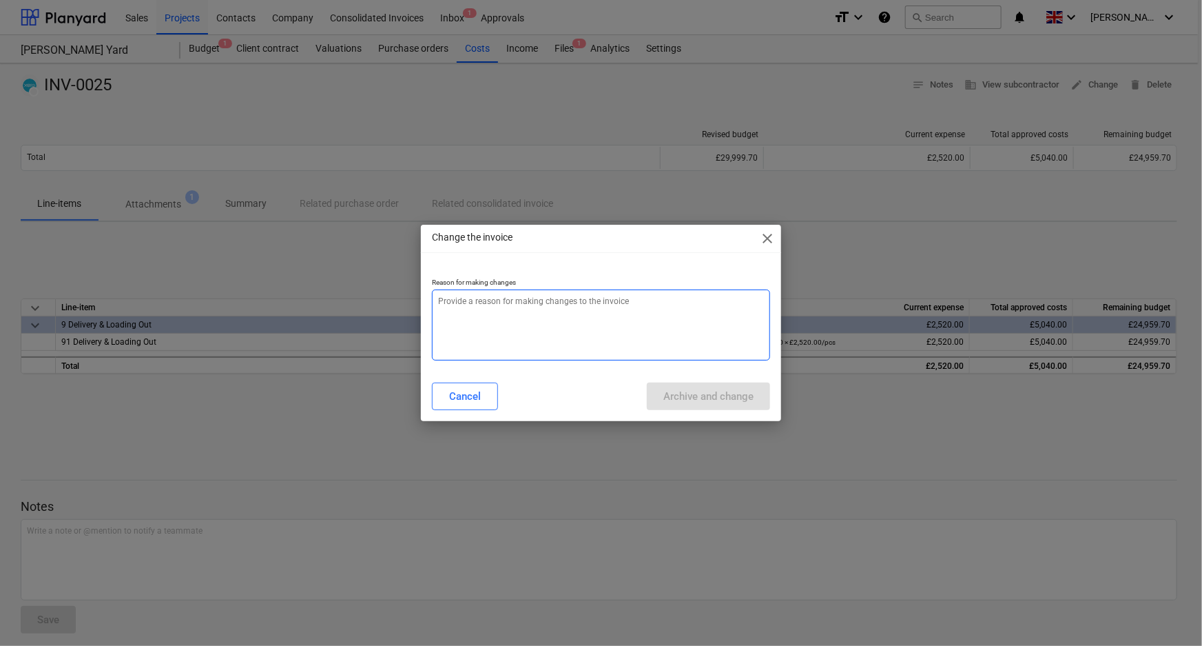
click at [652, 318] on textarea at bounding box center [601, 324] width 339 height 71
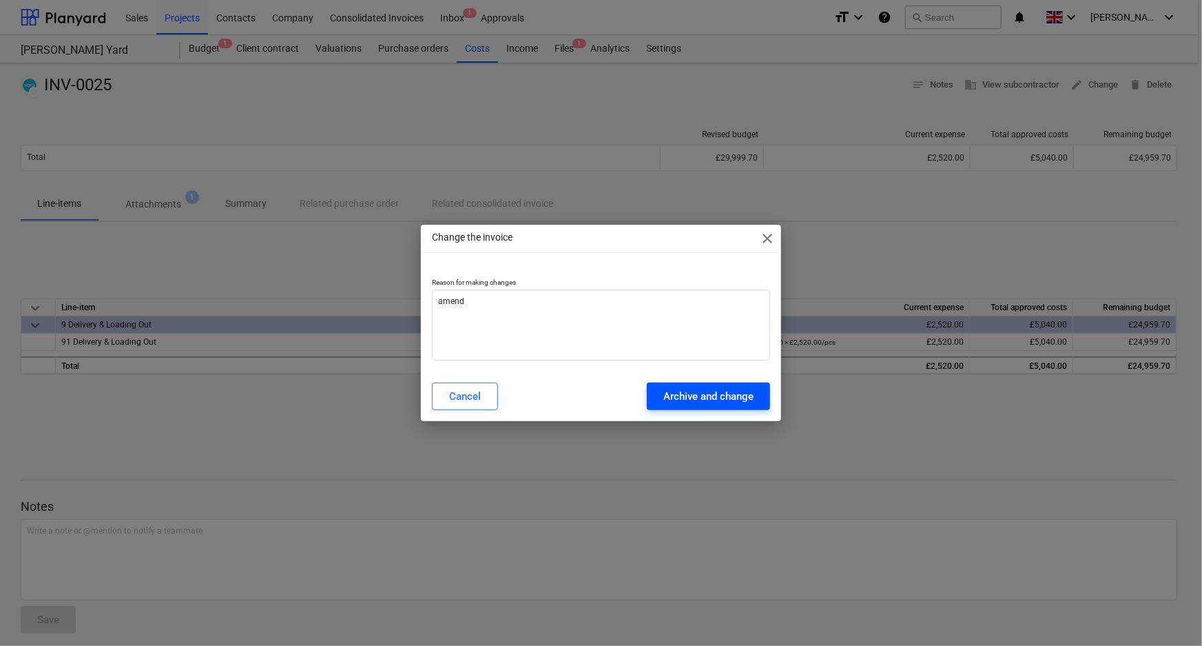
click at [676, 390] on div "Archive and change" at bounding box center [709, 396] width 90 height 18
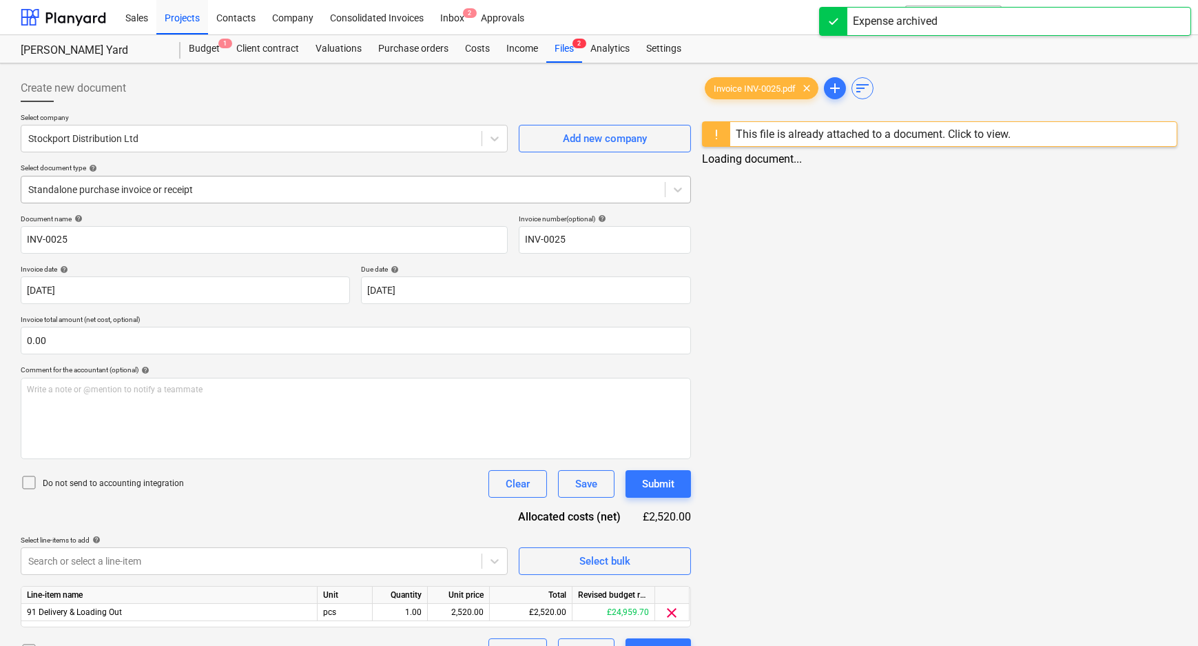
click at [128, 185] on div at bounding box center [343, 190] width 630 height 14
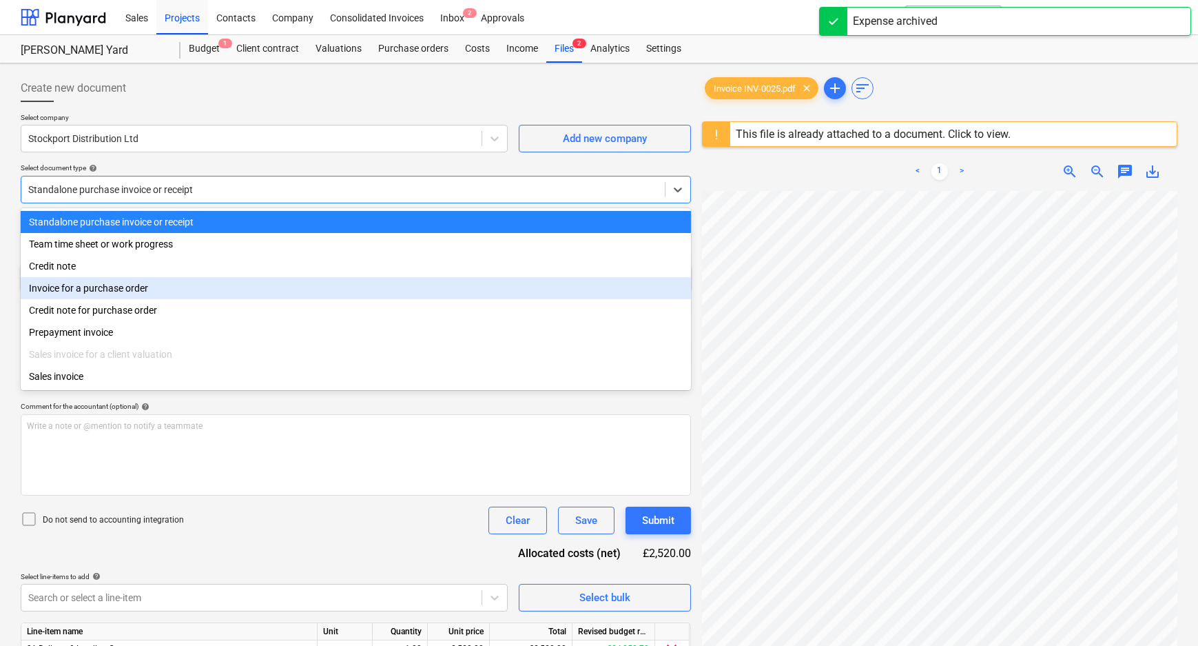
click at [121, 298] on div "Invoice for a purchase order" at bounding box center [356, 288] width 670 height 22
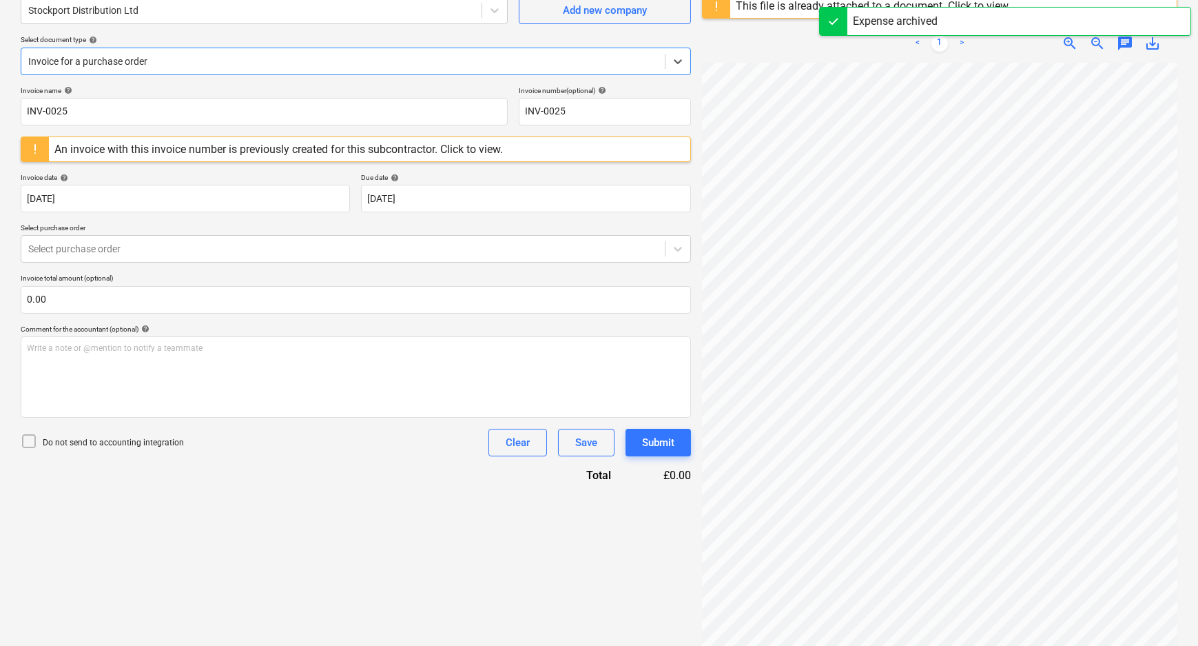
scroll to position [163, 0]
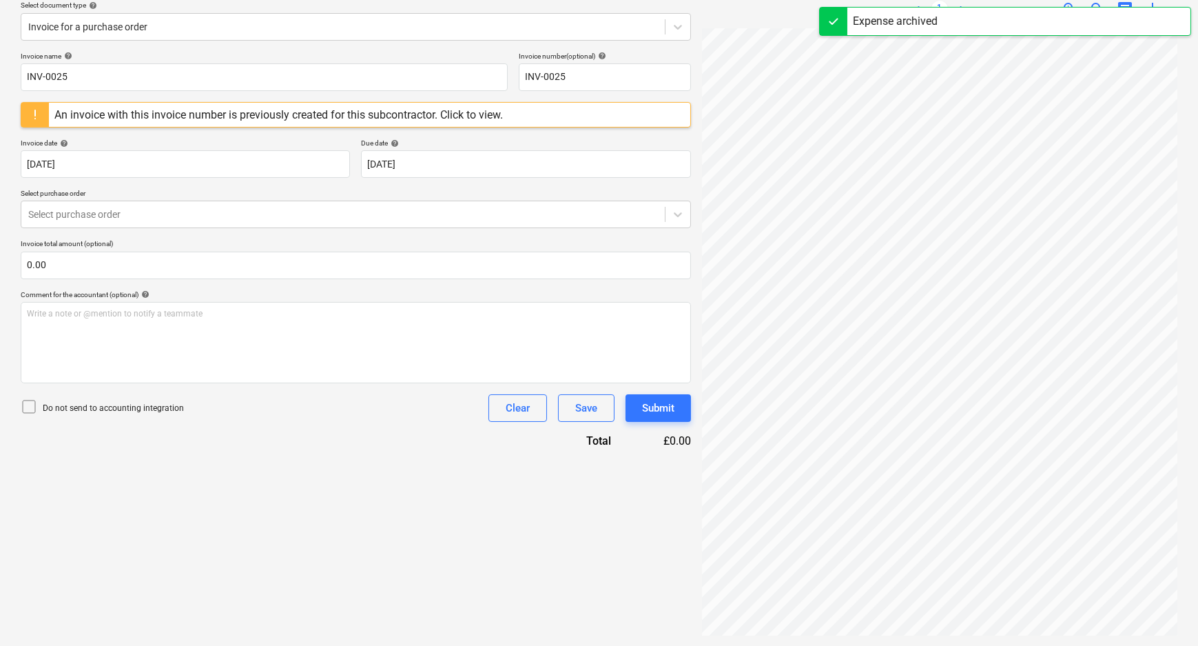
click at [108, 404] on p "Do not send to accounting integration" at bounding box center [113, 408] width 141 height 12
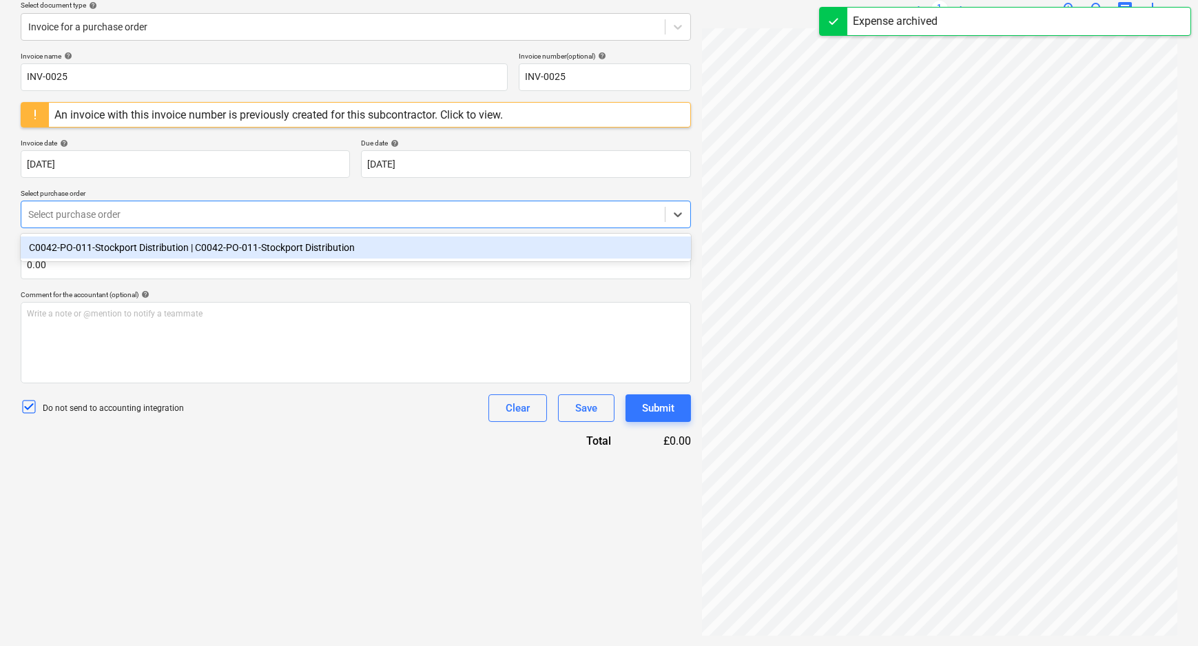
drag, startPoint x: 119, startPoint y: 210, endPoint x: 112, endPoint y: 222, distance: 13.3
click at [119, 209] on div at bounding box center [343, 214] width 630 height 14
click at [107, 253] on div "C0042-PO-011-Stockport Distribution | C0042-PO-011-Stockport Distribution" at bounding box center [356, 247] width 670 height 22
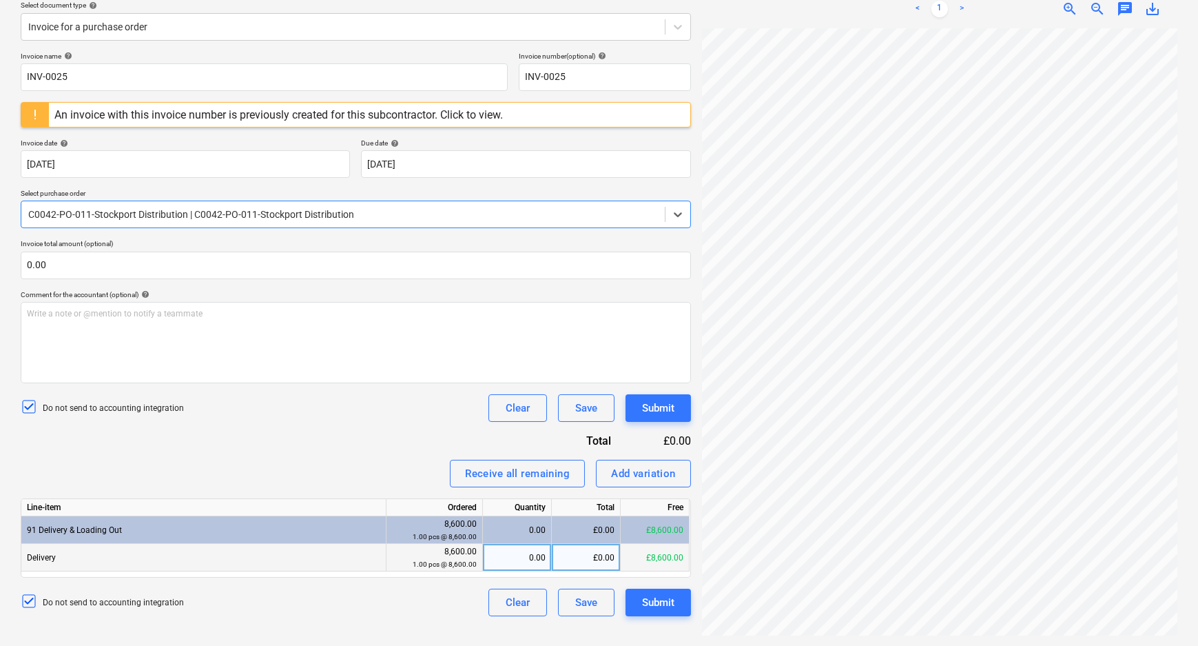
click at [526, 558] on div "0.00" at bounding box center [517, 558] width 57 height 28
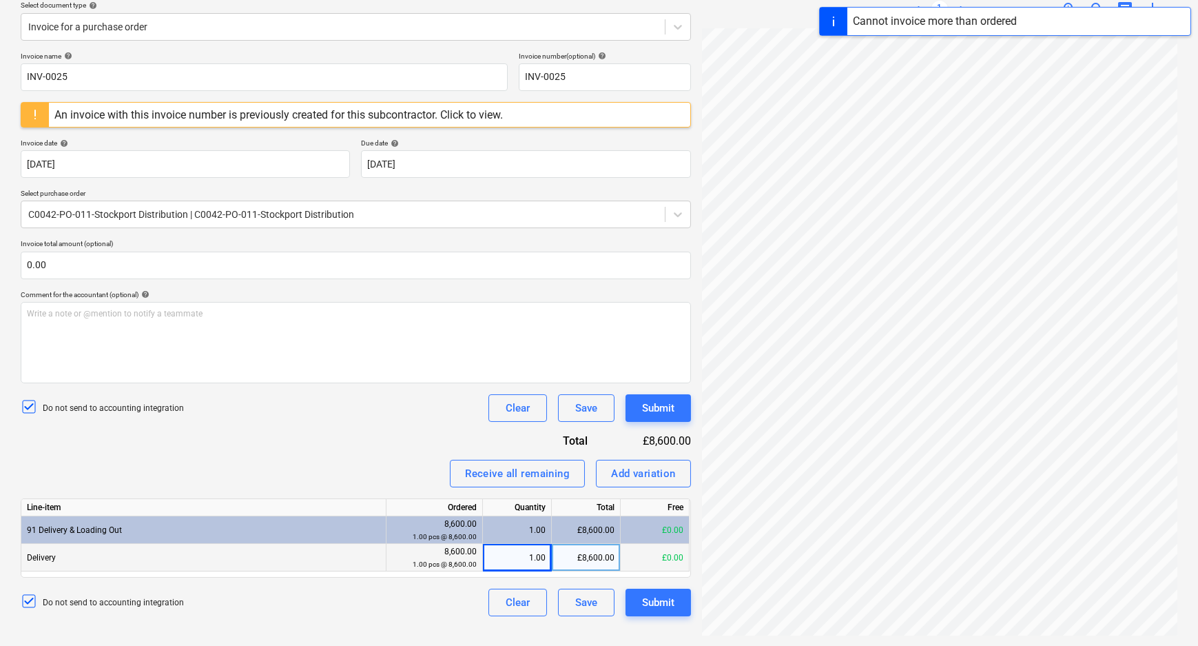
click at [416, 619] on div "Create new document Select company Stockport Distribution Ltd Add new company S…" at bounding box center [356, 273] width 682 height 735
click at [318, 434] on div "Invoice name help INV-0025 Invoice number (optional) help INV-0025 An invoice w…" at bounding box center [356, 334] width 670 height 564
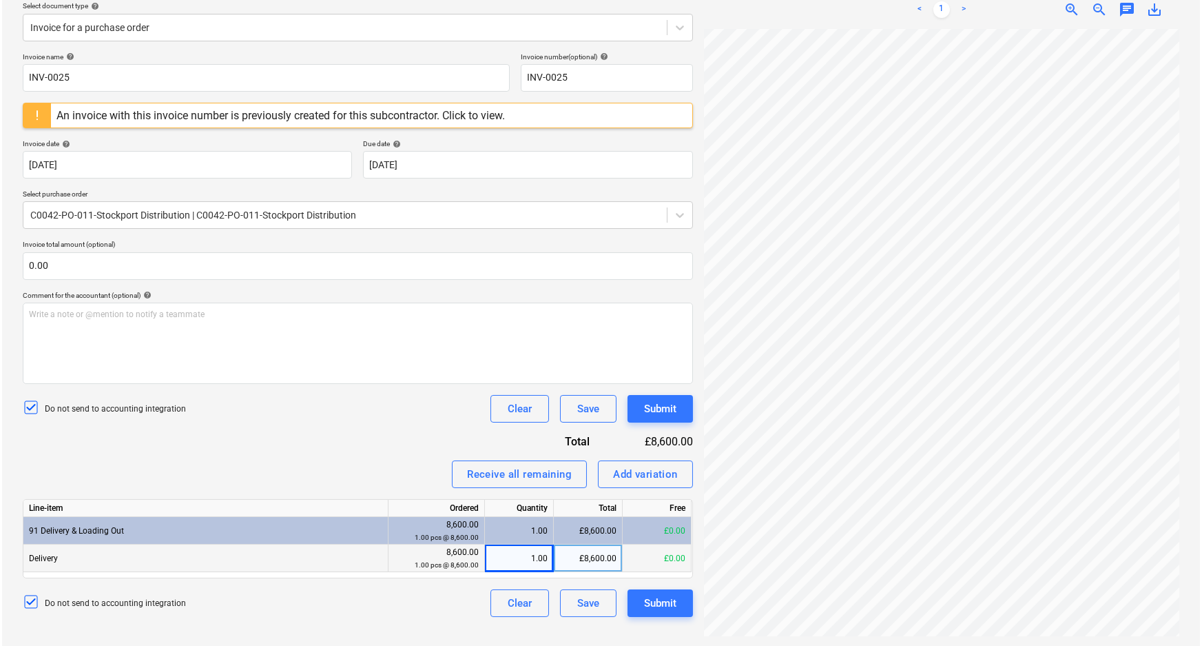
scroll to position [163, 0]
click at [535, 557] on div "1.00" at bounding box center [517, 558] width 57 height 28
click at [586, 556] on div "£8,600.00" at bounding box center [586, 558] width 69 height 28
click at [453, 607] on div "Do not send to accounting integration Clear Save Submit" at bounding box center [356, 602] width 670 height 28
click at [661, 599] on div "Submit" at bounding box center [658, 602] width 32 height 18
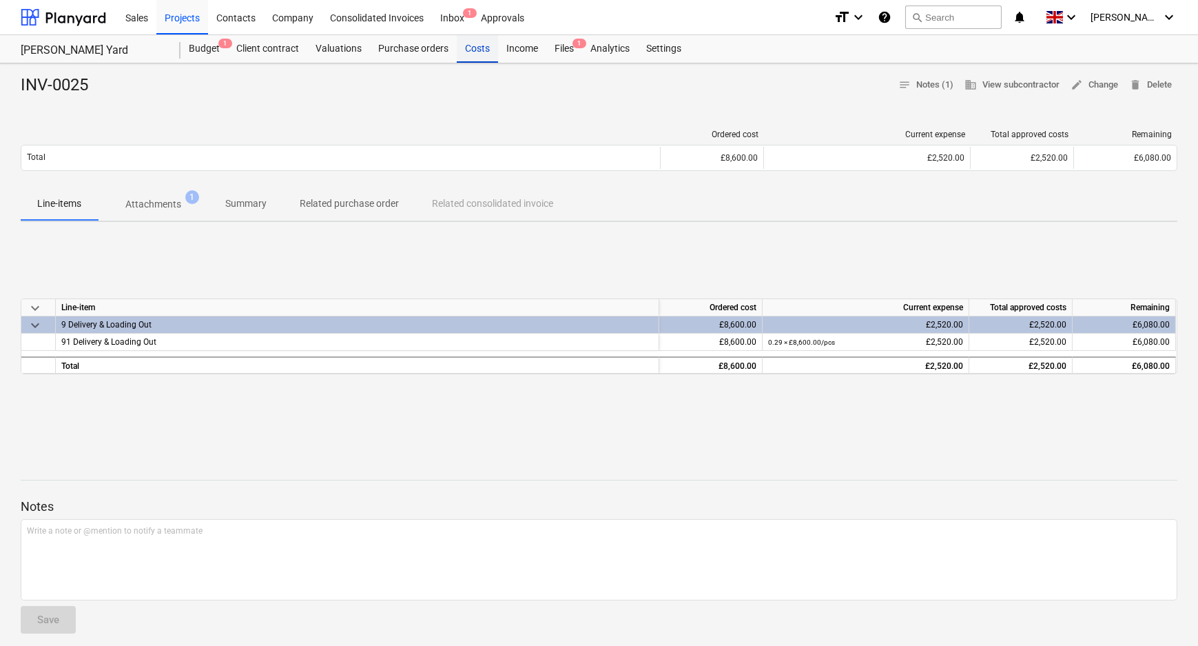
click at [482, 47] on div "Costs" at bounding box center [477, 49] width 41 height 28
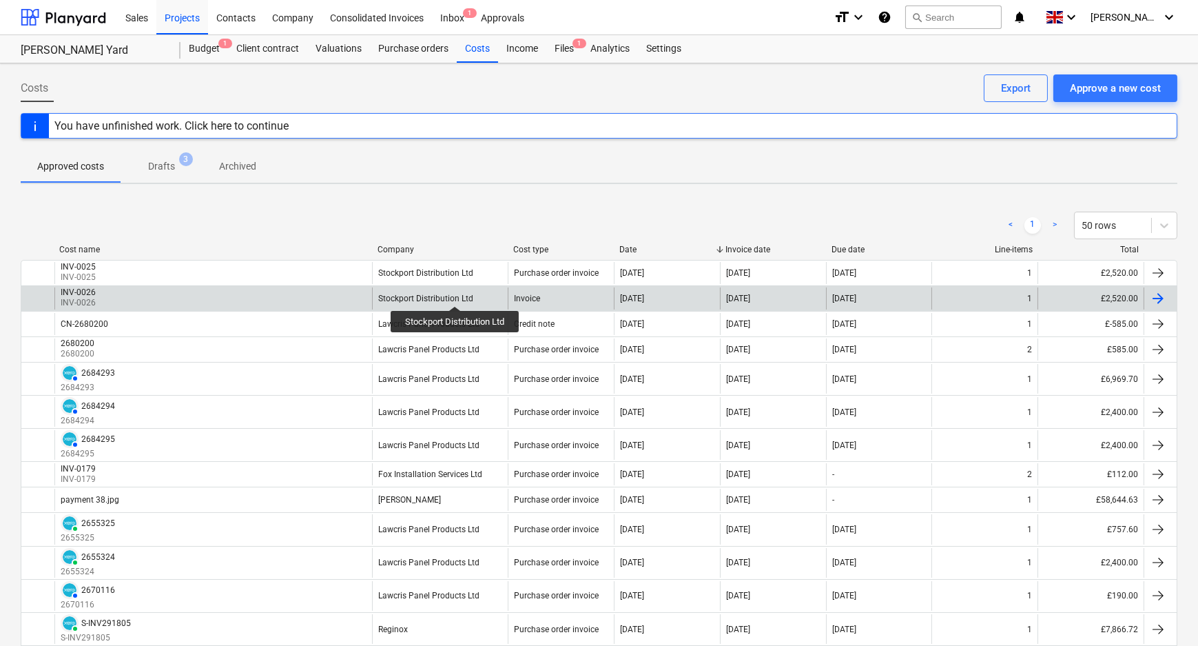
click at [456, 294] on div "Stockport Distribution Ltd" at bounding box center [425, 299] width 95 height 10
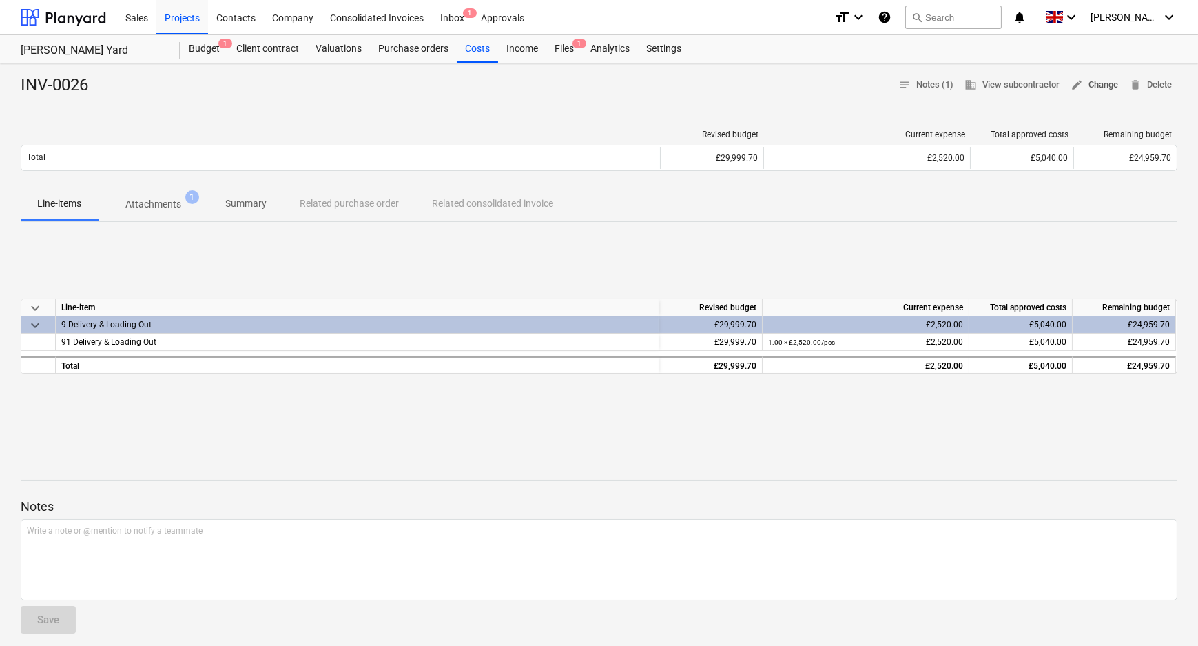
click at [1091, 90] on span "edit Change" at bounding box center [1095, 85] width 48 height 16
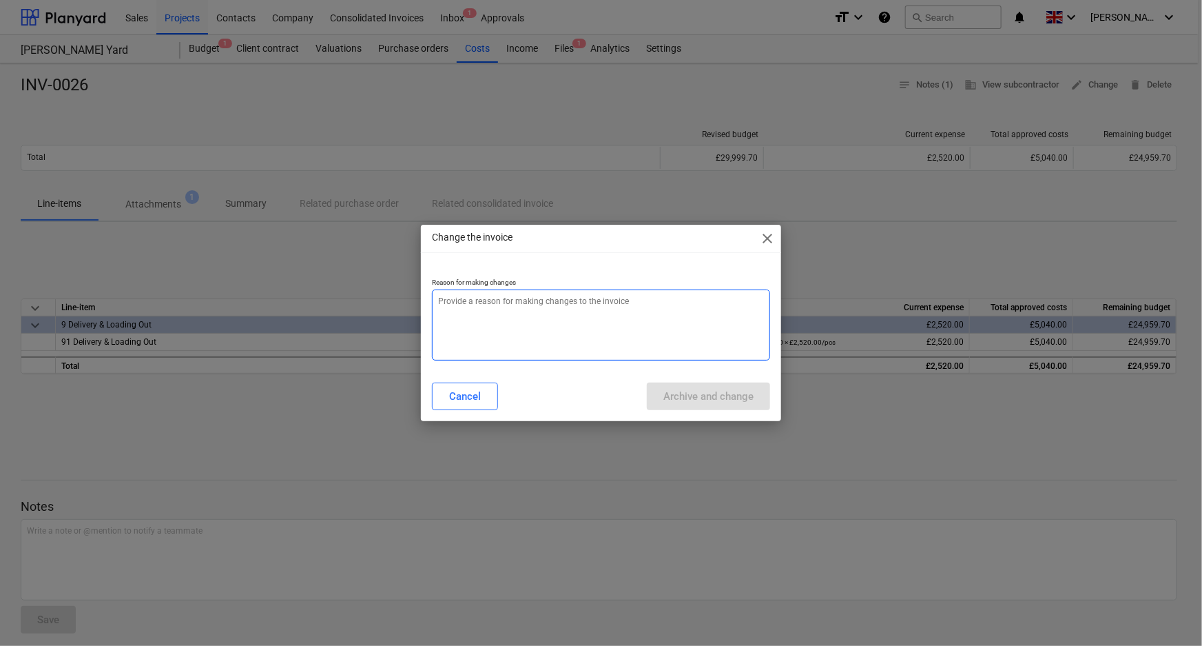
click at [558, 325] on textarea at bounding box center [601, 324] width 339 height 71
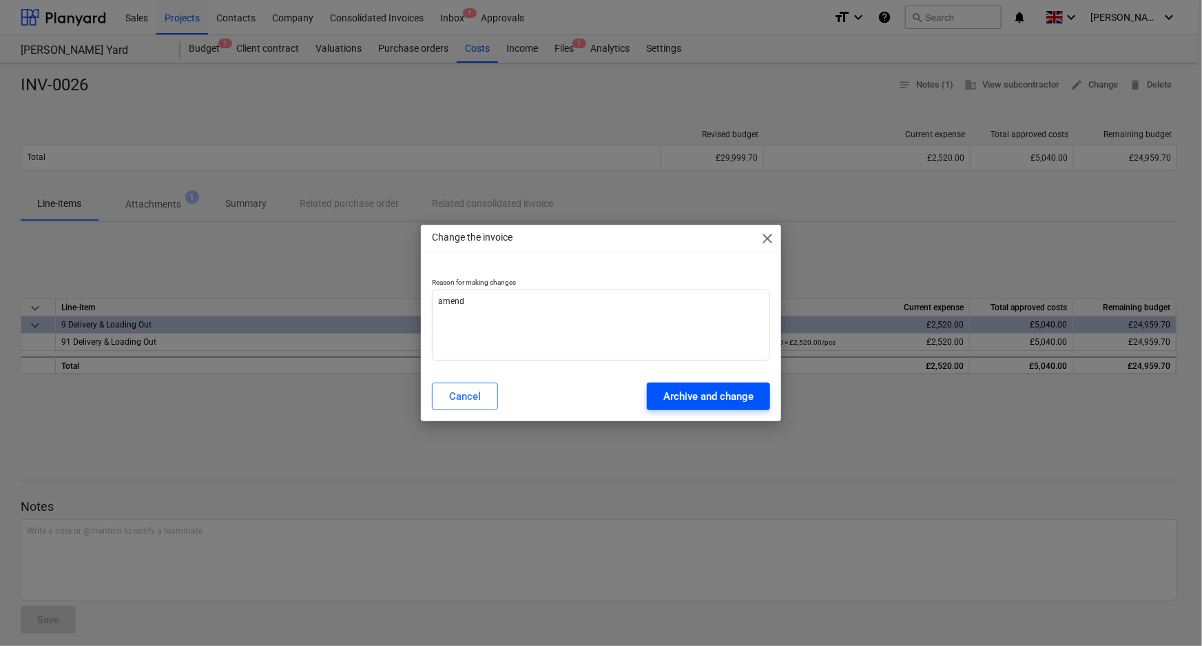
click at [679, 393] on div "Archive and change" at bounding box center [709, 396] width 90 height 18
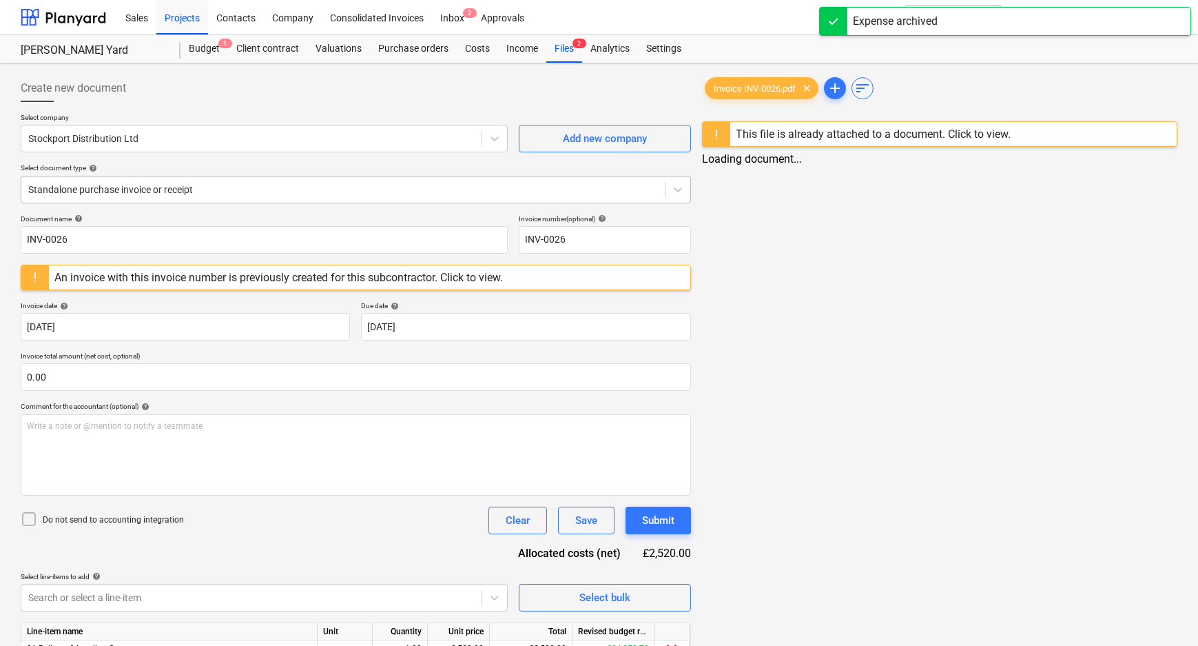
click at [133, 191] on div at bounding box center [343, 190] width 630 height 14
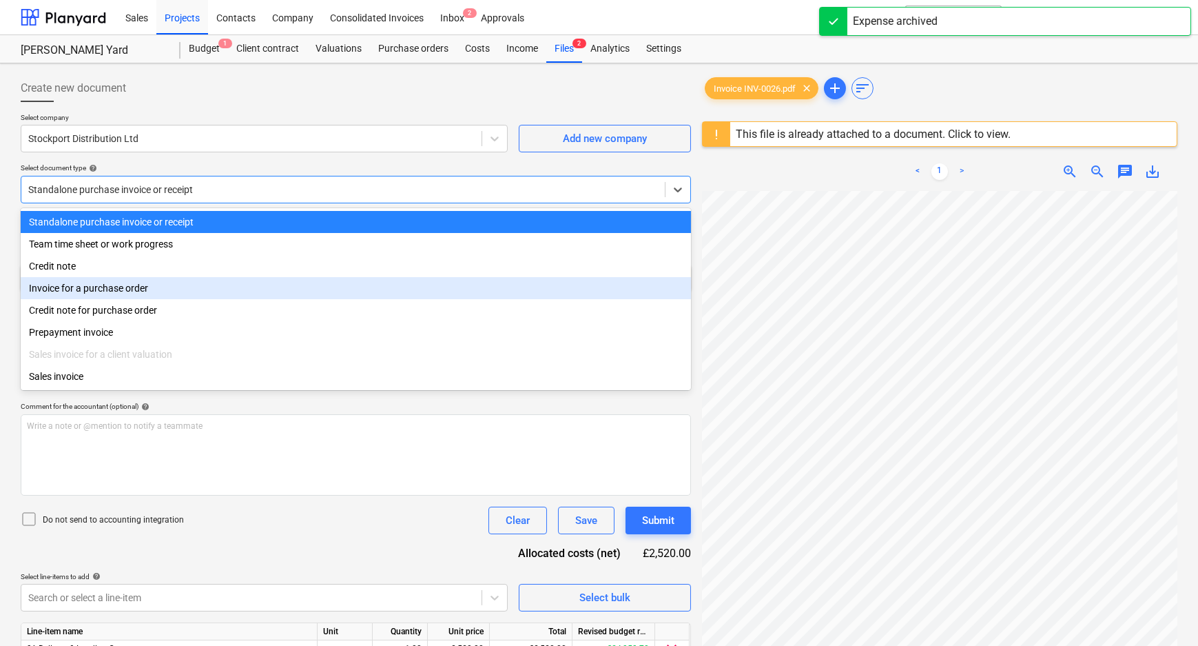
click at [125, 298] on div "Invoice for a purchase order" at bounding box center [356, 288] width 670 height 22
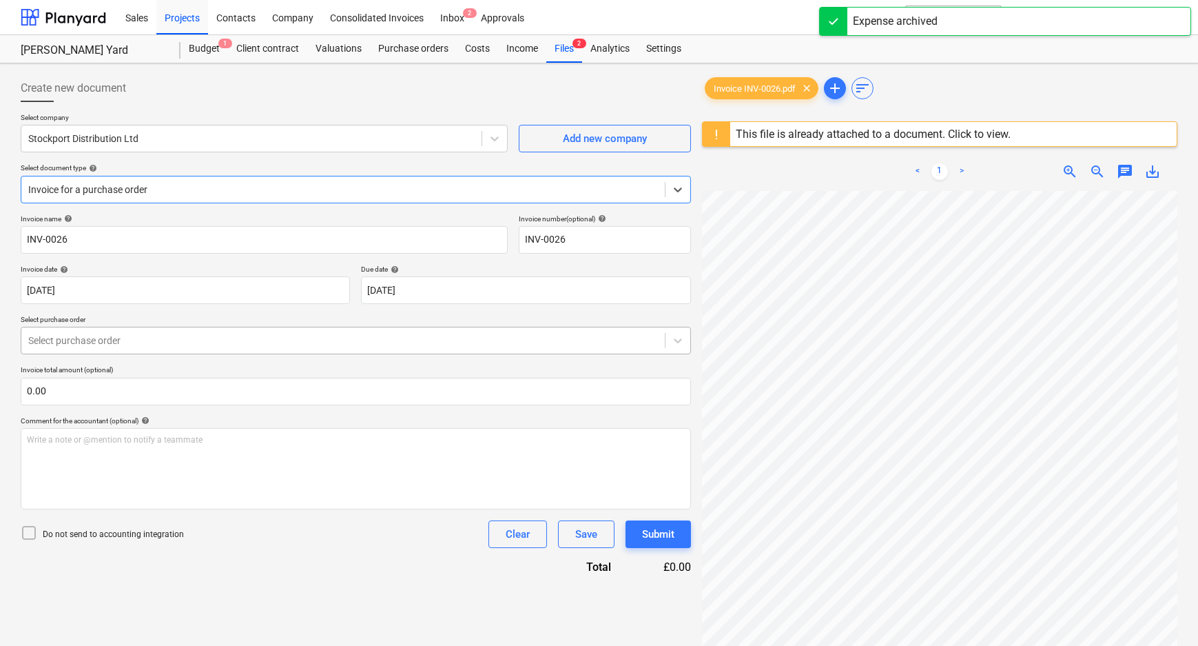
click at [121, 337] on div at bounding box center [343, 341] width 630 height 14
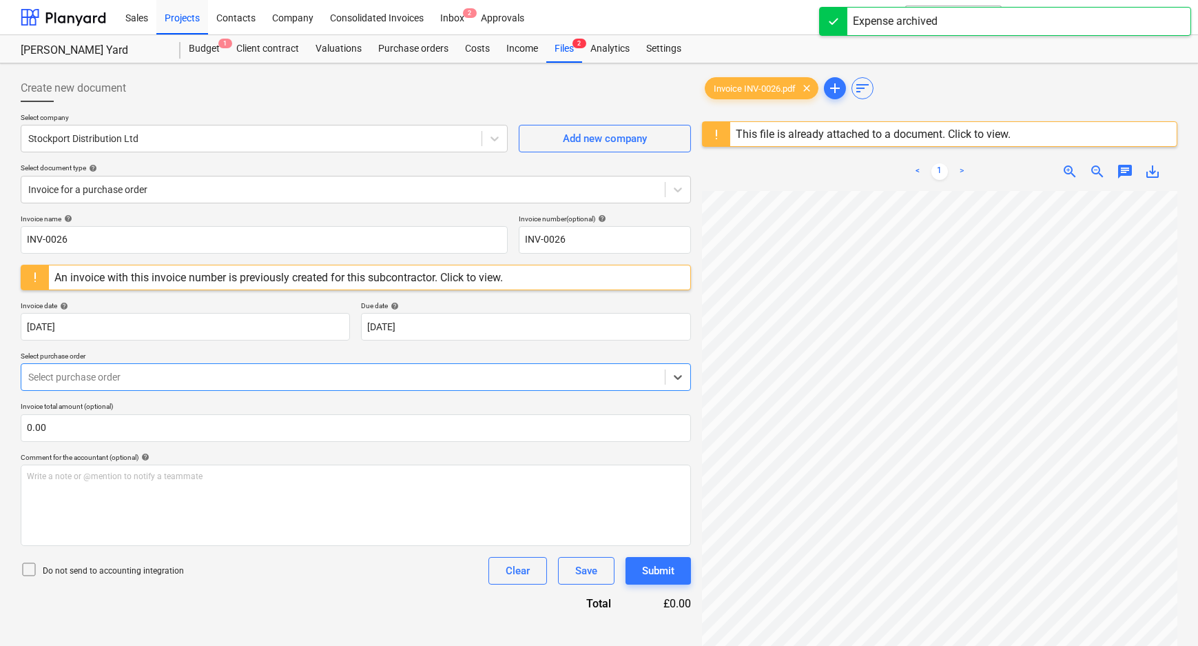
click at [121, 371] on div at bounding box center [343, 377] width 630 height 14
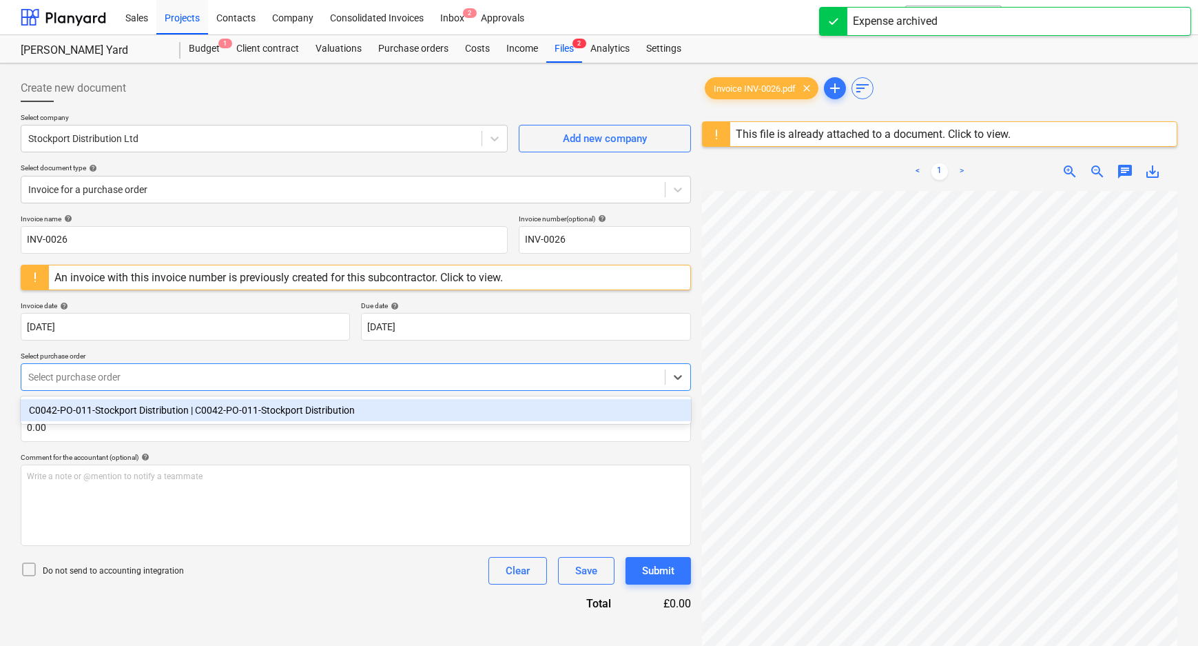
click at [158, 383] on div at bounding box center [343, 377] width 630 height 14
click at [139, 414] on div "C0042-PO-011-Stockport Distribution | C0042-PO-011-Stockport Distribution" at bounding box center [356, 410] width 670 height 22
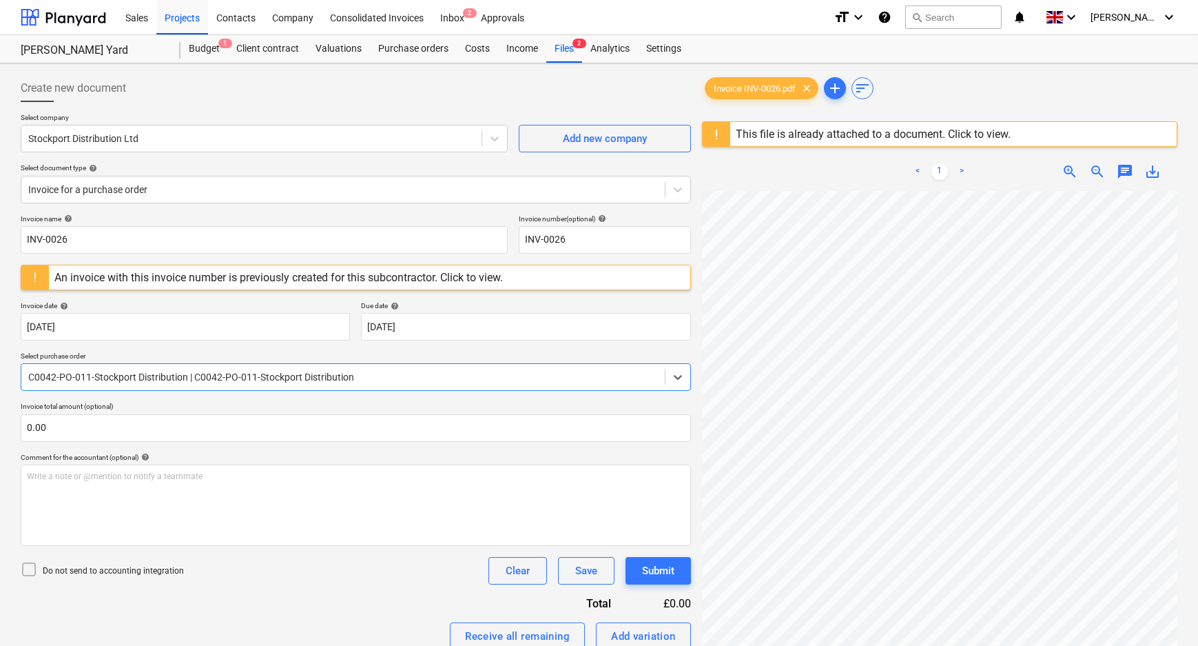
drag, startPoint x: 137, startPoint y: 569, endPoint x: 286, endPoint y: 568, distance: 148.8
click at [140, 569] on p "Do not send to accounting integration" at bounding box center [113, 571] width 141 height 12
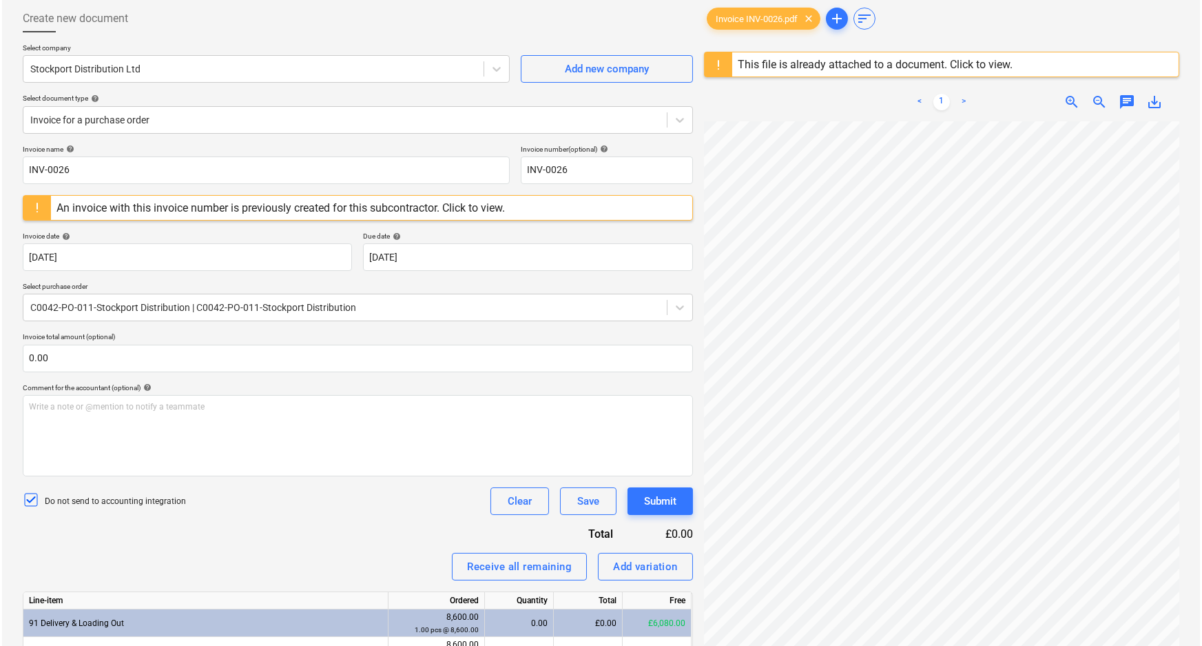
scroll to position [163, 0]
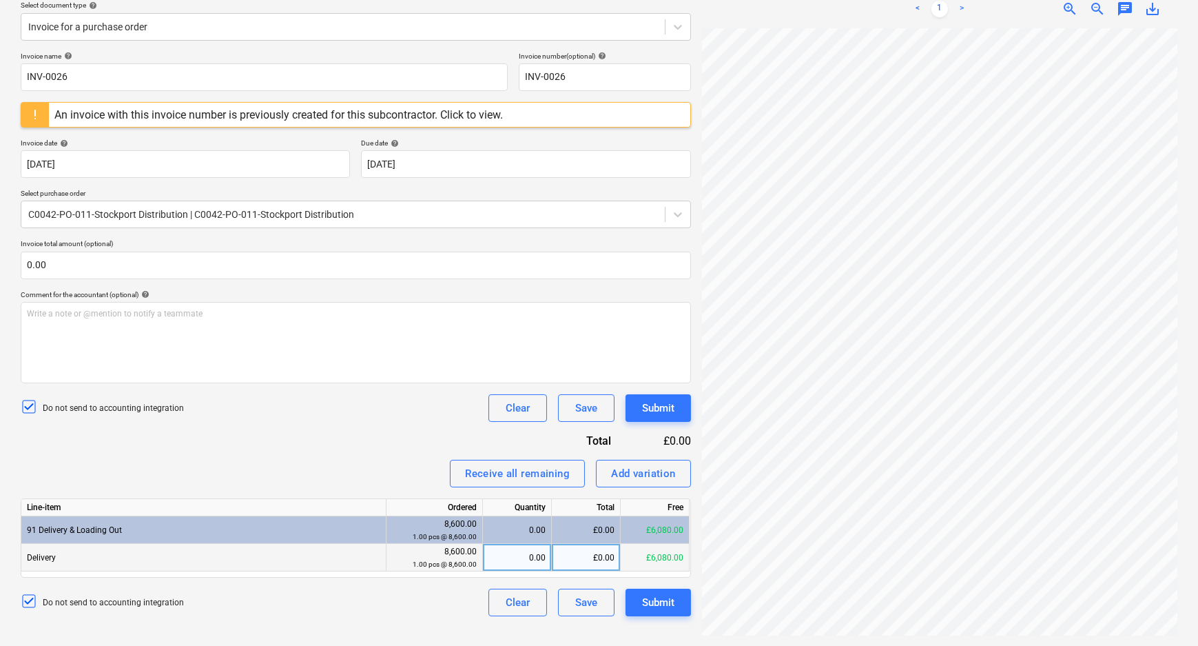
click at [590, 554] on div "£0.00" at bounding box center [586, 558] width 69 height 28
click at [389, 614] on div "Do not send to accounting integration Clear Save Submit" at bounding box center [356, 602] width 670 height 28
click at [667, 604] on div "Submit" at bounding box center [658, 602] width 32 height 18
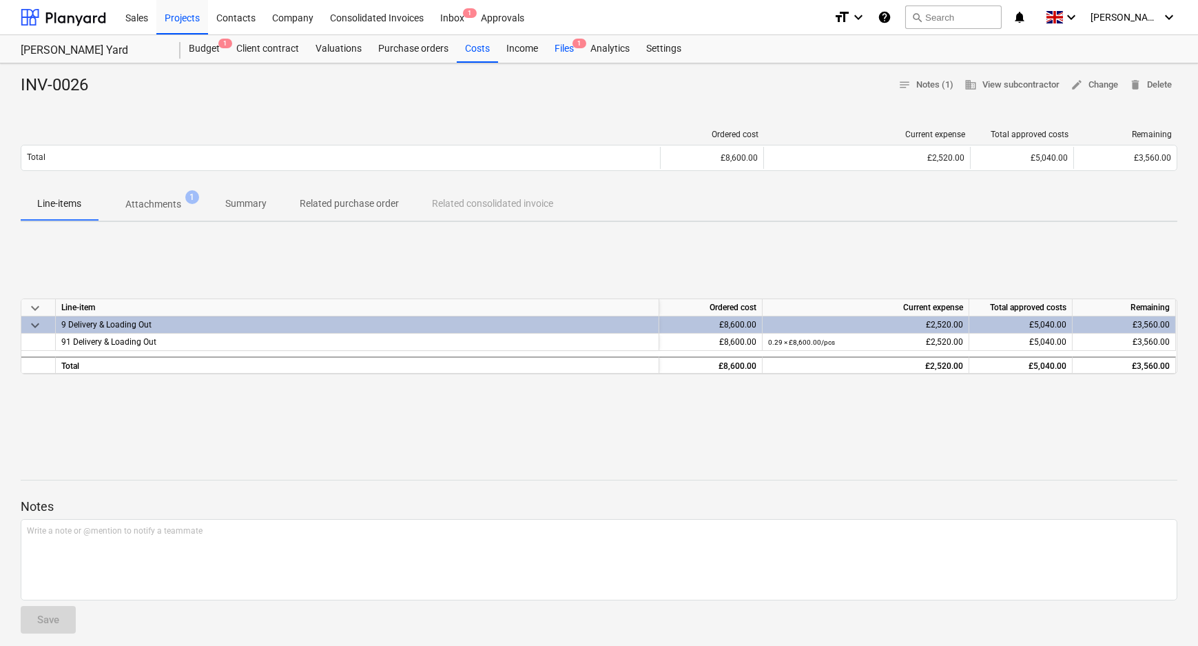
click at [564, 48] on div "Files 1" at bounding box center [564, 49] width 36 height 28
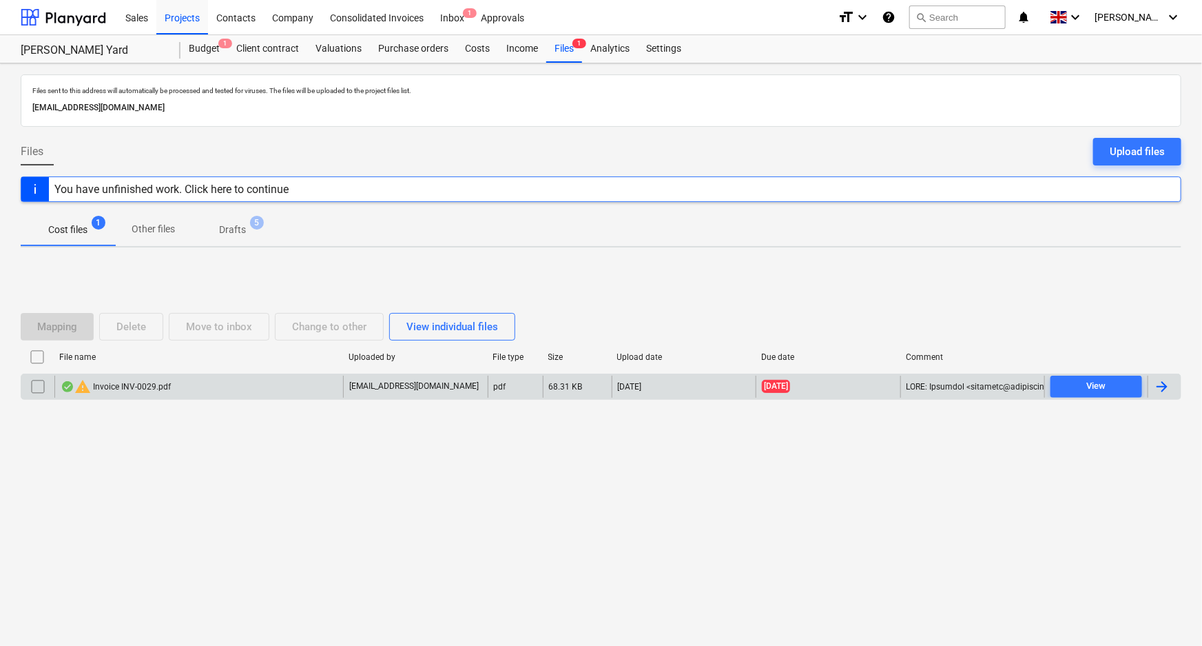
click at [179, 383] on div "warning Invoice INV-0029.pdf" at bounding box center [198, 387] width 289 height 22
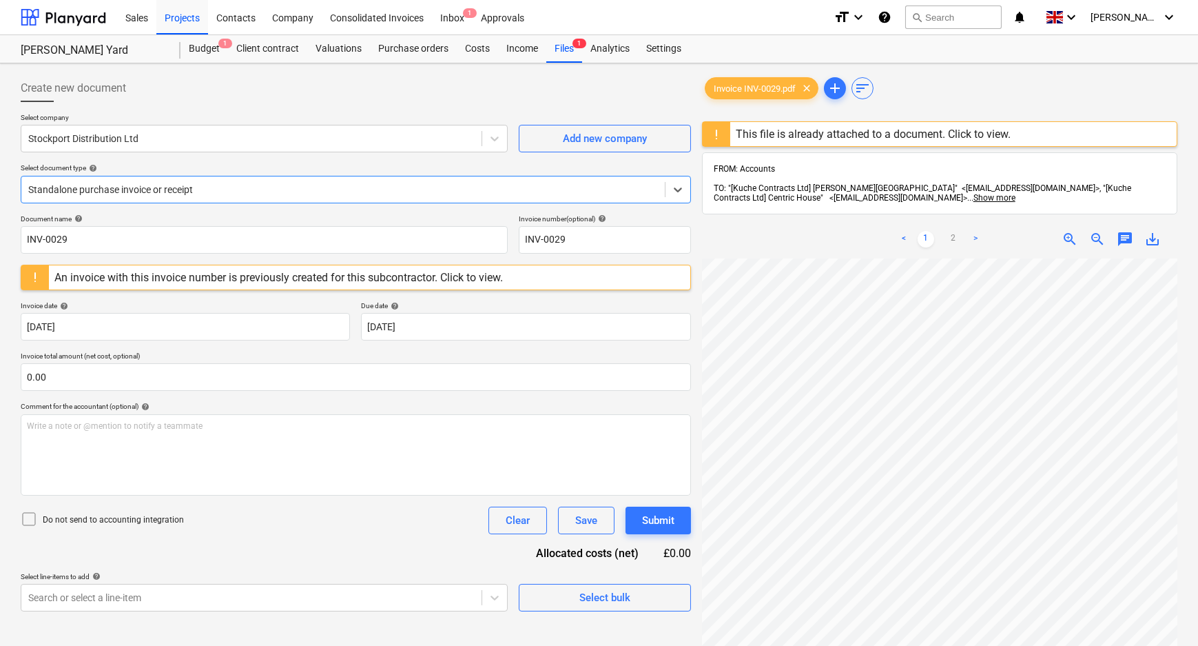
click at [377, 183] on div at bounding box center [343, 190] width 630 height 14
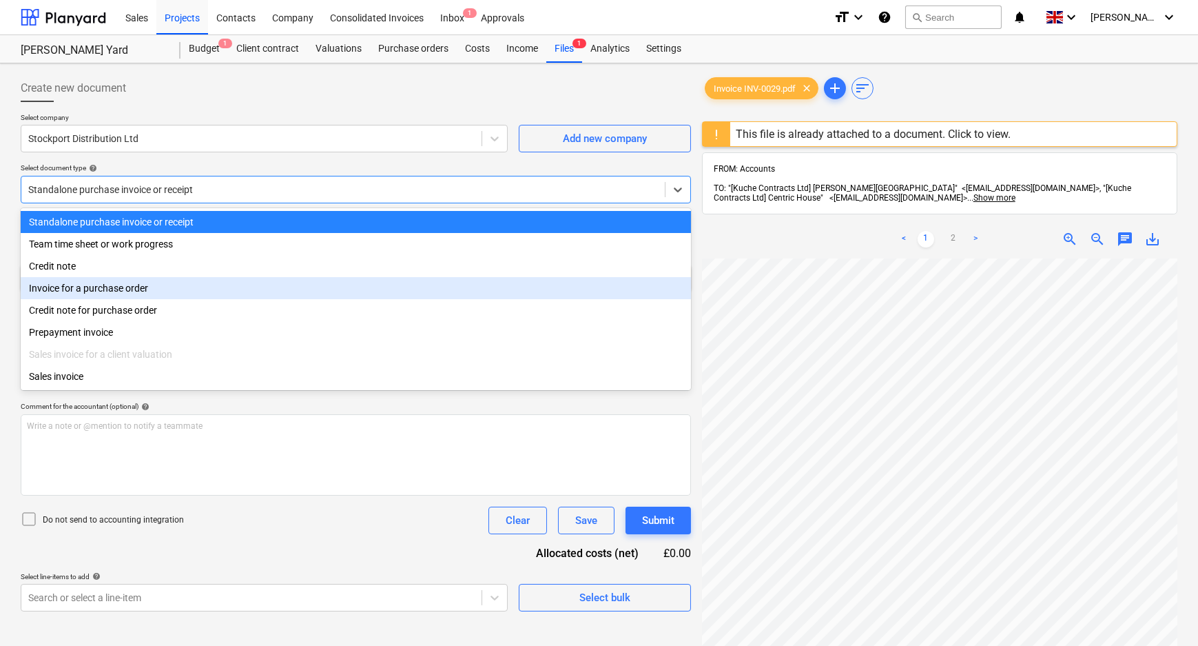
click at [132, 295] on div "Invoice for a purchase order" at bounding box center [356, 288] width 670 height 22
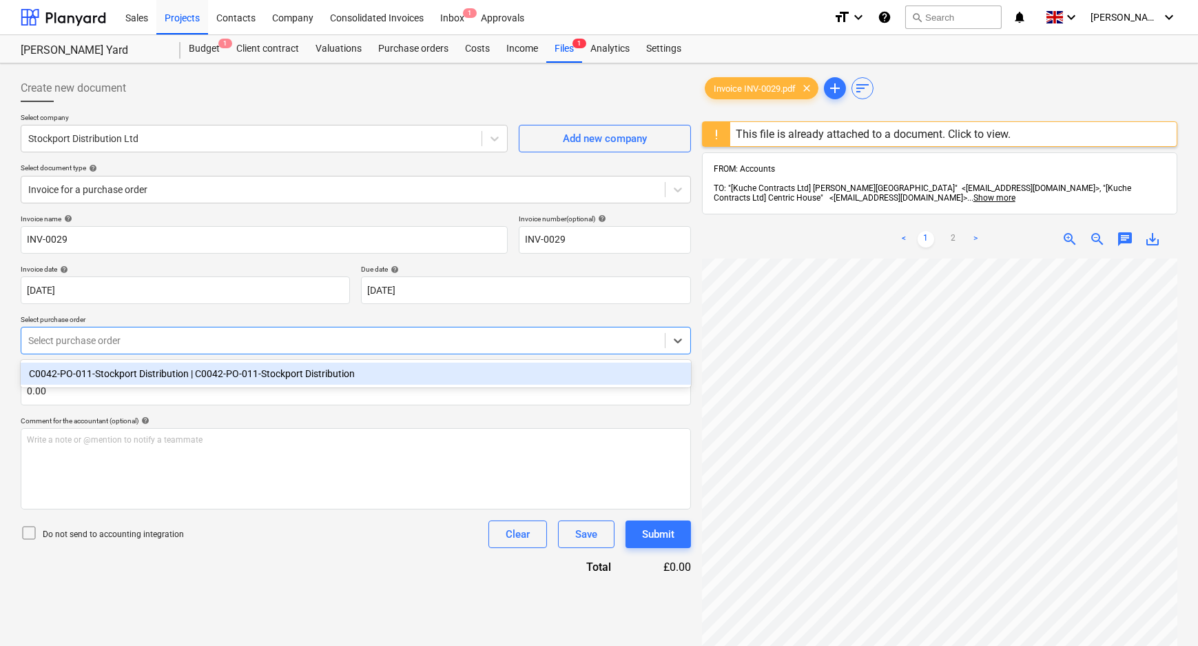
drag, startPoint x: 152, startPoint y: 349, endPoint x: 138, endPoint y: 375, distance: 29.0
click at [151, 349] on div "Select purchase order" at bounding box center [343, 340] width 644 height 19
click at [138, 372] on div "C0042-PO-011-Stockport Distribution | C0042-PO-011-Stockport Distribution" at bounding box center [356, 373] width 670 height 22
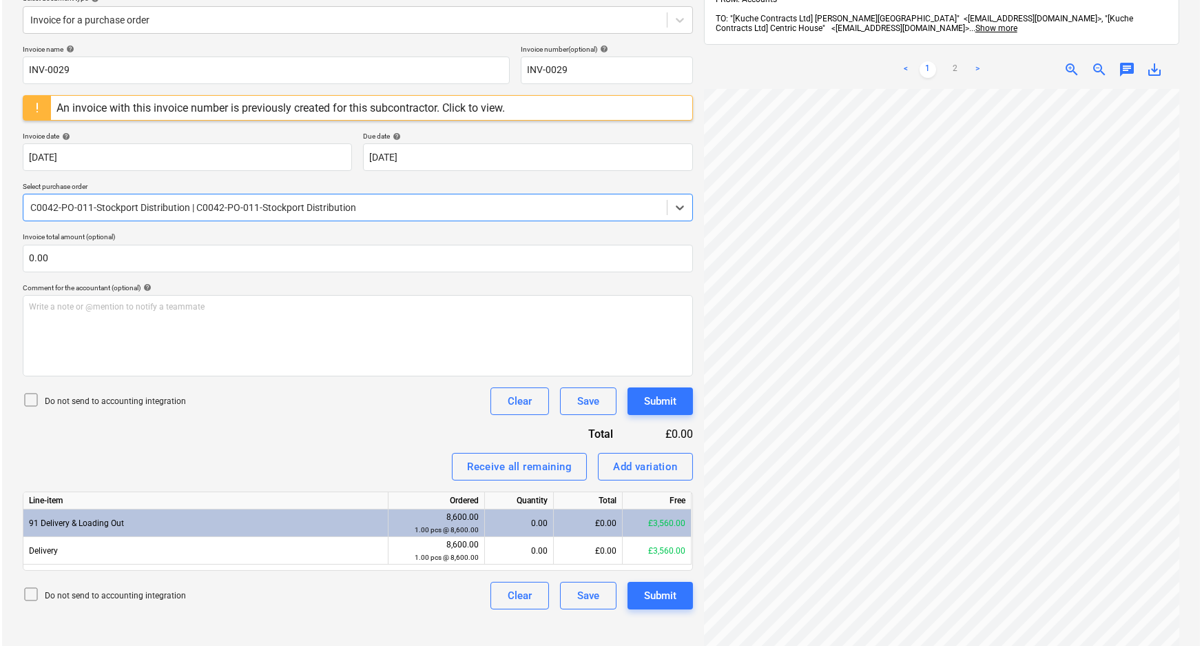
scroll to position [187, 0]
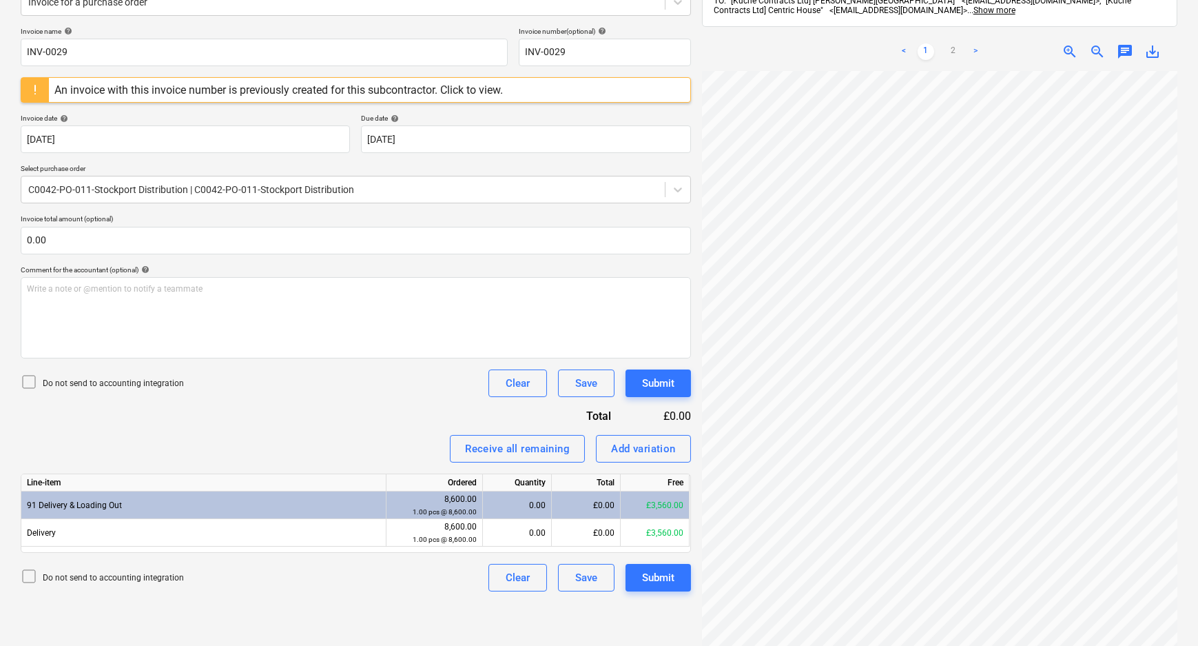
click at [114, 385] on p "Do not send to accounting integration" at bounding box center [113, 384] width 141 height 12
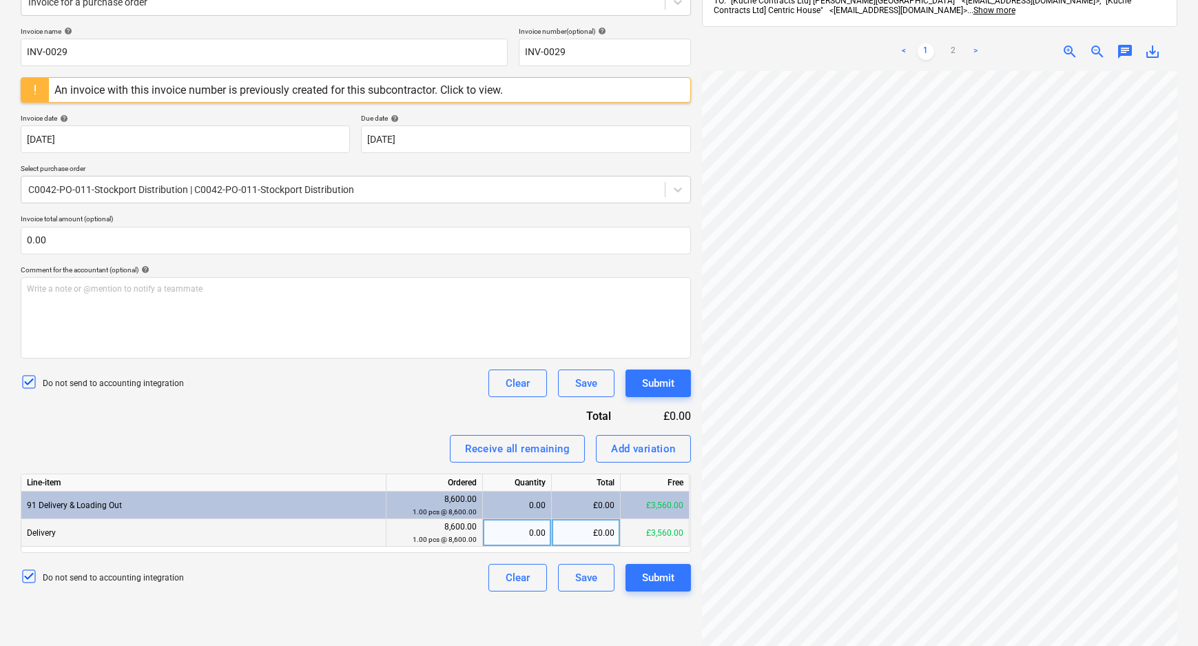
click at [583, 533] on div "£0.00" at bounding box center [586, 533] width 69 height 28
click at [653, 455] on div "Add variation" at bounding box center [643, 449] width 65 height 18
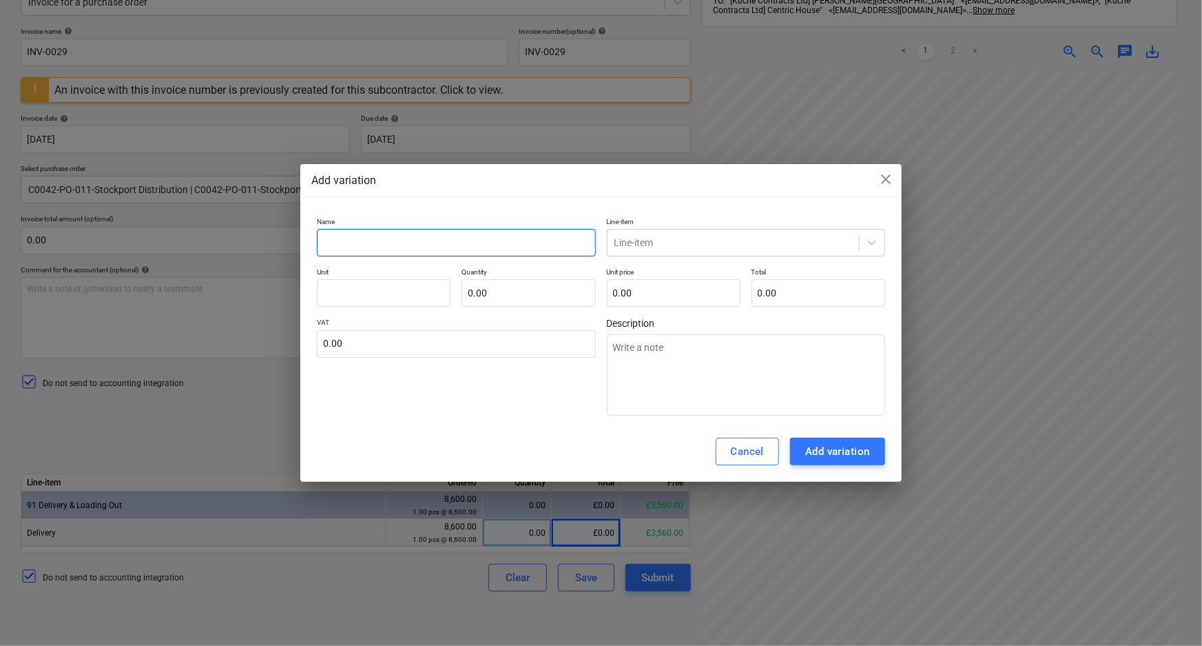
click at [424, 252] on input "text" at bounding box center [456, 243] width 278 height 28
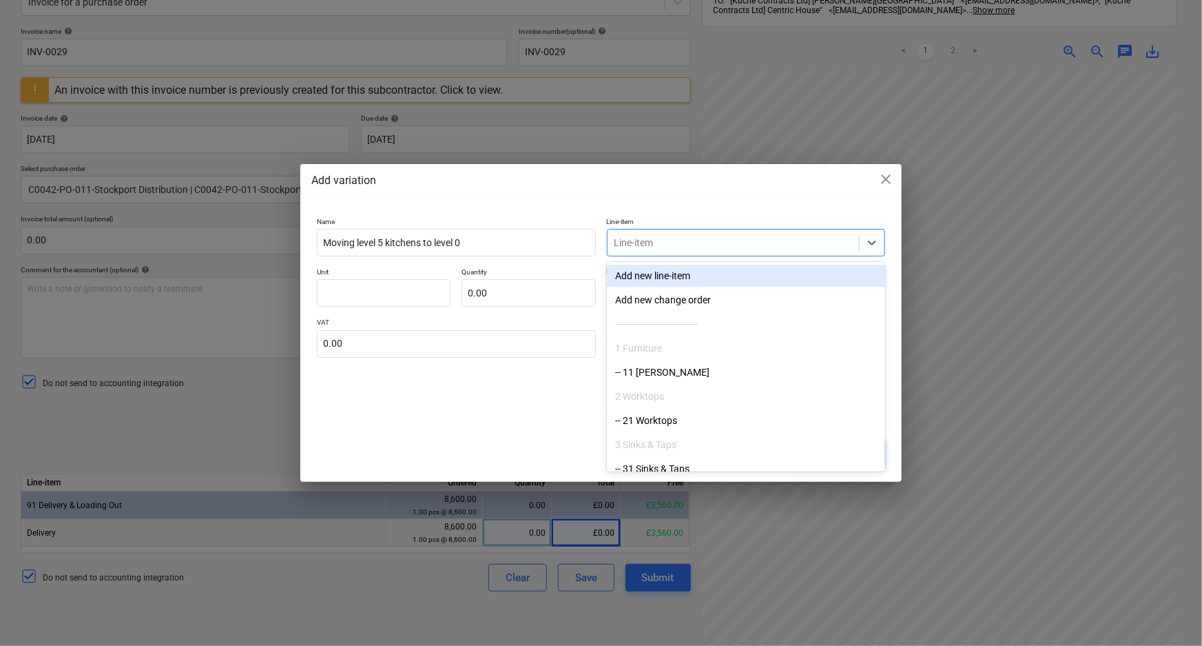
click at [779, 243] on div at bounding box center [734, 243] width 238 height 14
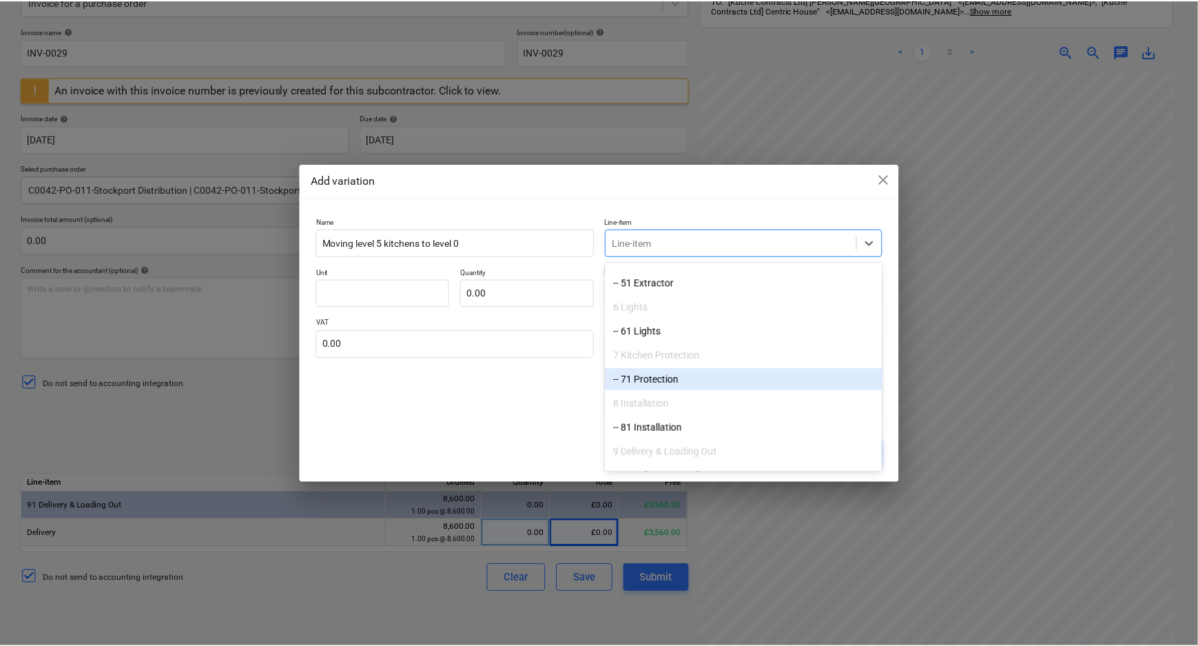
scroll to position [300, 0]
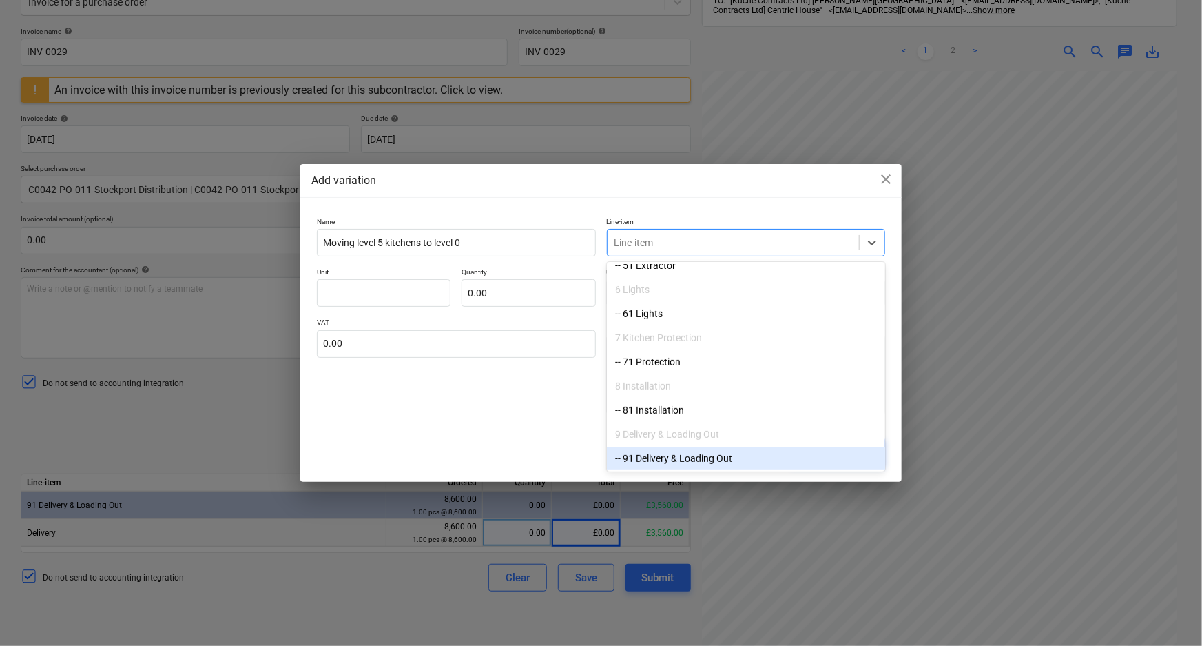
drag, startPoint x: 717, startPoint y: 409, endPoint x: 724, endPoint y: 455, distance: 46.8
click at [724, 455] on div "-- 91 Delivery & Loading Out" at bounding box center [746, 458] width 278 height 22
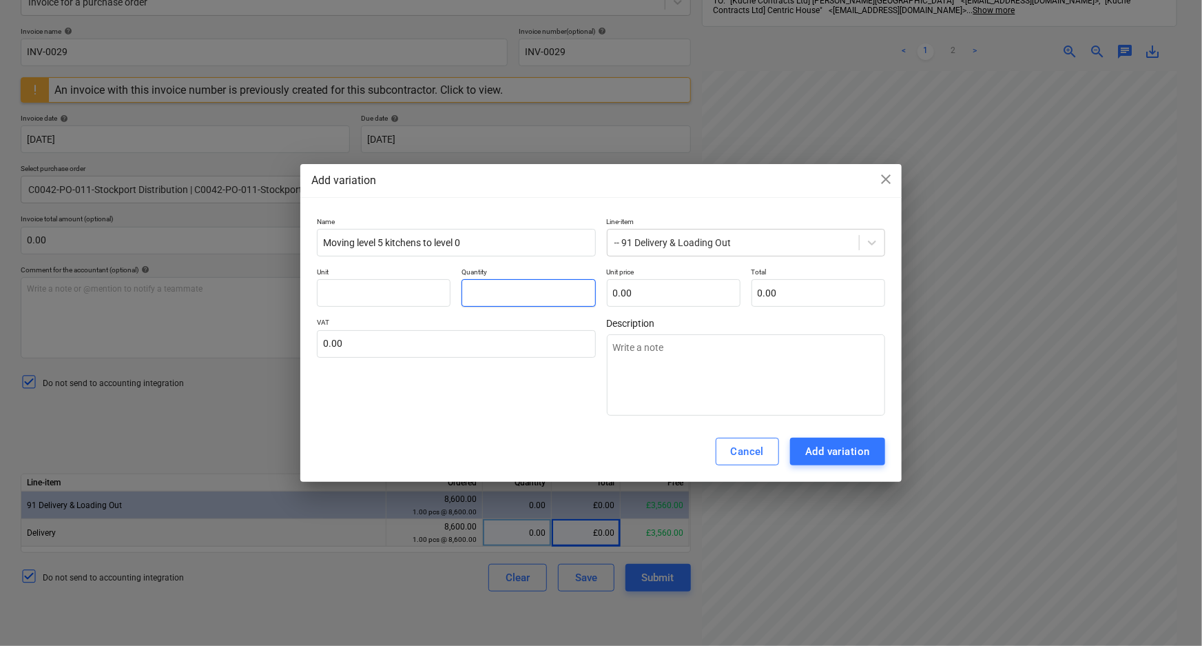
click at [506, 299] on input "text" at bounding box center [529, 293] width 134 height 28
click at [651, 290] on input "text" at bounding box center [674, 293] width 134 height 28
click at [422, 296] on input "text" at bounding box center [384, 293] width 134 height 28
click at [441, 405] on div "VAT 0.00" at bounding box center [456, 367] width 278 height 98
click at [832, 448] on div "Add variation" at bounding box center [838, 451] width 65 height 18
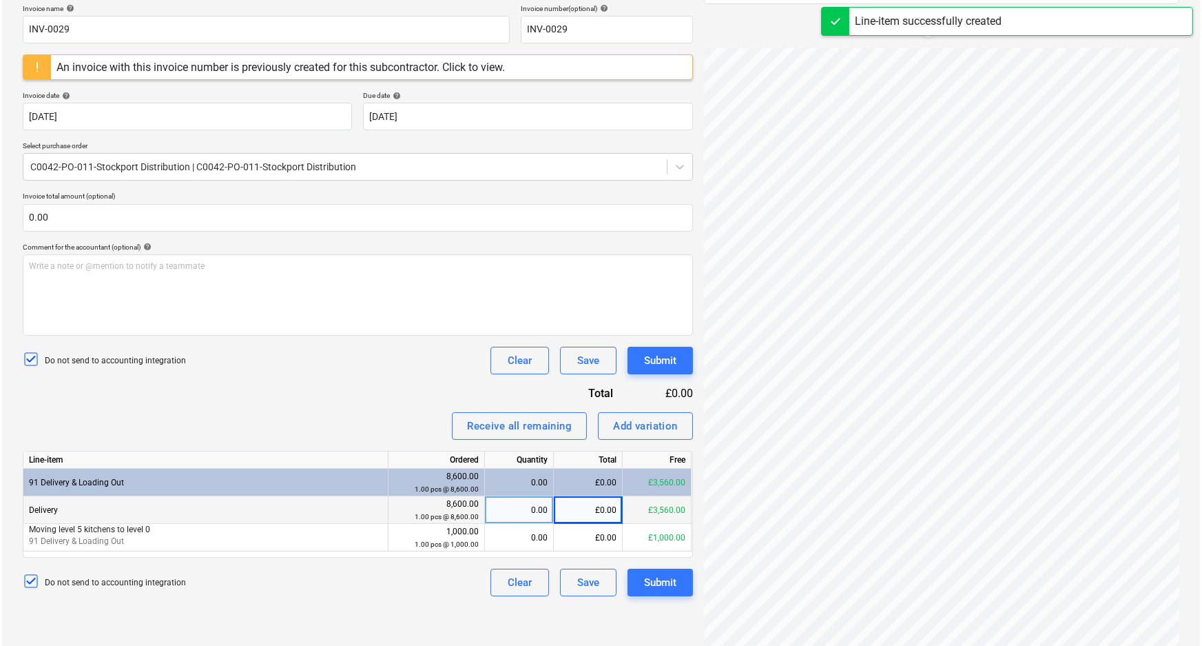
scroll to position [221, 0]
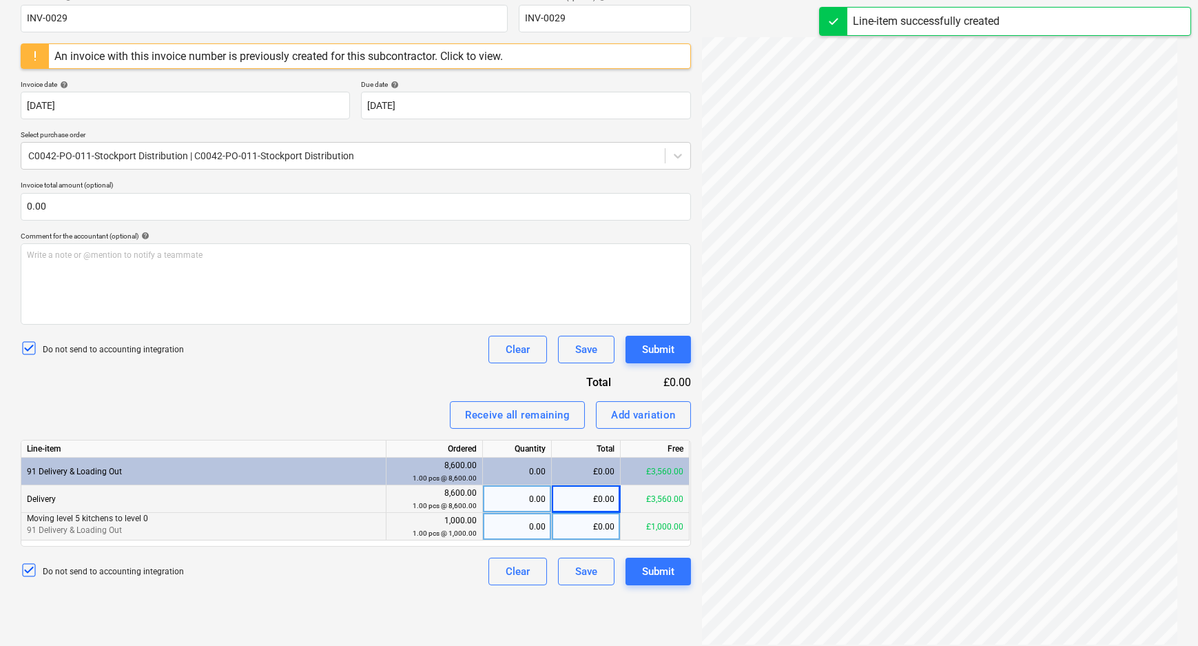
click at [502, 524] on div "0.00" at bounding box center [517, 527] width 57 height 28
click at [431, 580] on div "Do not send to accounting integration Clear Save Submit" at bounding box center [356, 571] width 670 height 28
click at [665, 407] on div "Add variation" at bounding box center [643, 415] width 65 height 18
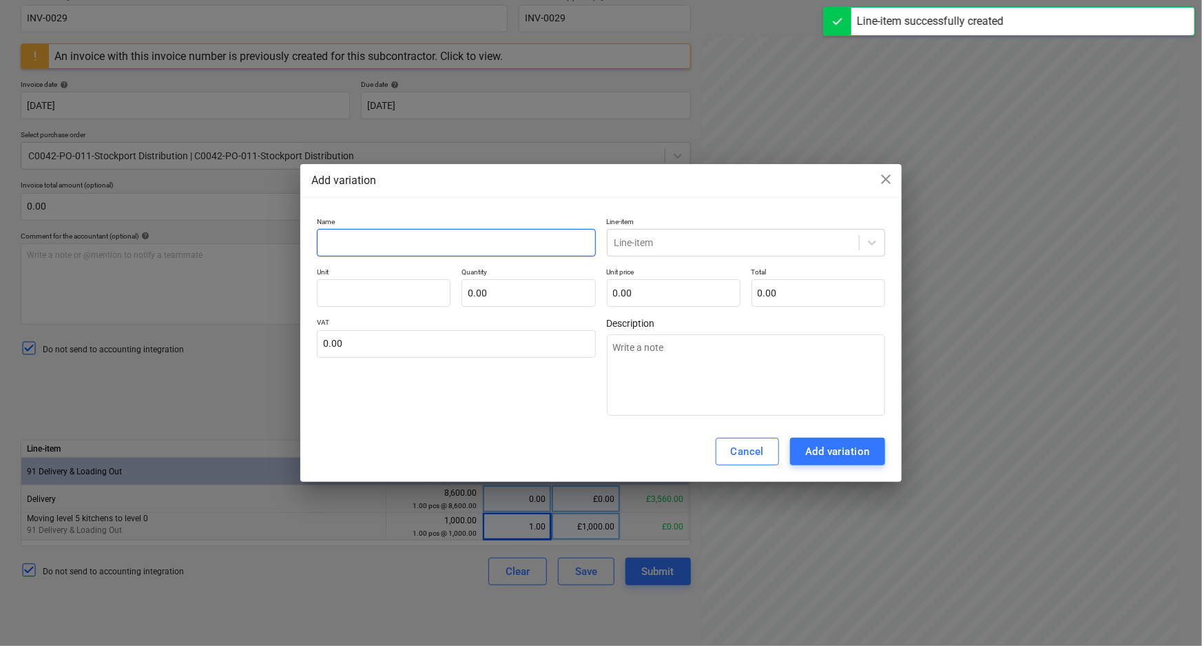
click at [499, 241] on input "text" at bounding box center [456, 243] width 278 height 28
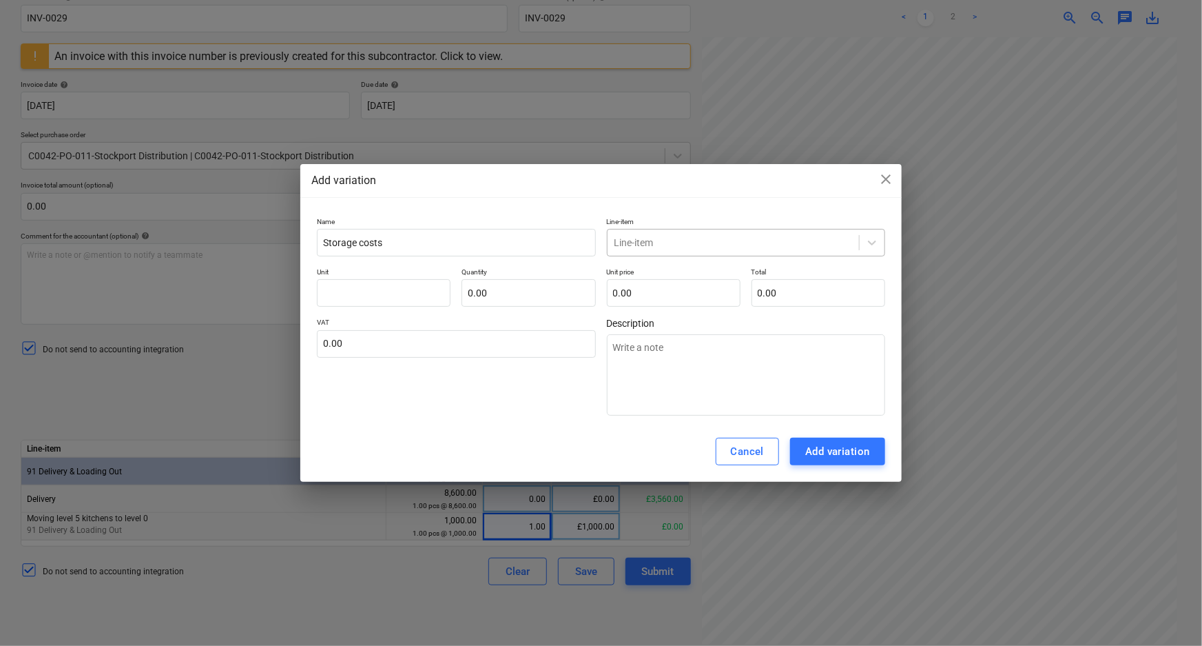
click at [698, 238] on div at bounding box center [734, 243] width 238 height 14
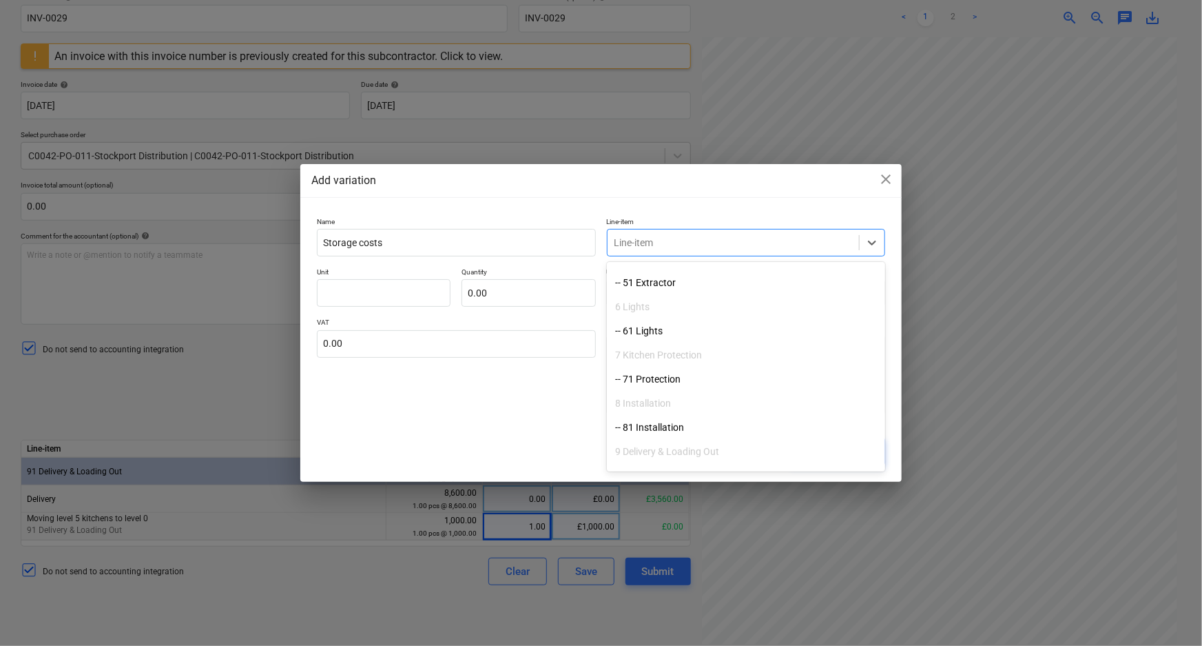
scroll to position [300, 0]
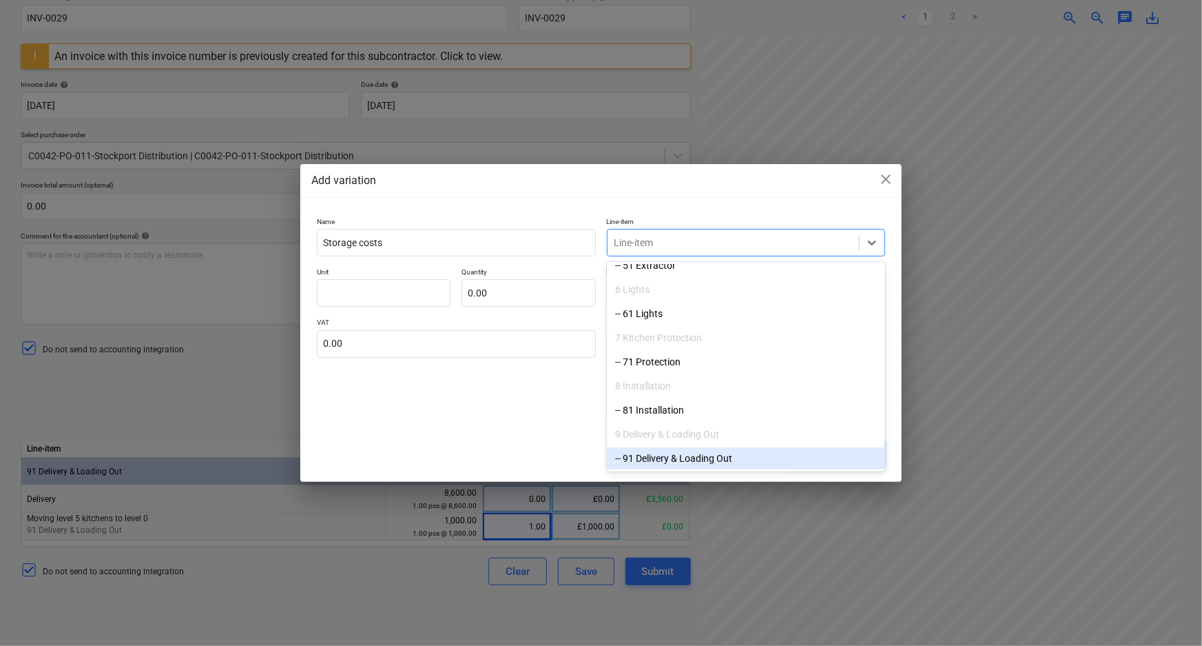
click at [688, 458] on div "-- 91 Delivery & Loading Out" at bounding box center [746, 458] width 278 height 22
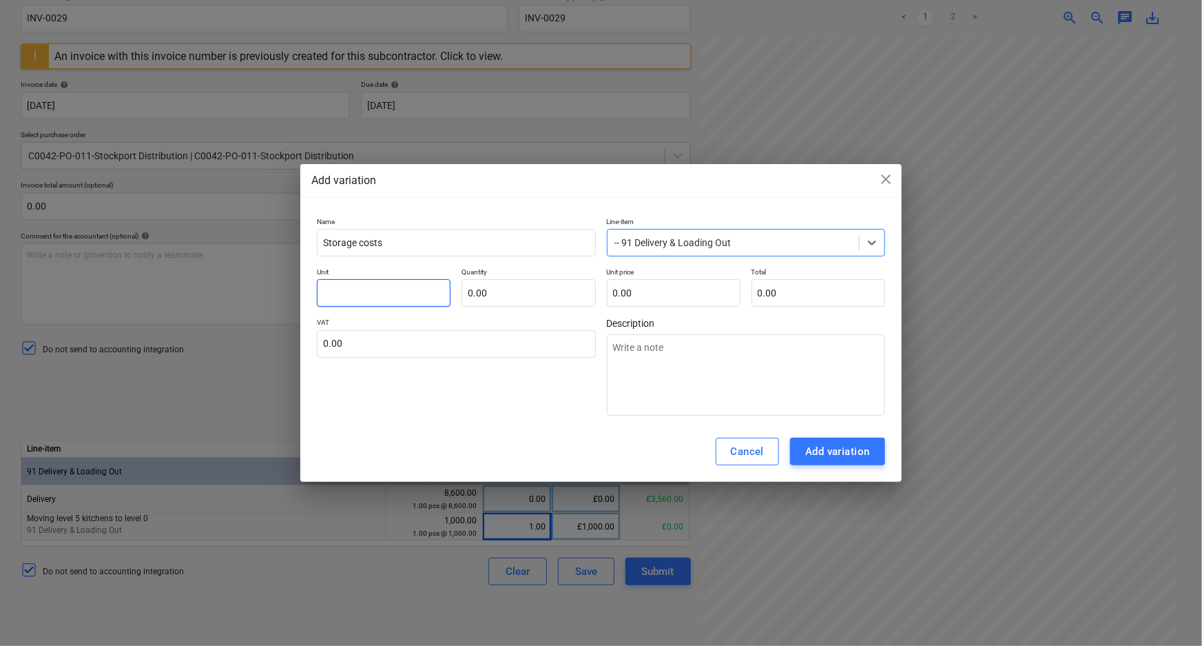
click at [396, 283] on input "text" at bounding box center [384, 293] width 134 height 28
click at [517, 291] on input "text" at bounding box center [529, 293] width 134 height 28
click at [659, 301] on input "text" at bounding box center [674, 293] width 134 height 28
click at [659, 302] on input "text" at bounding box center [674, 293] width 134 height 28
click at [850, 453] on div "Add variation" at bounding box center [838, 451] width 65 height 18
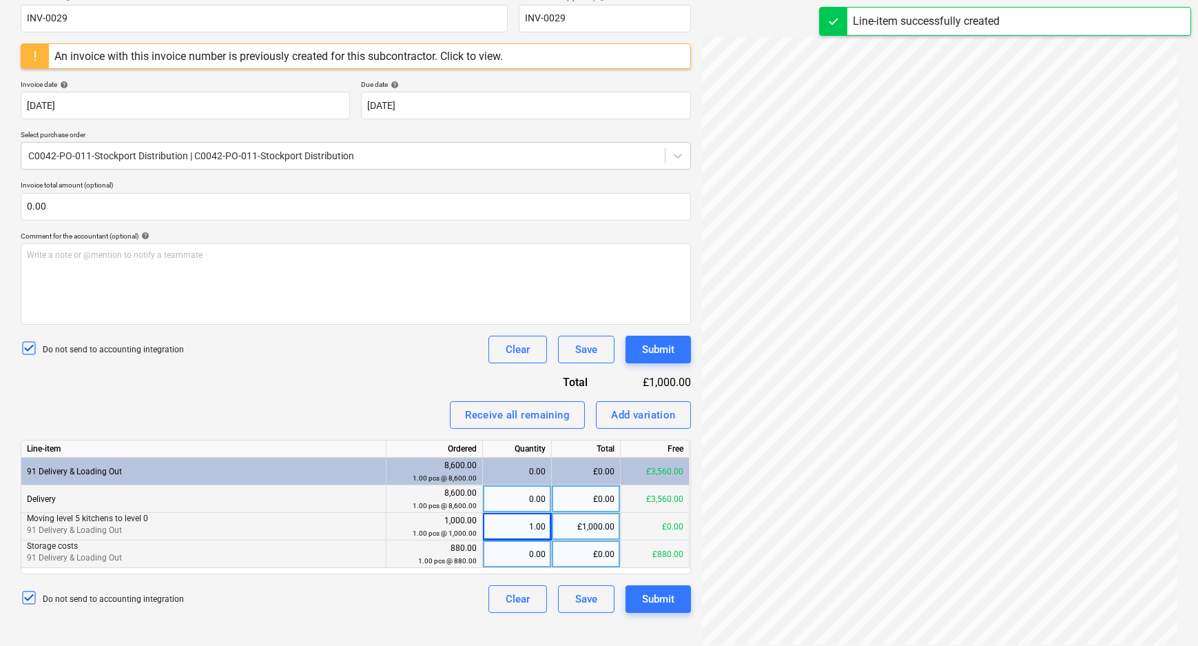
click at [520, 555] on div "0.00" at bounding box center [517, 554] width 57 height 28
click at [413, 610] on div "Do not send to accounting integration Clear Save Submit" at bounding box center [356, 599] width 670 height 28
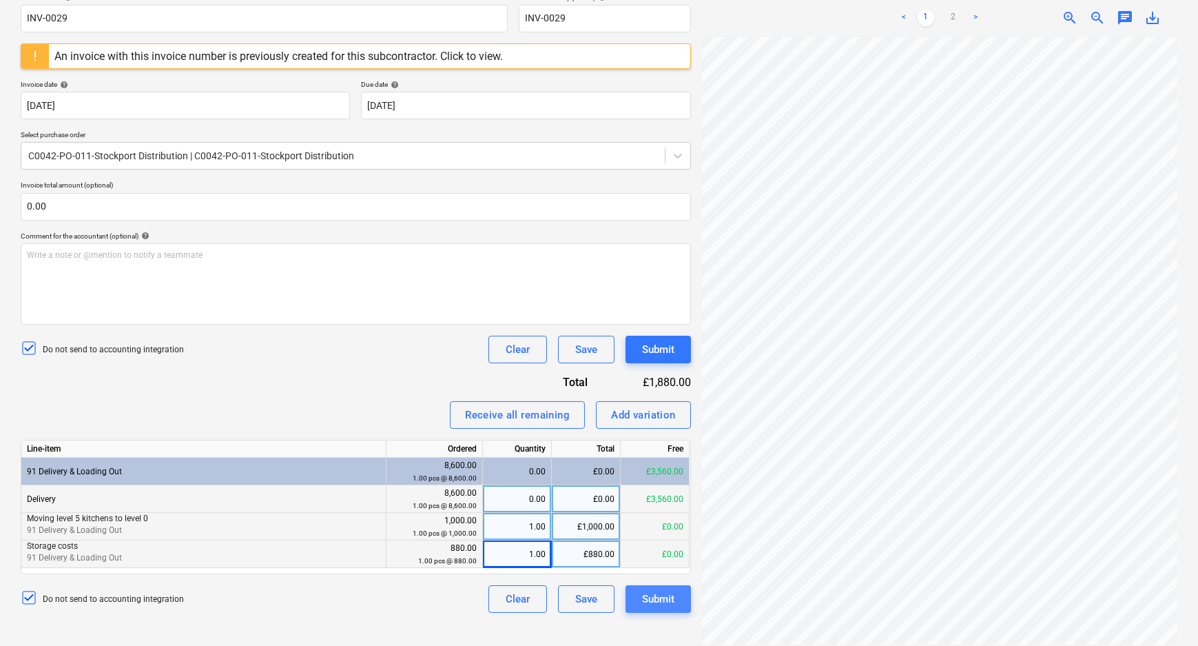
click at [664, 597] on div "Submit" at bounding box center [658, 599] width 32 height 18
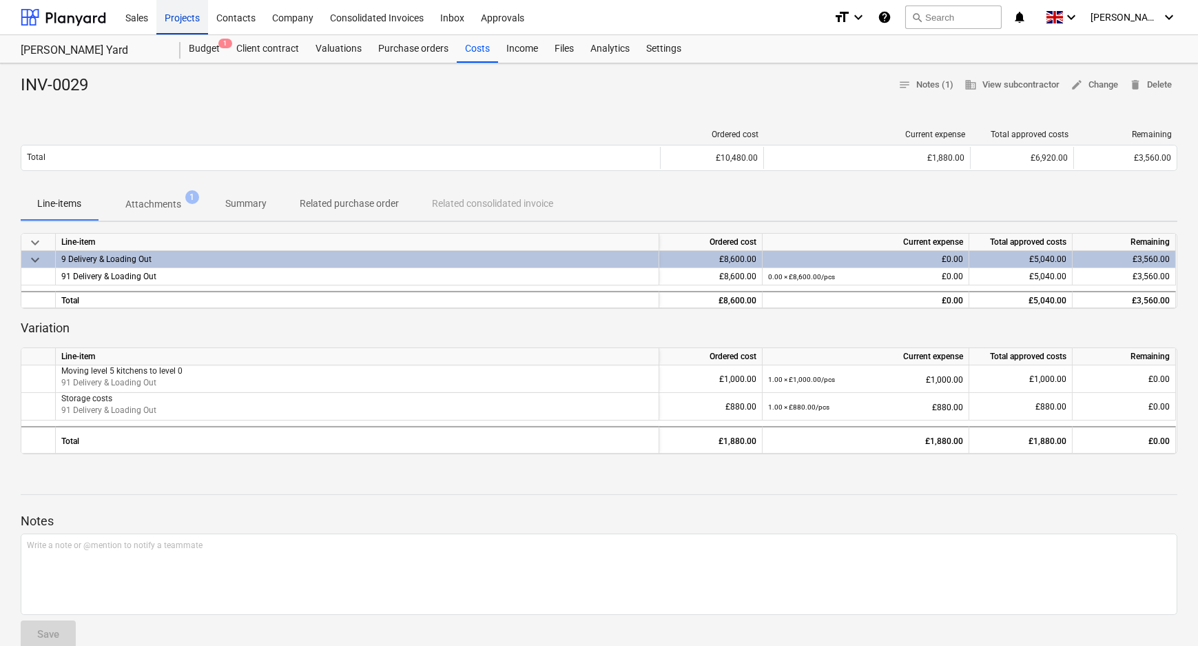
click at [174, 20] on div "Projects" at bounding box center [182, 16] width 52 height 35
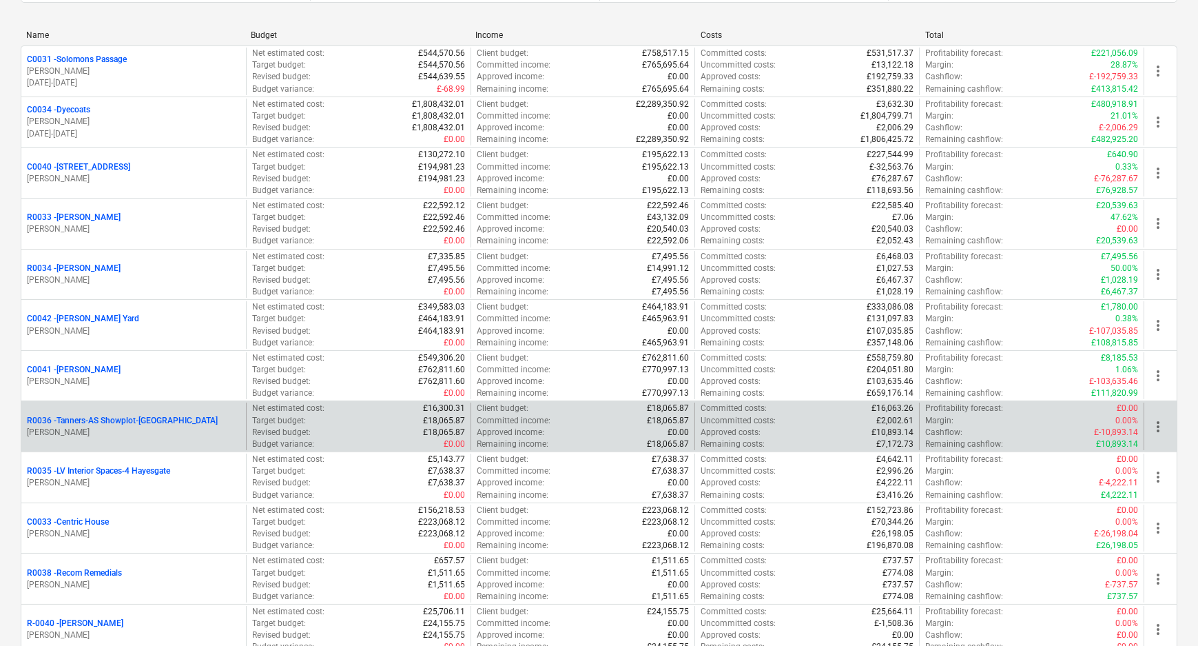
scroll to position [250, 0]
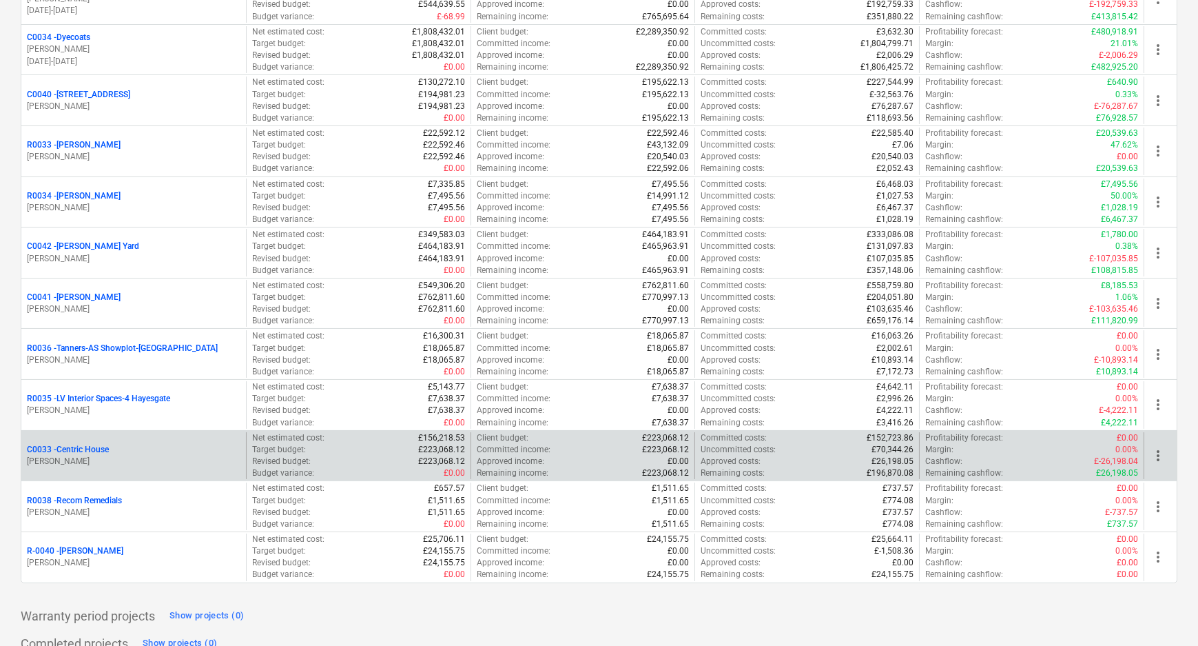
click at [93, 447] on p "C0033 - Centric House" at bounding box center [68, 450] width 82 height 12
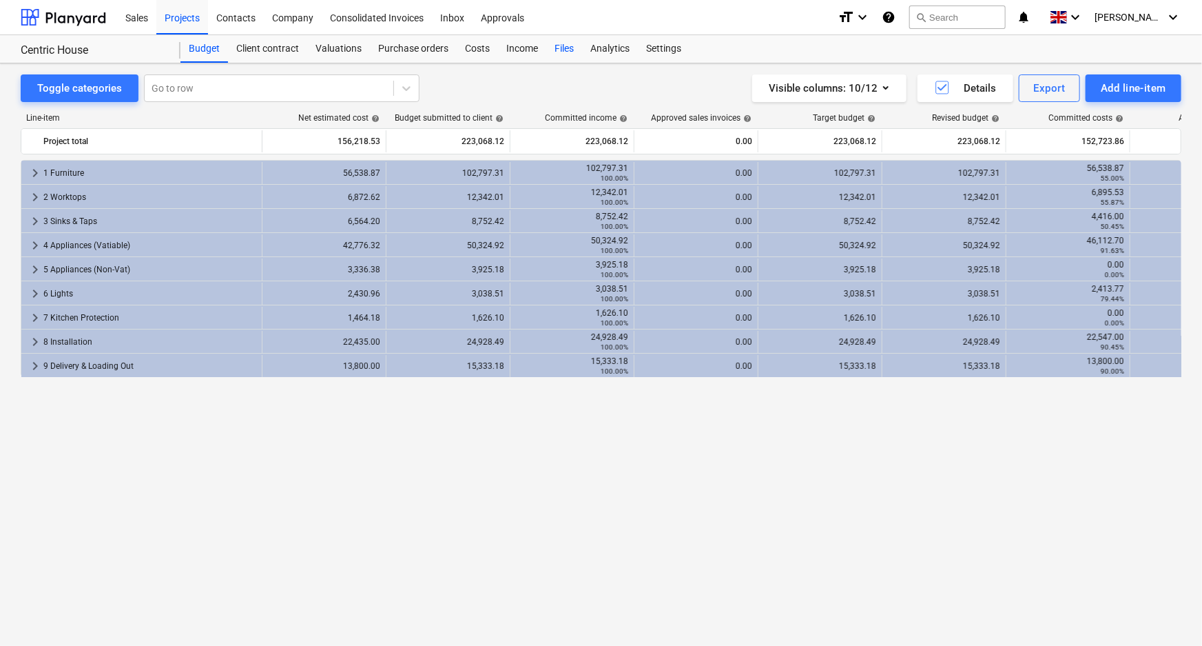
click at [558, 54] on div "Files" at bounding box center [564, 49] width 36 height 28
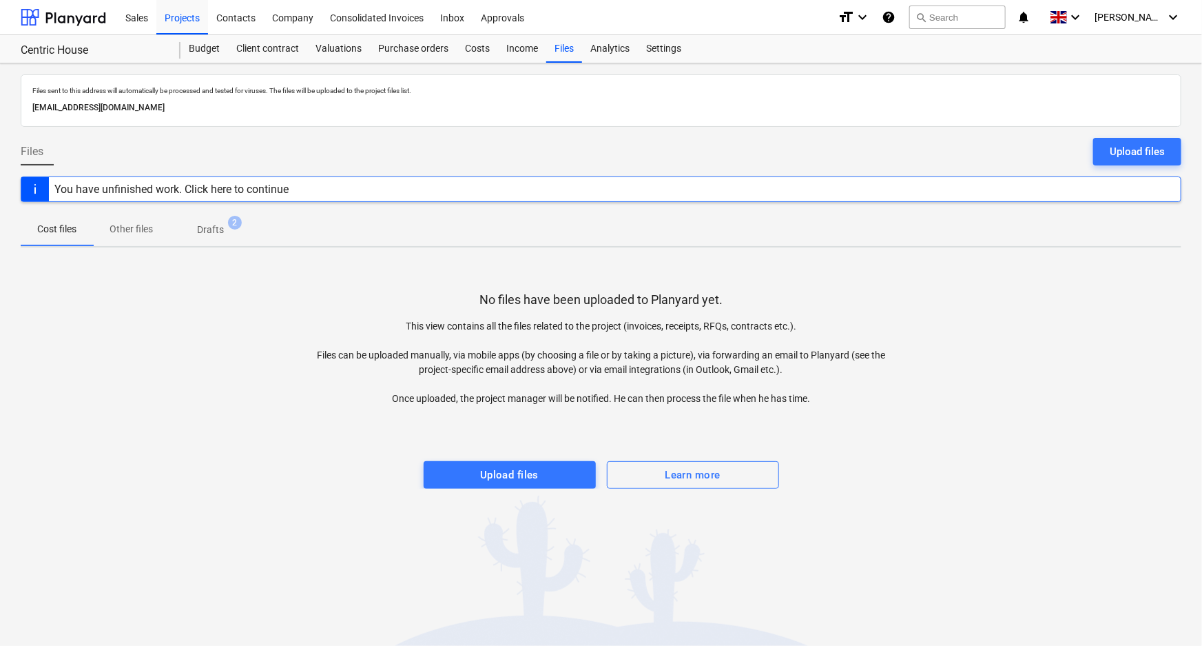
click at [212, 248] on div "Files sent to this address will automatically be processed and tested for virus…" at bounding box center [601, 354] width 1202 height 582
click at [216, 227] on p "Drafts" at bounding box center [210, 230] width 27 height 14
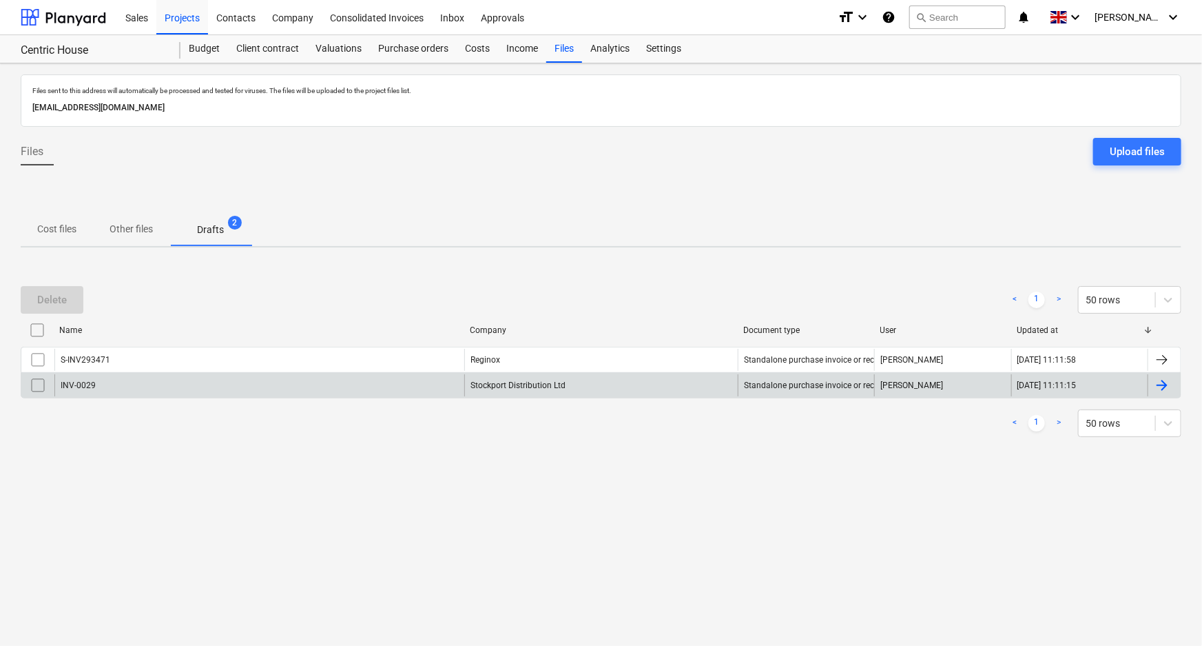
click at [151, 381] on div "INV-0029" at bounding box center [259, 385] width 410 height 22
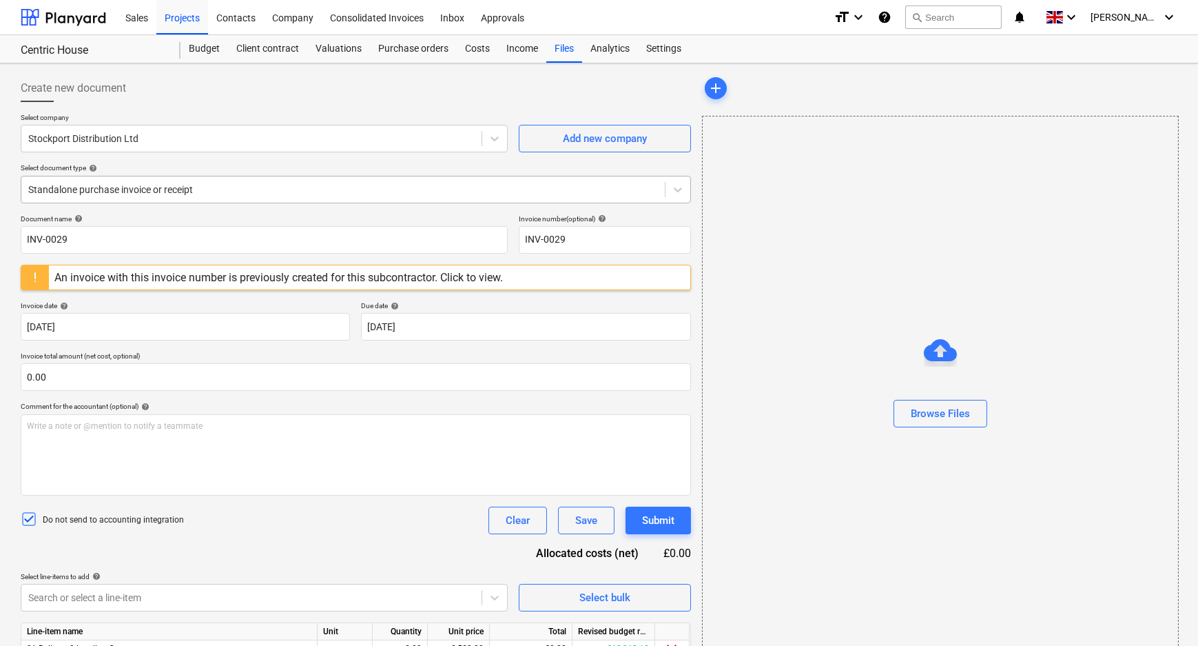
click at [271, 195] on div at bounding box center [343, 190] width 630 height 14
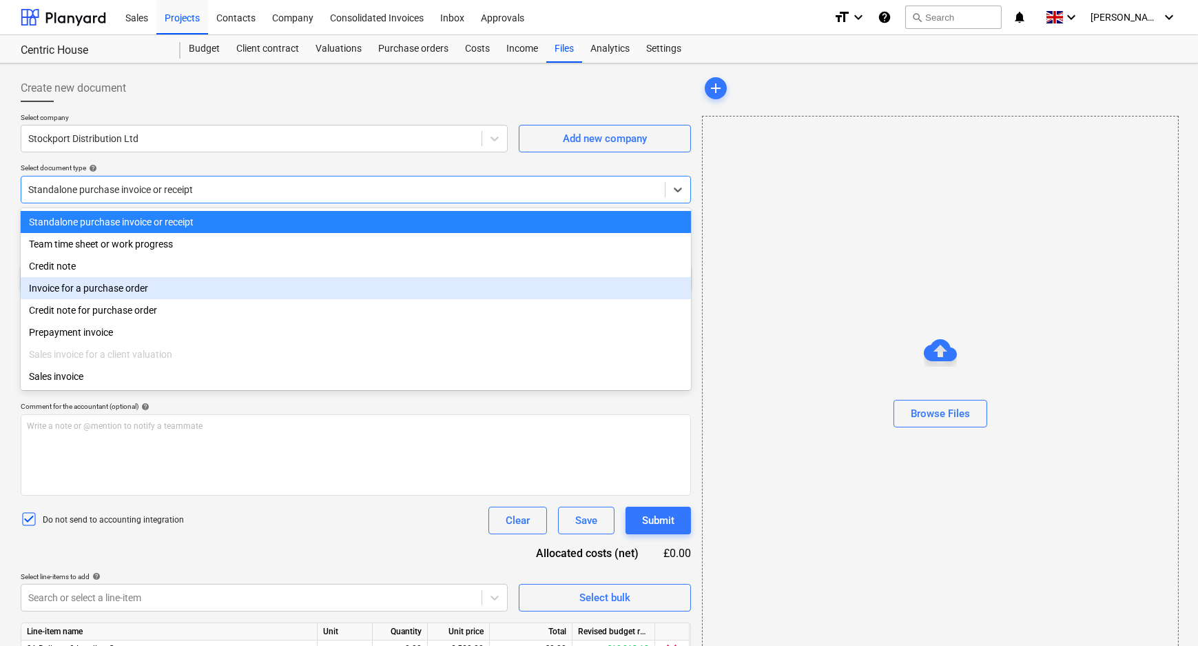
click at [141, 290] on div "Invoice for a purchase order" at bounding box center [356, 288] width 670 height 22
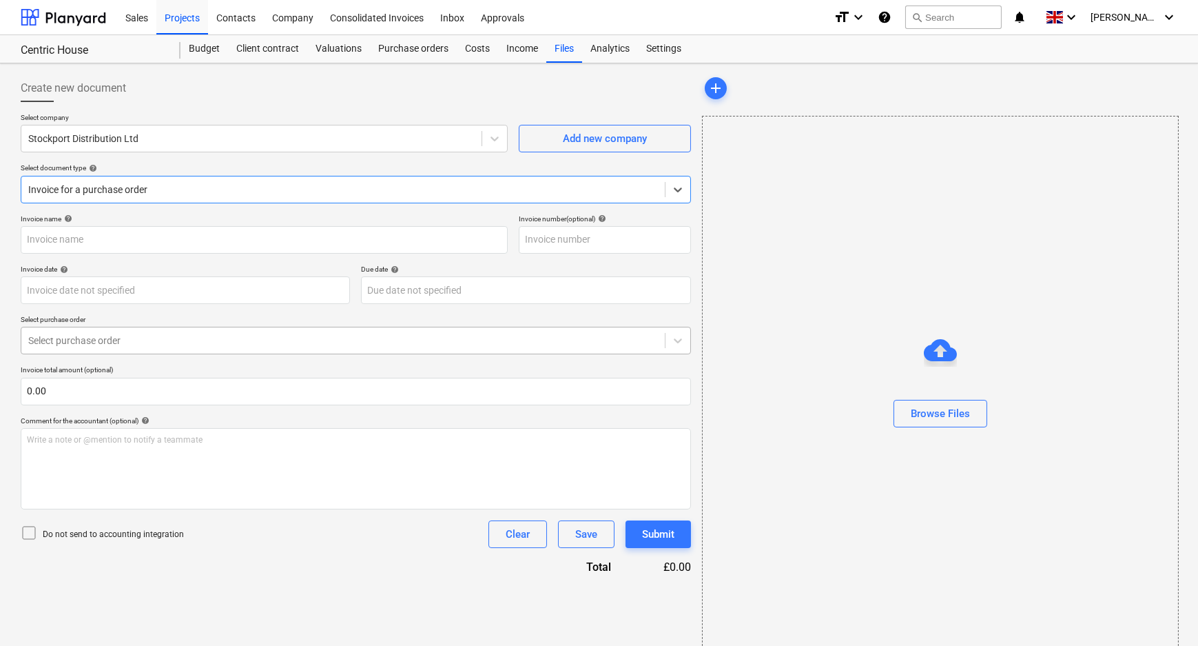
click at [141, 343] on div at bounding box center [343, 341] width 630 height 14
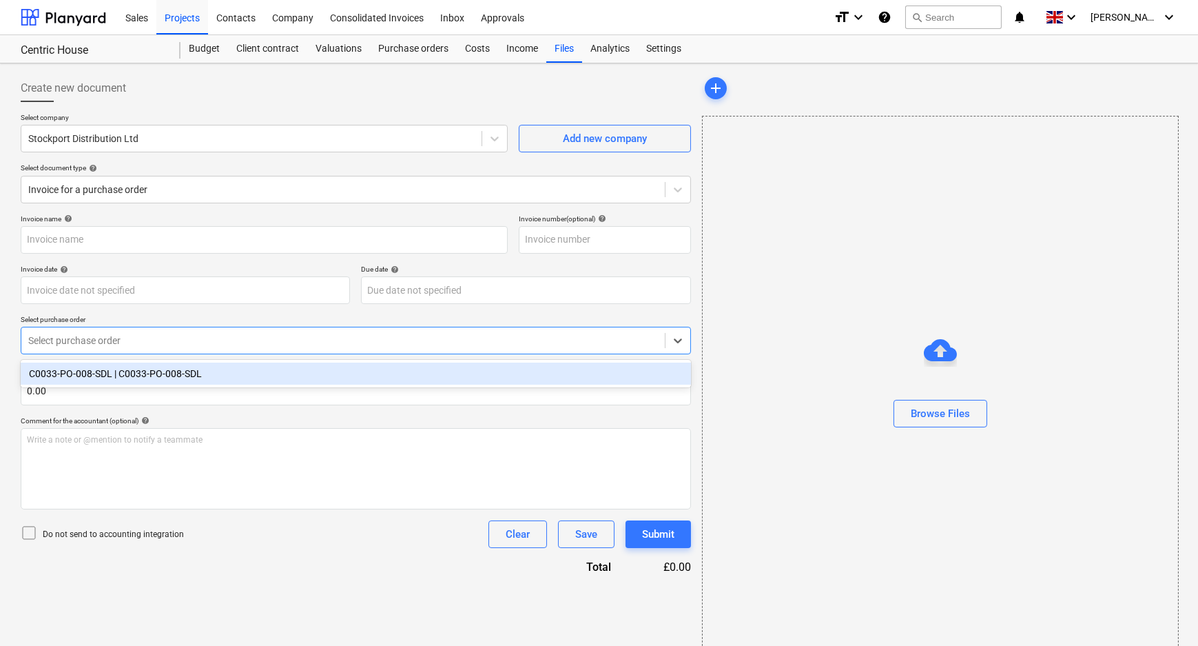
click at [139, 381] on div "C0033-PO-008-SDL | C0033-PO-008-SDL" at bounding box center [356, 373] width 670 height 22
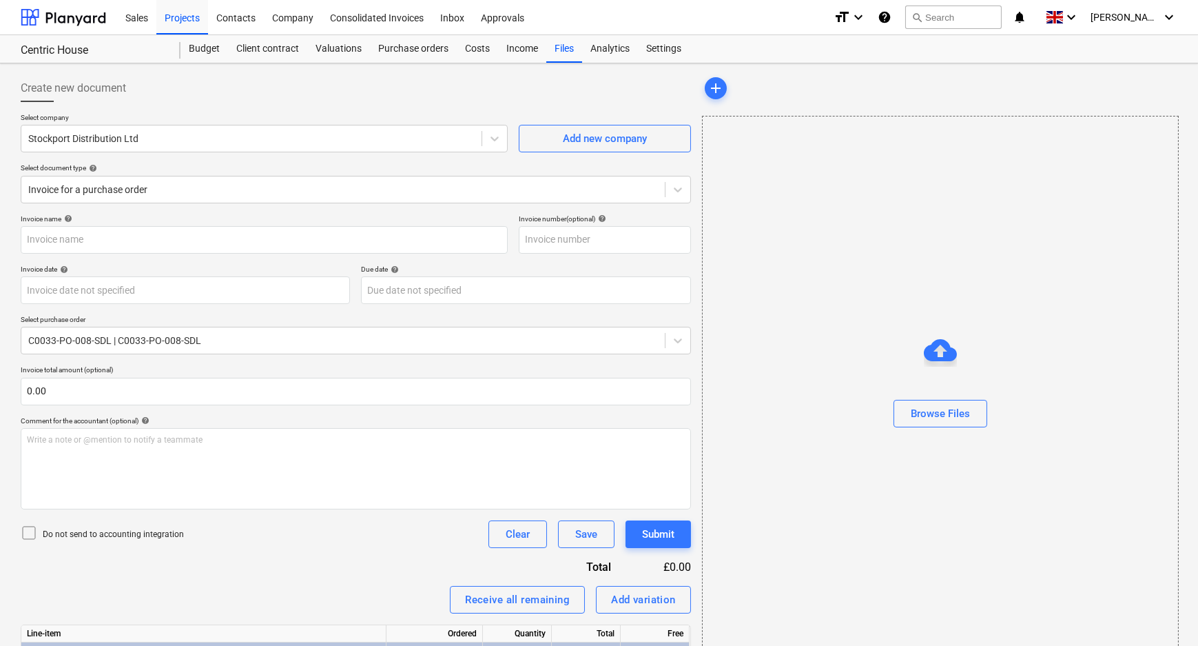
click at [136, 539] on p "Do not send to accounting integration" at bounding box center [113, 535] width 141 height 12
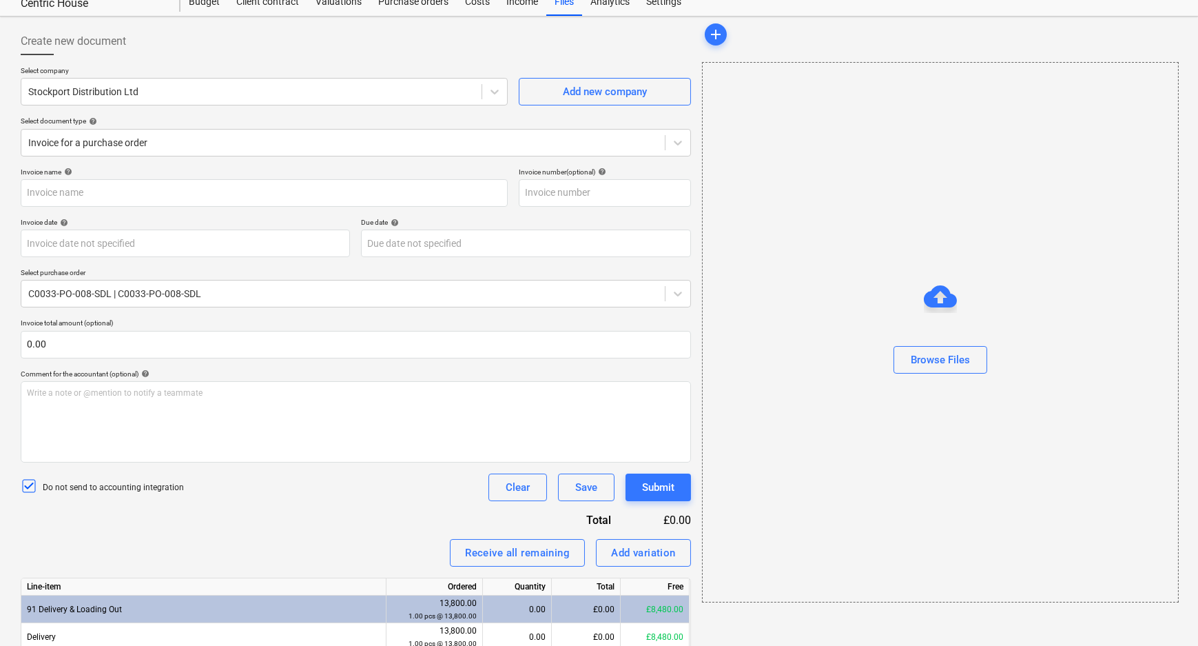
scroll to position [107, 0]
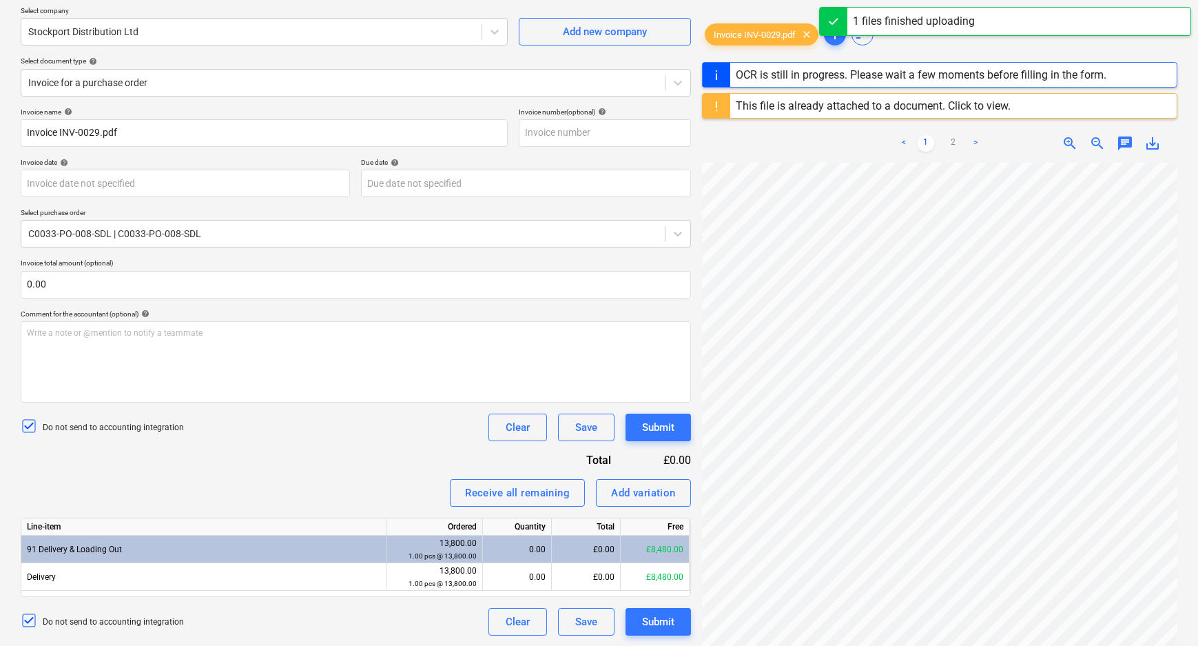
scroll to position [125, 0]
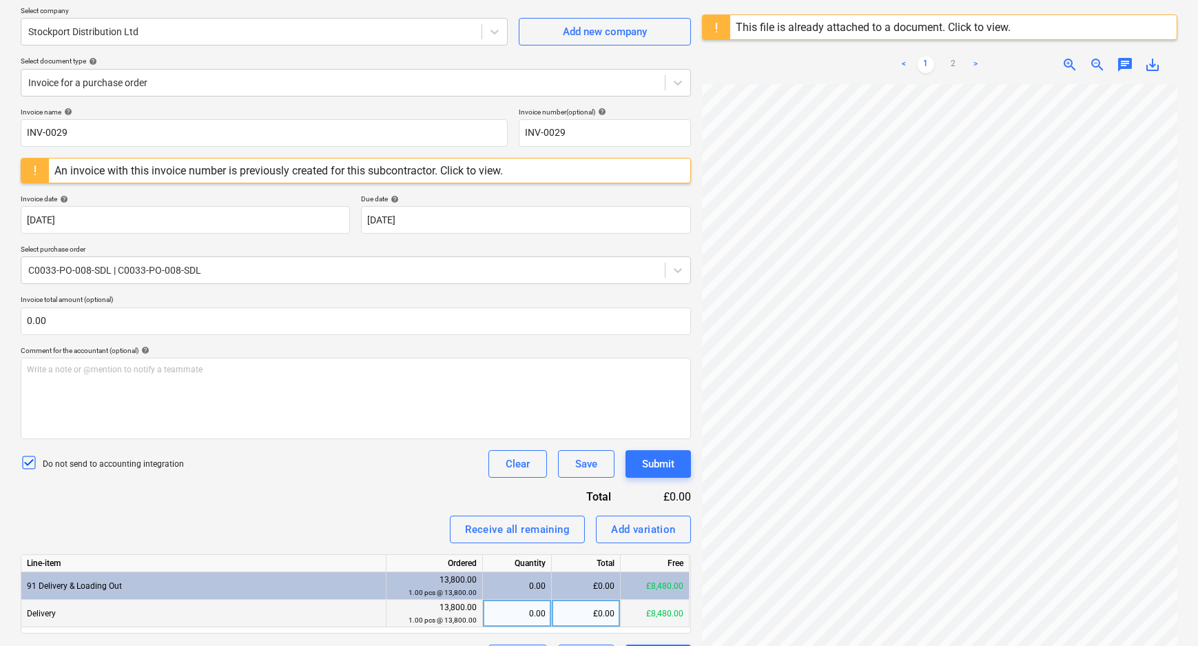
click at [577, 613] on div "£0.00" at bounding box center [586, 614] width 69 height 28
click at [358, 523] on div "Receive all remaining Add variation" at bounding box center [356, 529] width 670 height 28
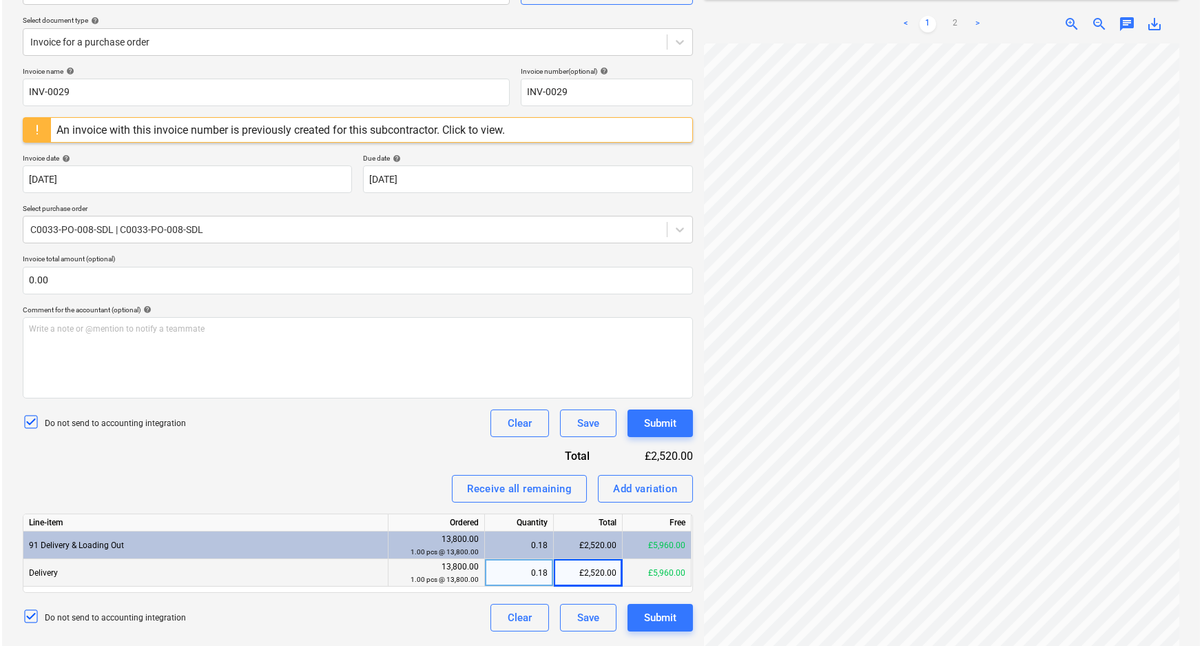
scroll to position [163, 0]
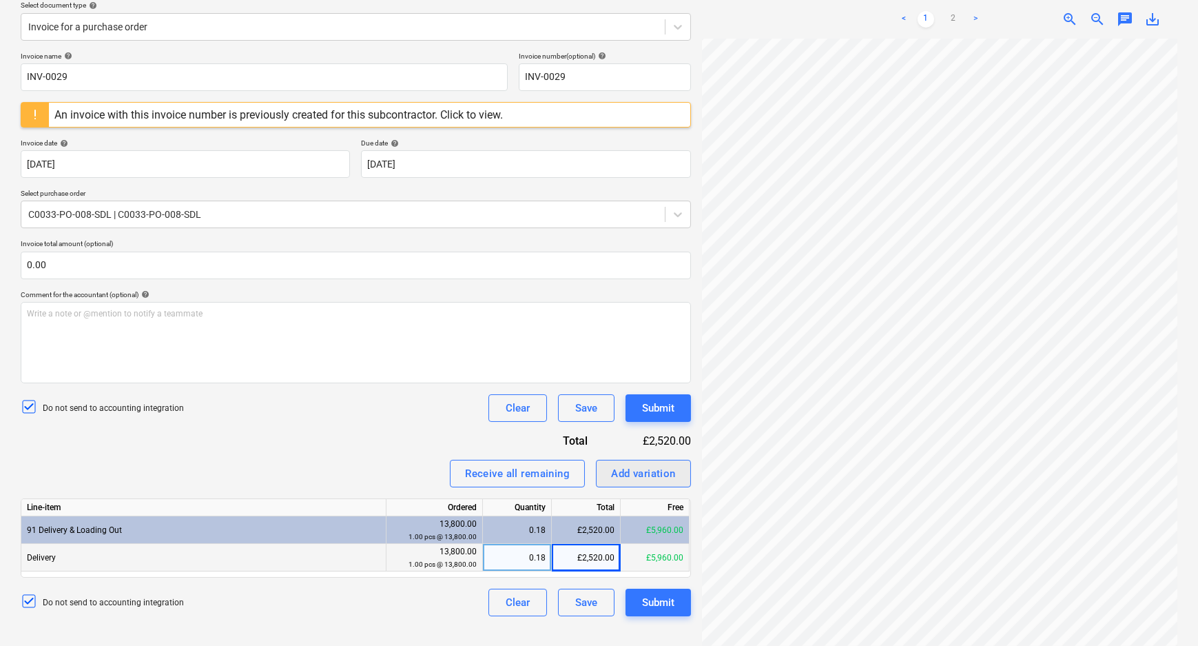
click at [655, 480] on div "Add variation" at bounding box center [643, 473] width 65 height 18
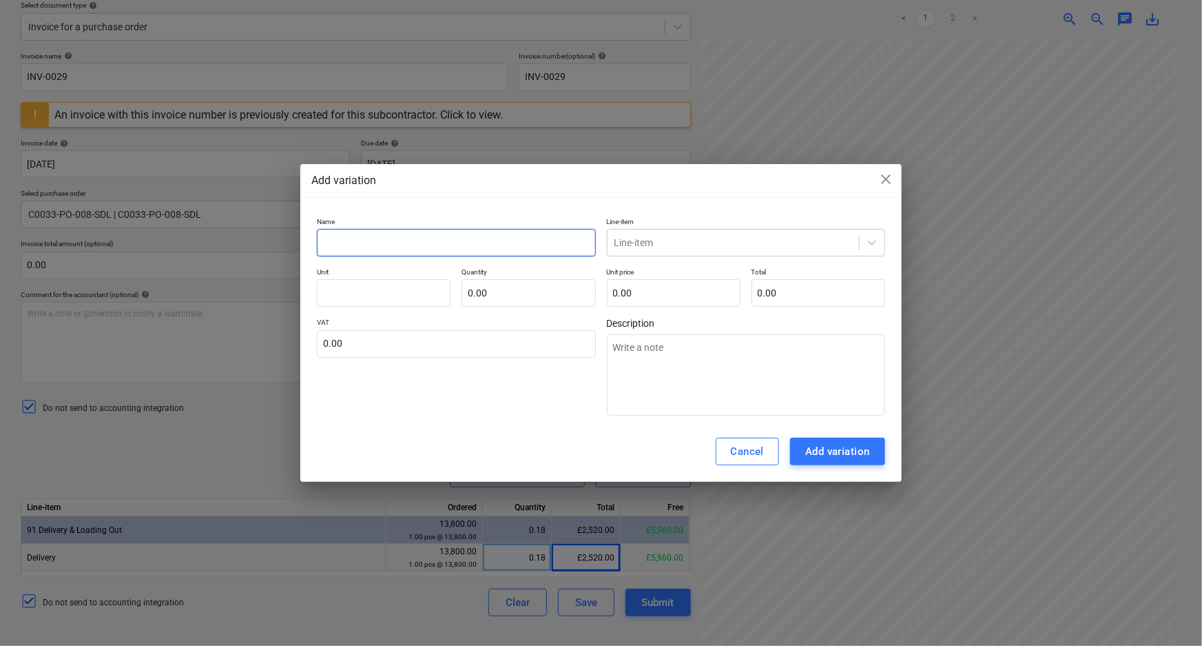
click at [446, 233] on input "text" at bounding box center [456, 243] width 278 height 28
click at [701, 247] on div at bounding box center [734, 243] width 238 height 14
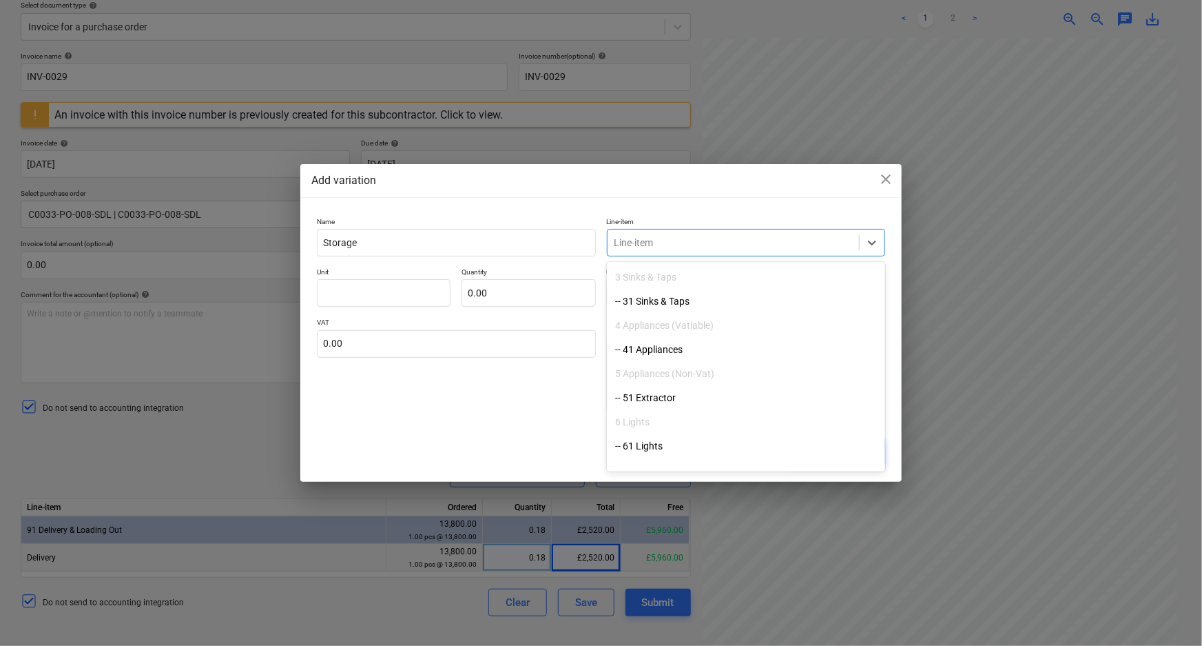
scroll to position [300, 0]
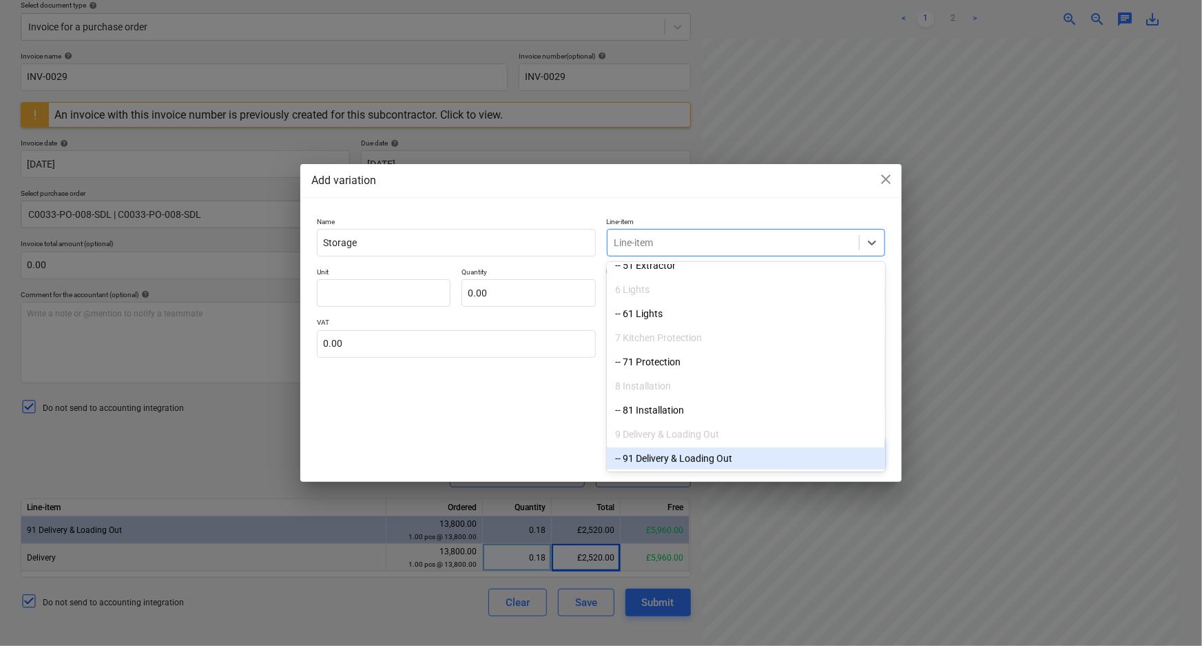
click at [724, 453] on div "-- 91 Delivery & Loading Out" at bounding box center [746, 458] width 278 height 22
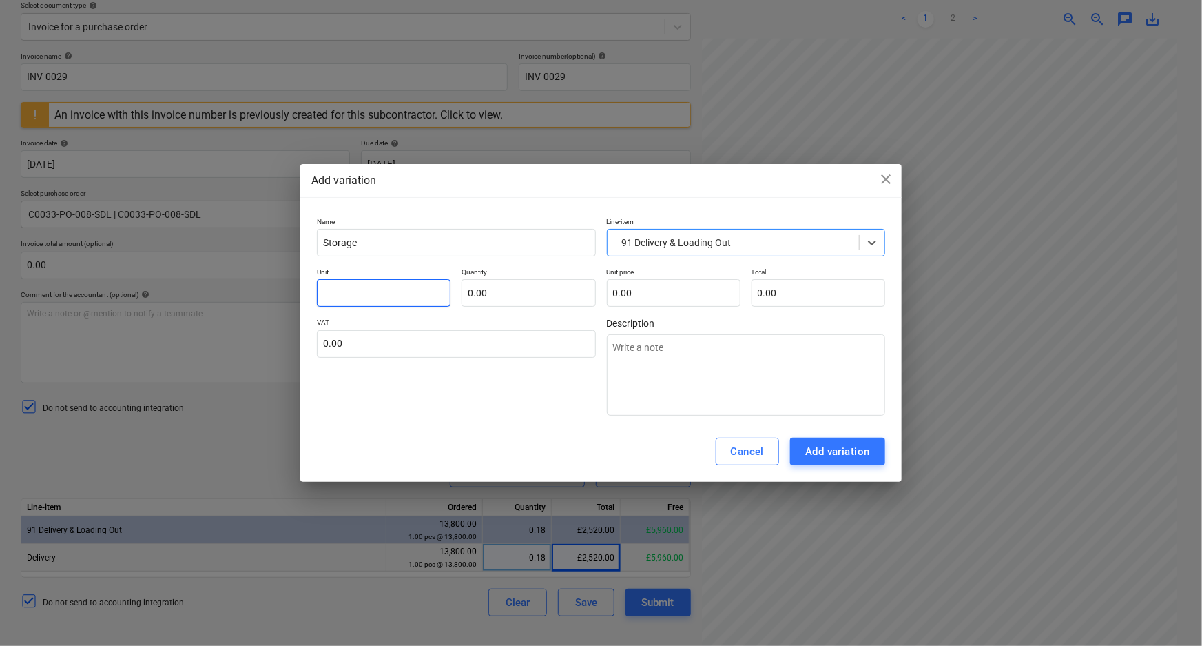
click at [391, 289] on input "text" at bounding box center [384, 293] width 134 height 28
click at [487, 305] on input "text" at bounding box center [529, 293] width 134 height 28
click at [632, 287] on input "text" at bounding box center [674, 293] width 134 height 28
click at [841, 456] on div "Add variation" at bounding box center [838, 451] width 65 height 18
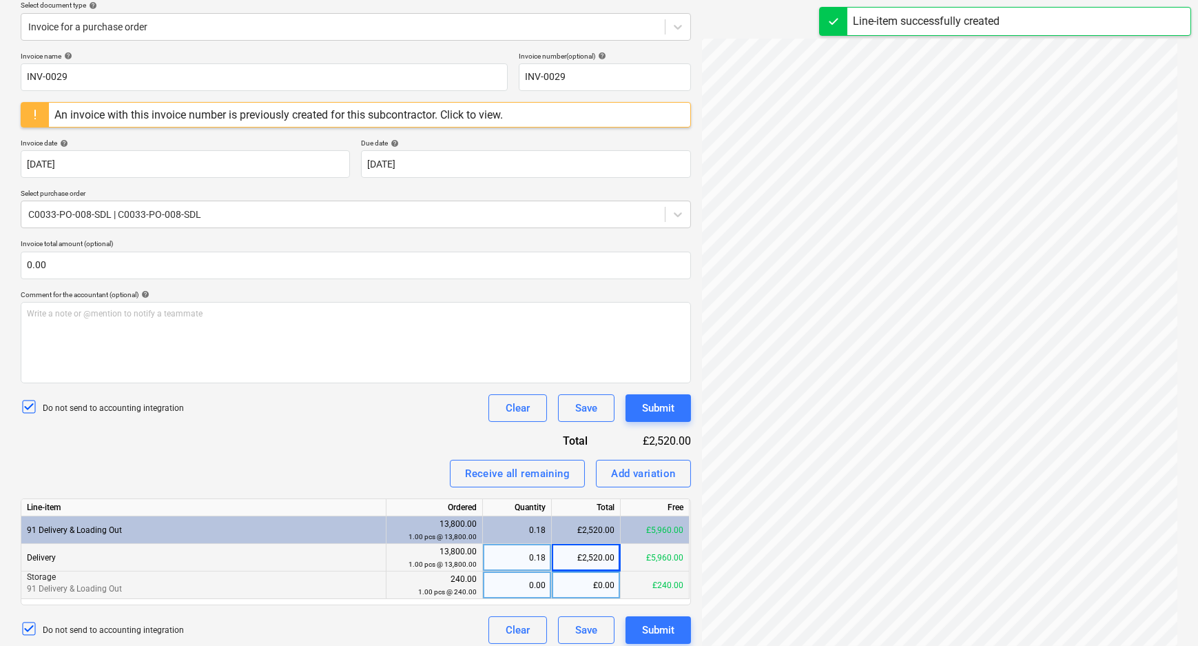
click at [519, 586] on div "0.00" at bounding box center [517, 585] width 57 height 28
click at [356, 624] on div "Do not send to accounting integration Clear Save Submit" at bounding box center [356, 630] width 670 height 28
click at [657, 409] on div "Submit" at bounding box center [658, 408] width 32 height 18
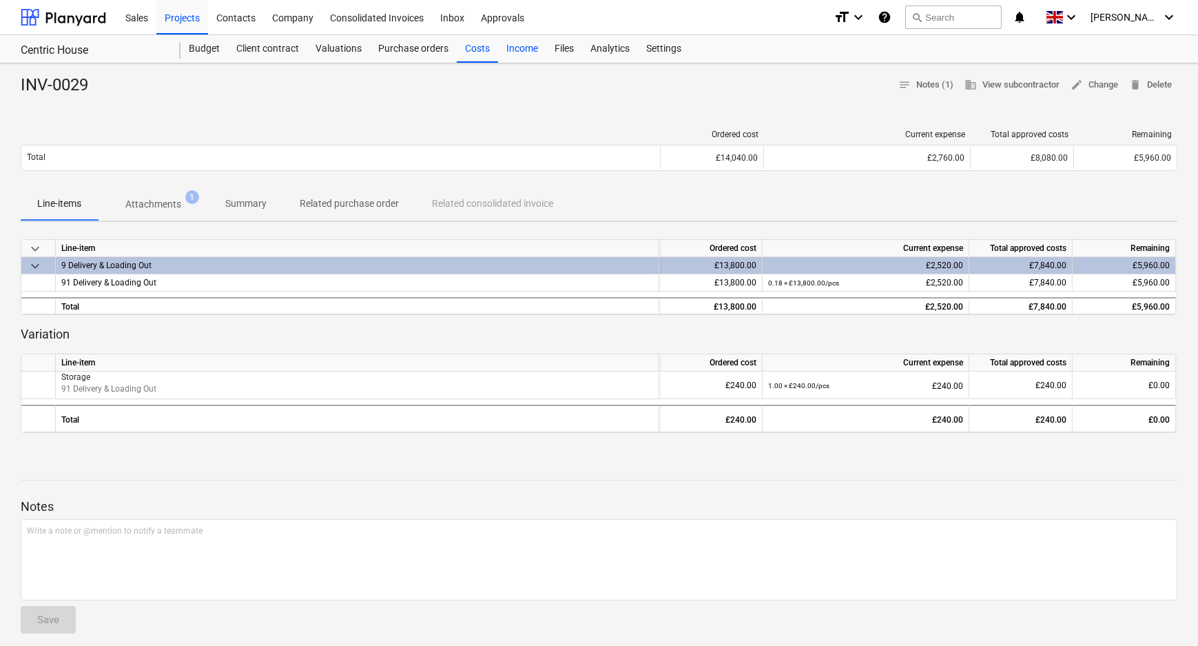
click at [498, 48] on div "Income" at bounding box center [522, 49] width 48 height 28
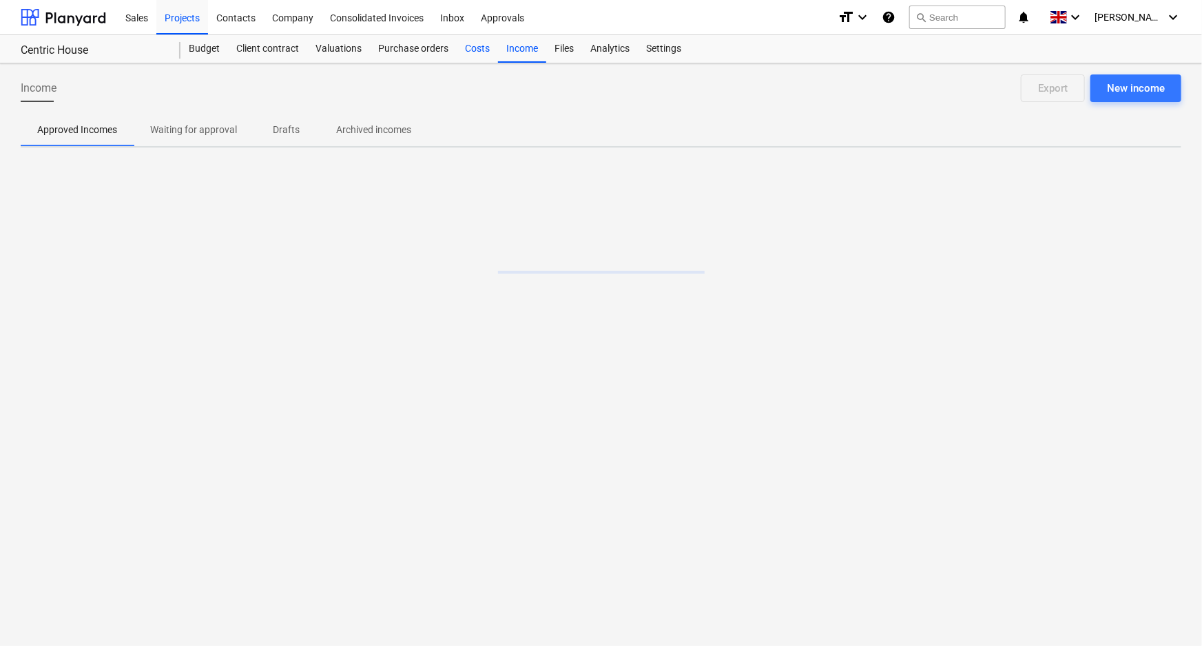
click at [486, 48] on div "Costs" at bounding box center [477, 49] width 41 height 28
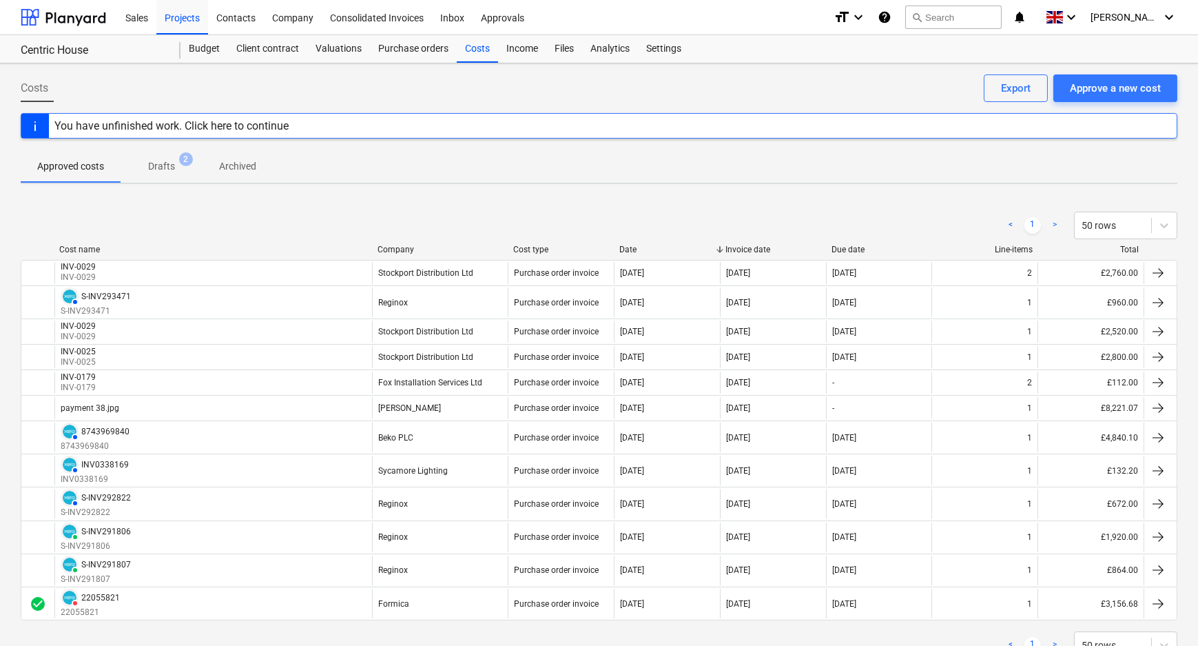
click at [174, 156] on span "Drafts 2" at bounding box center [162, 166] width 82 height 25
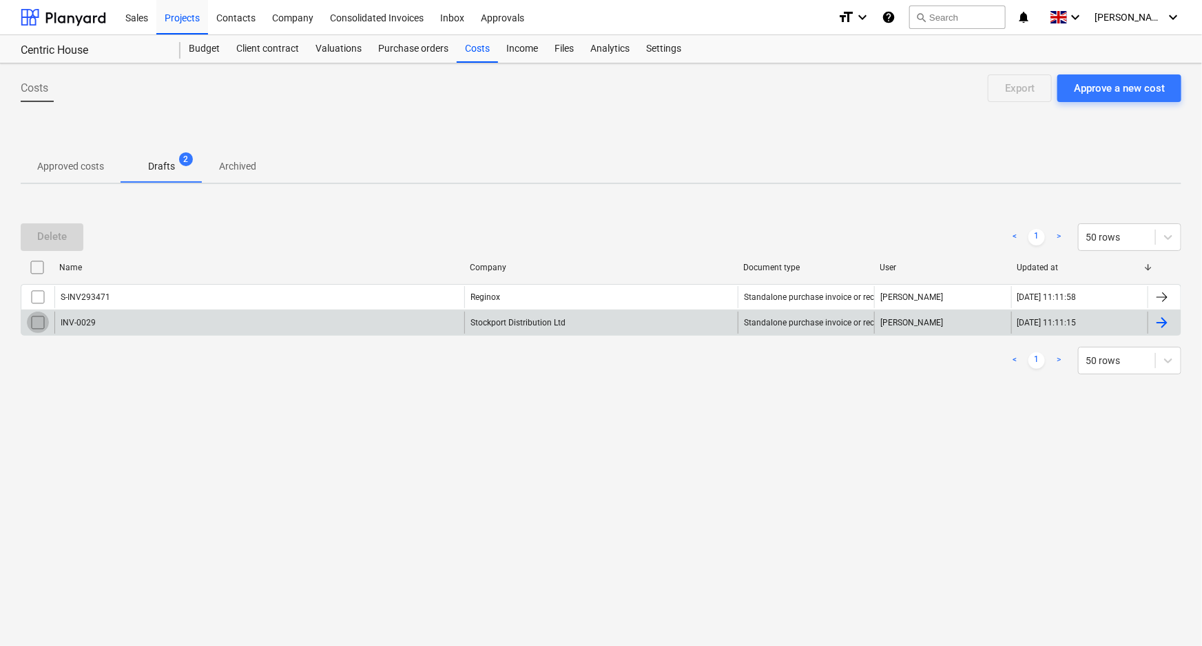
drag, startPoint x: 34, startPoint y: 319, endPoint x: 48, endPoint y: 260, distance: 60.2
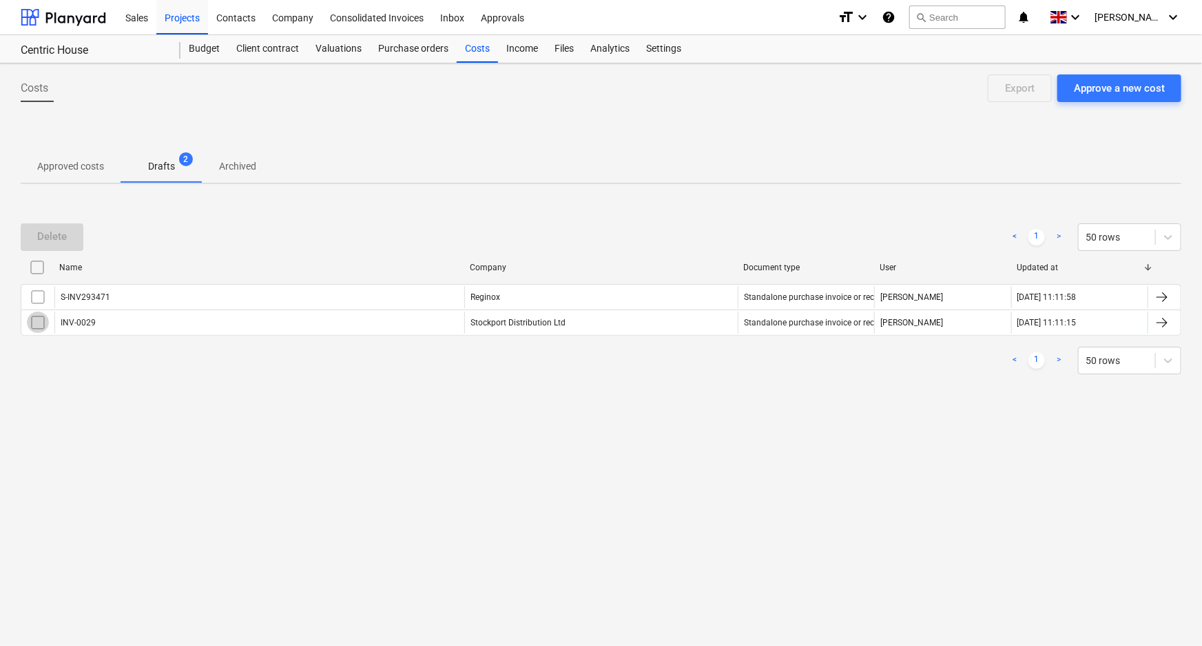
click at [34, 318] on input "checkbox" at bounding box center [38, 322] width 22 height 22
click at [50, 236] on div "Delete" at bounding box center [52, 236] width 30 height 18
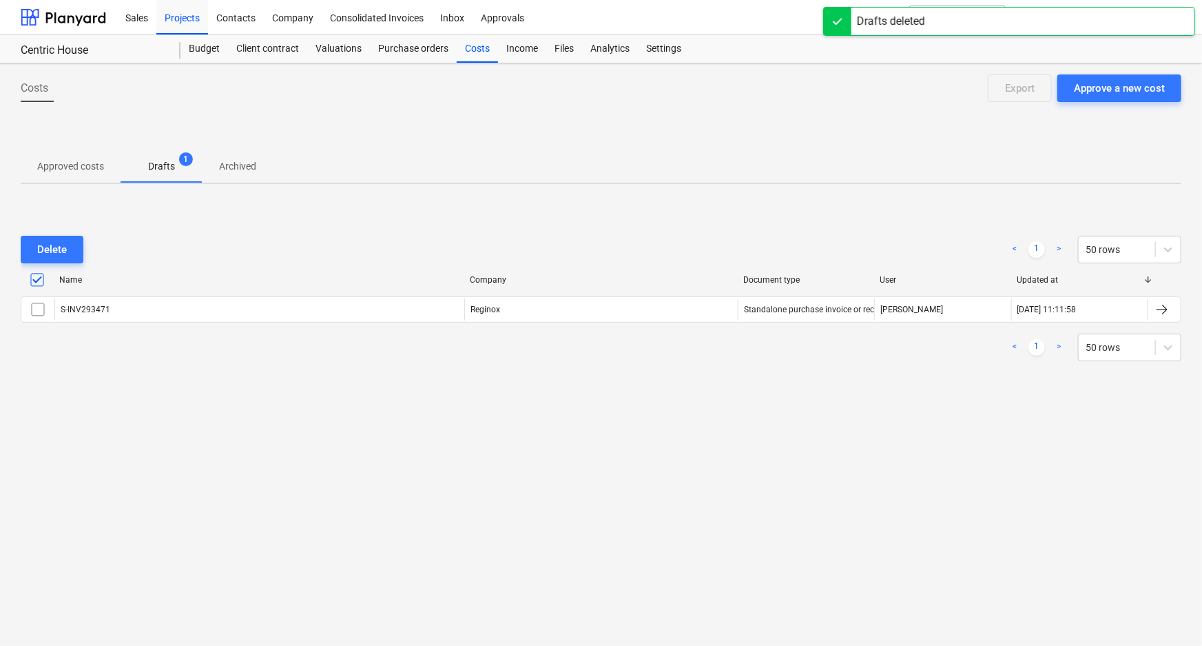
click at [52, 156] on span "Approved costs" at bounding box center [71, 166] width 100 height 23
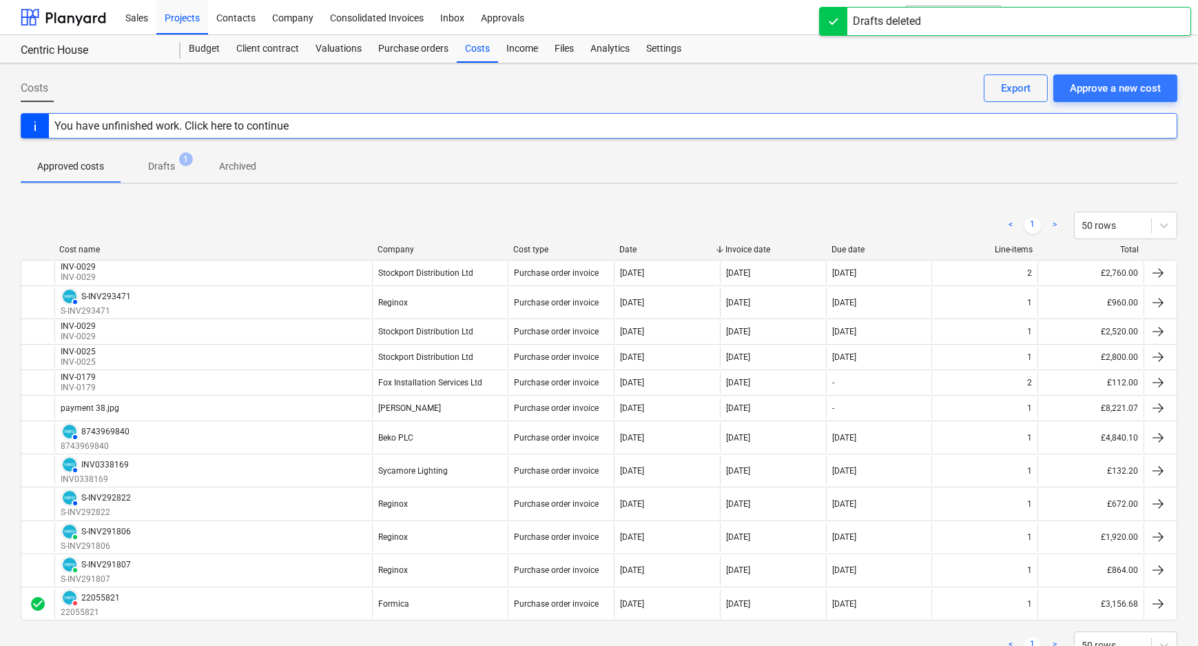
click at [164, 158] on span "Drafts 1" at bounding box center [162, 166] width 82 height 25
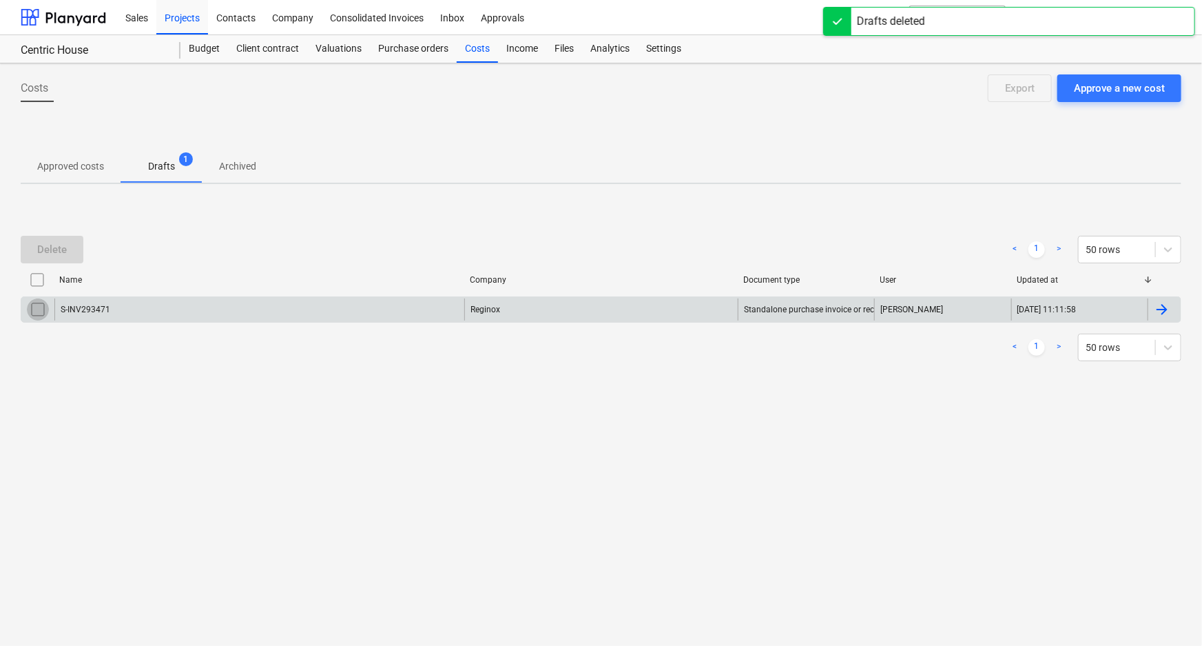
click at [42, 308] on input "checkbox" at bounding box center [38, 309] width 22 height 22
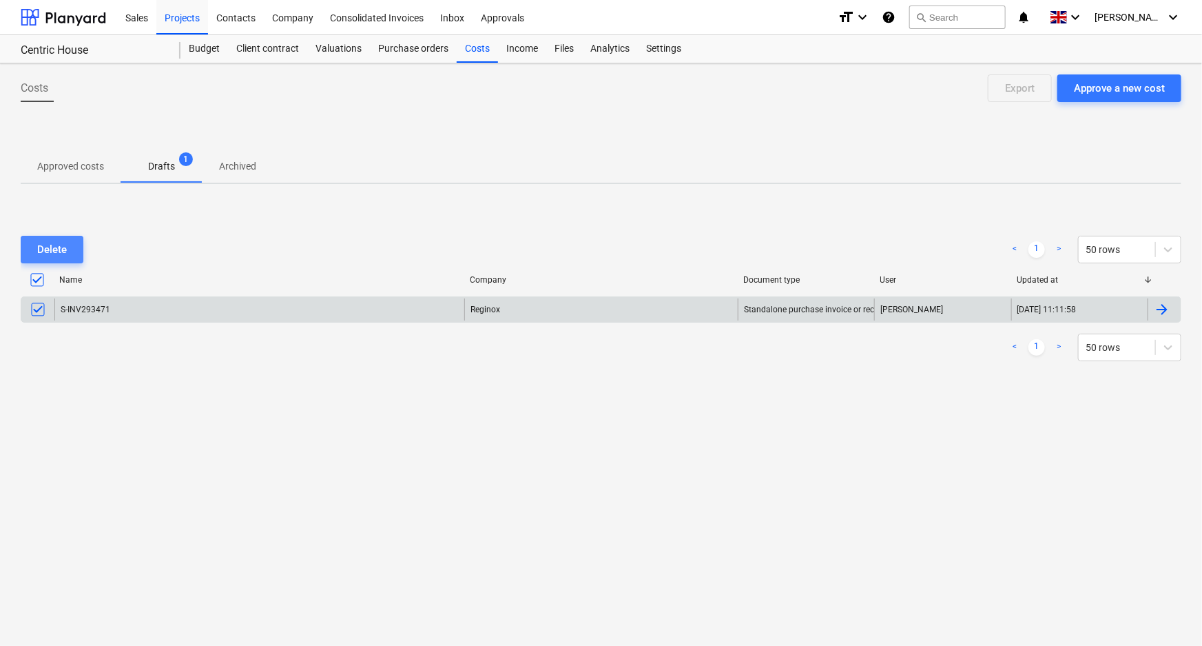
click at [43, 243] on div "Delete" at bounding box center [52, 249] width 30 height 18
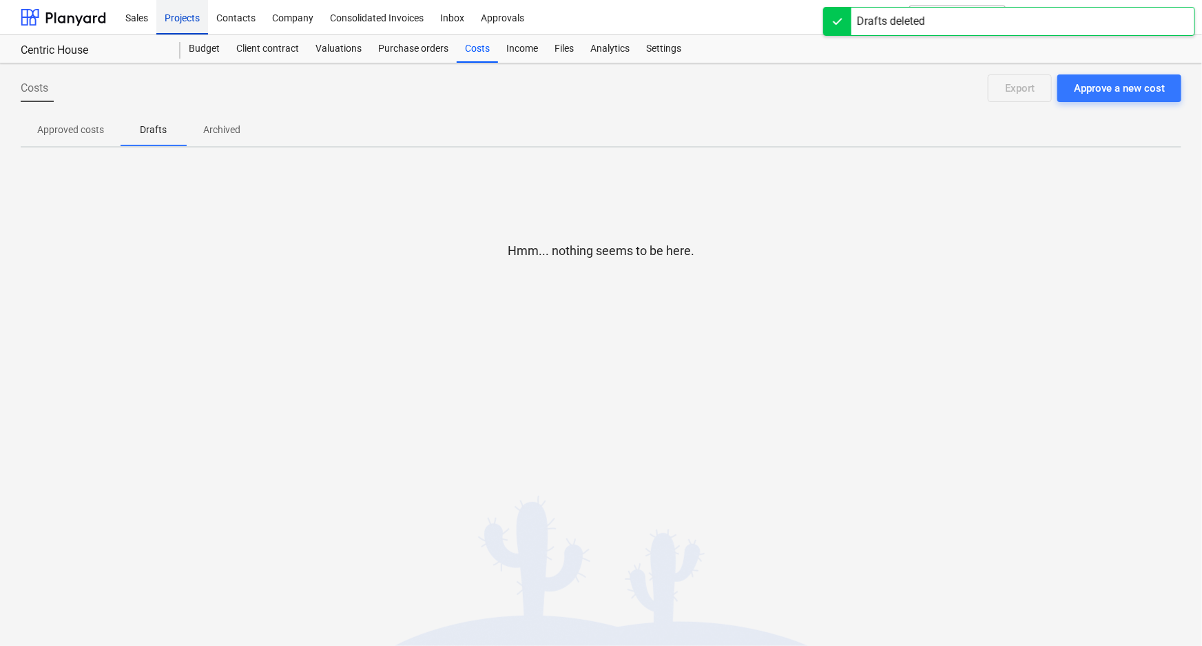
click at [179, 20] on div "Projects" at bounding box center [182, 16] width 52 height 35
